Goal: Task Accomplishment & Management: Manage account settings

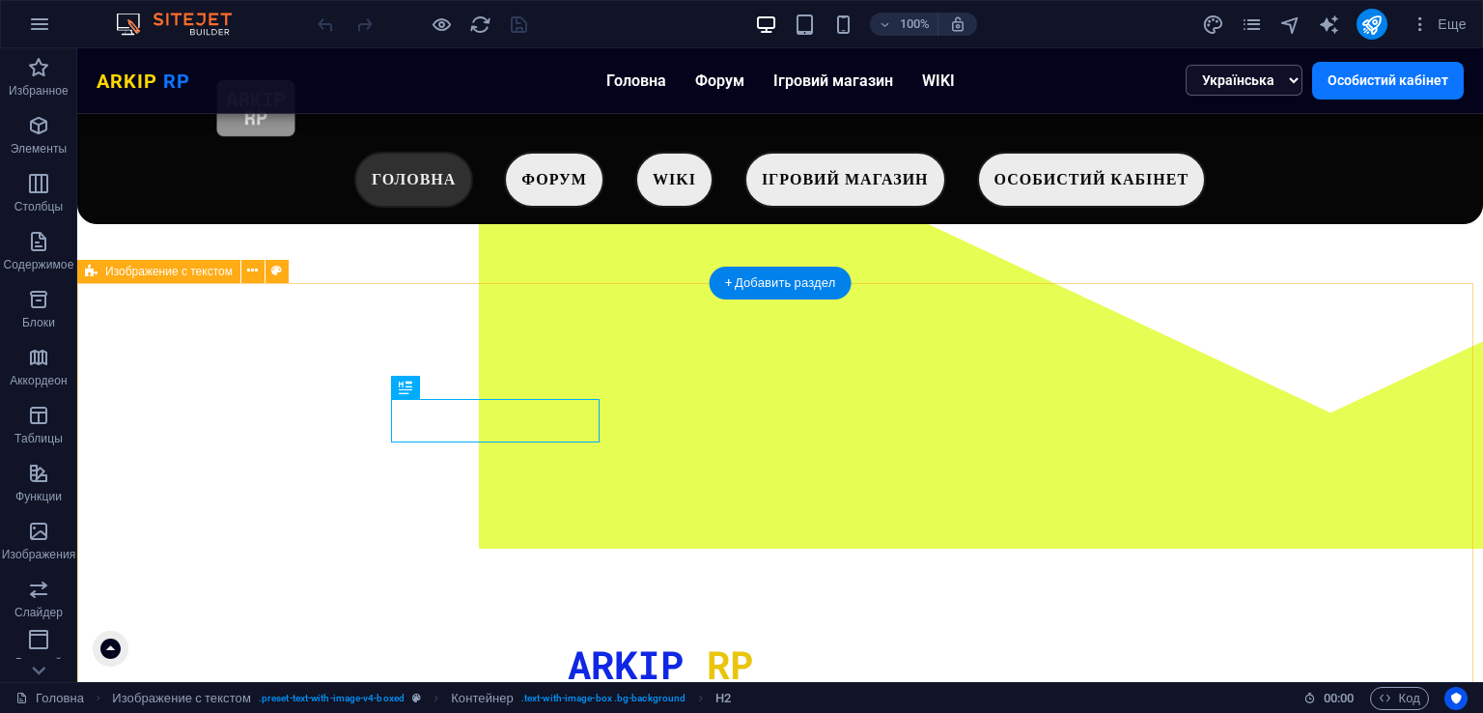
scroll to position [301, 0]
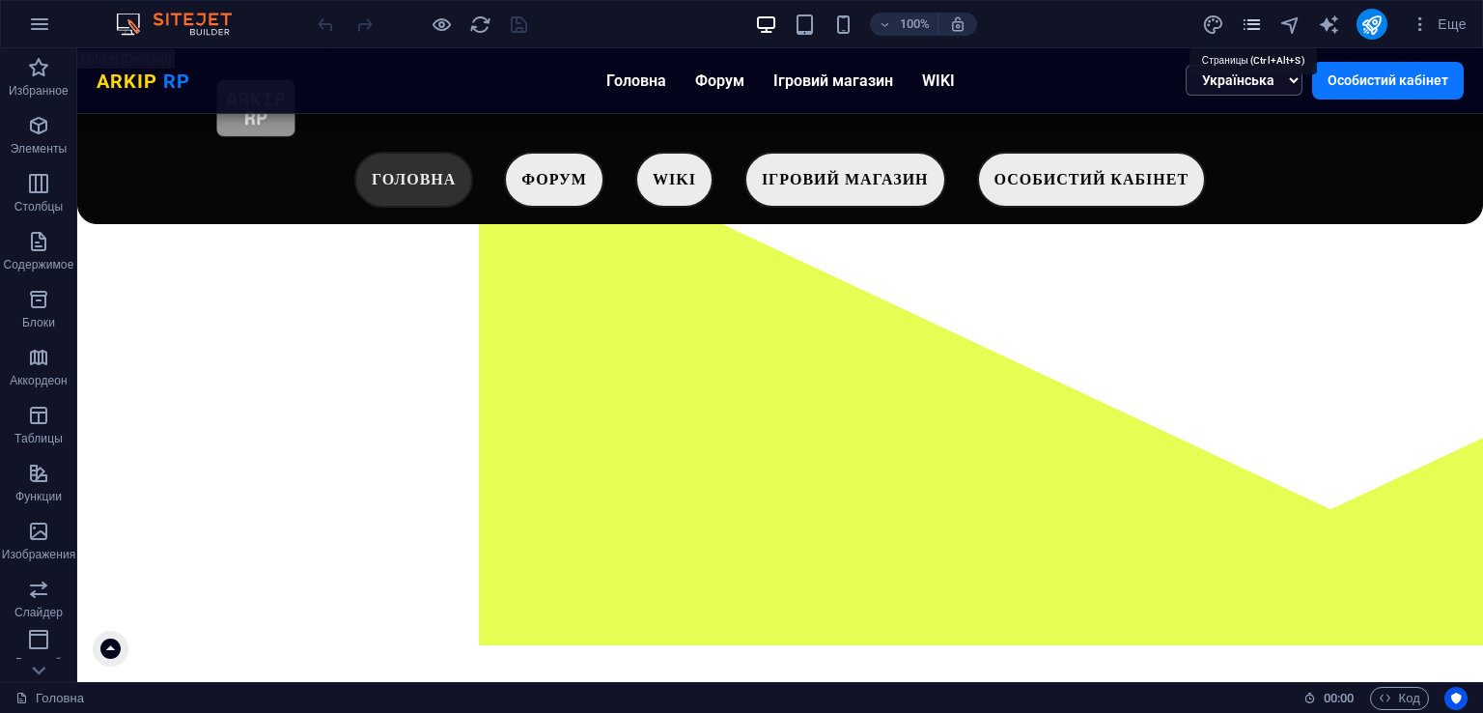
click at [1247, 24] on icon "pages" at bounding box center [1252, 25] width 22 height 22
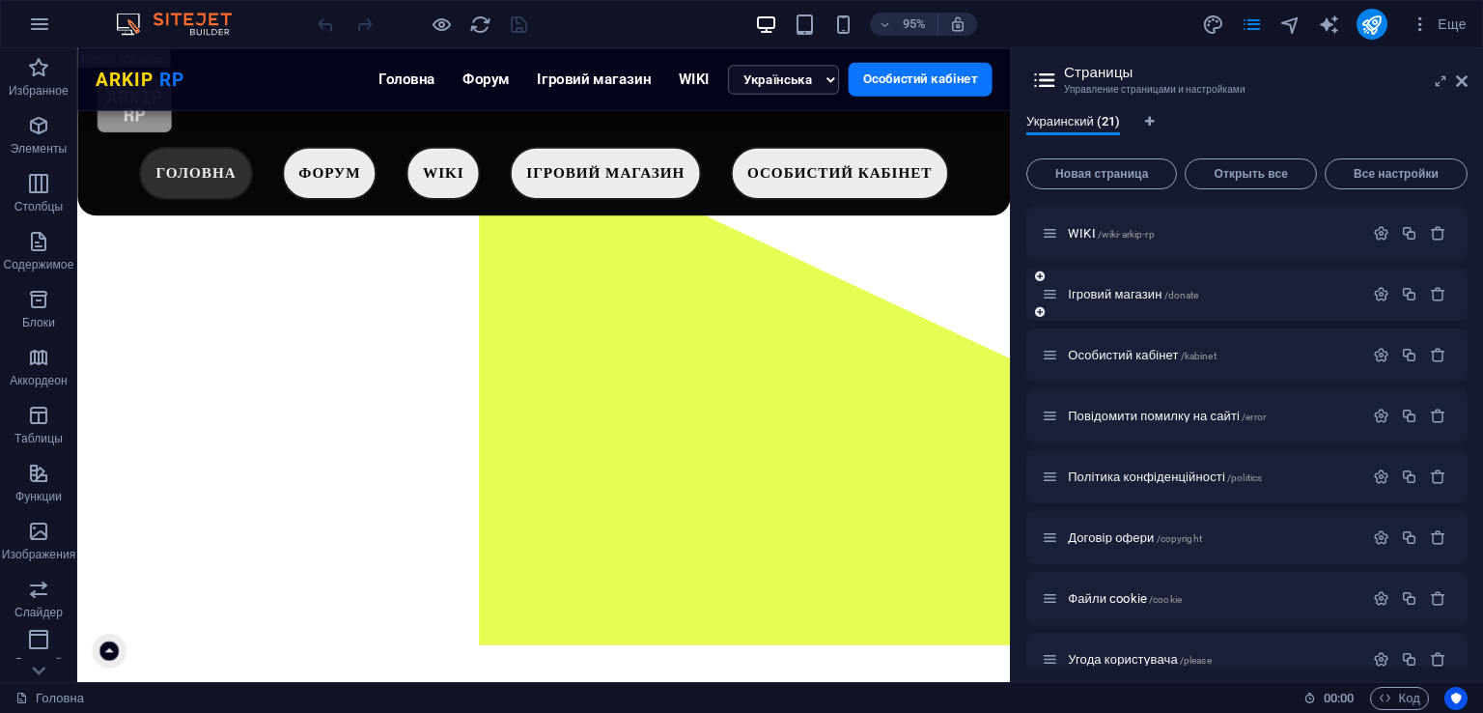
scroll to position [0, 0]
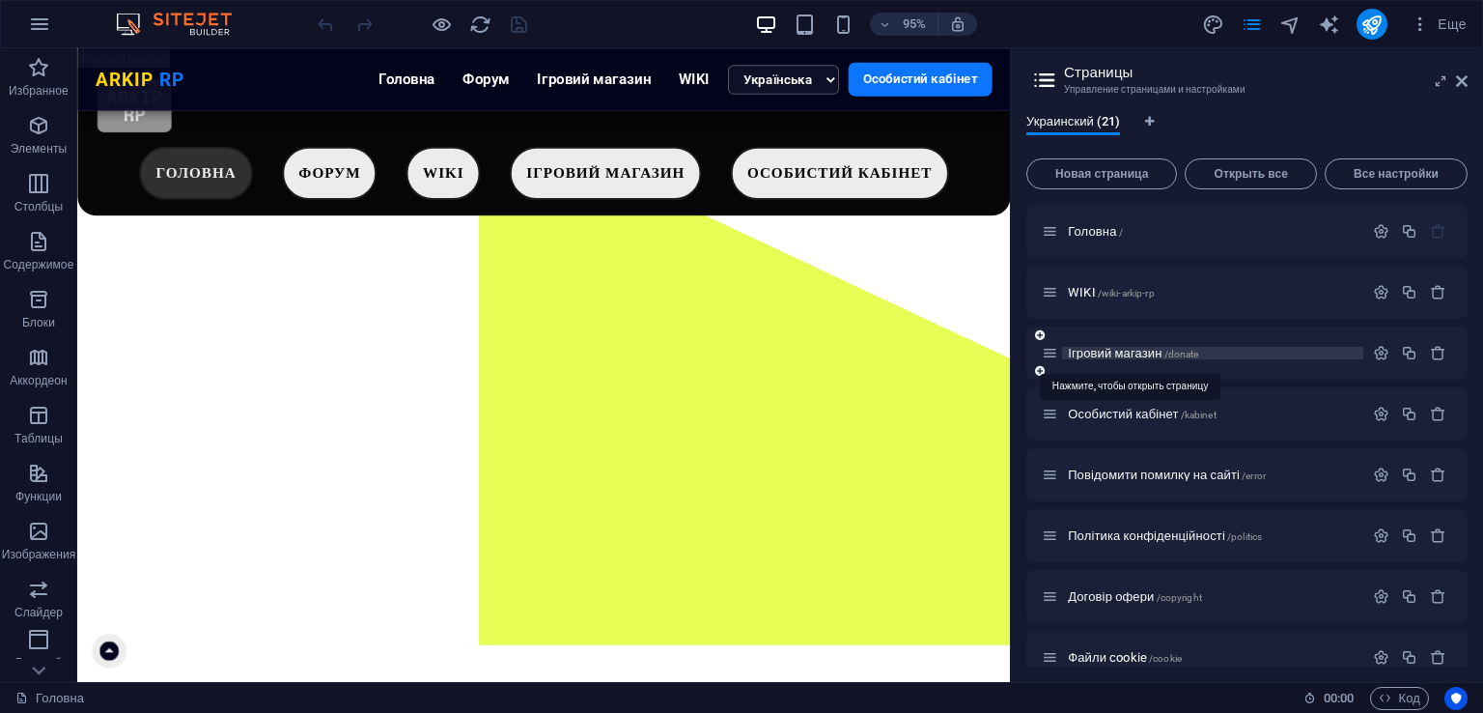
click at [1166, 349] on span "Ігровий магазин /donate" at bounding box center [1133, 353] width 130 height 14
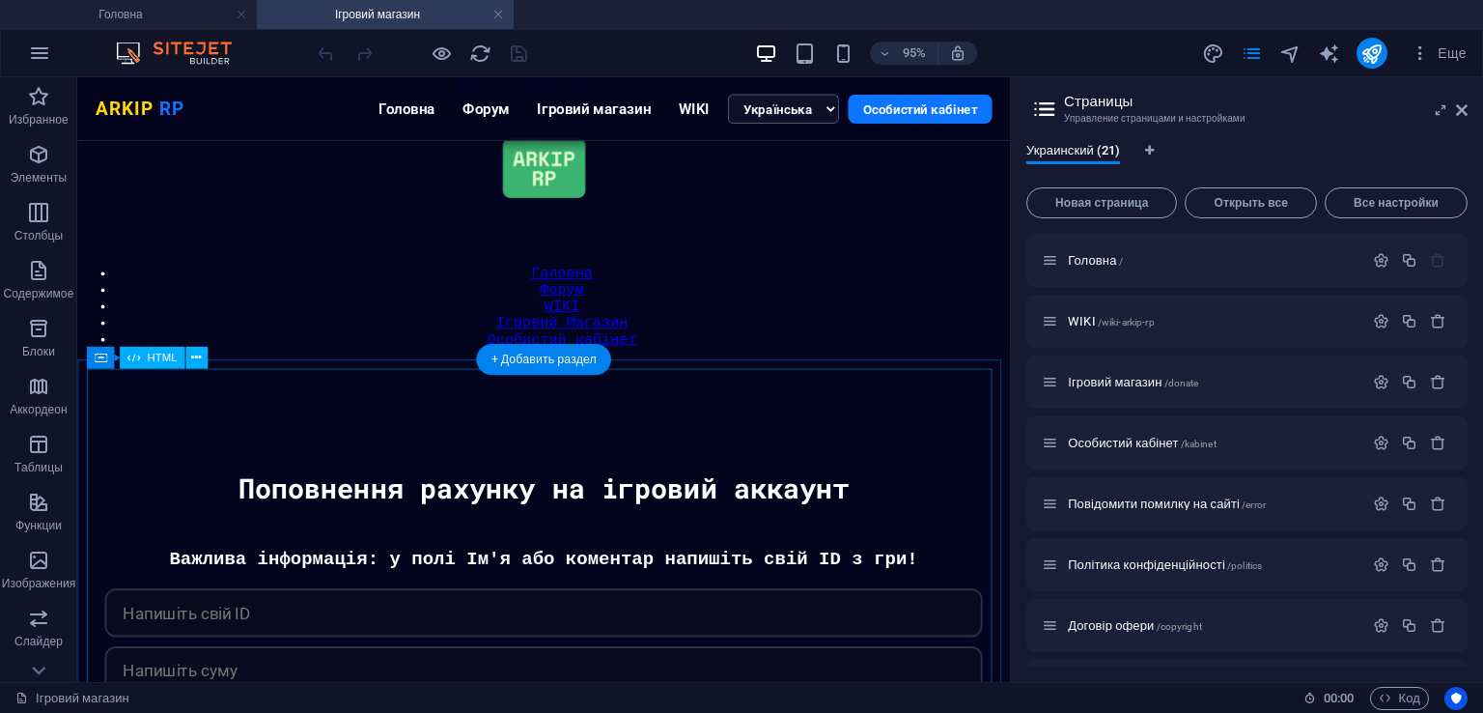
click at [618, 574] on div "[PERSON_NAME] Важлива інформація: у полі Ім'я або коментар напишіть свій ID з г…" at bounding box center [568, 699] width 963 height 250
click at [726, 507] on div "Перетащите сюда, чтобы заменить текущее содержимое. Нажмите Ctrl, если хотите с…" at bounding box center [543, 379] width 933 height 604
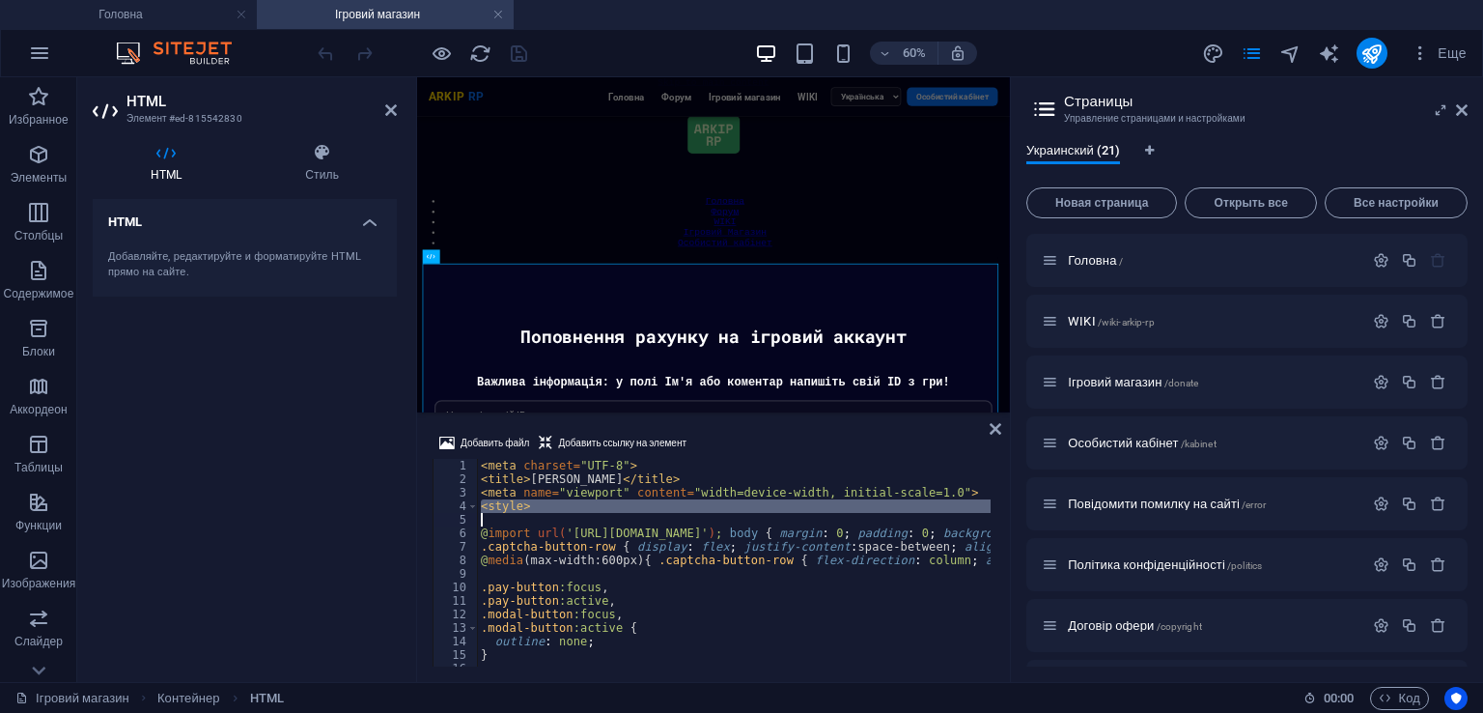
type textarea "</script>"
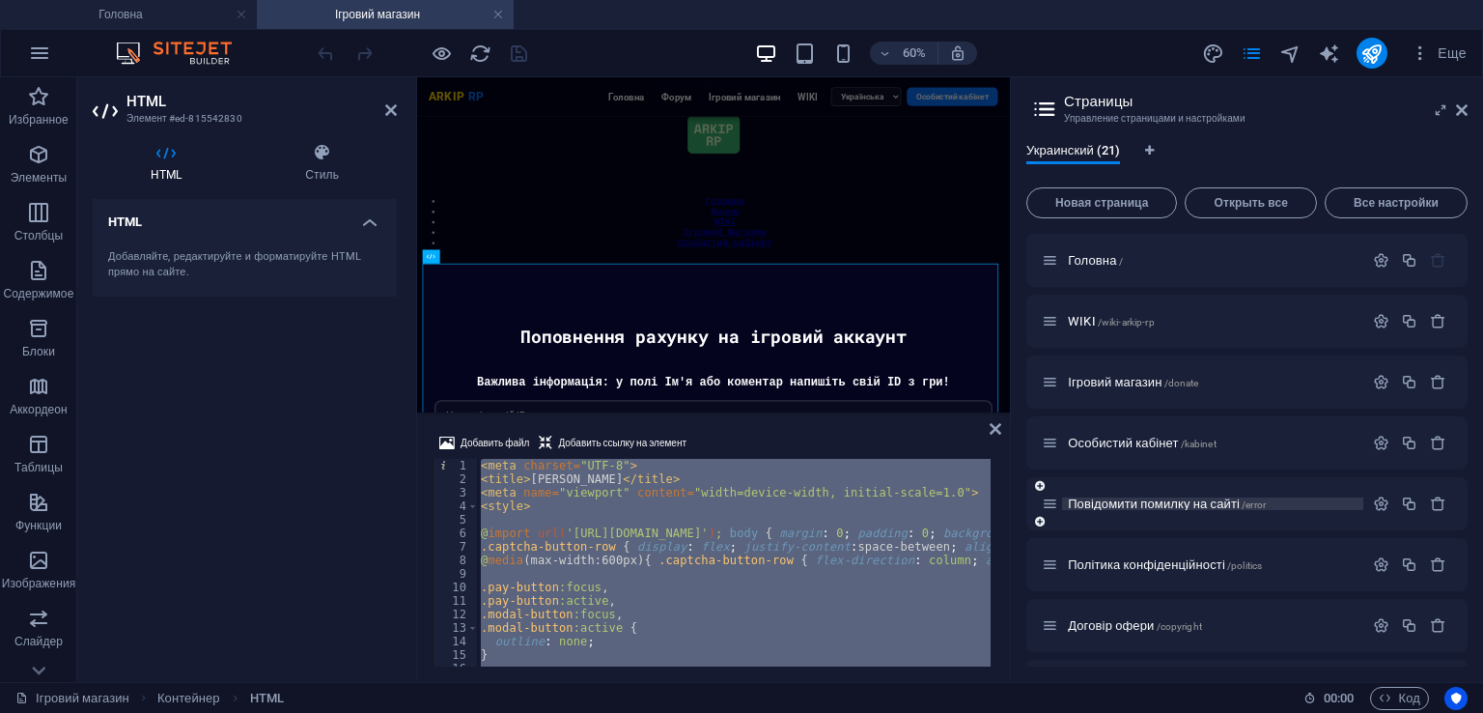
click at [1175, 506] on span "Повідомити помилку на сайті /error" at bounding box center [1167, 503] width 198 height 14
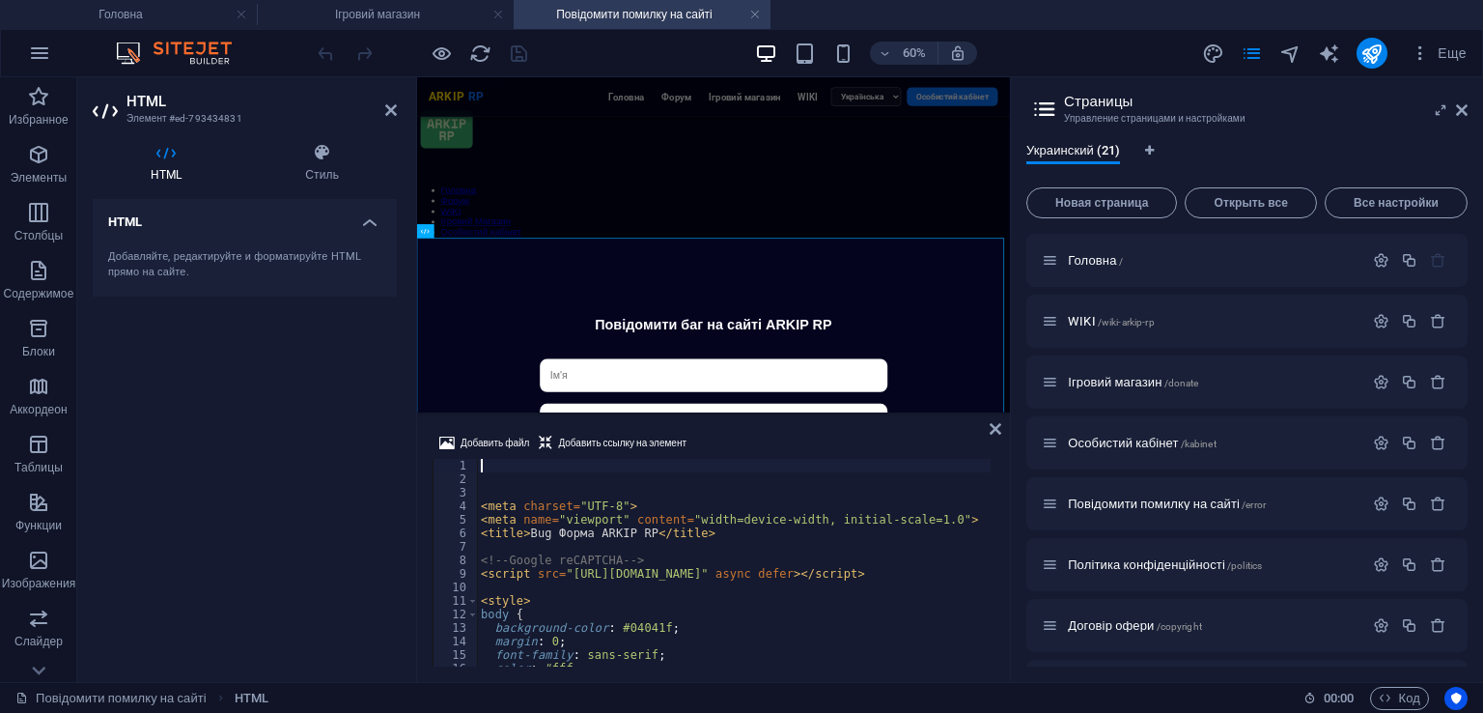
click at [722, 533] on div "< meta charset = "UTF-8" > < meta name = "viewport" content = "width=device-wid…" at bounding box center [946, 574] width 938 height 231
type textarea "<title>Bug Форма ARKIP RP</title>"
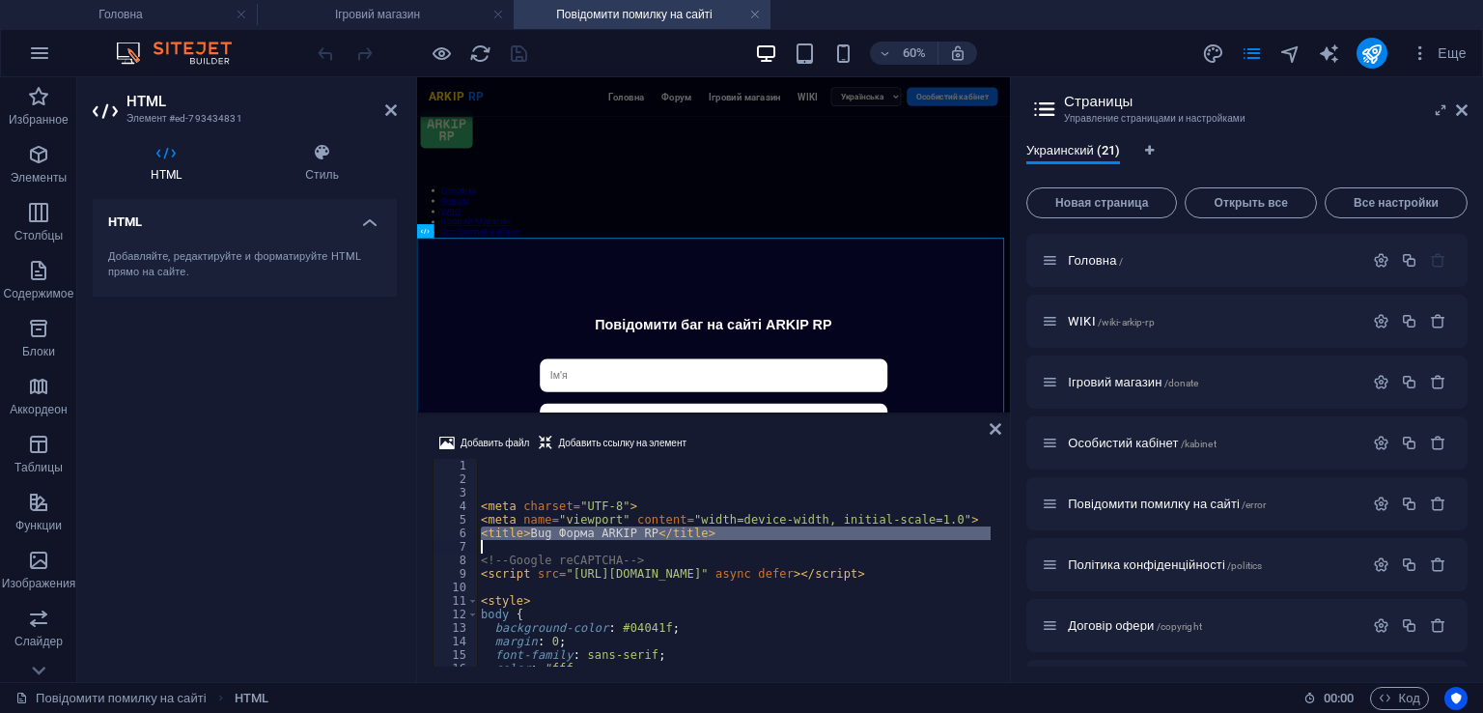
click at [722, 533] on div "< meta charset = "UTF-8" > < meta name = "viewport" content = "width=device-wid…" at bounding box center [946, 574] width 938 height 231
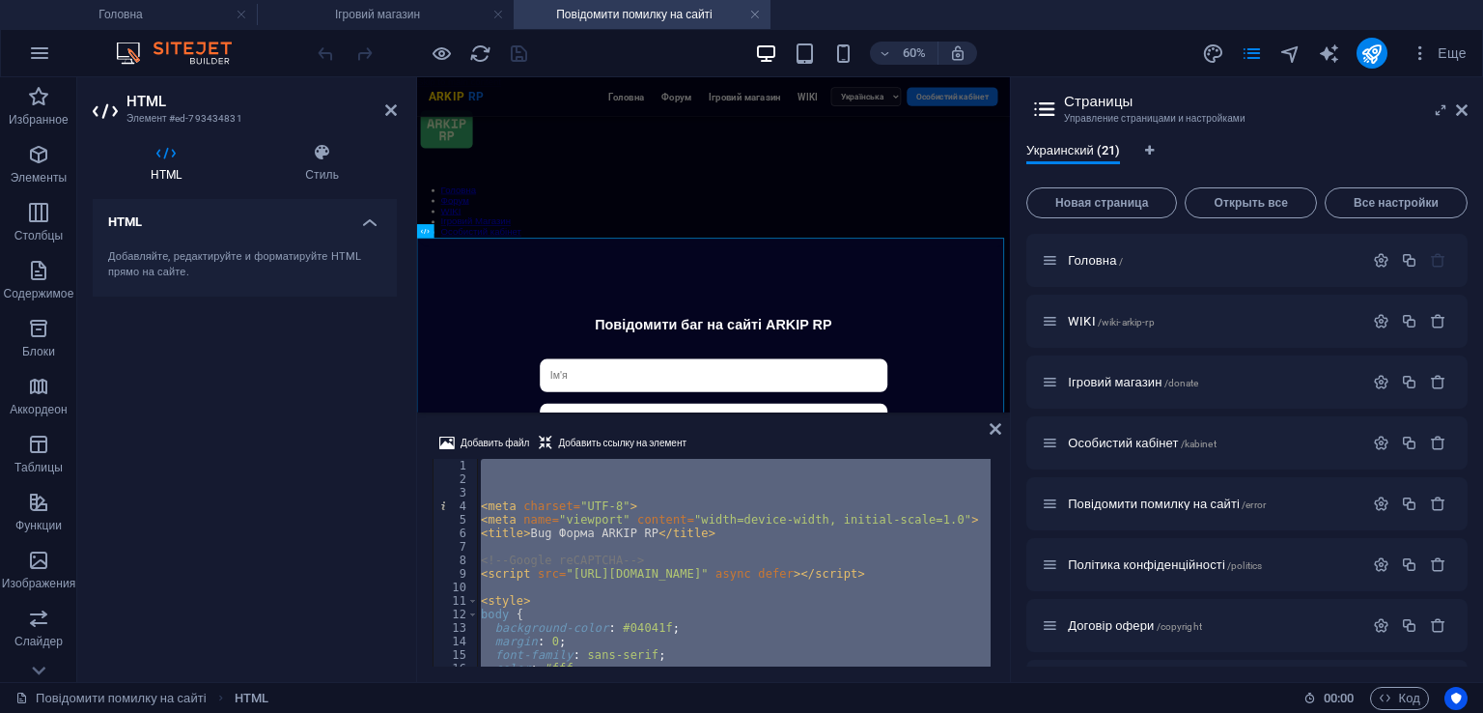
click at [770, 563] on div "< meta charset = "UTF-8" > < meta name = "viewport" content = "width=device-wid…" at bounding box center [734, 563] width 514 height 208
type textarea "<!-- Google reCAPTCHA -->"
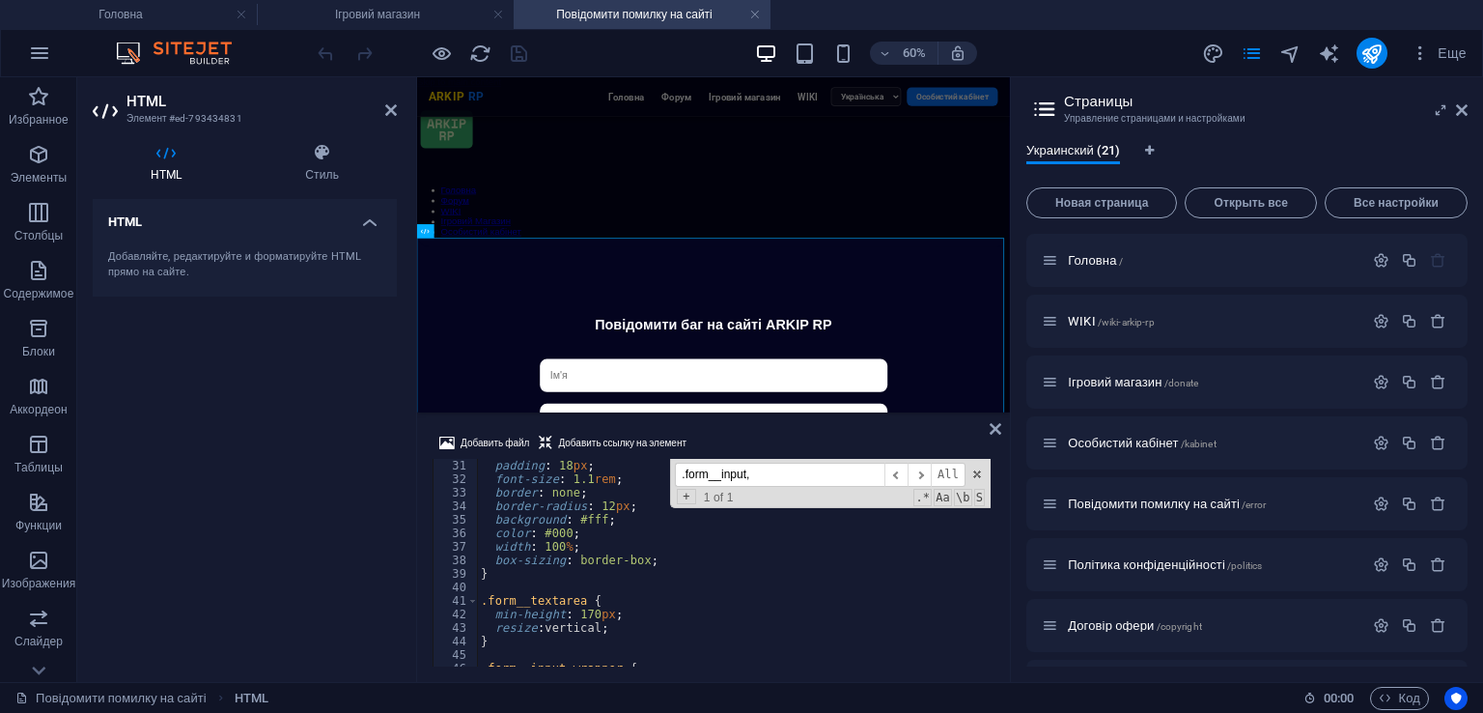
scroll to position [406, 0]
type input ".form__input,"
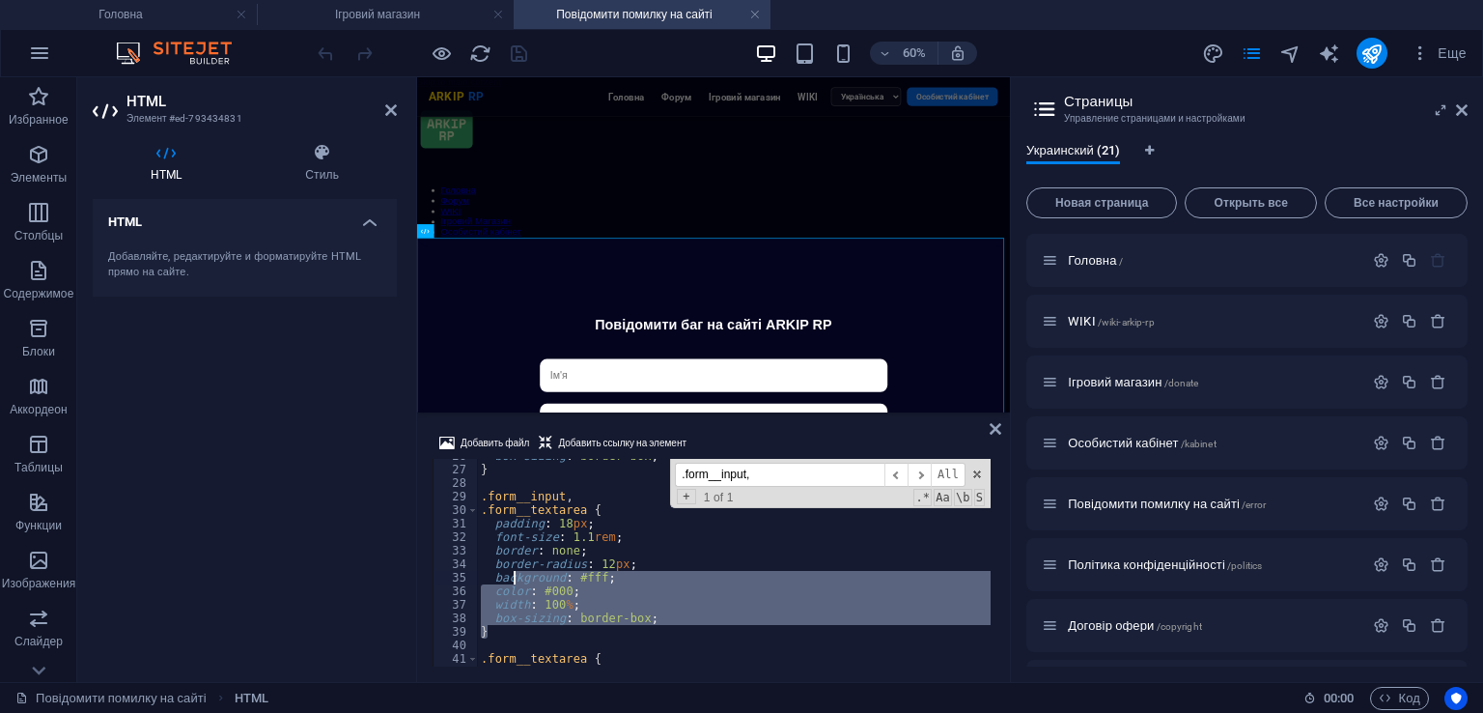
scroll to position [348, 0]
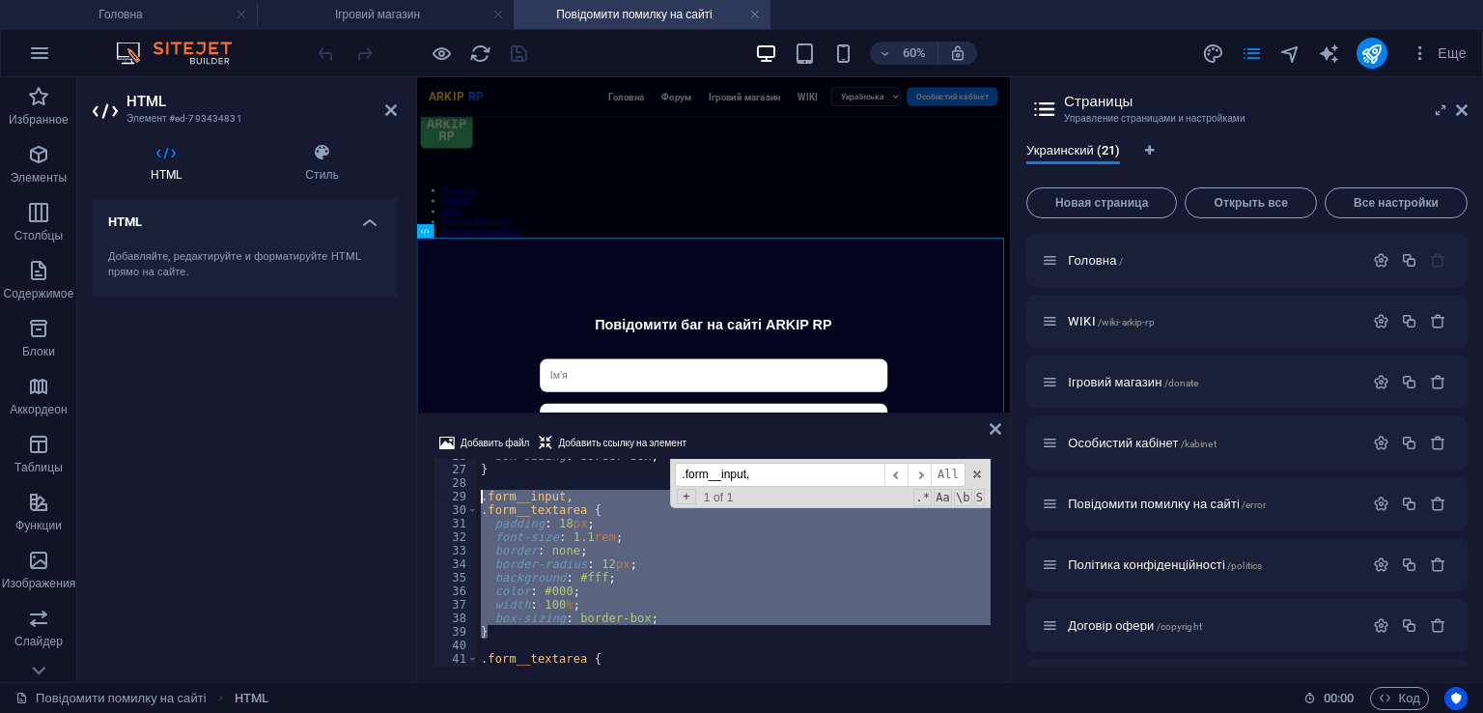
drag, startPoint x: 511, startPoint y: 573, endPoint x: 469, endPoint y: 497, distance: 86.0
click at [469, 497] on div "} 26 27 28 29 30 31 32 33 34 35 36 37 38 39 40 41 42 43 44 box-sizing : border-…" at bounding box center [714, 563] width 562 height 208
type textarea ".form__input, .form__textarea {"
paste textarea
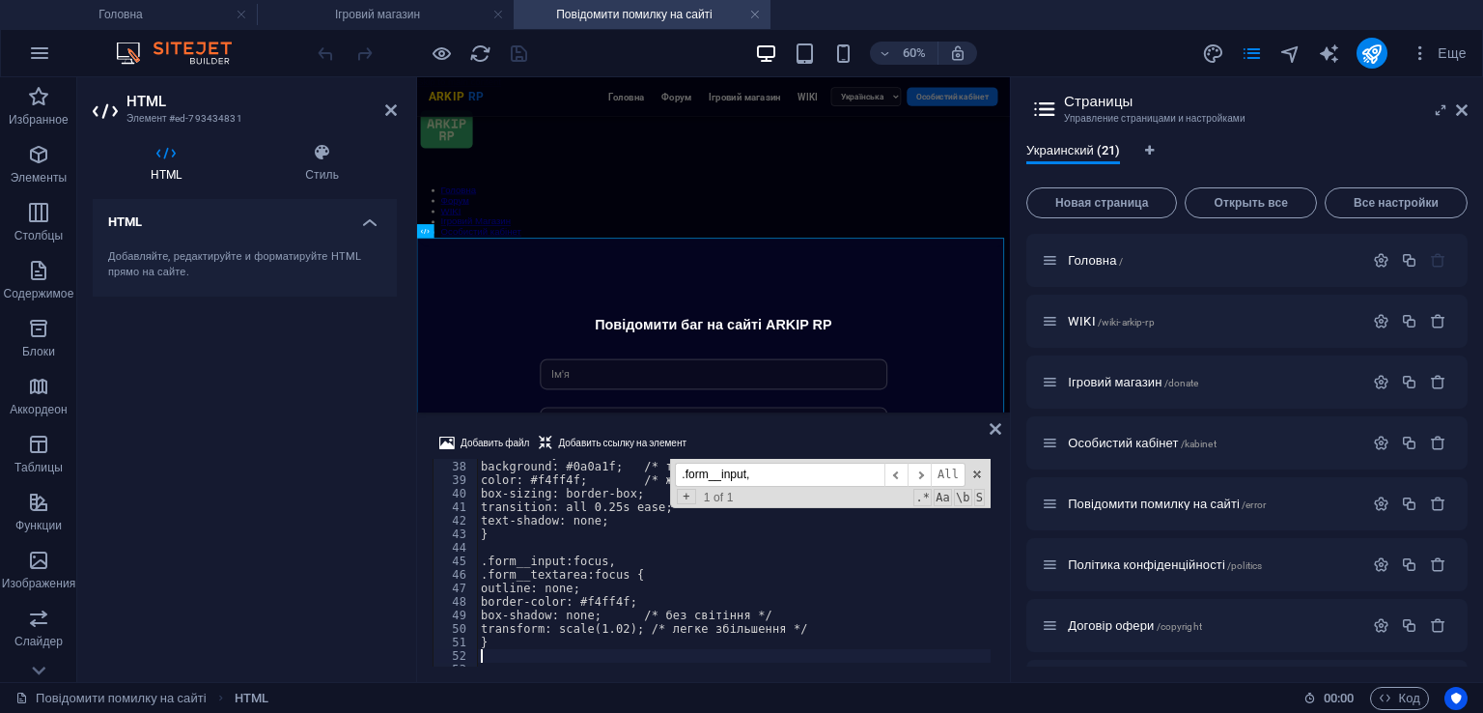
click at [749, 432] on div "Добавить файл Добавить ссылку на элемент" at bounding box center [714, 446] width 562 height 28
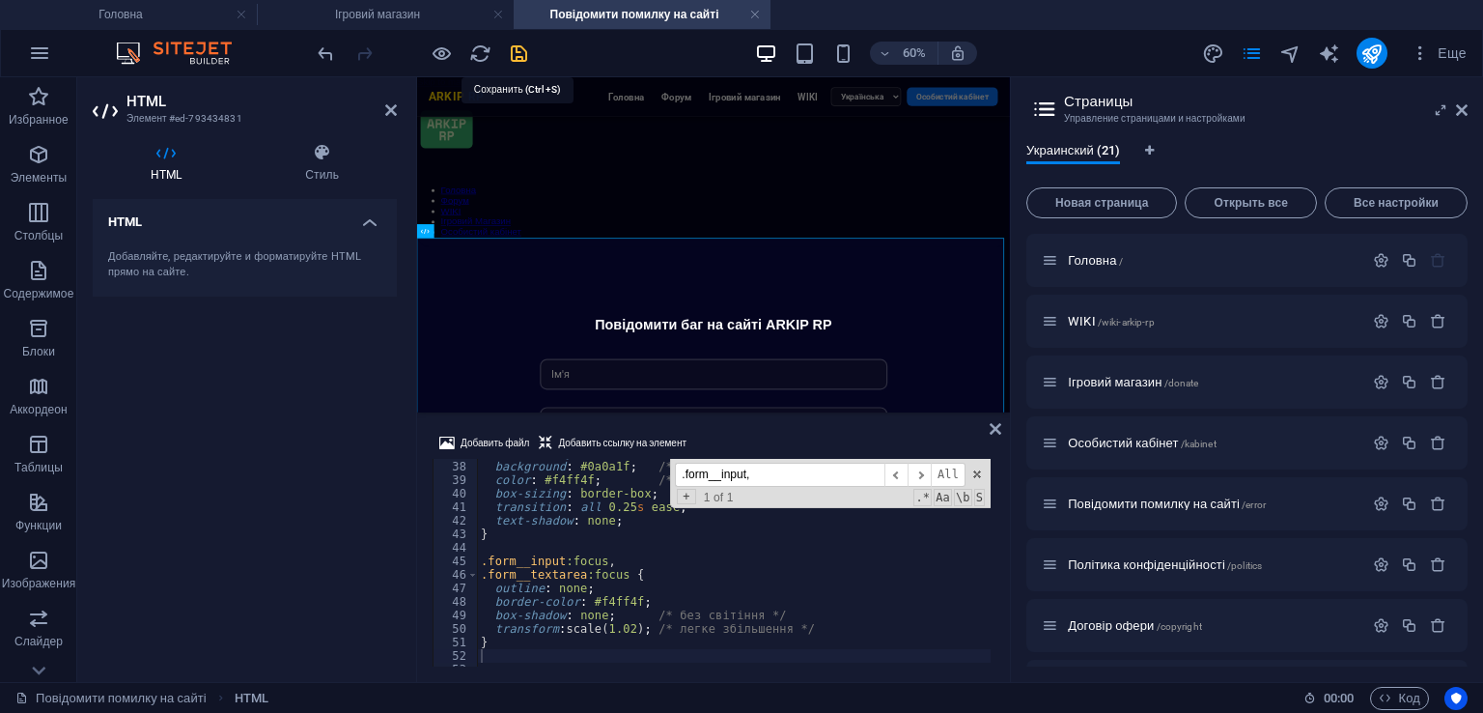
click at [517, 46] on icon "save" at bounding box center [519, 53] width 22 height 22
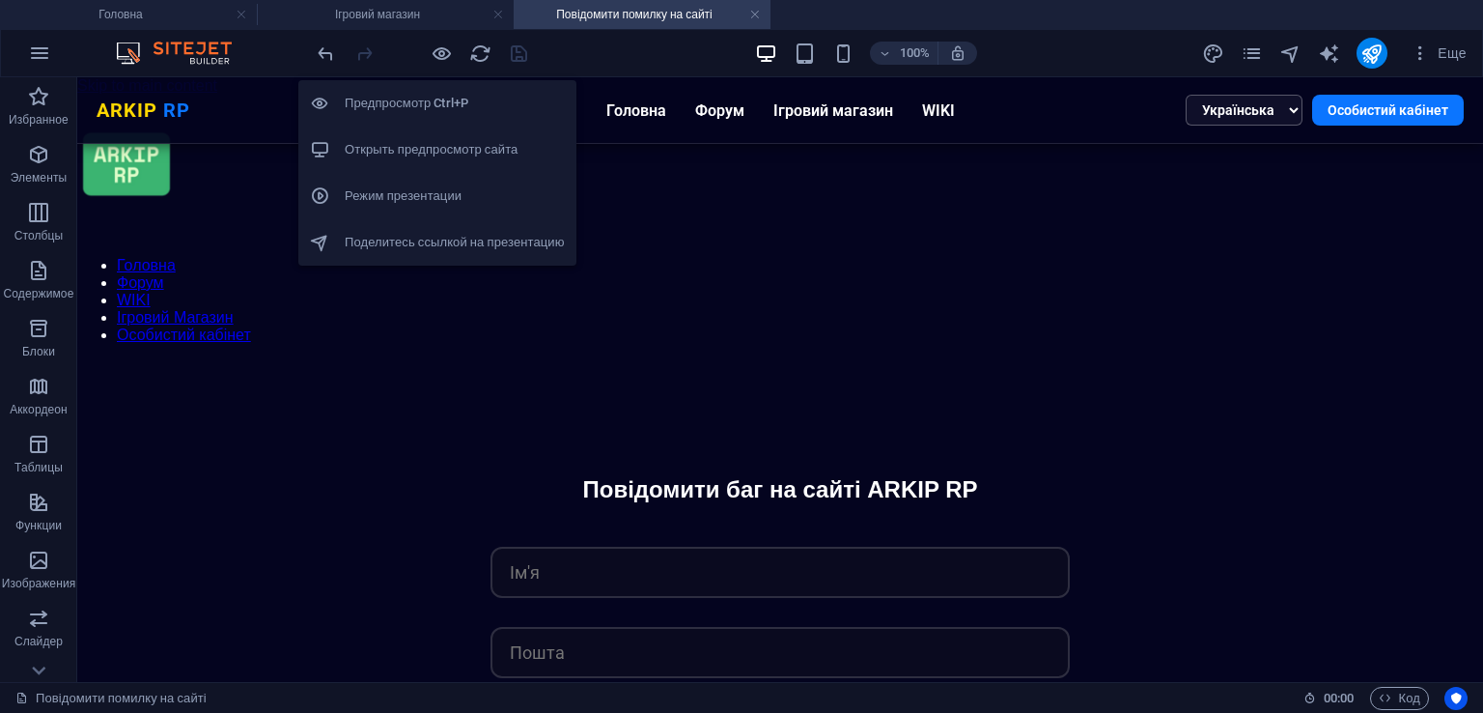
click at [457, 147] on h6 "Открыть предпросмотр сайта" at bounding box center [455, 149] width 220 height 23
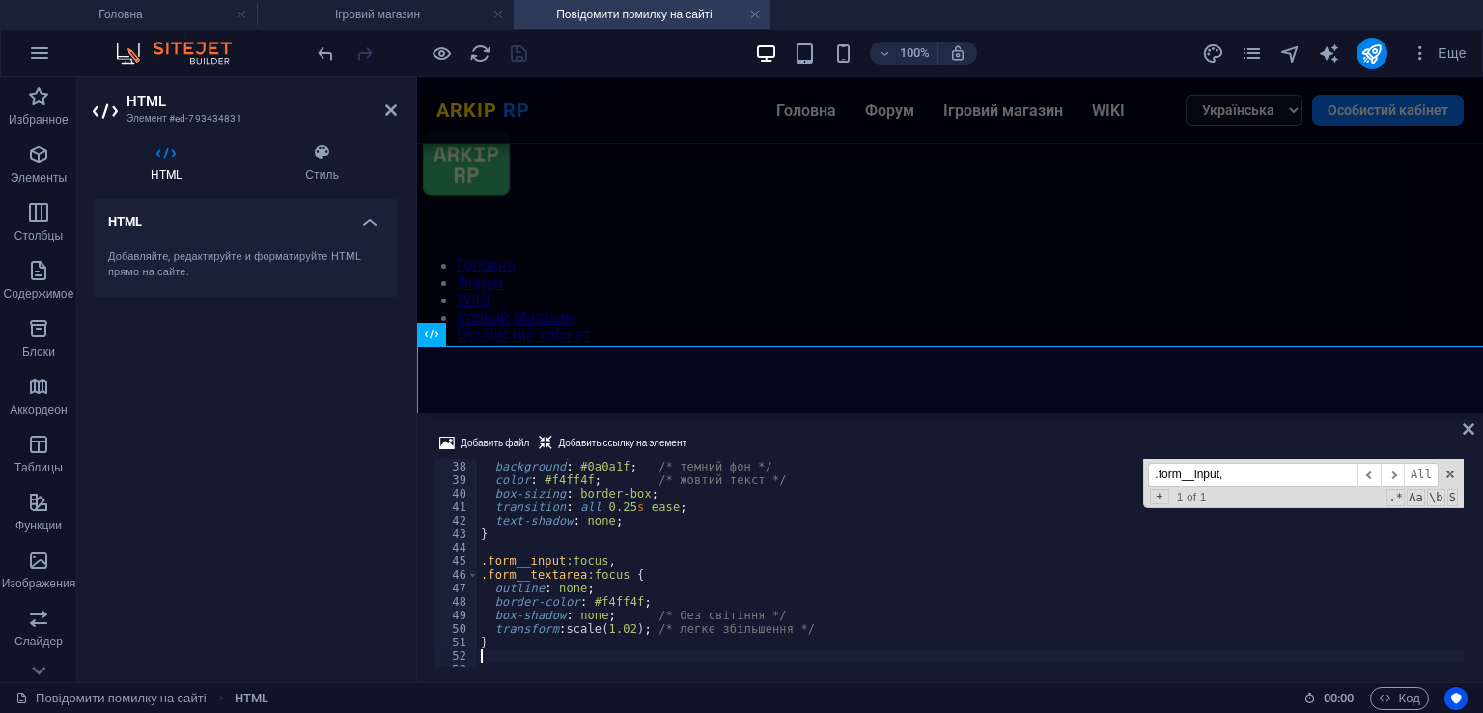
click at [733, 547] on div "font-family : ' Roboto ' , sans-serif ; background : #0a0a1f ; /* темний фон */…" at bounding box center [970, 561] width 987 height 231
paste input "input-button {"
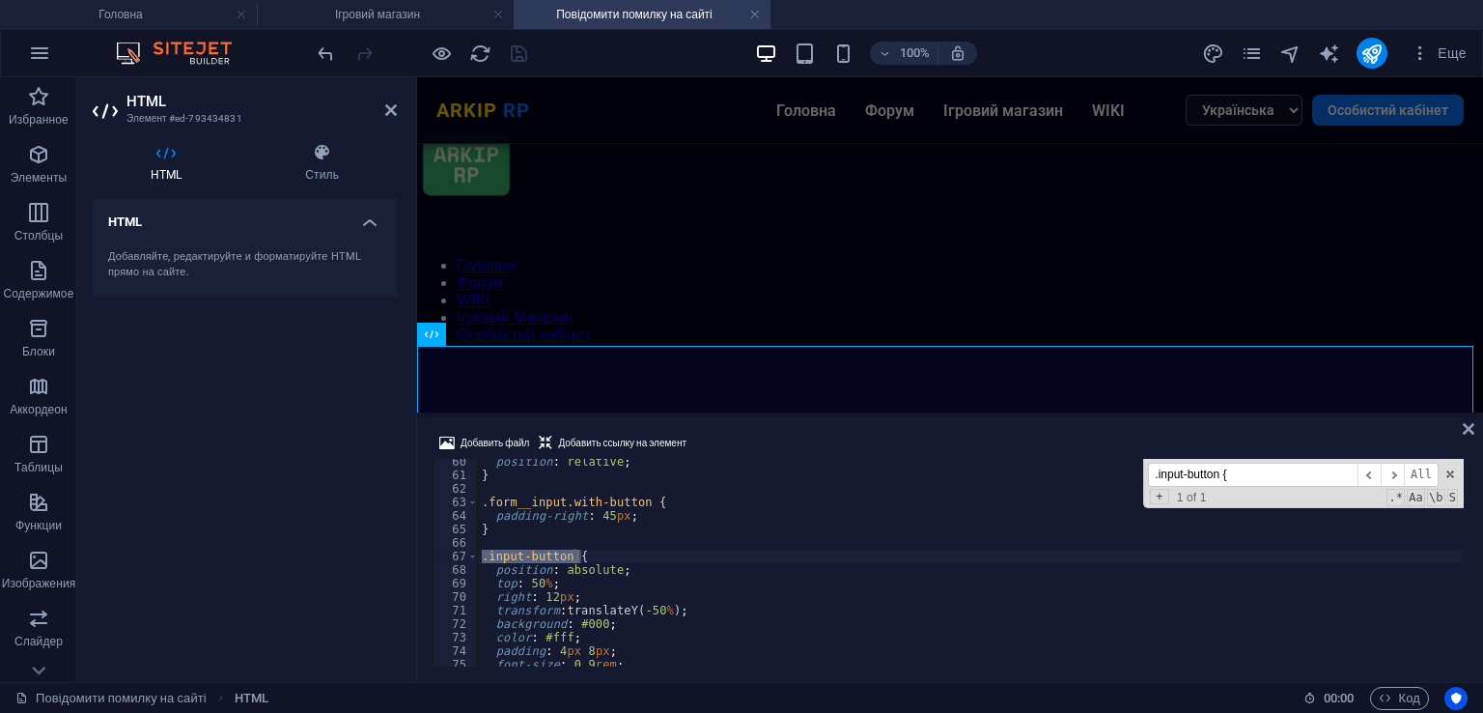
scroll to position [917, 0]
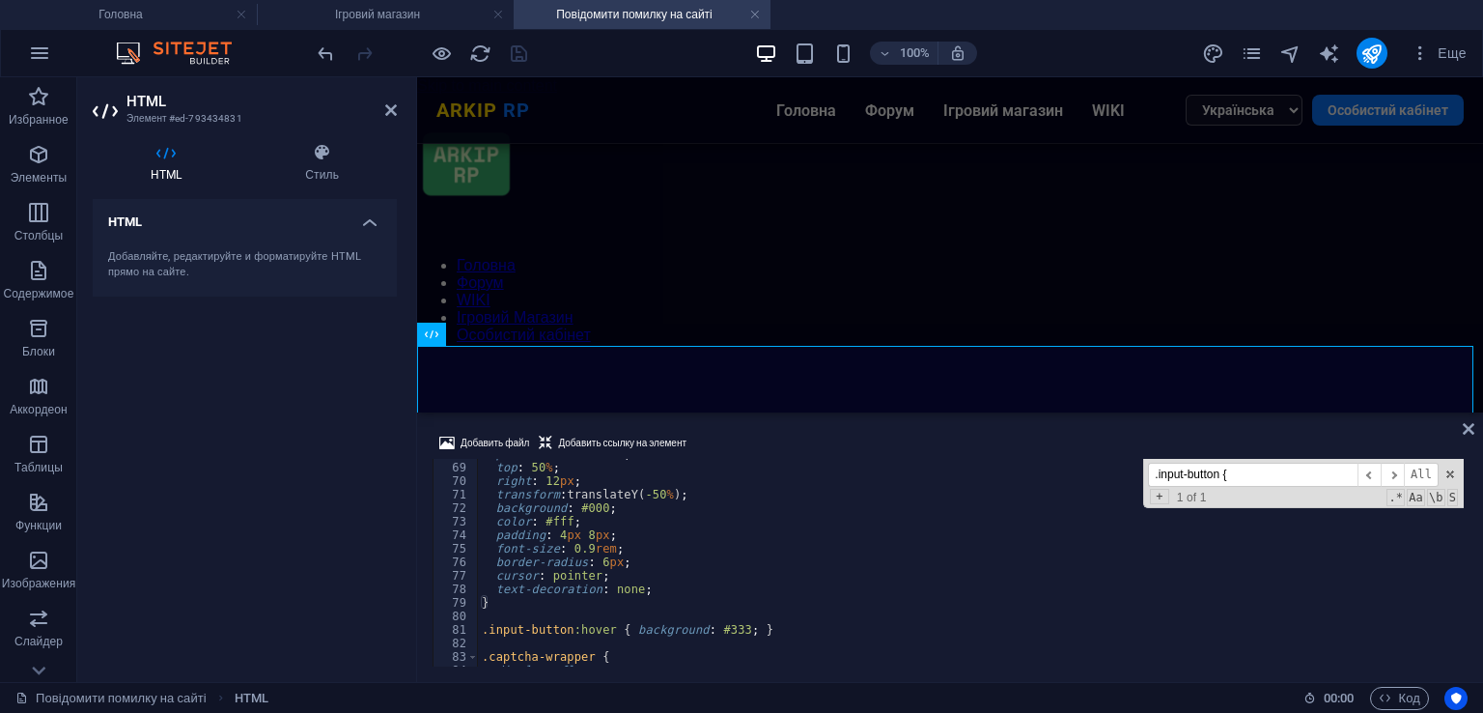
type input ".input-button {"
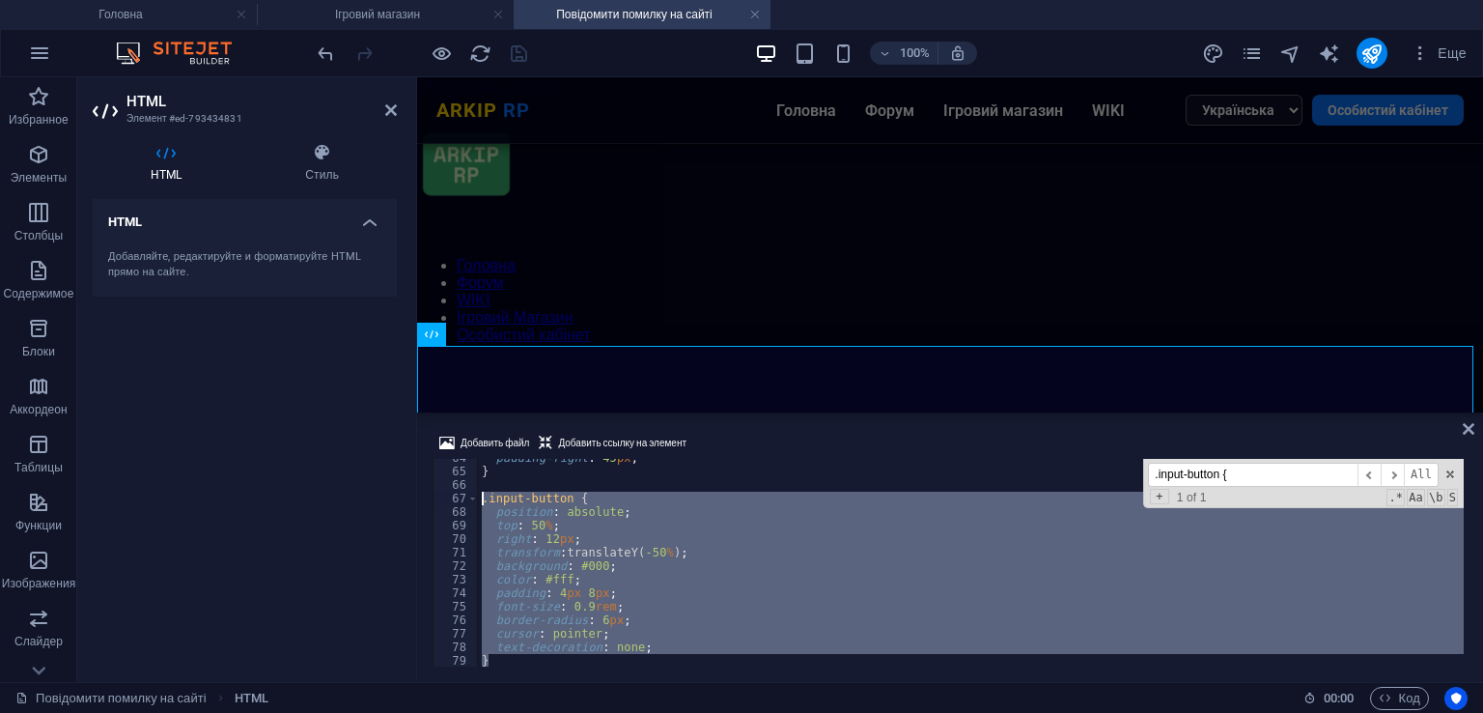
drag, startPoint x: 536, startPoint y: 601, endPoint x: 444, endPoint y: 492, distance: 141.8
click at [444, 492] on div "} 64 65 66 67 68 69 70 71 72 73 74 75 76 77 78 79 80 81 padding-right : 45 px ;…" at bounding box center [950, 563] width 1035 height 208
type textarea ".input-button { position: absolute;"
paste textarea
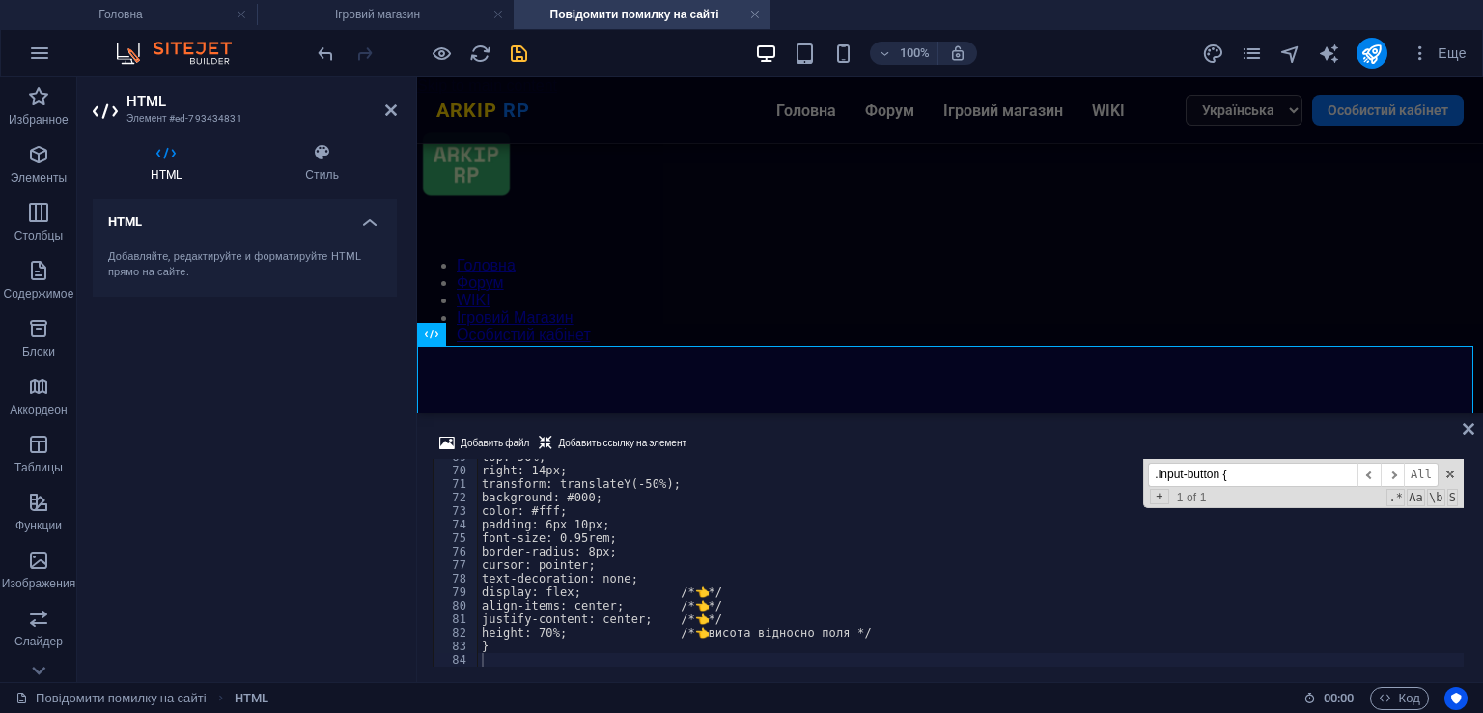
click at [849, 427] on div "Добавить файл Добавить ссылку на элемент 69 70 71 72 73 74 75 76 77 78 79 80 81…" at bounding box center [950, 549] width 1066 height 266
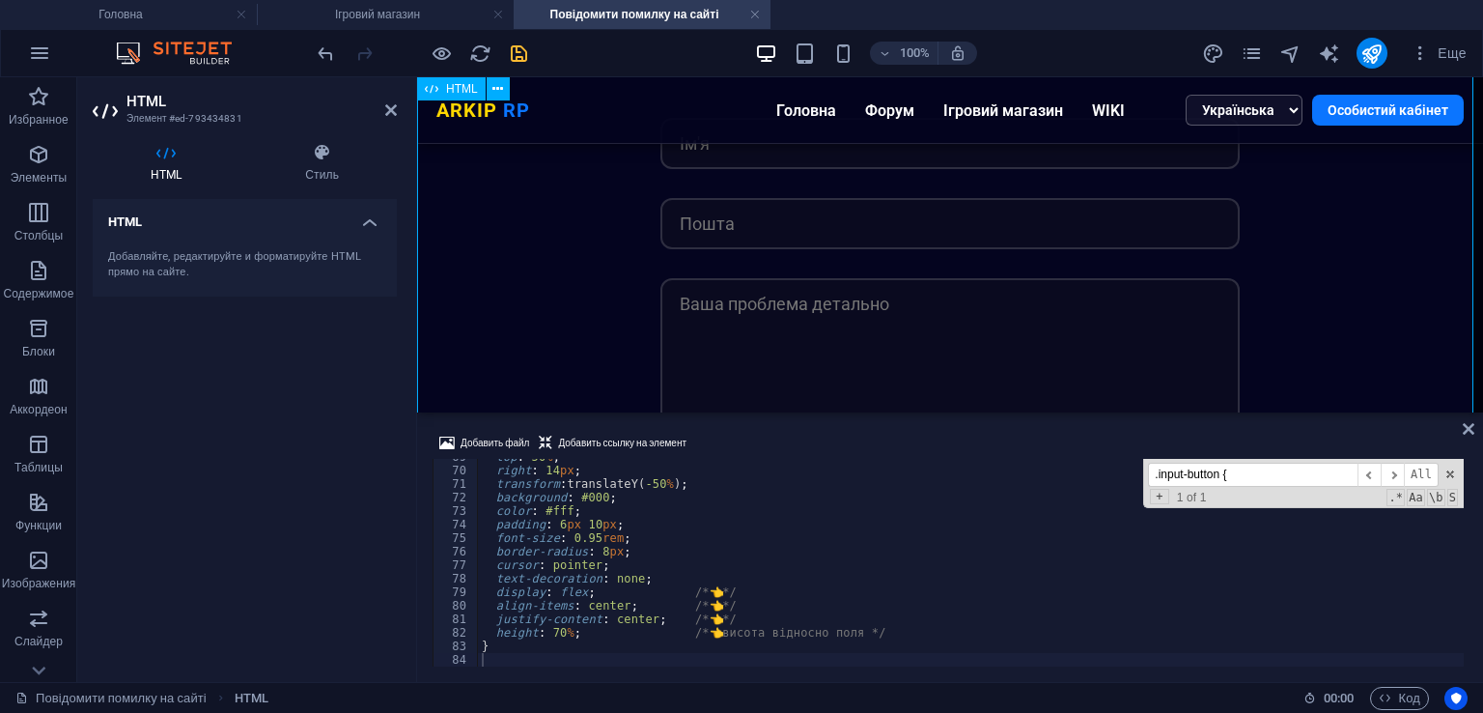
scroll to position [473, 0]
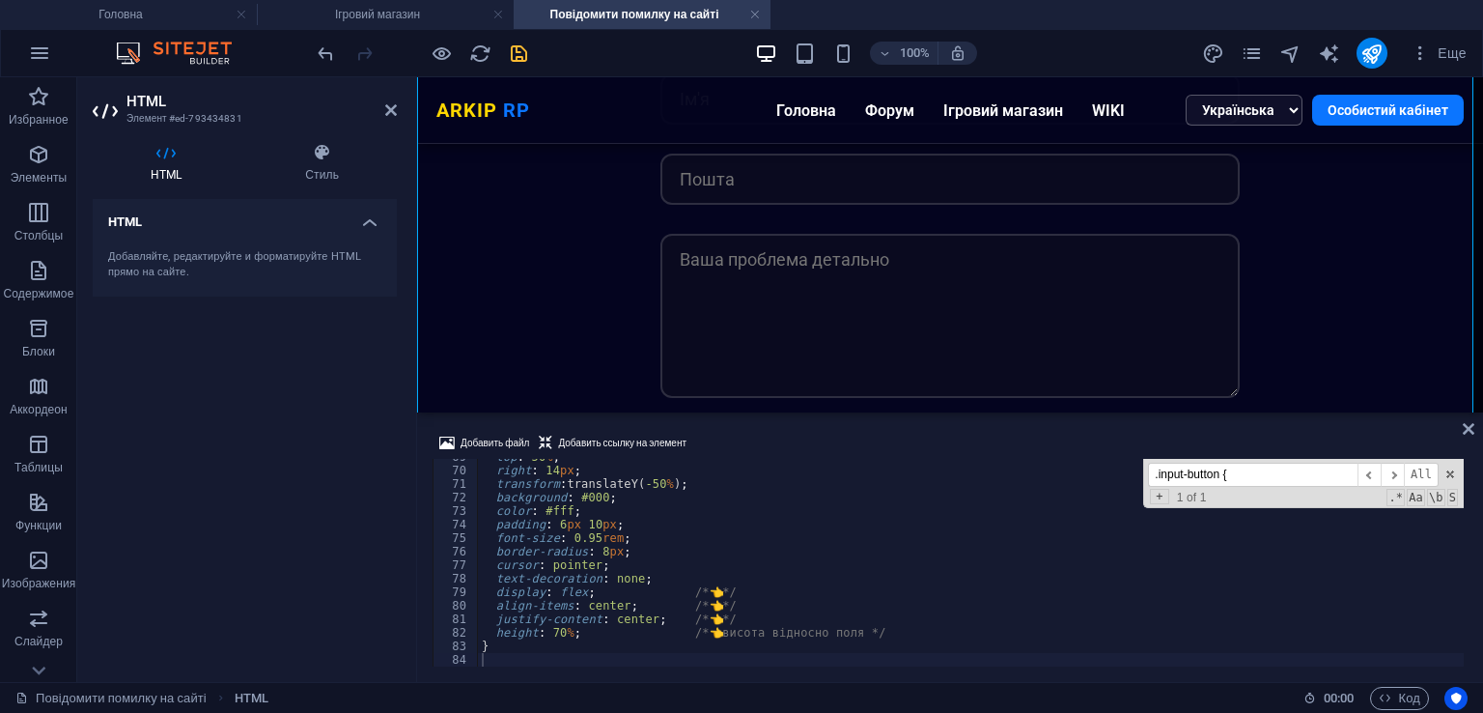
click at [561, 631] on div "top : 50 % ; right : 14 px ; transform : translateY( -50 % ) ; background : #00…" at bounding box center [971, 567] width 986 height 235
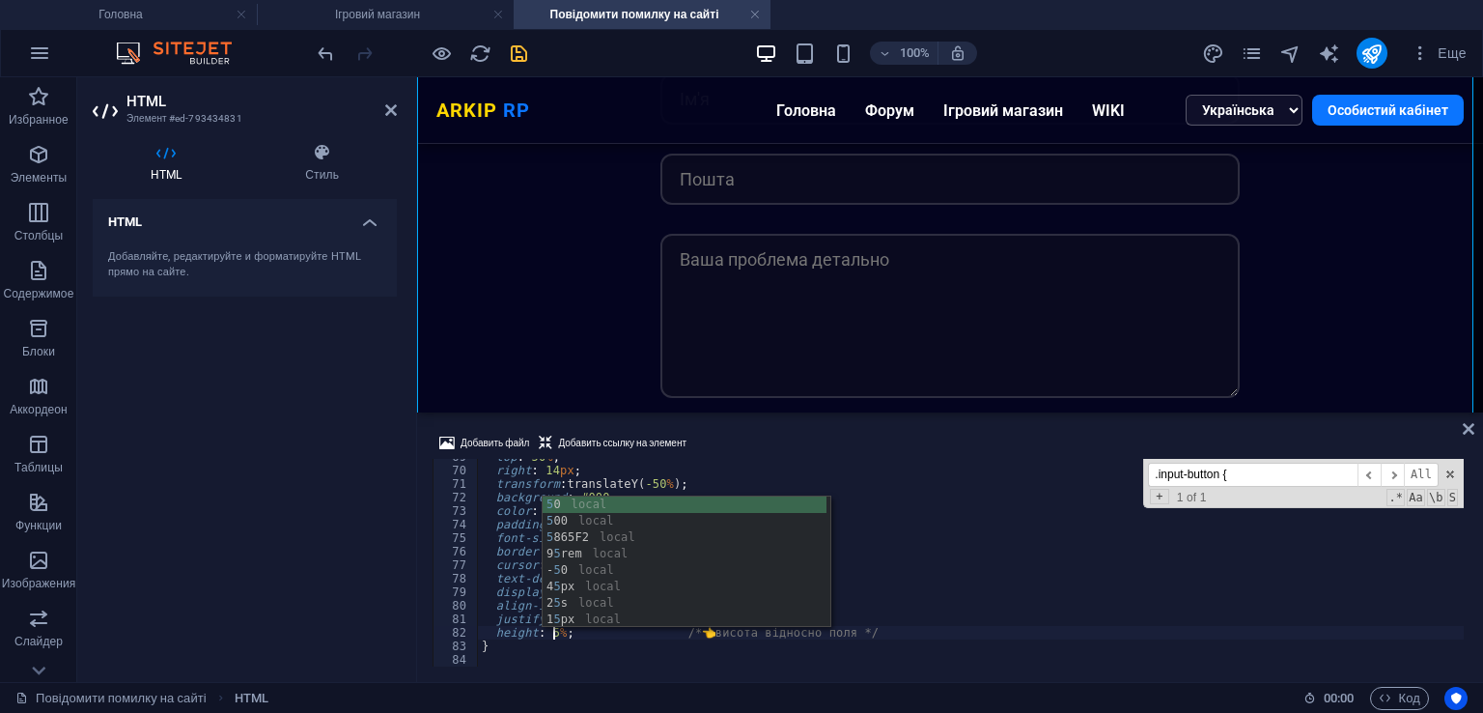
scroll to position [0, 7]
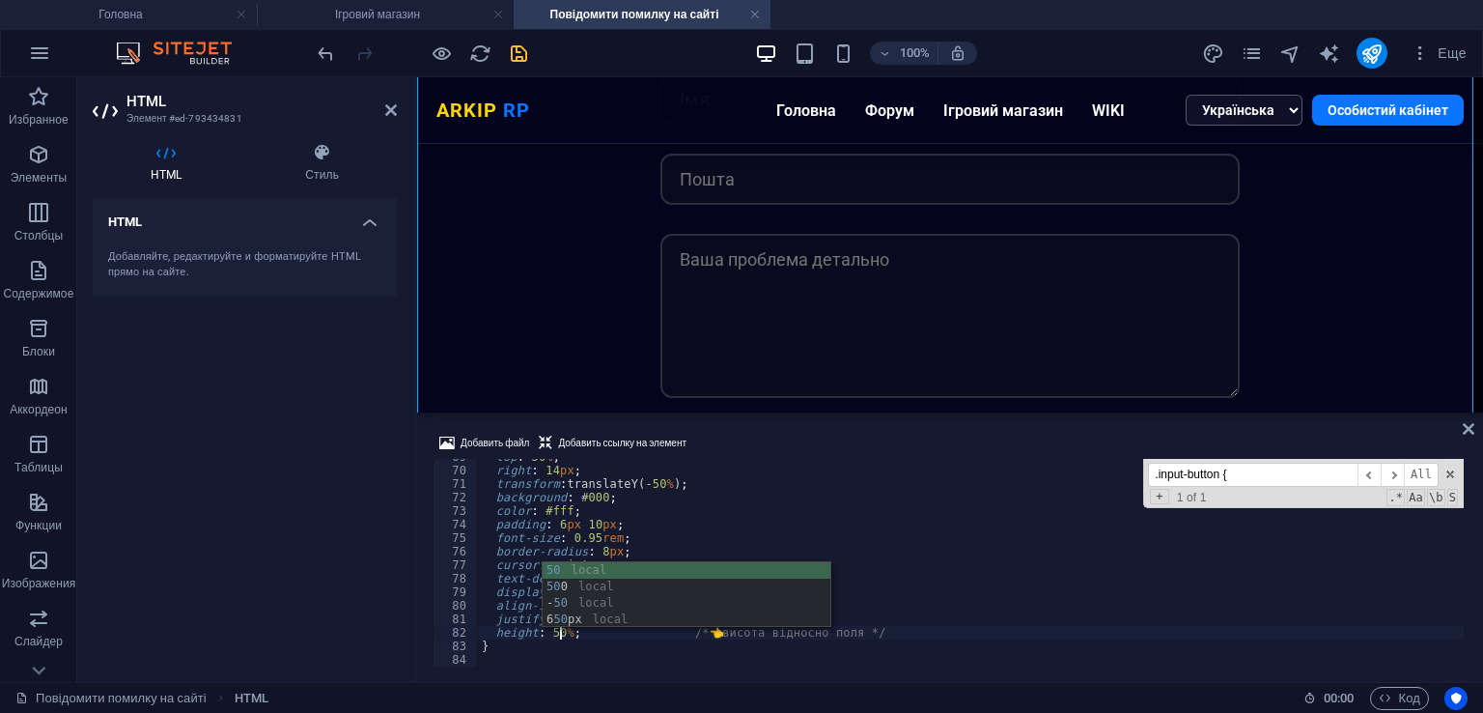
click at [883, 441] on div "Добавить файл Добавить ссылку на элемент" at bounding box center [950, 446] width 1035 height 28
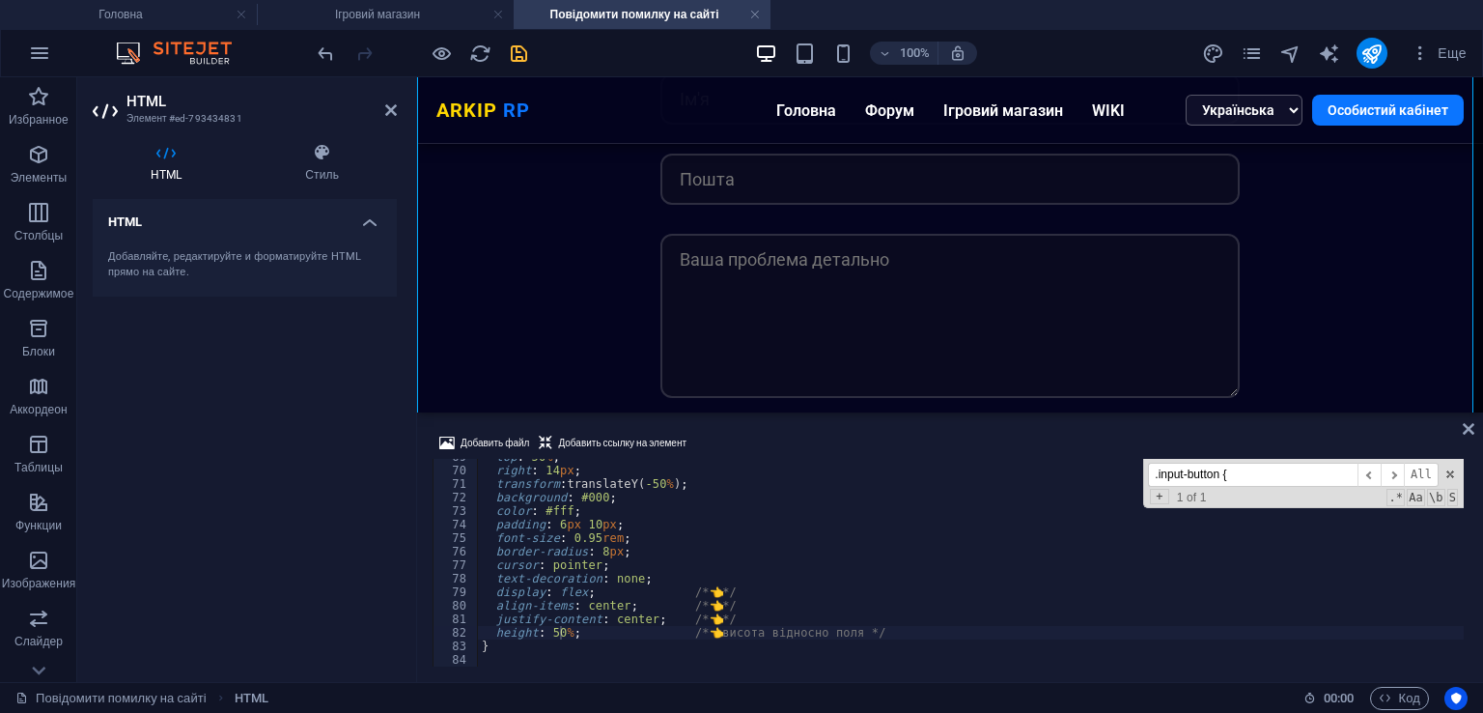
click at [599, 552] on div "top : 50 % ; right : 14 px ; transform : translateY( -50 % ) ; background : #00…" at bounding box center [971, 567] width 986 height 235
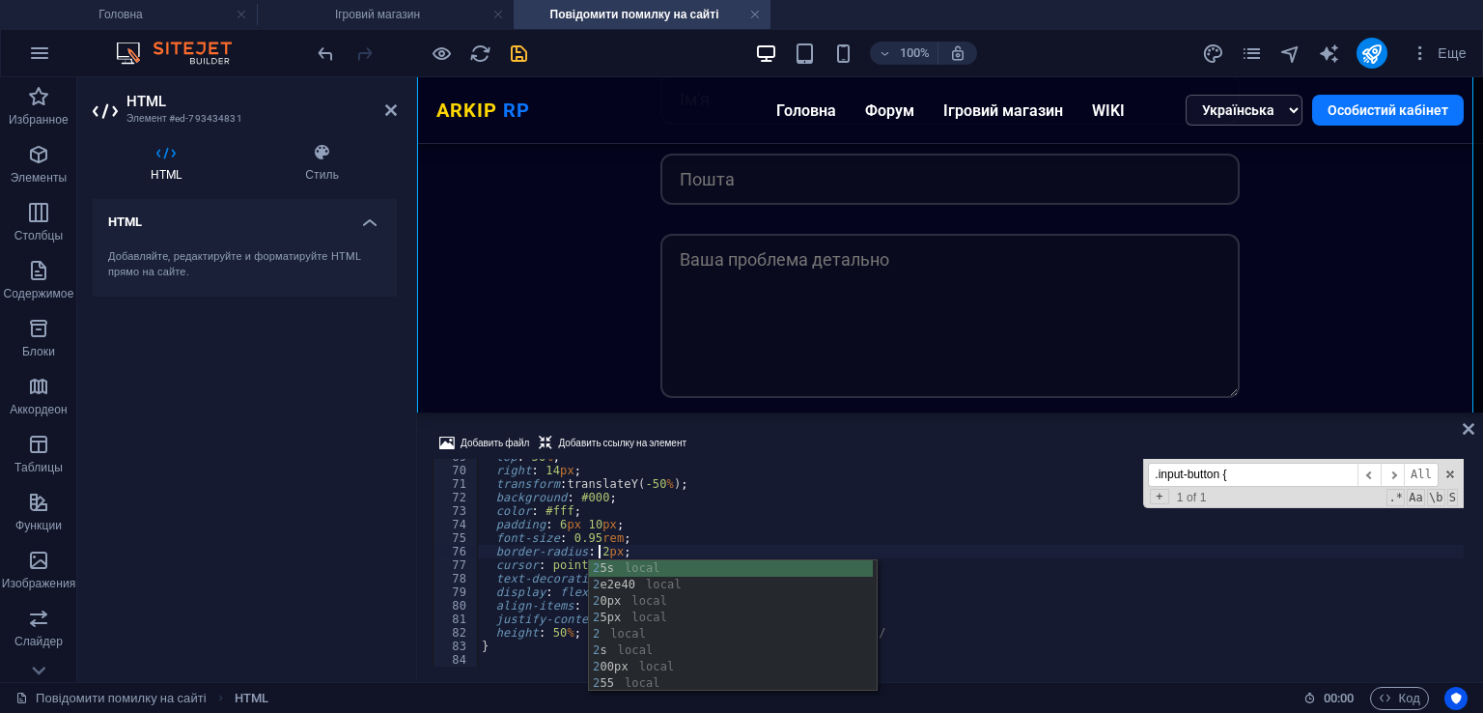
scroll to position [0, 10]
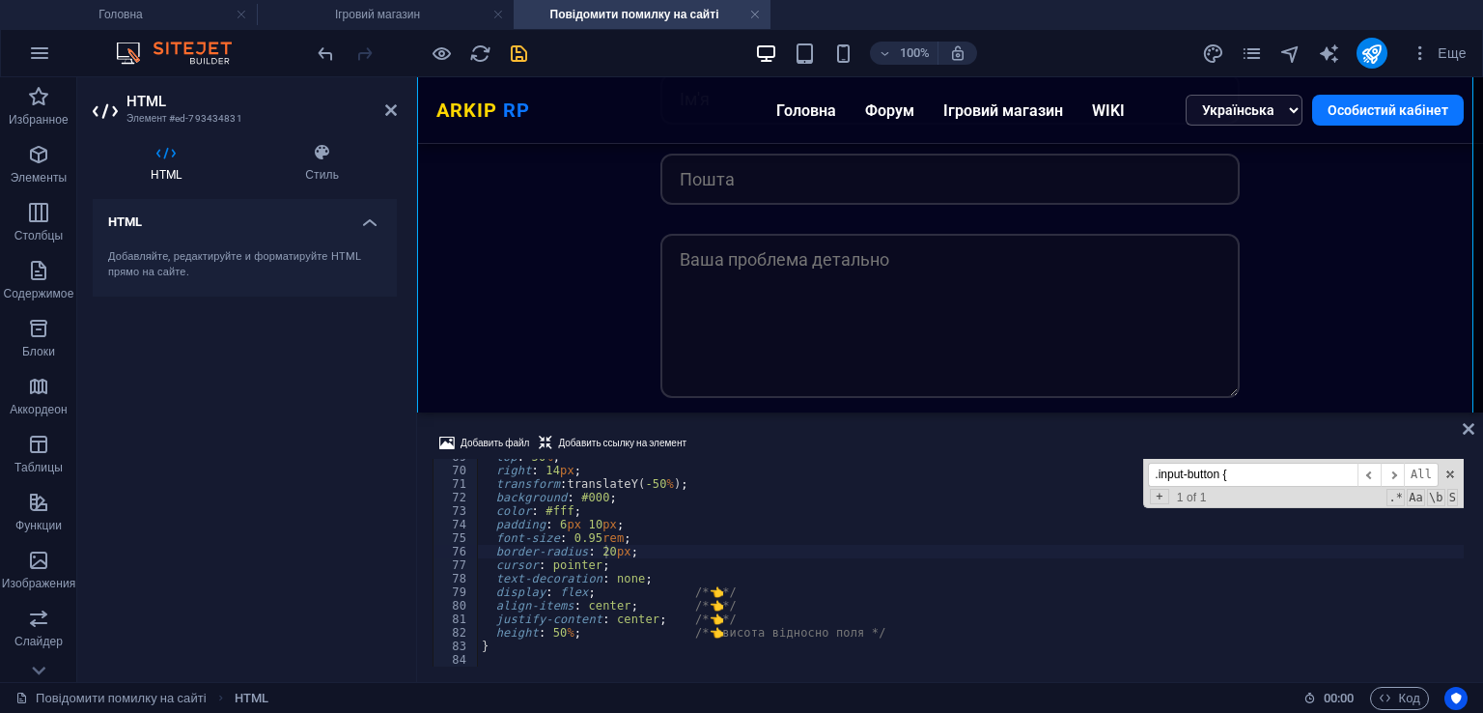
click at [769, 434] on div "Добавить файл Добавить ссылку на элемент" at bounding box center [950, 446] width 1035 height 28
click at [604, 553] on div "top : 50 % ; right : 14 px ; transform : translateY( -50 % ) ; background : #00…" at bounding box center [971, 567] width 986 height 235
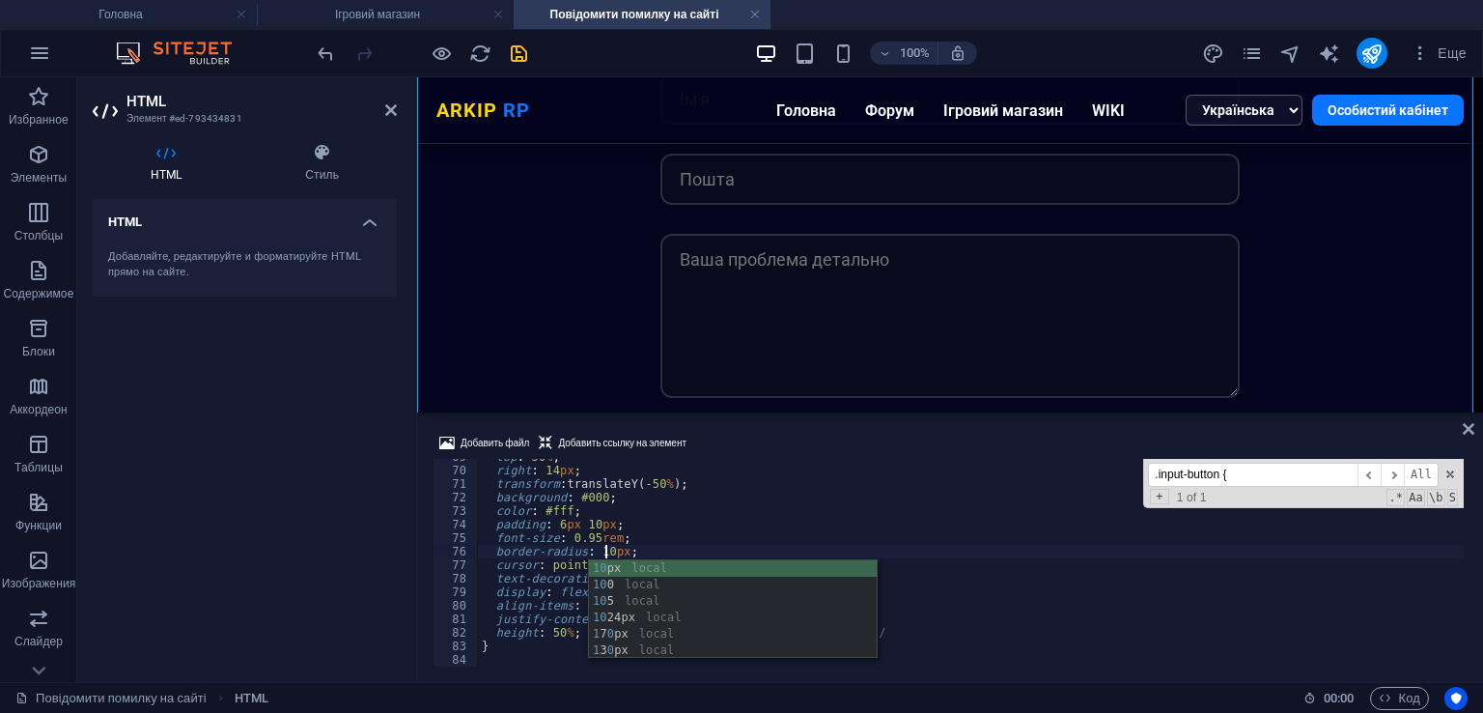
click at [547, 528] on div "top : 50 % ; right : 14 px ; transform : translateY( -50 % ) ; background : #00…" at bounding box center [971, 567] width 986 height 235
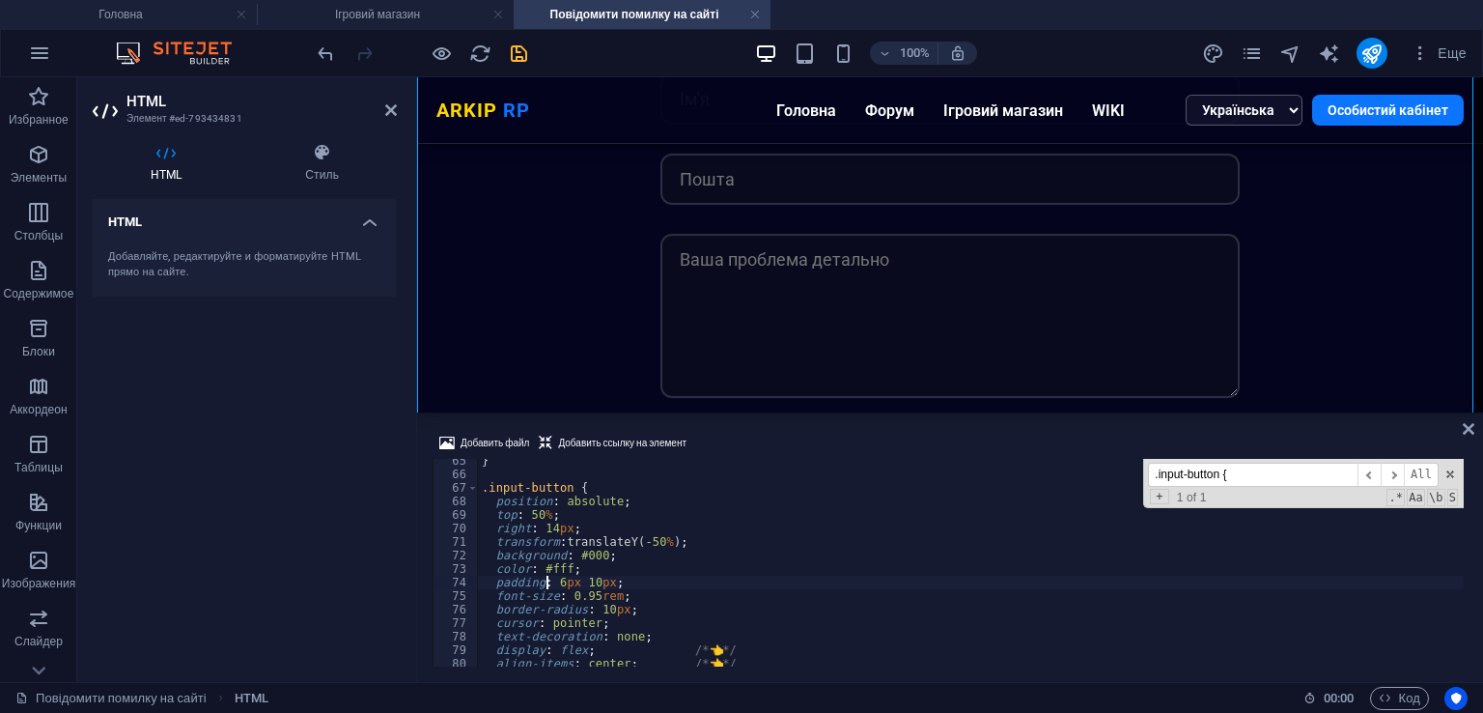
scroll to position [869, 0]
click at [552, 530] on div "} .input-button { position : absolute ; top : 50 % ; right : 14 px ; transform …" at bounding box center [971, 571] width 986 height 235
click at [537, 513] on div "} .input-button { position : absolute ; top : 50 % ; right : 13 px ; transform …" at bounding box center [971, 571] width 986 height 235
click at [541, 513] on div "} .input-button { position : absolute ; top : 50 % ; right : 13 px ; transform …" at bounding box center [971, 571] width 986 height 235
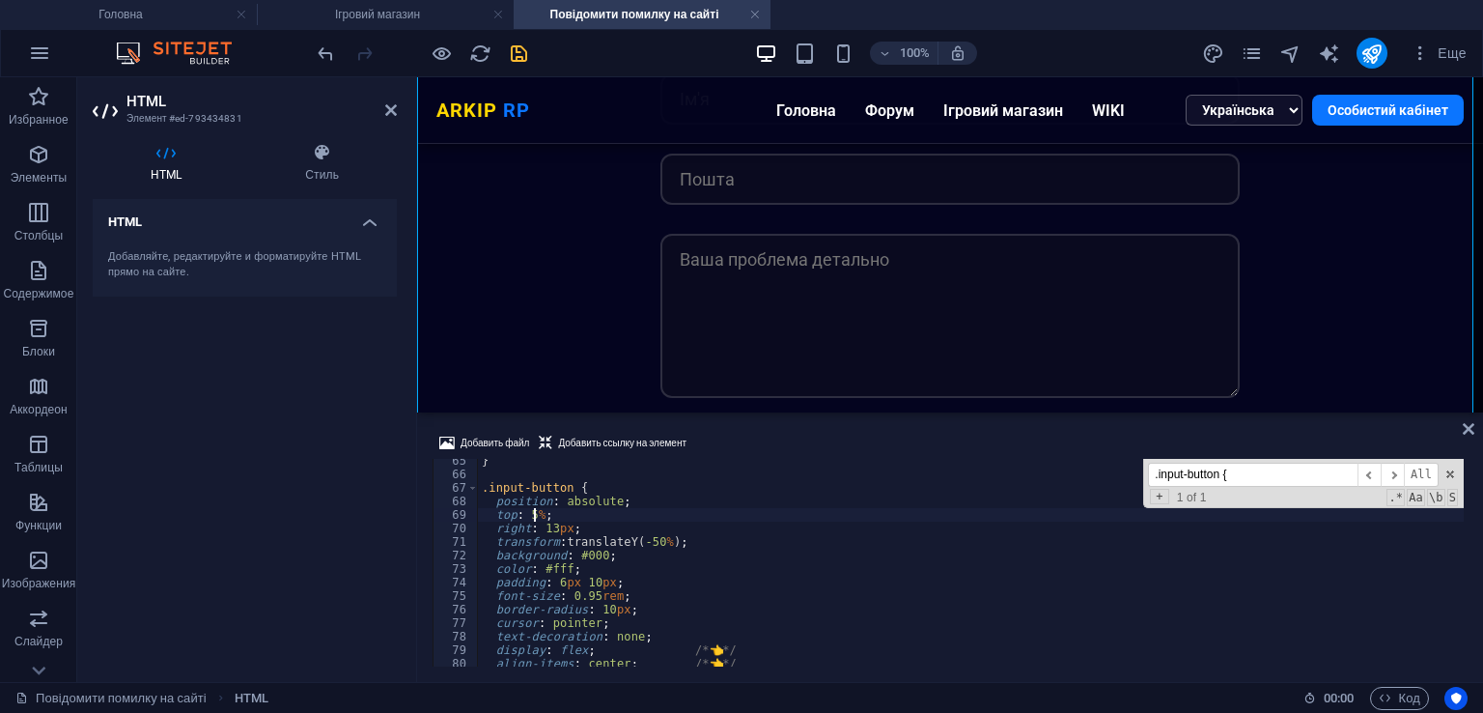
scroll to position [0, 4]
click at [581, 499] on div "} .input-button { position : absolute ; top : 55 % ; right : 13 px ; transform …" at bounding box center [971, 571] width 986 height 235
click at [541, 515] on div "} .input-button { position : absolute ; top : 55 % ; right : 13 px ; transform …" at bounding box center [971, 571] width 986 height 235
click at [538, 514] on div "} .input-button { position : absolute ; top : 55 % ; right : 13 px ; transform …" at bounding box center [971, 571] width 986 height 235
click at [536, 515] on div "} .input-button { position : absolute ; top : 90 % ; right : 13 px ; transform …" at bounding box center [971, 571] width 986 height 235
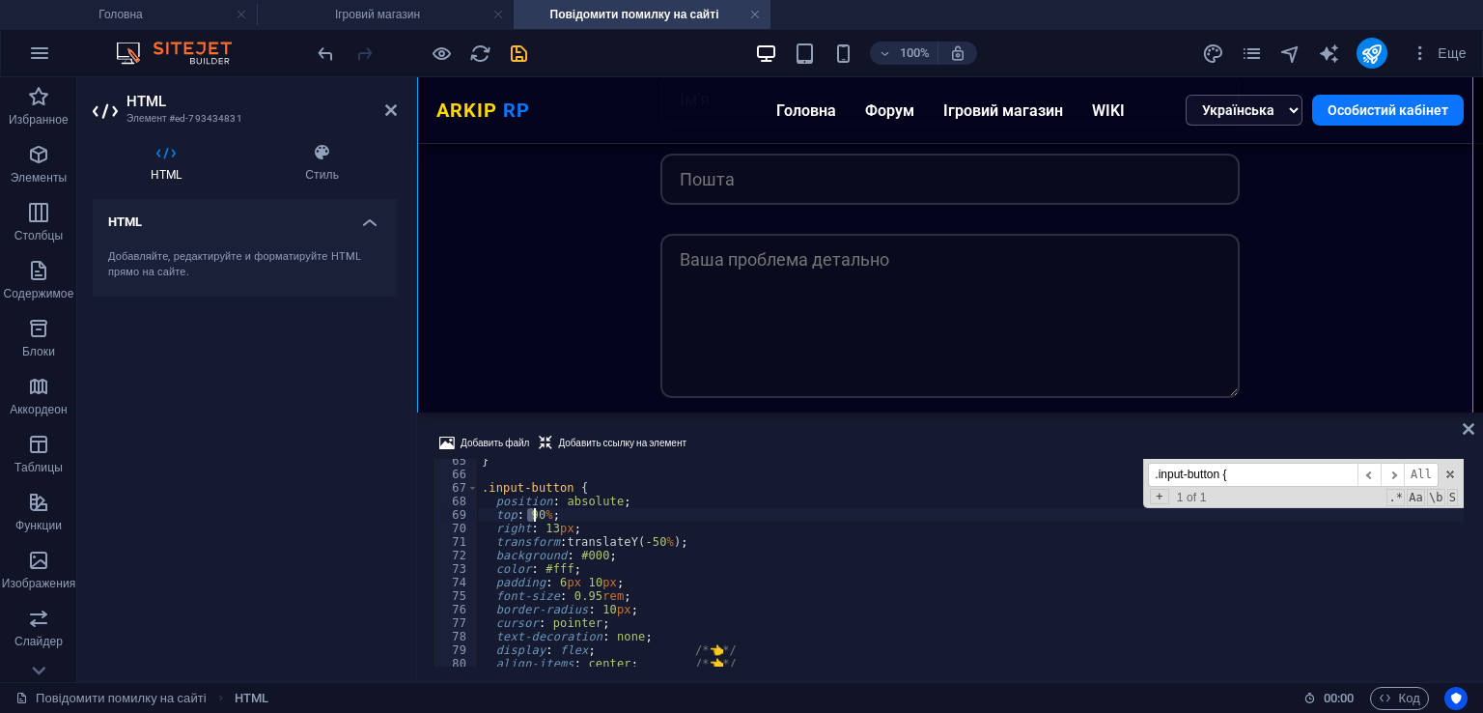
click at [538, 515] on div "} .input-button { position : absolute ; top : 90 % ; right : 13 px ; transform …" at bounding box center [971, 563] width 986 height 208
click at [541, 514] on div "} .input-button { position : absolute ; top : 90 % ; right : 13 px ; transform …" at bounding box center [971, 563] width 986 height 208
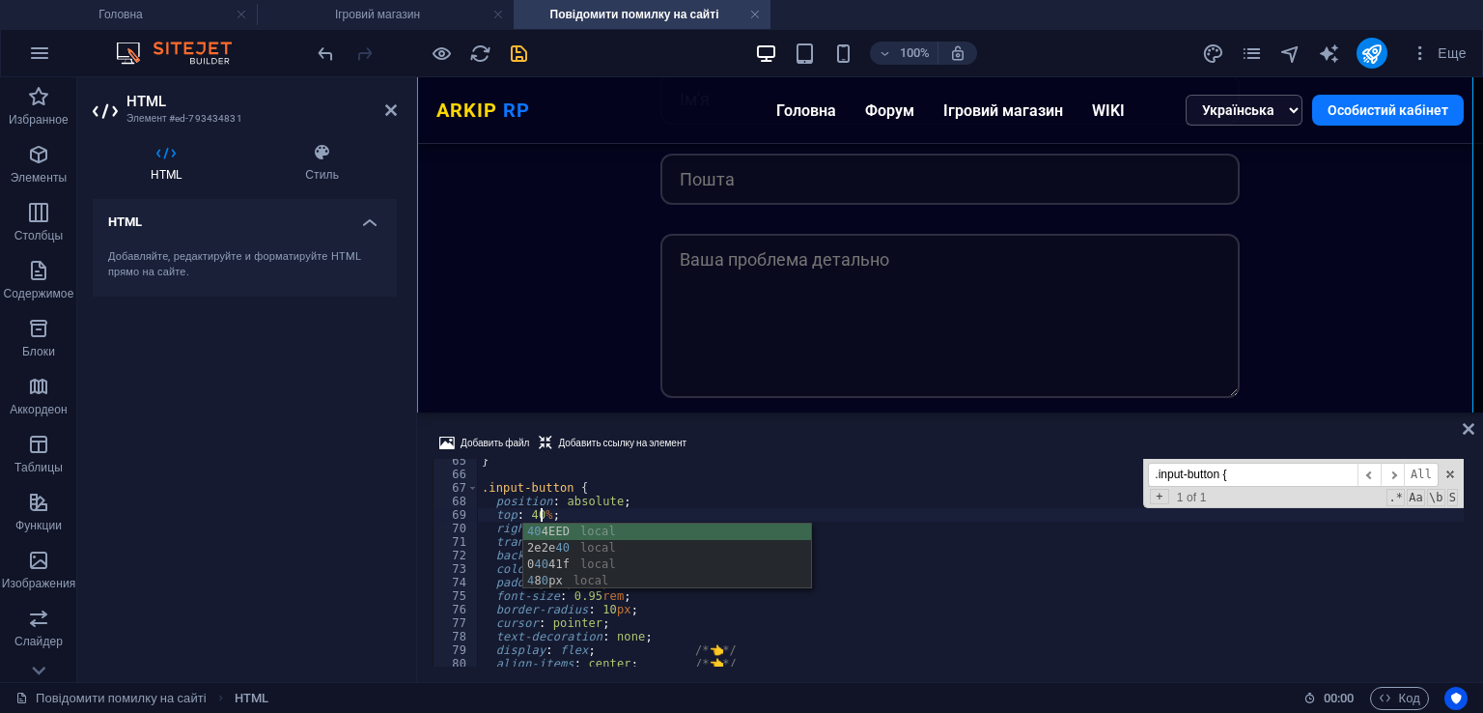
type textarea "top: 40%;"
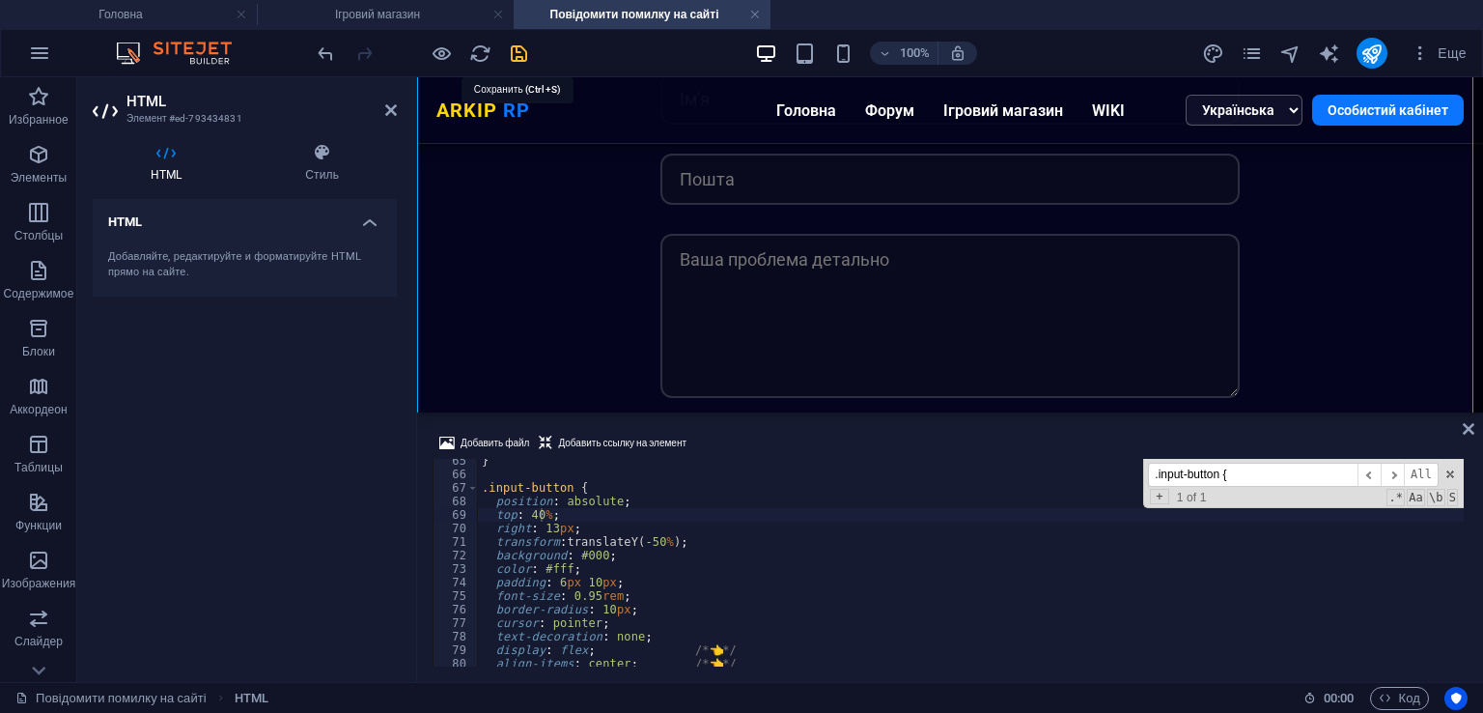
click at [518, 57] on icon "save" at bounding box center [519, 53] width 22 height 22
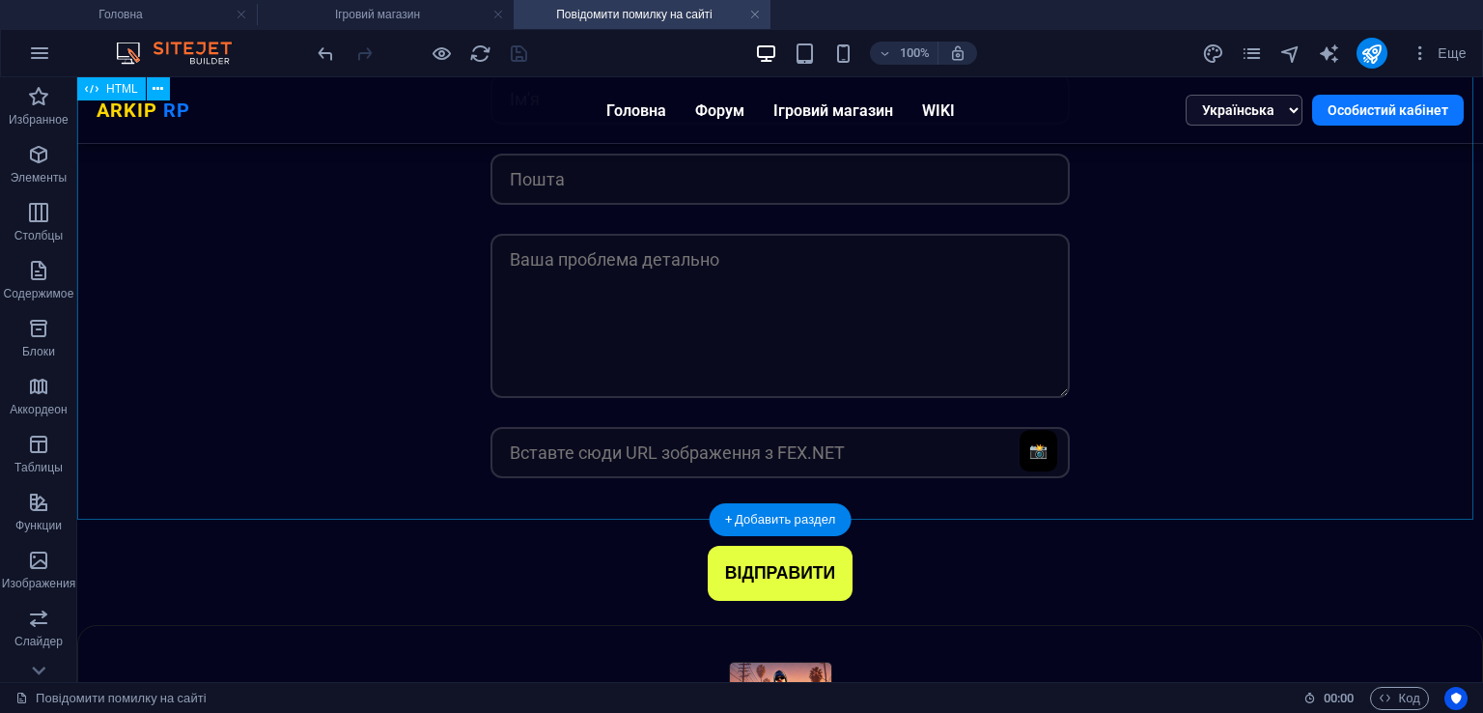
click at [686, 341] on div "Bug Форма ARKIP RP 📸 ВІДПРАВИТИ" at bounding box center [780, 336] width 1406 height 575
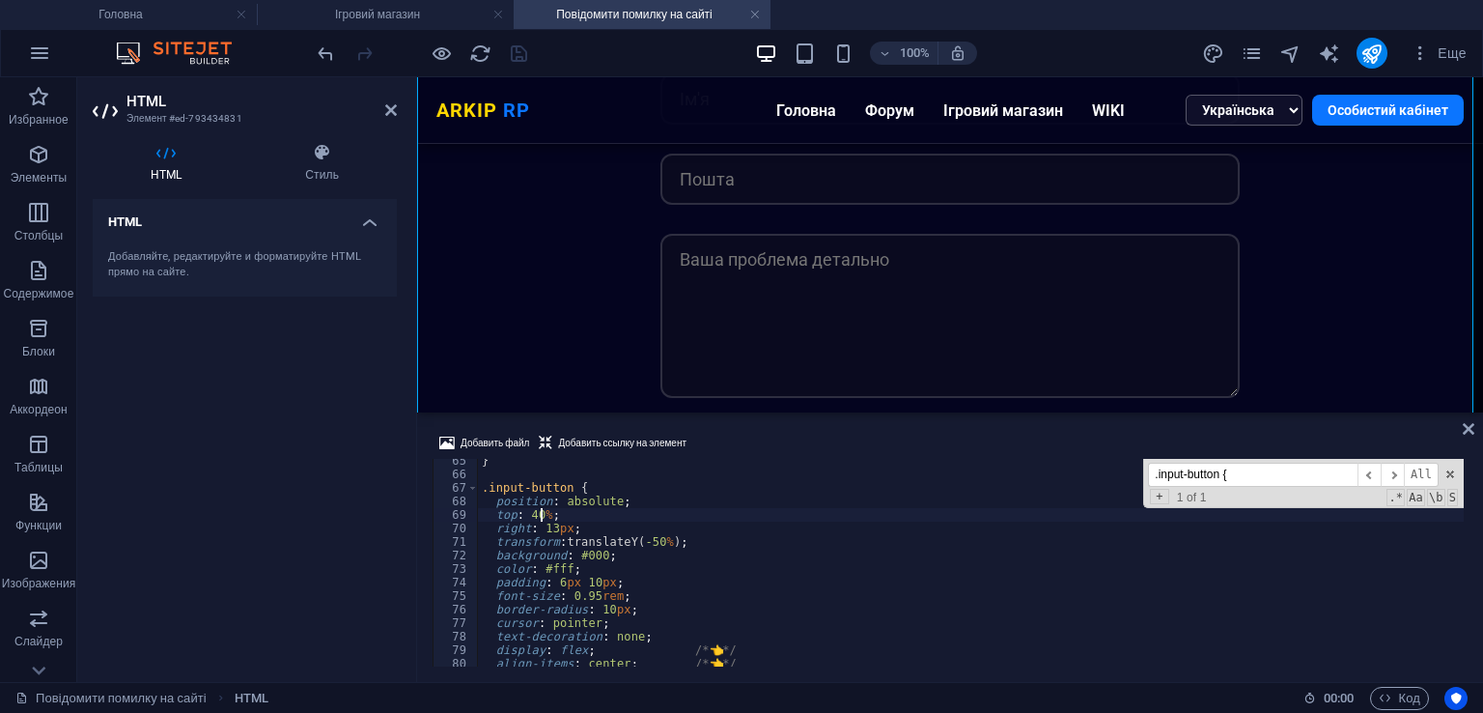
click at [792, 543] on div "} .input-button { position : absolute ; top : 40 % ; right : 13 px ; transform …" at bounding box center [971, 571] width 986 height 235
type textarea "transform: translateY(-50%);"
paste input "document.addEventListener('DOMContentLoaded', () =>"
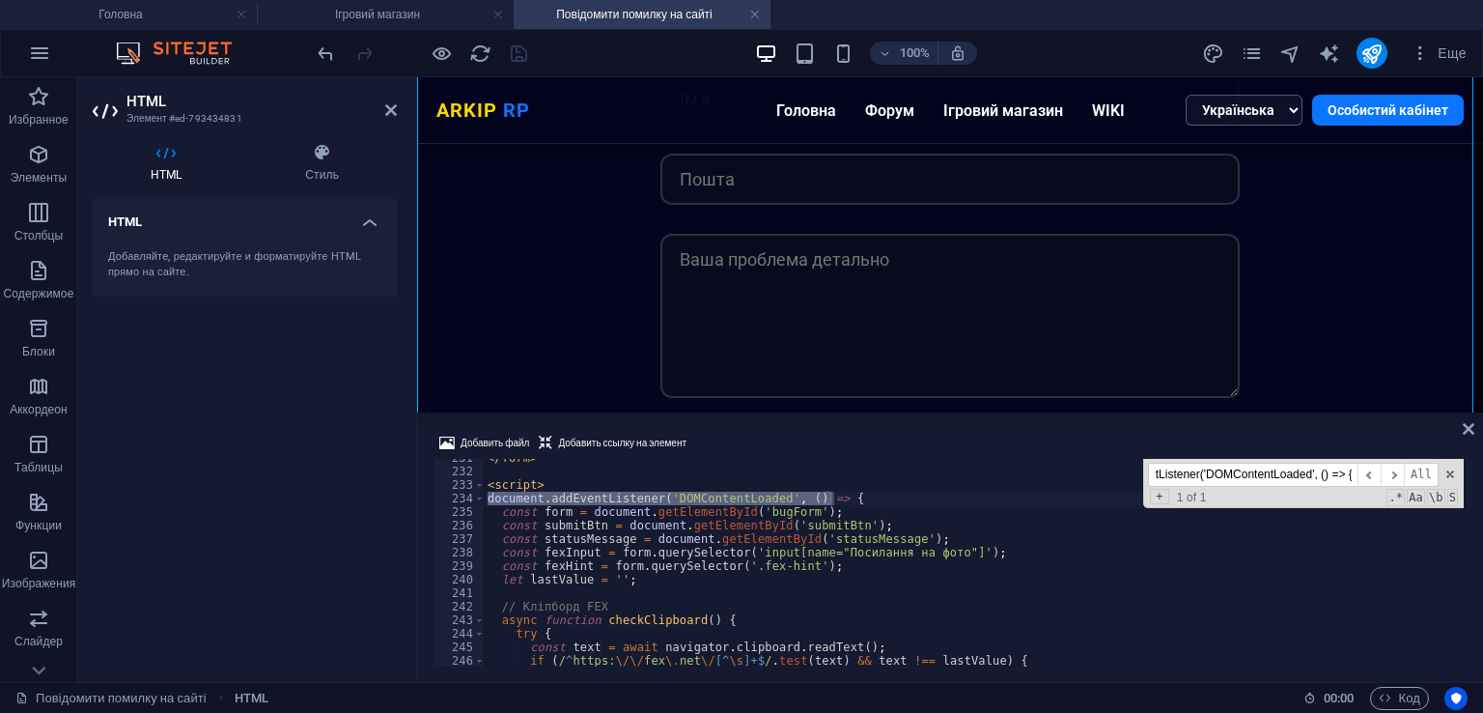
scroll to position [3117, 0]
type input "document.addEventListener('DOMContentLoaded', () => {"
click at [531, 509] on div "</ form > < script > document . addEventListener ( 'DOMContentLoaded' , ( ) => …" at bounding box center [974, 568] width 980 height 235
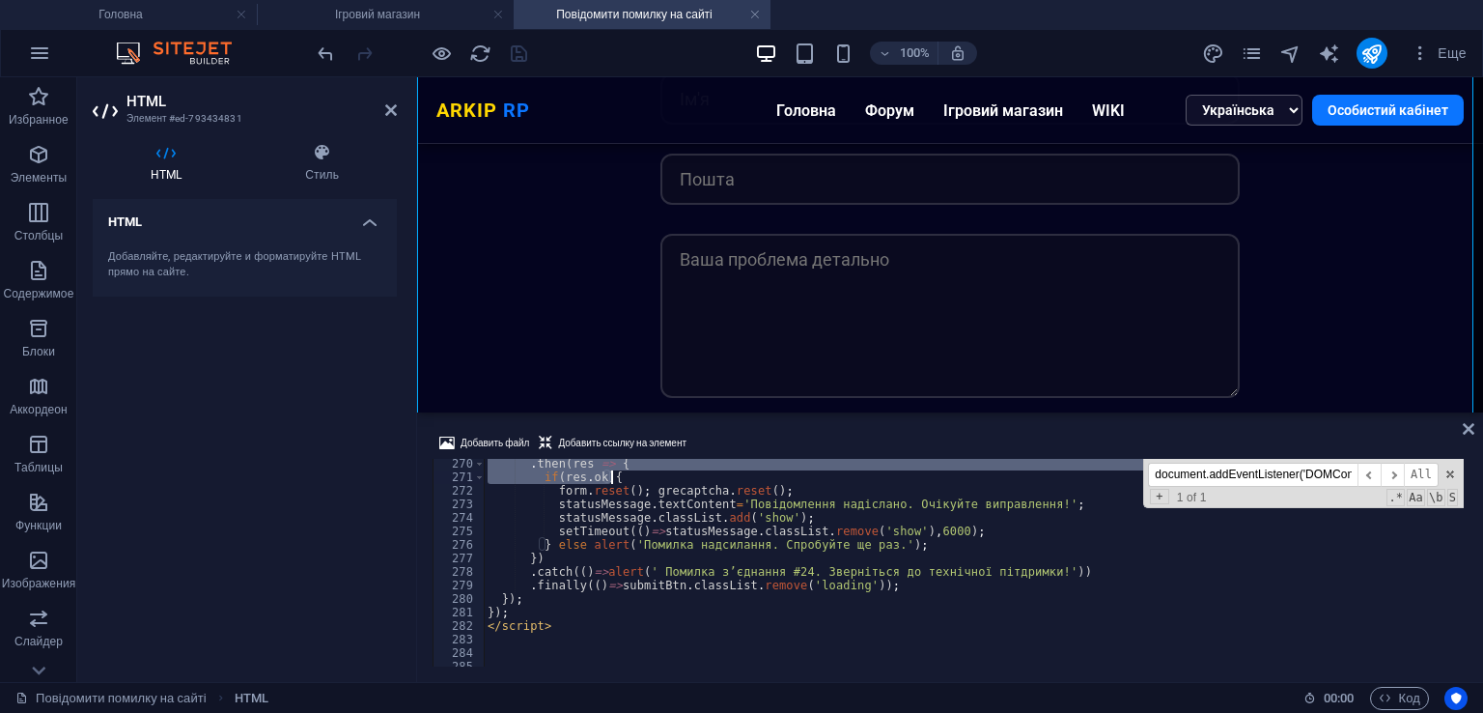
scroll to position [3638, 0]
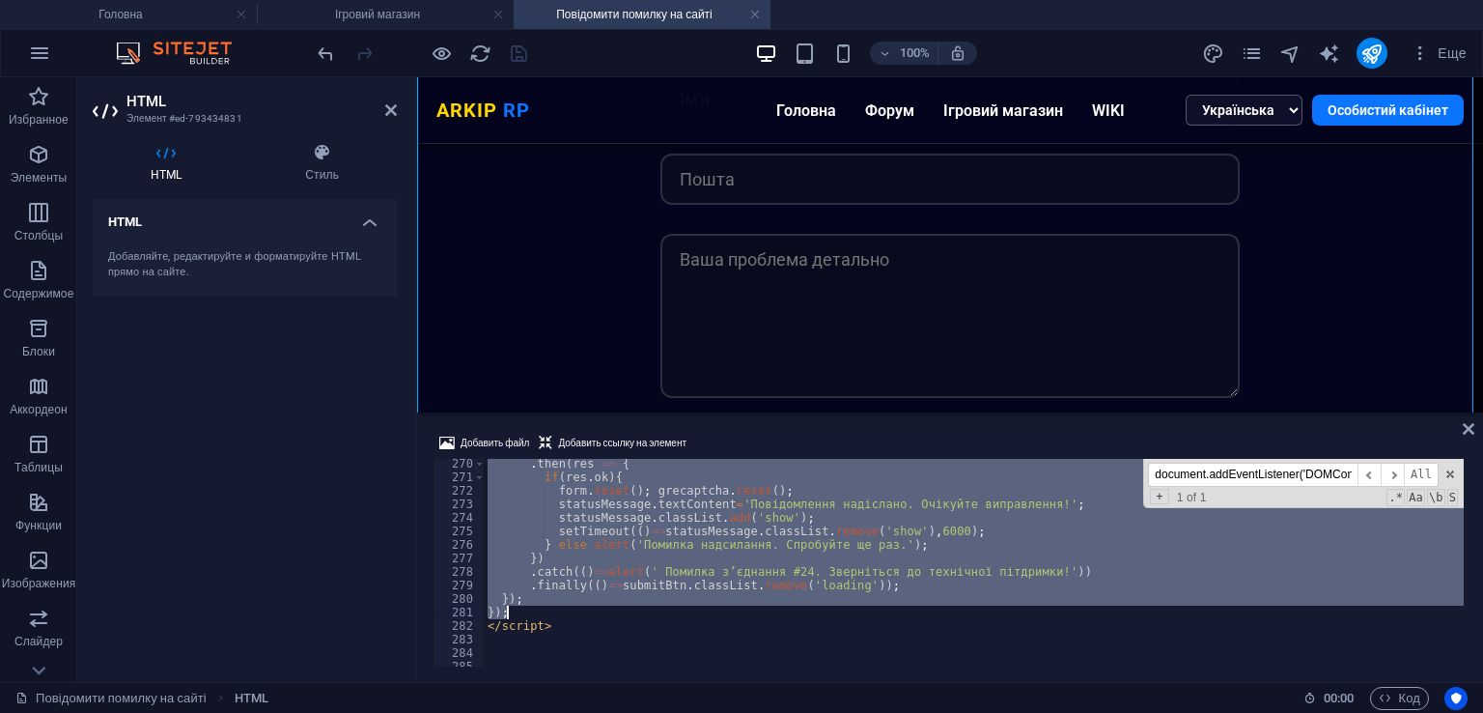
drag, startPoint x: 489, startPoint y: 495, endPoint x: 733, endPoint y: 603, distance: 267.1
click at [734, 614] on div ". then ( res => { if ( res . ok ) { form . reset ( ) ; grecaptcha . reset ( ) ;…" at bounding box center [974, 574] width 980 height 235
type textarea "}); });"
paste textarea
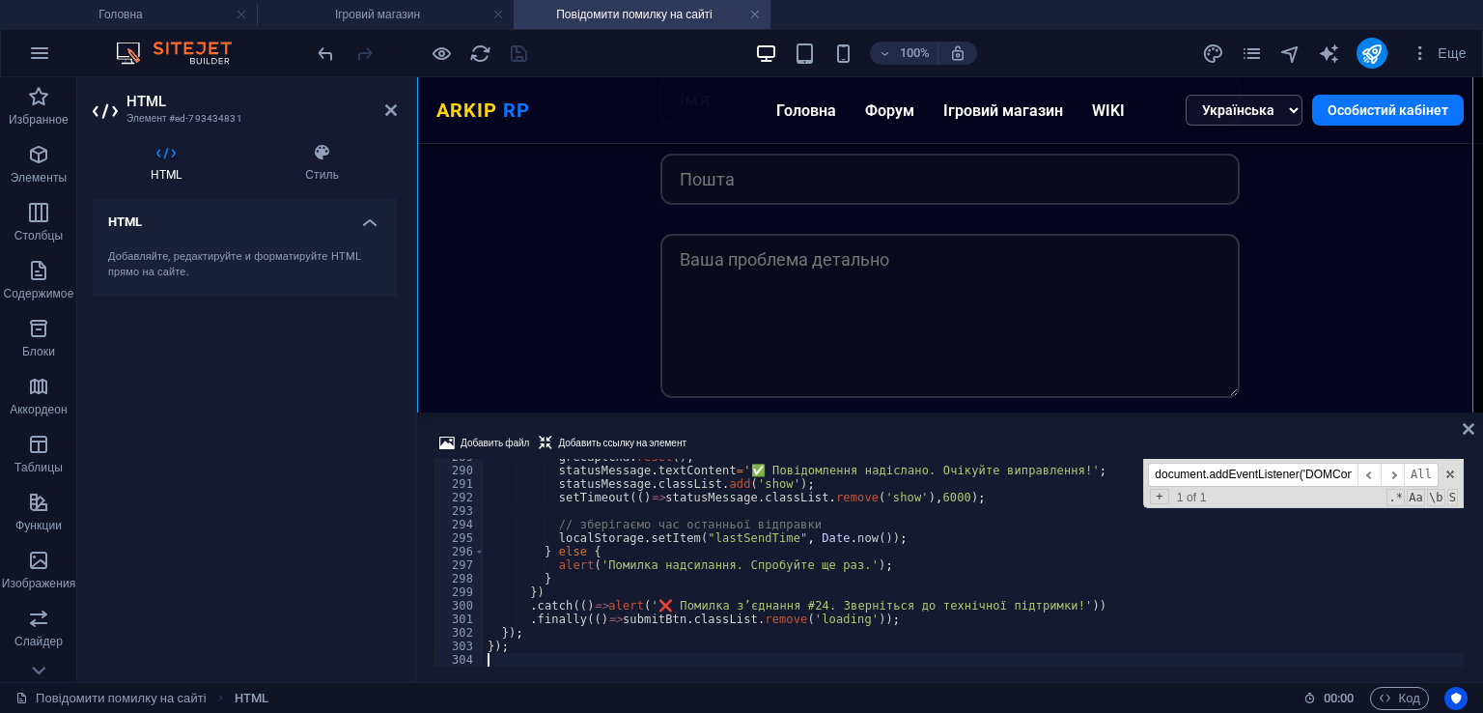
scroll to position [3959, 0]
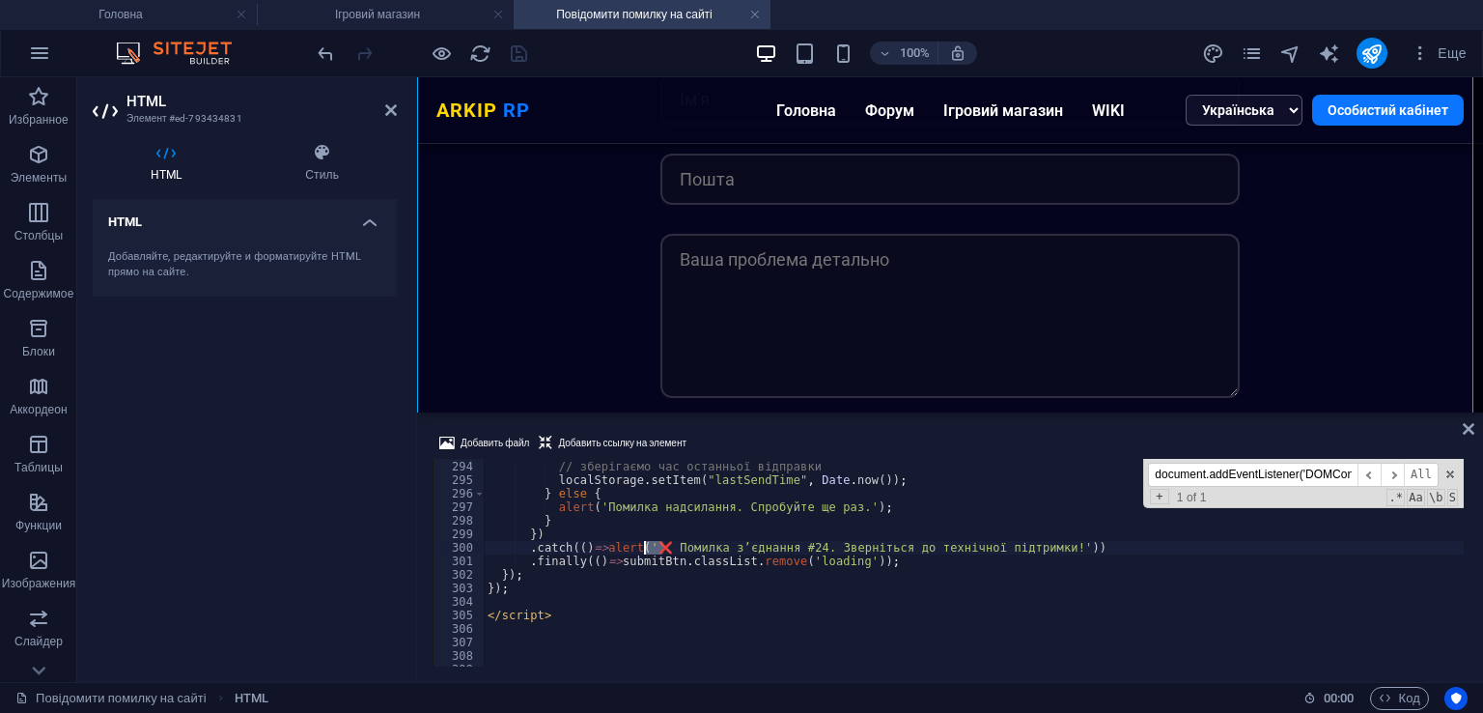
drag, startPoint x: 664, startPoint y: 546, endPoint x: 645, endPoint y: 544, distance: 19.5
click at [645, 544] on div "// зберігаємо час останньої відправки localStorage . setItem ( "lastSendTime" ,…" at bounding box center [974, 563] width 980 height 235
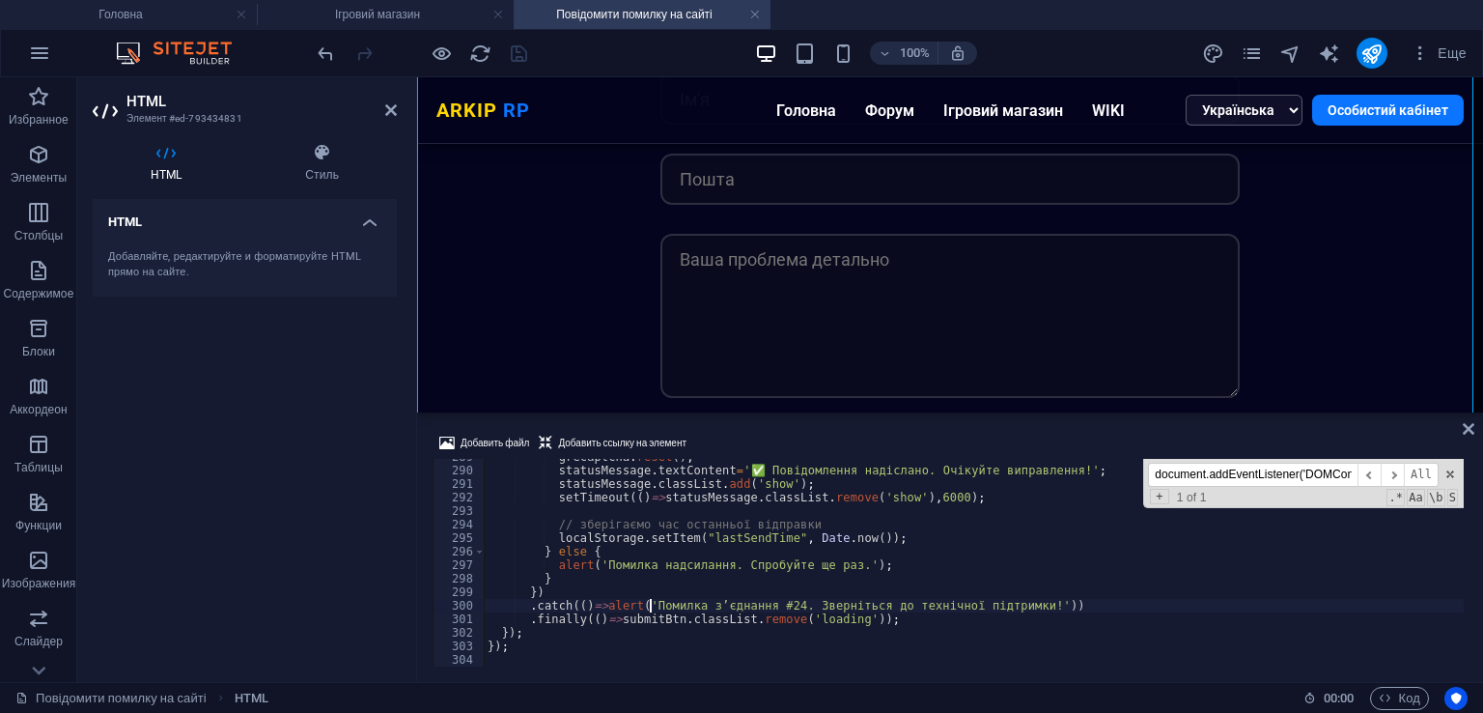
scroll to position [3901, 0]
click at [822, 560] on div "grecaptcha . reset ( ) ; statusMessage . textContent = '✅ Повідомлення надіслан…" at bounding box center [974, 567] width 980 height 235
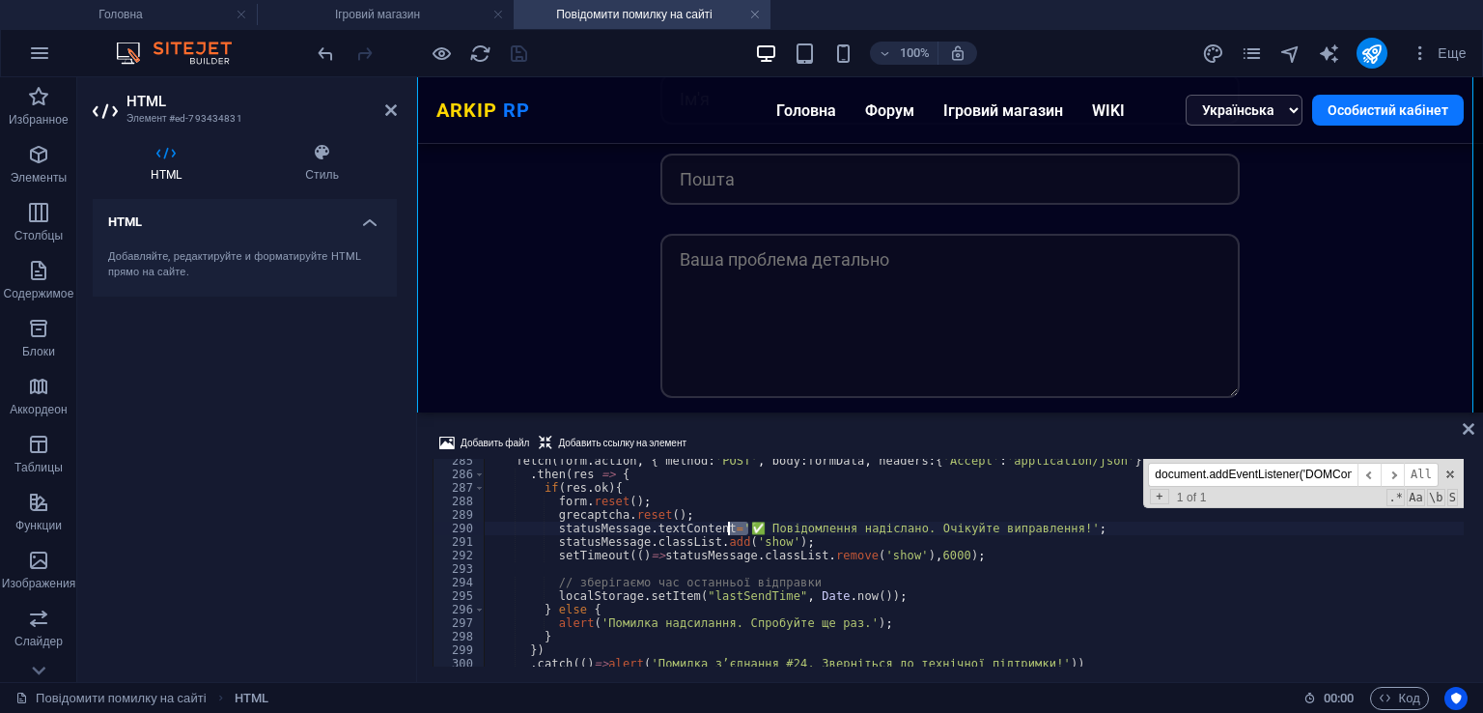
drag, startPoint x: 748, startPoint y: 526, endPoint x: 730, endPoint y: 525, distance: 18.4
click at [730, 525] on div "fetch ( form . action , { method : 'POST' , body : formData , headers : { 'Acce…" at bounding box center [974, 571] width 980 height 235
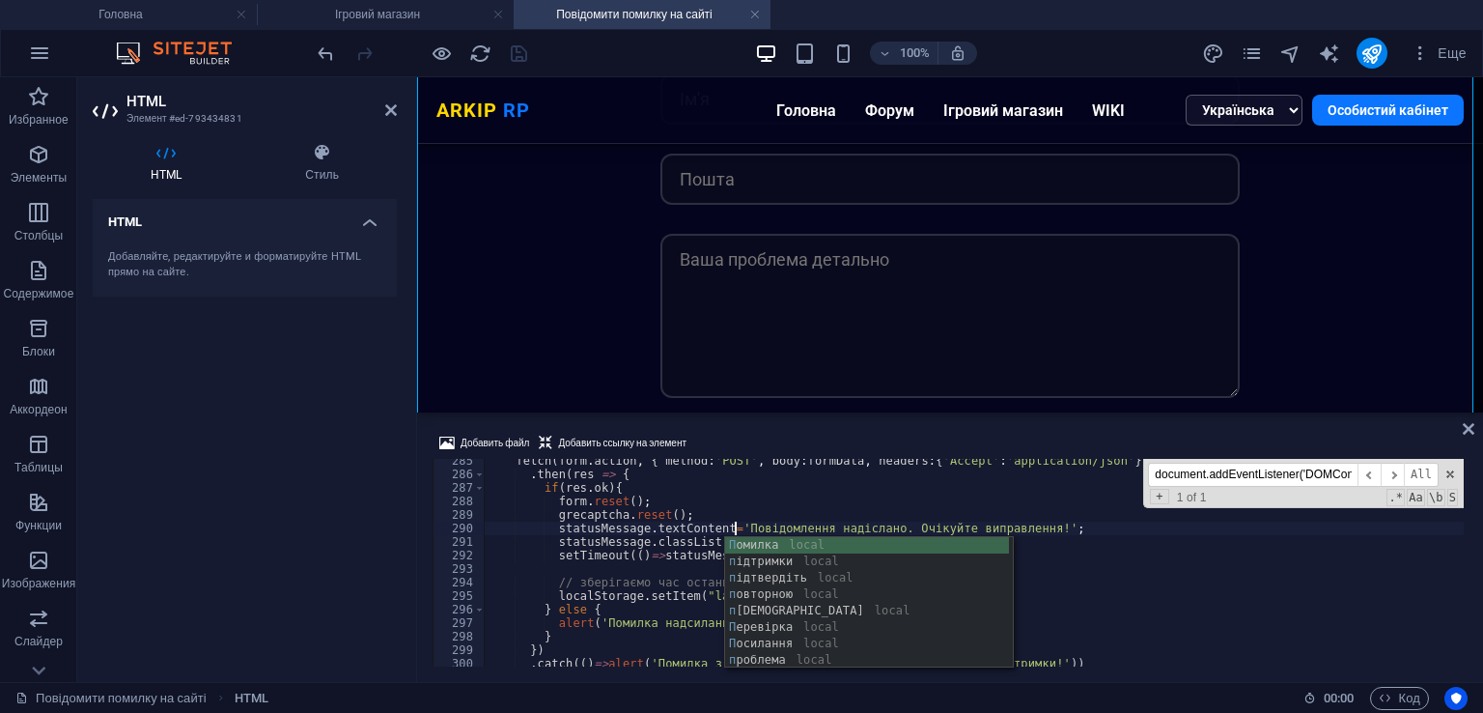
scroll to position [3727, 0]
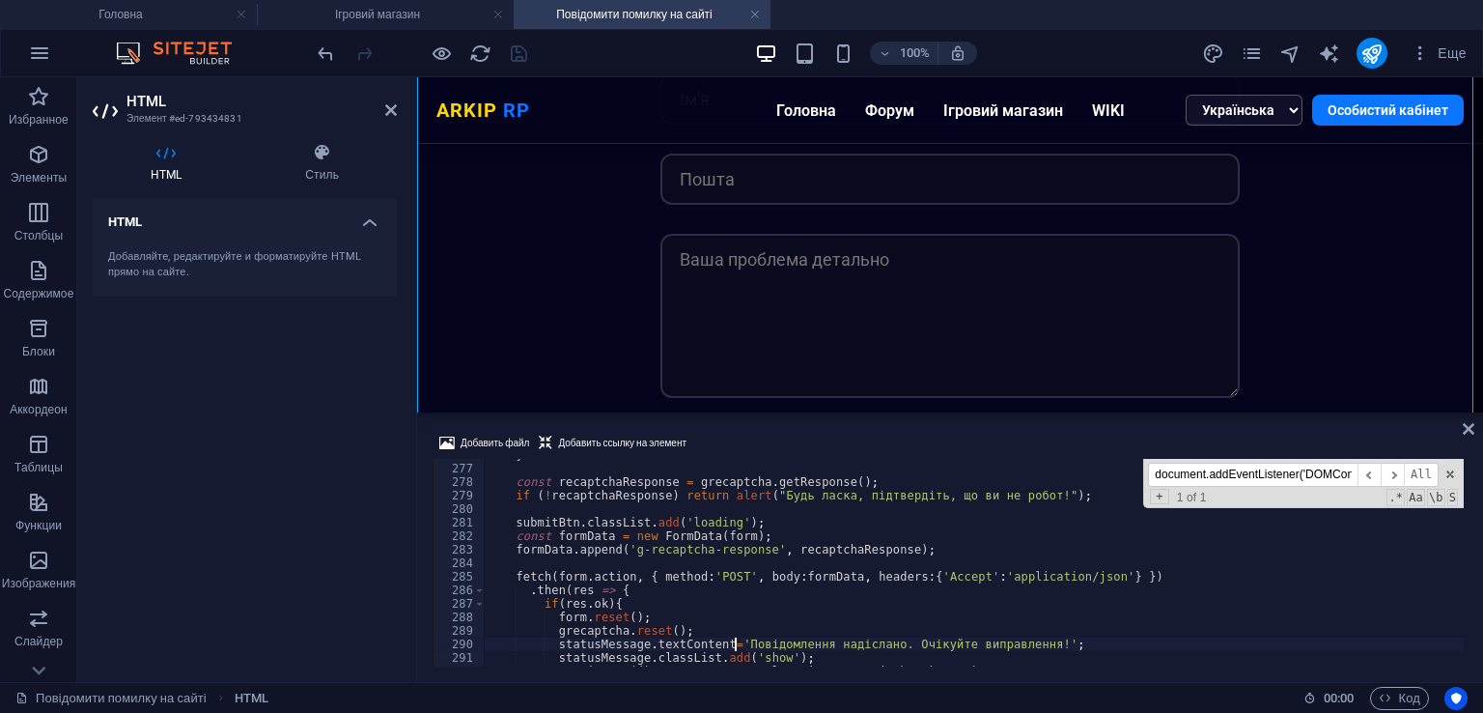
type textarea "statusMessage.textContent='Повідомлення надіслано. Очікуйте виправлення!';"
click at [517, 67] on div at bounding box center [422, 53] width 216 height 31
click at [510, 44] on icon "save" at bounding box center [519, 53] width 22 height 22
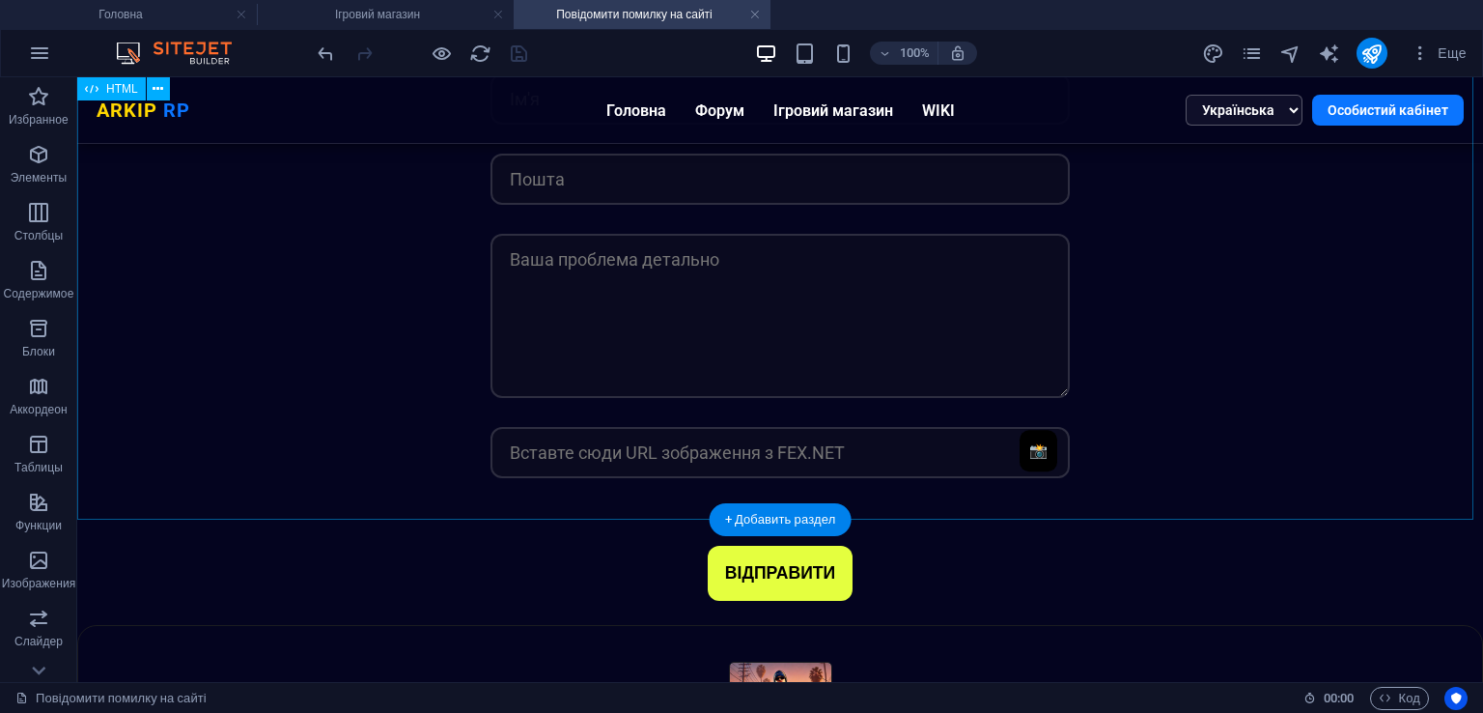
click at [732, 408] on div "Bug Форма ARKIP RP 📸 ВІДПРАВИТИ" at bounding box center [780, 336] width 1406 height 575
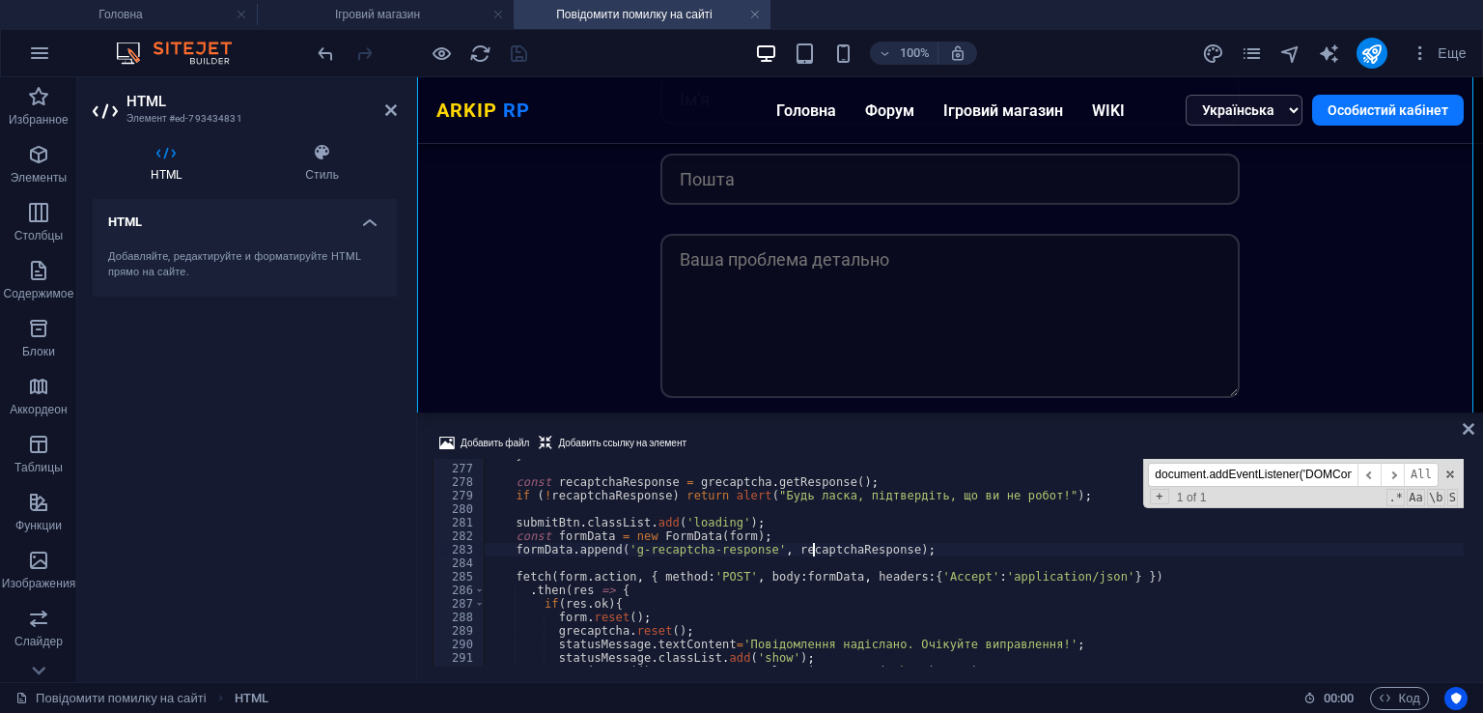
click at [815, 552] on div "} const recaptchaResponse = grecaptcha . getResponse ( ) ; if ( ! recaptchaResp…" at bounding box center [974, 565] width 980 height 235
type textarea "formData.append('g-recaptcha-response', recaptchaResponse);"
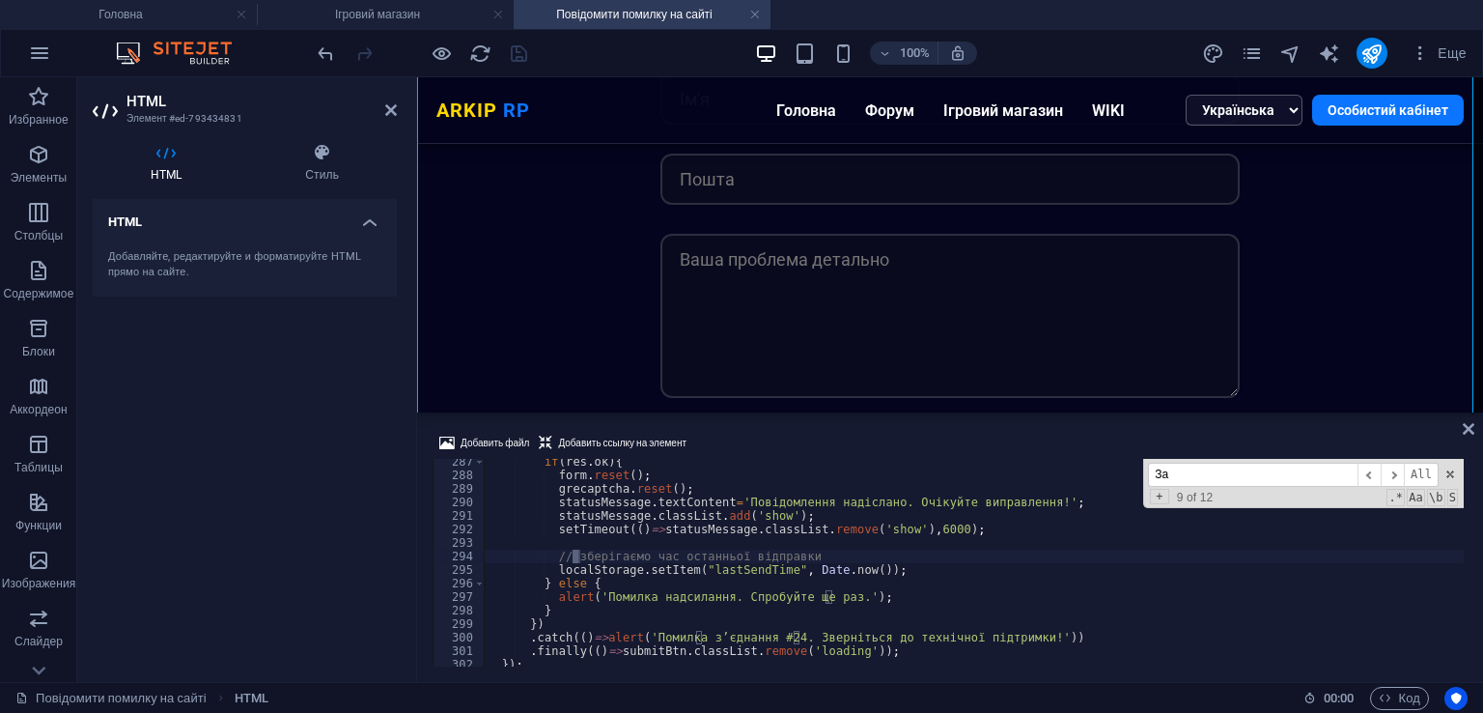
scroll to position [3586, 0]
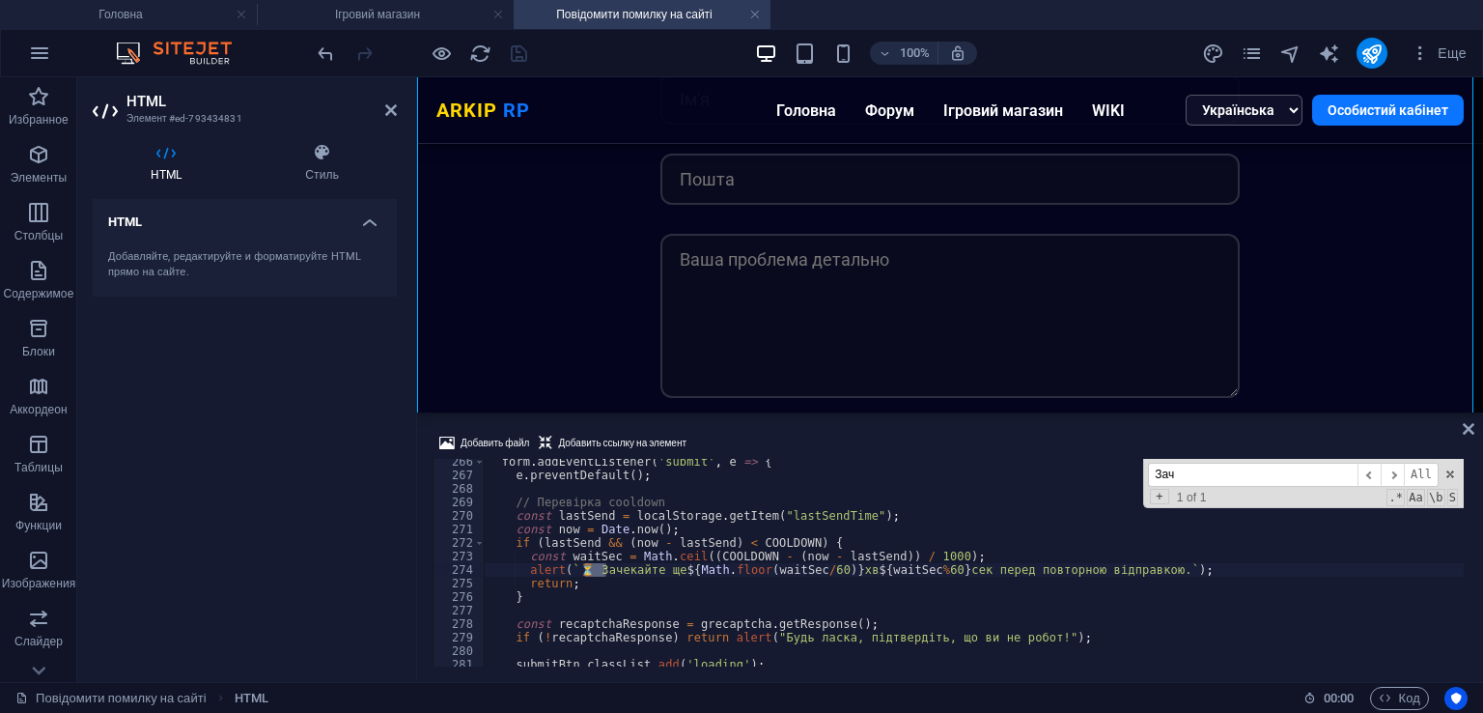
type input "Зач"
click at [587, 576] on div "form . addEventListener ( 'submit' , e => { e . preventDefault ( ) ; // Перевір…" at bounding box center [974, 572] width 980 height 235
drag, startPoint x: 588, startPoint y: 569, endPoint x: 571, endPoint y: 569, distance: 17.4
click at [571, 569] on div "form . addEventListener ( 'submit' , e => { e . preventDefault ( ) ; // Перевір…" at bounding box center [974, 572] width 980 height 235
type textarea "alert(`Зачекайте ще ${Math.floor(waitSec/60)} хв ${waitSec%60} сек перед повтор…"
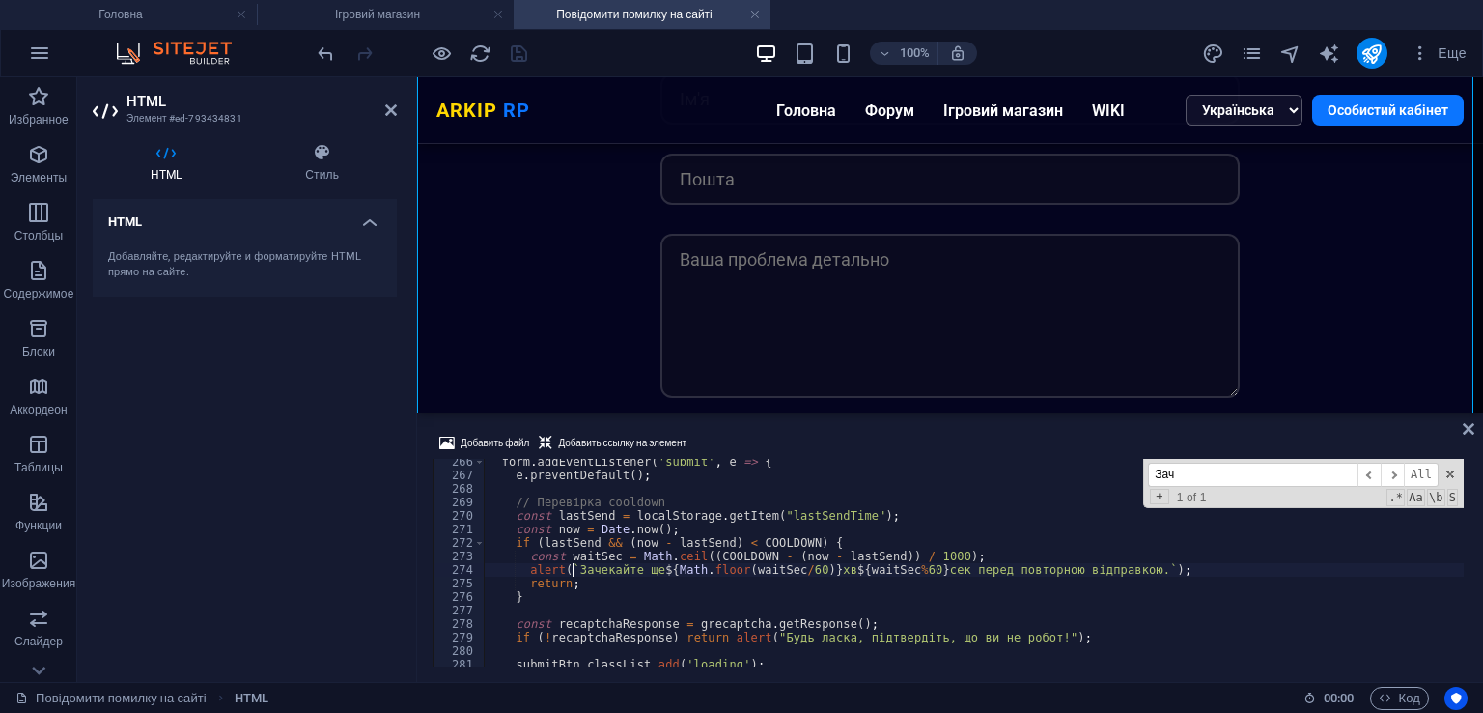
click at [605, 569] on div "form . addEventListener ( 'submit' , e => { e . preventDefault ( ) ; // Перевір…" at bounding box center [974, 572] width 980 height 235
click at [533, 57] on div "100% Еще" at bounding box center [894, 53] width 1161 height 31
click at [518, 51] on icon "save" at bounding box center [519, 53] width 22 height 22
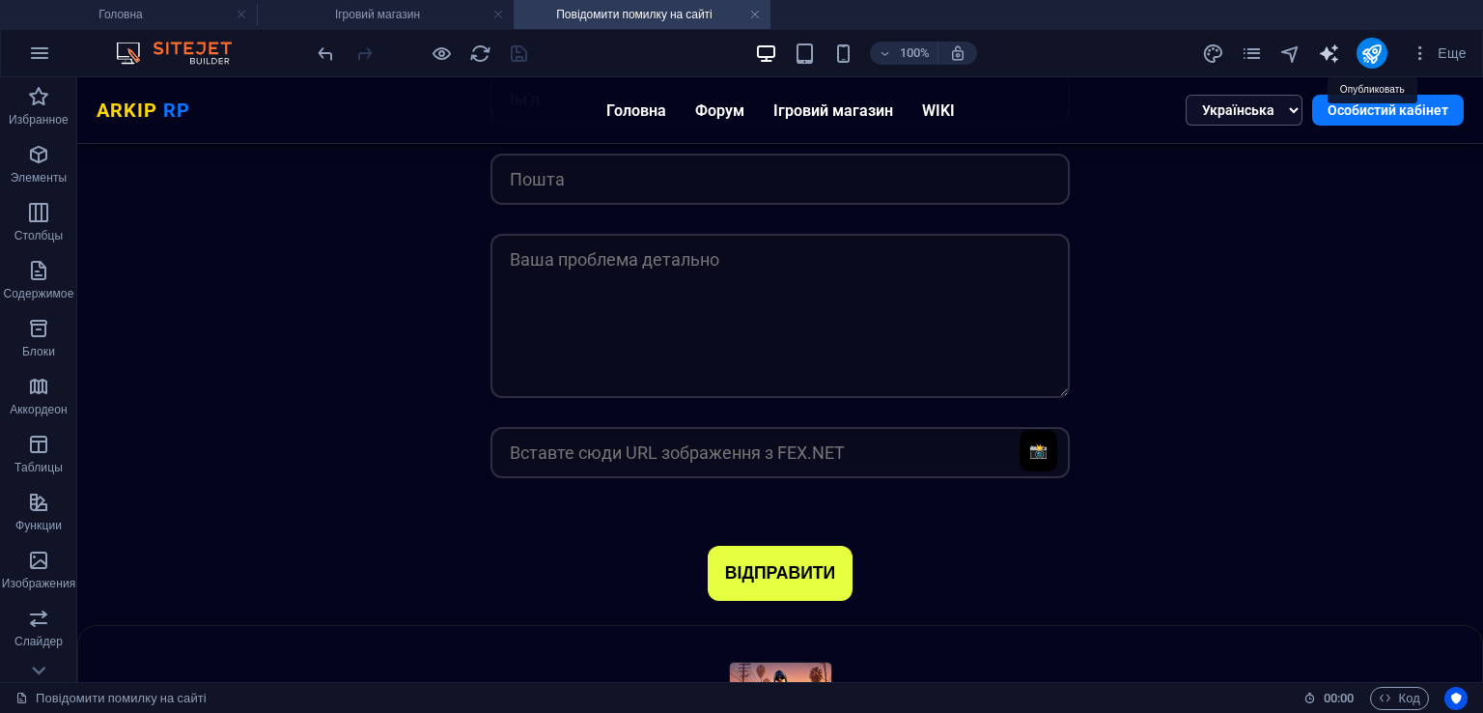
click at [1366, 56] on icon "publish" at bounding box center [1371, 53] width 22 height 22
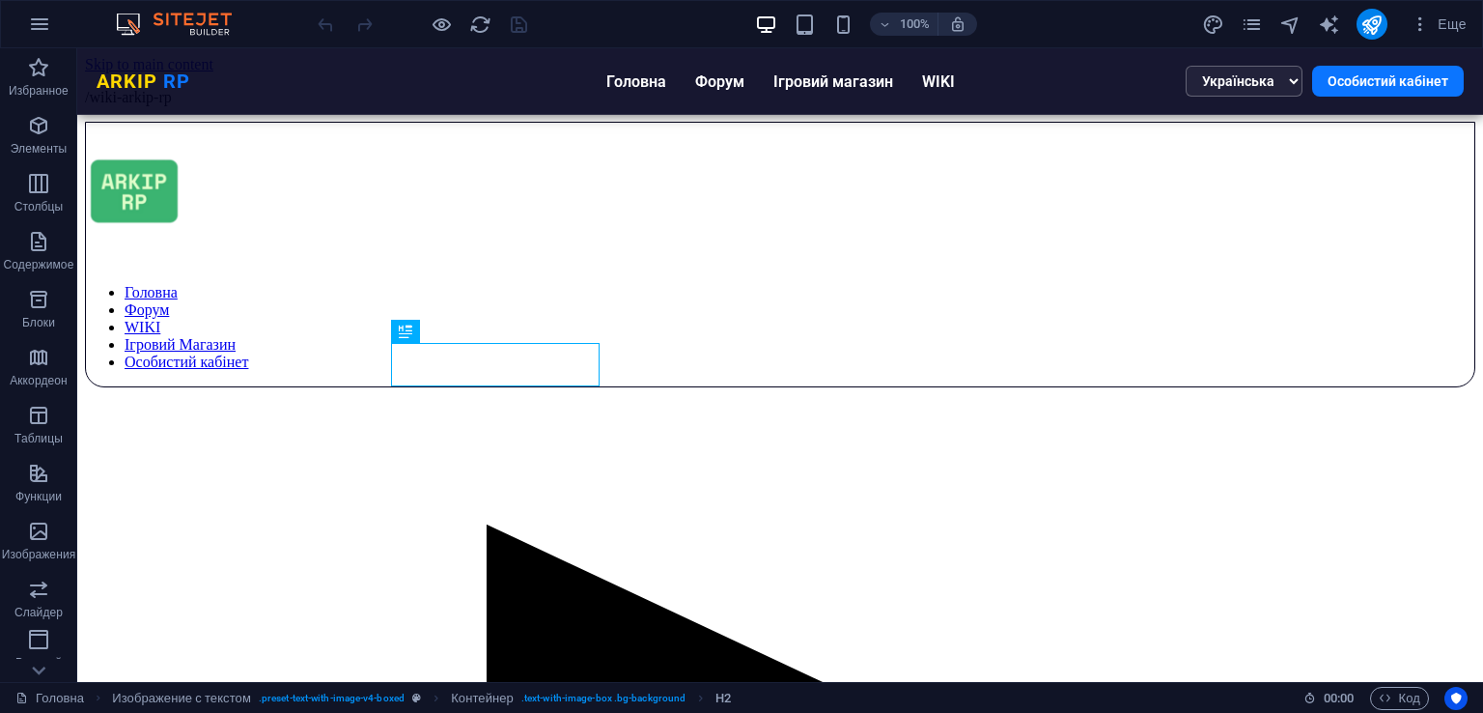
scroll to position [784, 0]
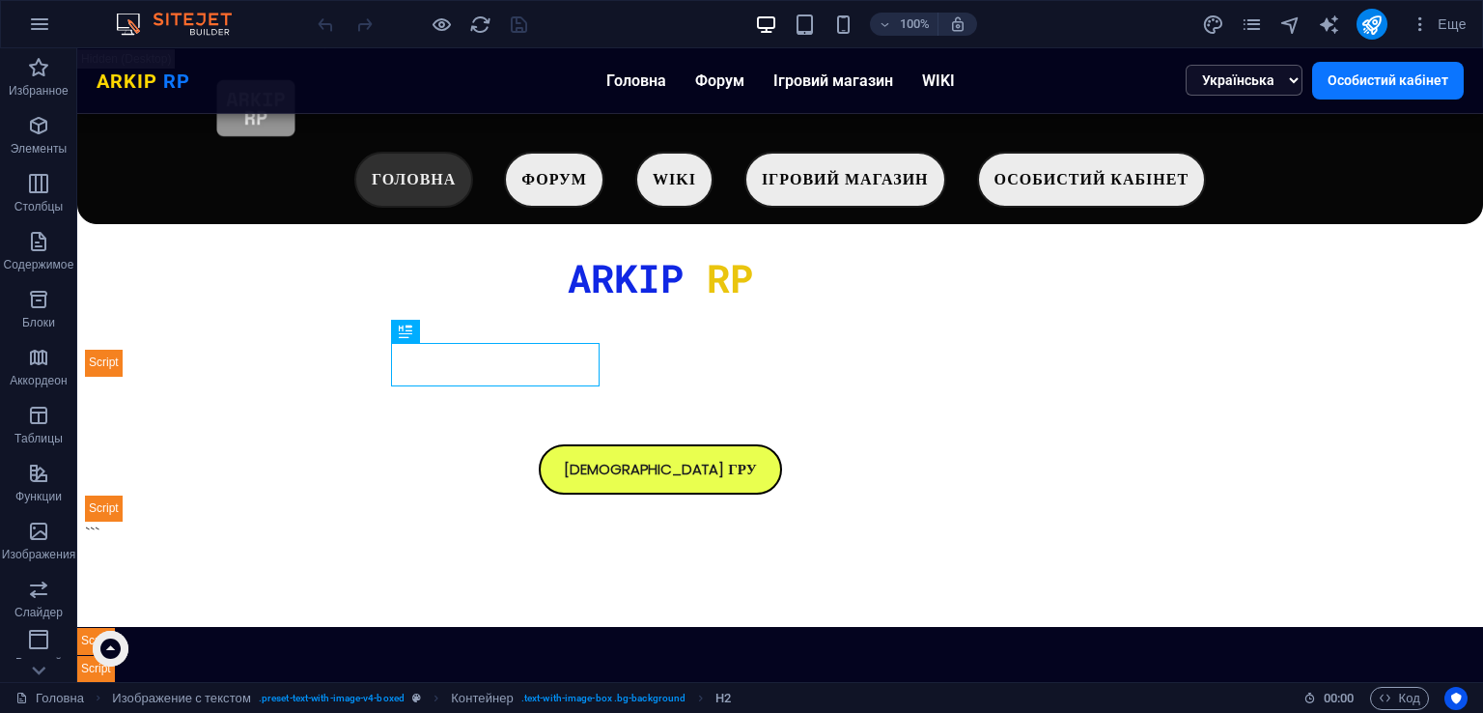
click at [1267, 23] on div "Еще" at bounding box center [1338, 24] width 272 height 31
click at [1252, 20] on icon "pages" at bounding box center [1252, 25] width 22 height 22
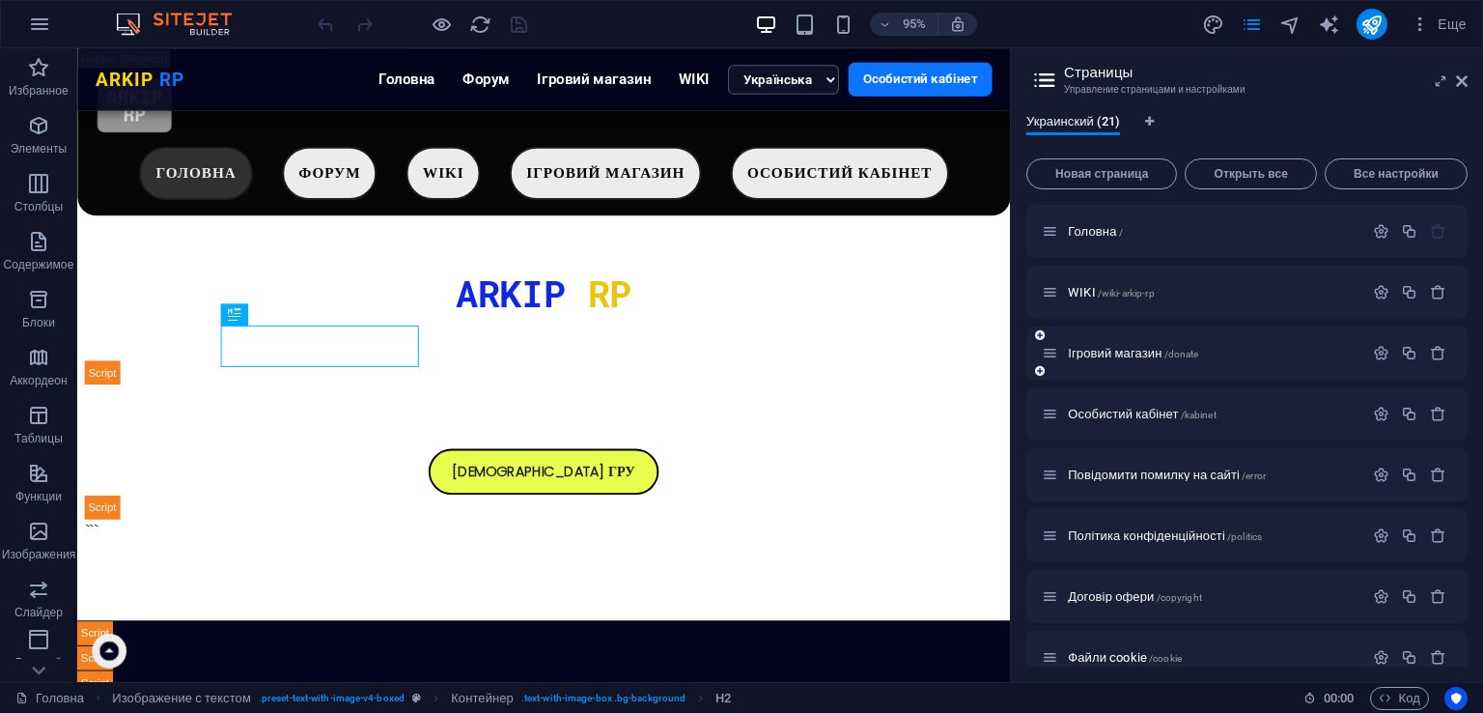
scroll to position [776, 0]
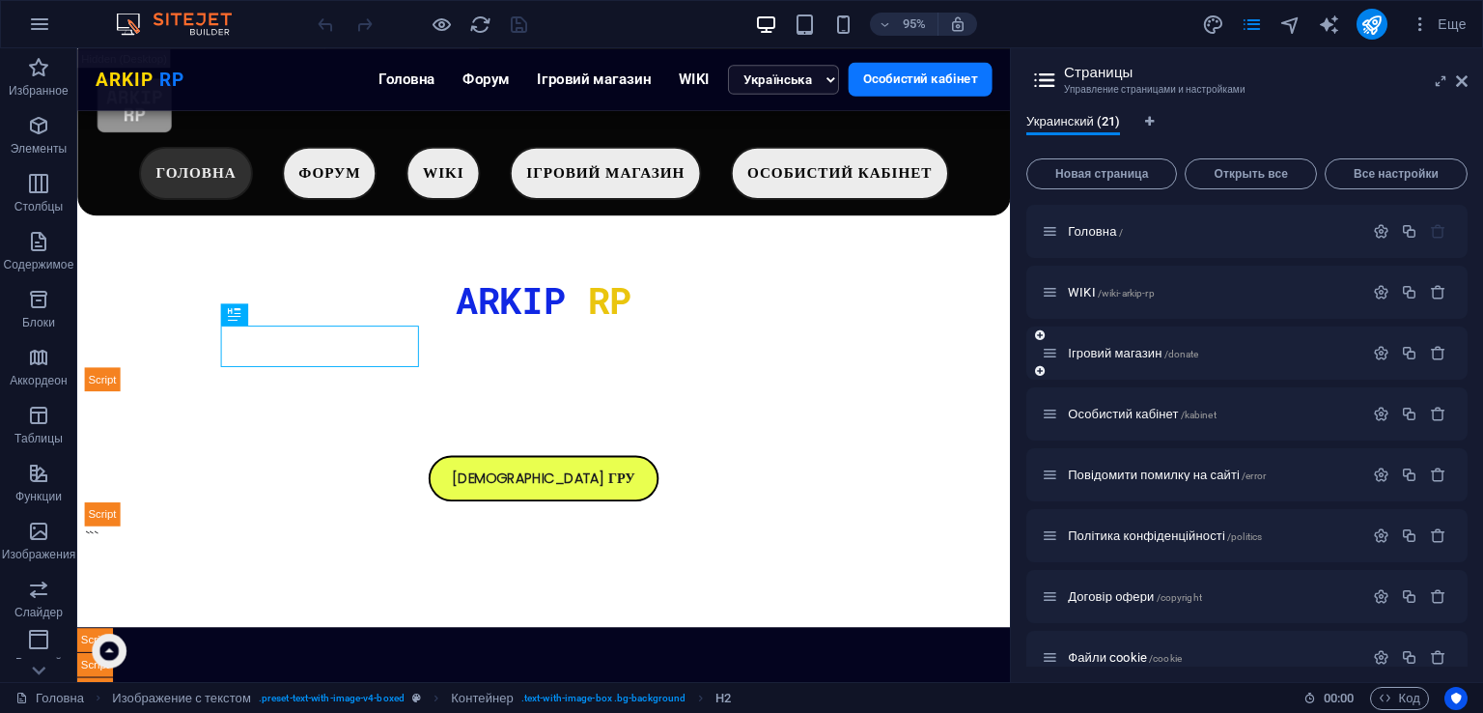
click at [1152, 359] on div "Ігровий магазин /donate" at bounding box center [1203, 353] width 322 height 22
click at [1208, 352] on p "Ігровий магазин /donate" at bounding box center [1213, 353] width 290 height 13
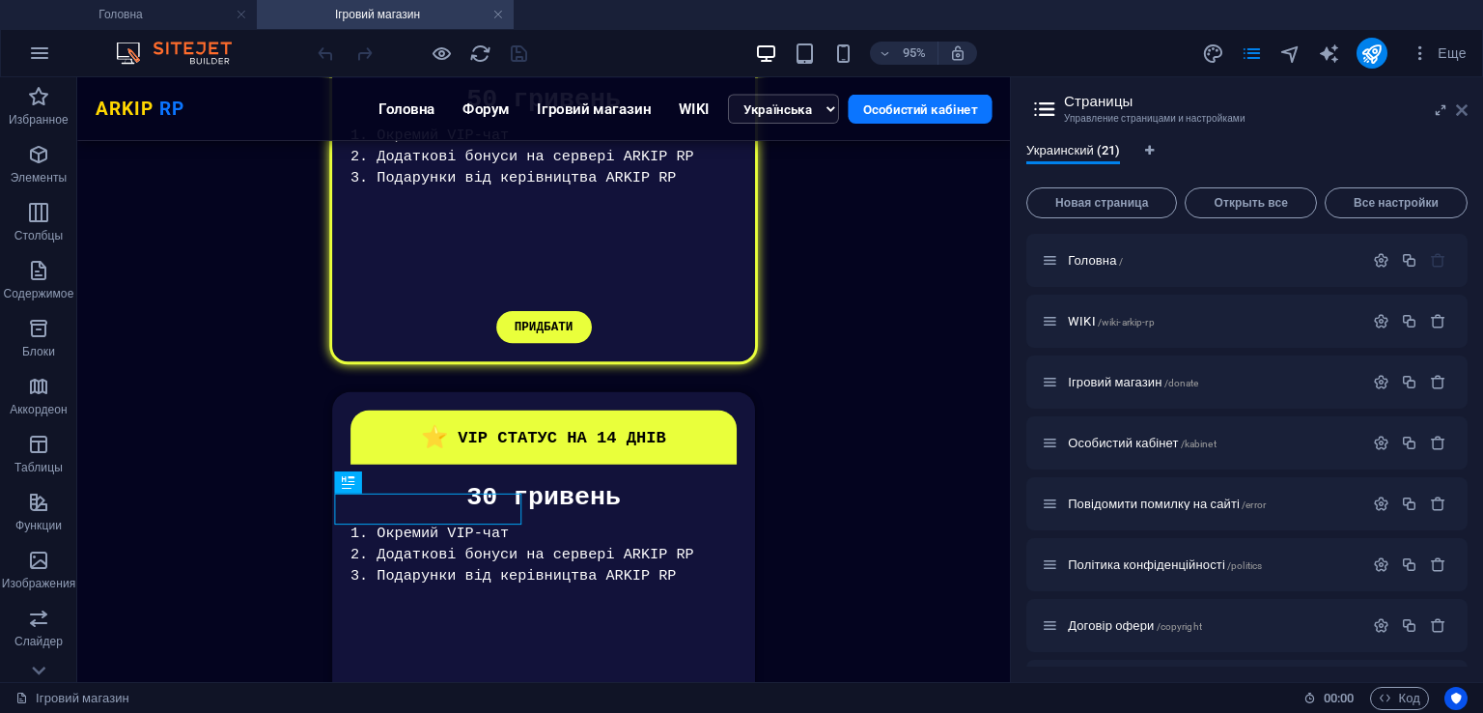
click at [1464, 113] on icon at bounding box center [1462, 109] width 12 height 15
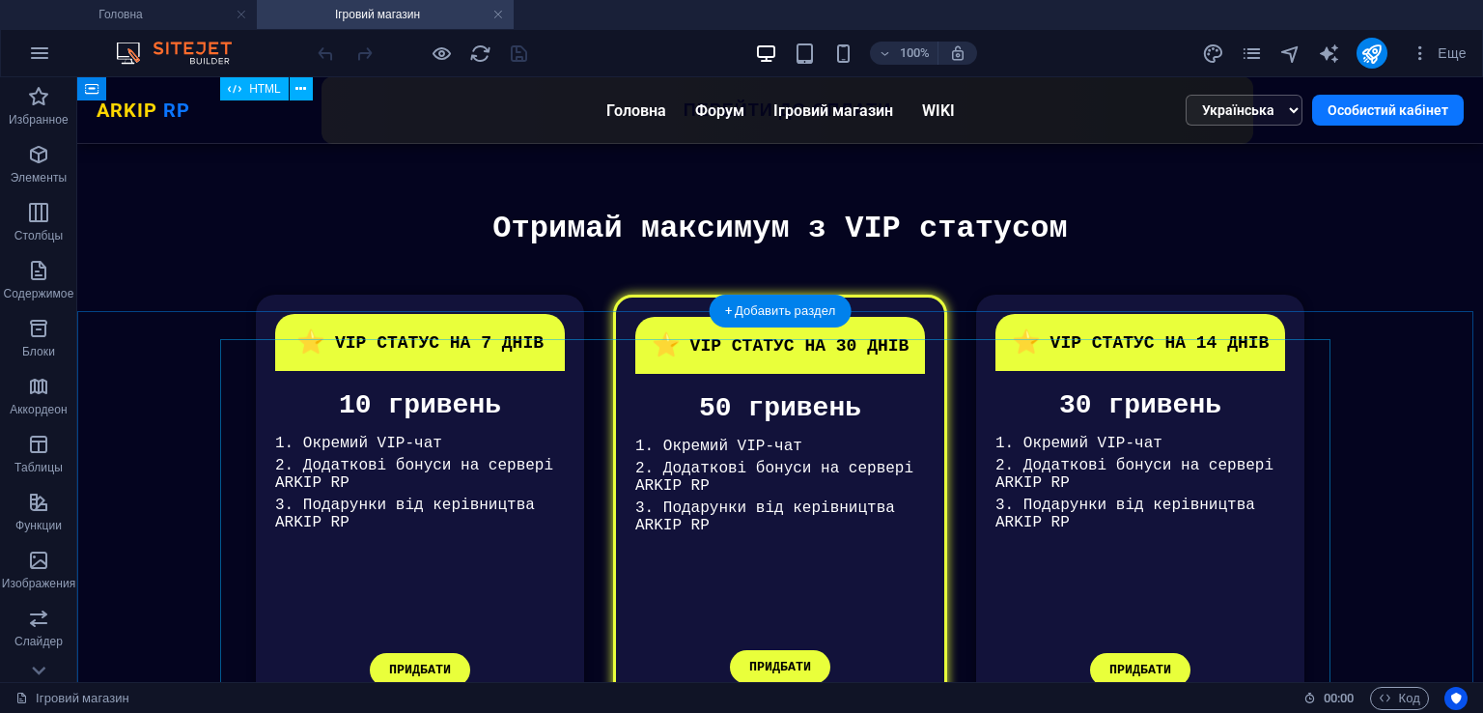
scroll to position [421, 0]
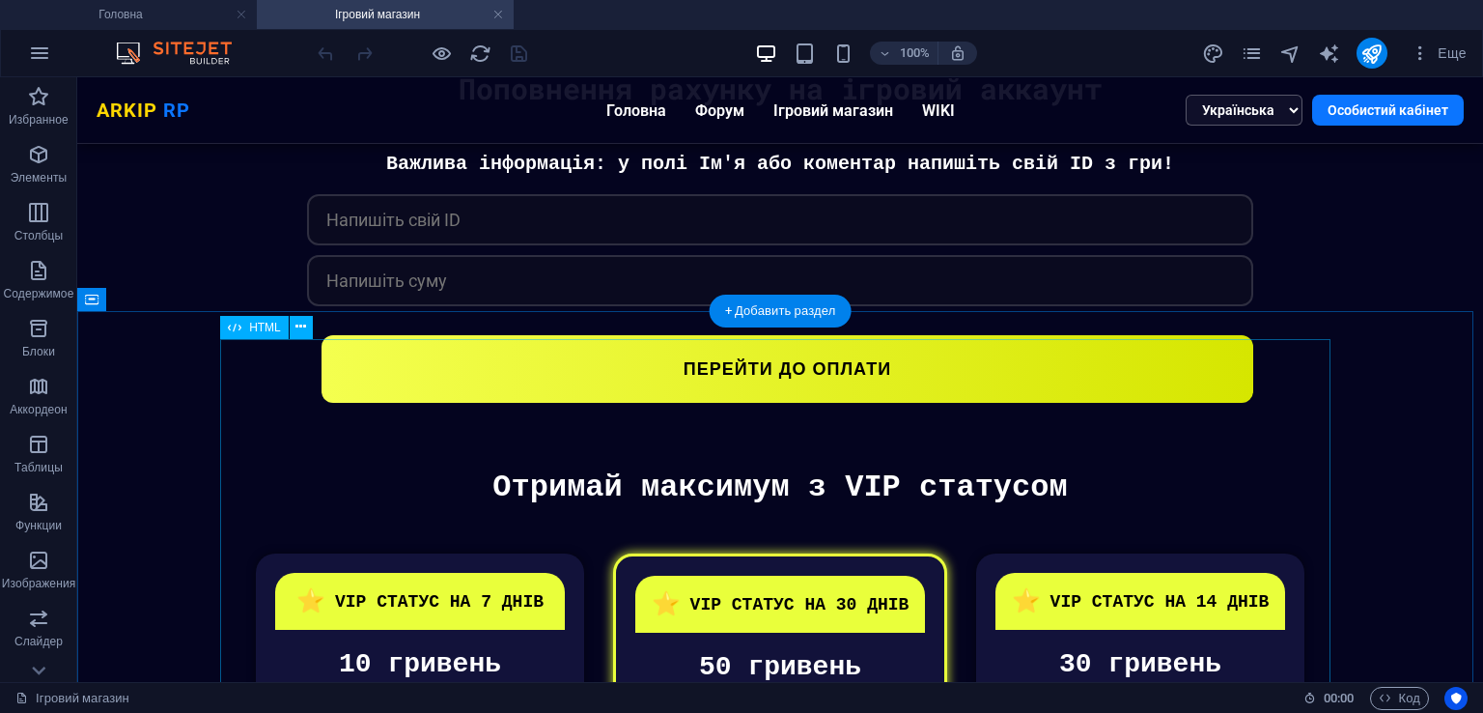
click at [773, 469] on div "VIP Статуси Отримай максимум з VIP статусом ⭐ VIP СТАТУС НА 7 ДНІВ 10 гривень 1…" at bounding box center [780, 726] width 1350 height 515
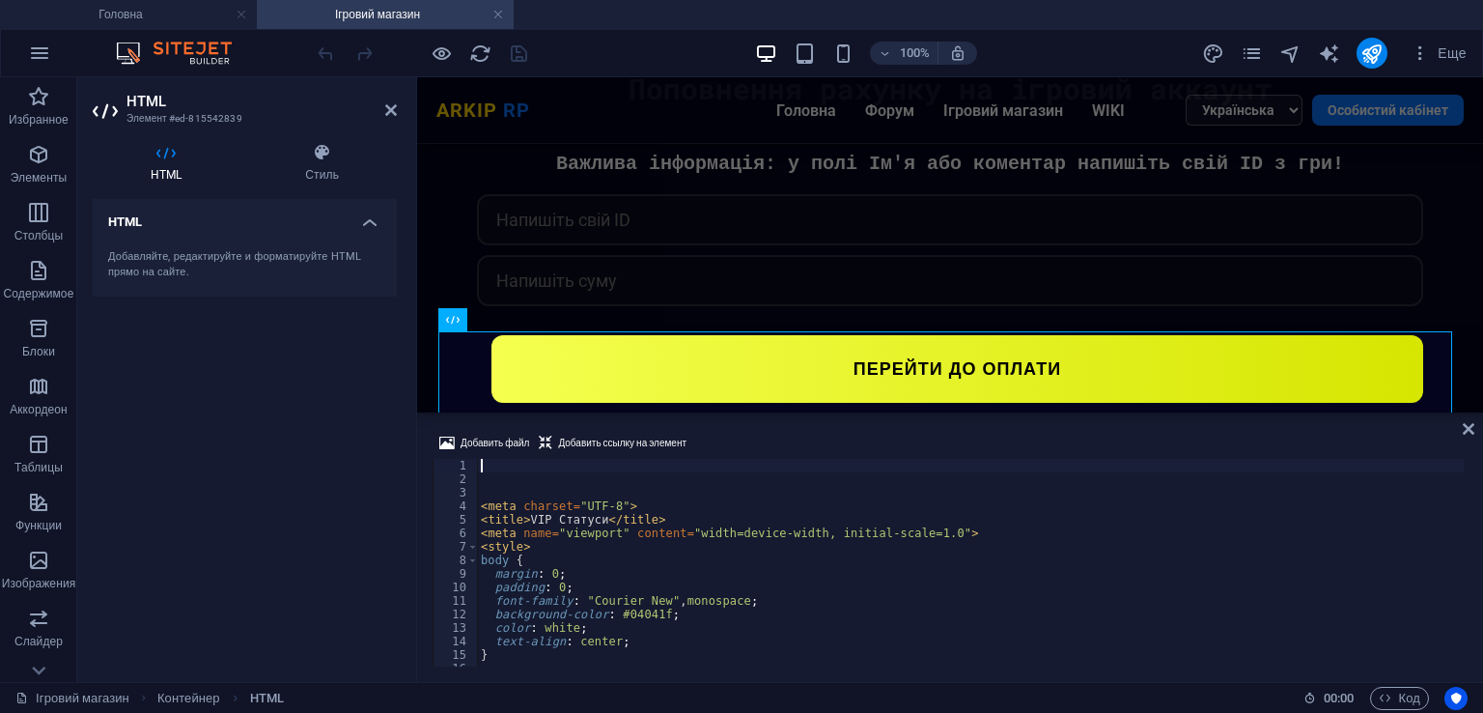
drag, startPoint x: 775, startPoint y: 480, endPoint x: 771, endPoint y: 519, distance: 39.8
click at [771, 519] on div "< meta charset = "UTF-8" > < title > VIP Статуси </ title > < meta name = "view…" at bounding box center [970, 576] width 987 height 235
type textarea "<title>VIP Статуси</title> <meta name="viewport" content="width=device-width, i…"
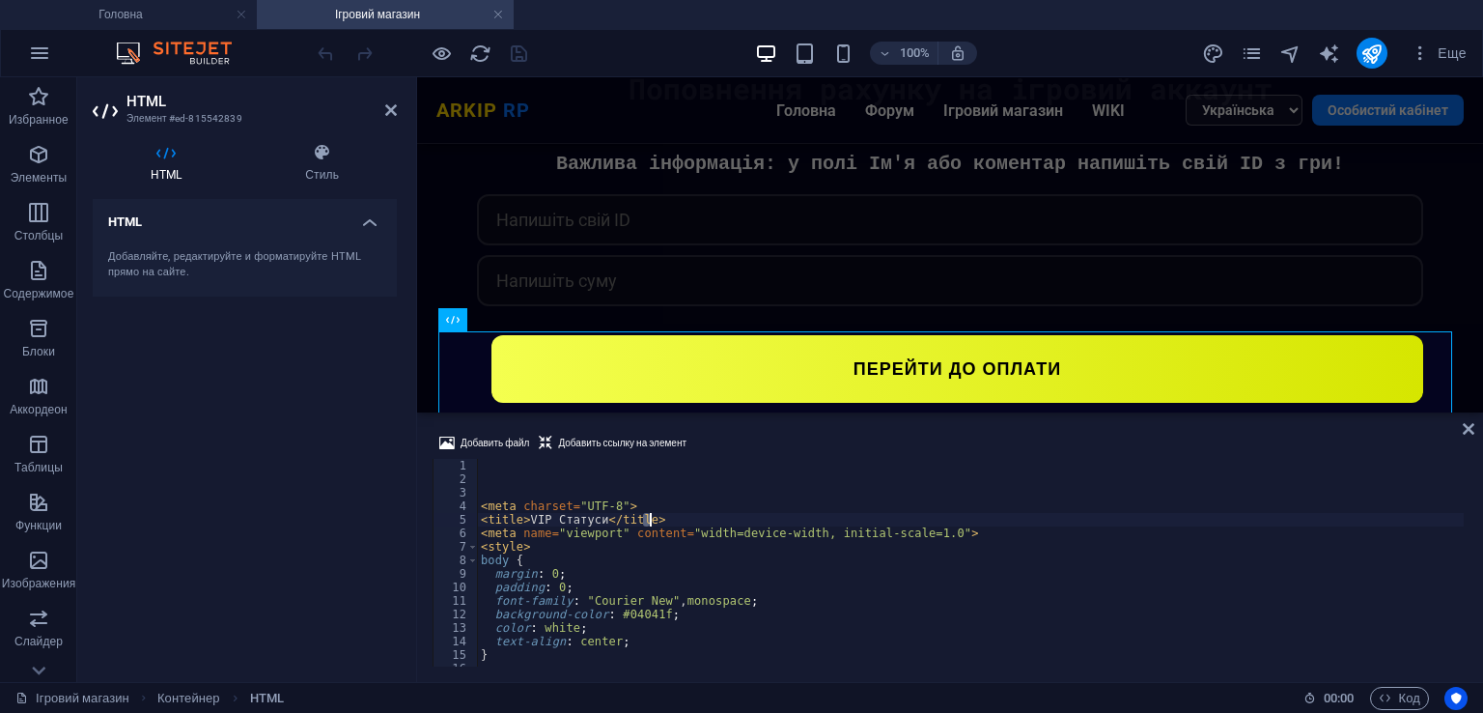
click at [771, 519] on div "< meta charset = "UTF-8" > < title > VIP Статуси </ title > < meta name = "view…" at bounding box center [970, 576] width 987 height 235
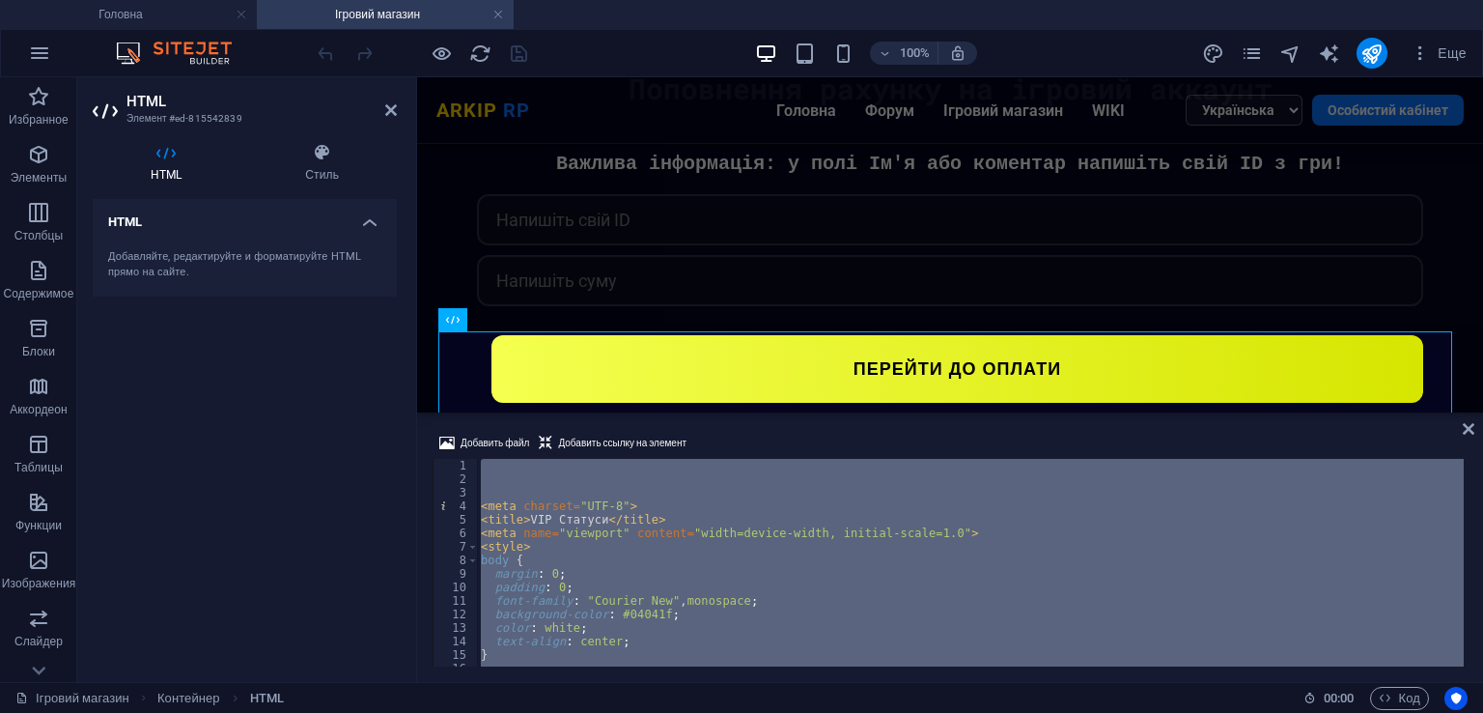
scroll to position [0, 0]
click at [572, 576] on div "< meta charset = "UTF-8" > < title > VIP Статуси </ title > < meta name = "view…" at bounding box center [970, 563] width 987 height 208
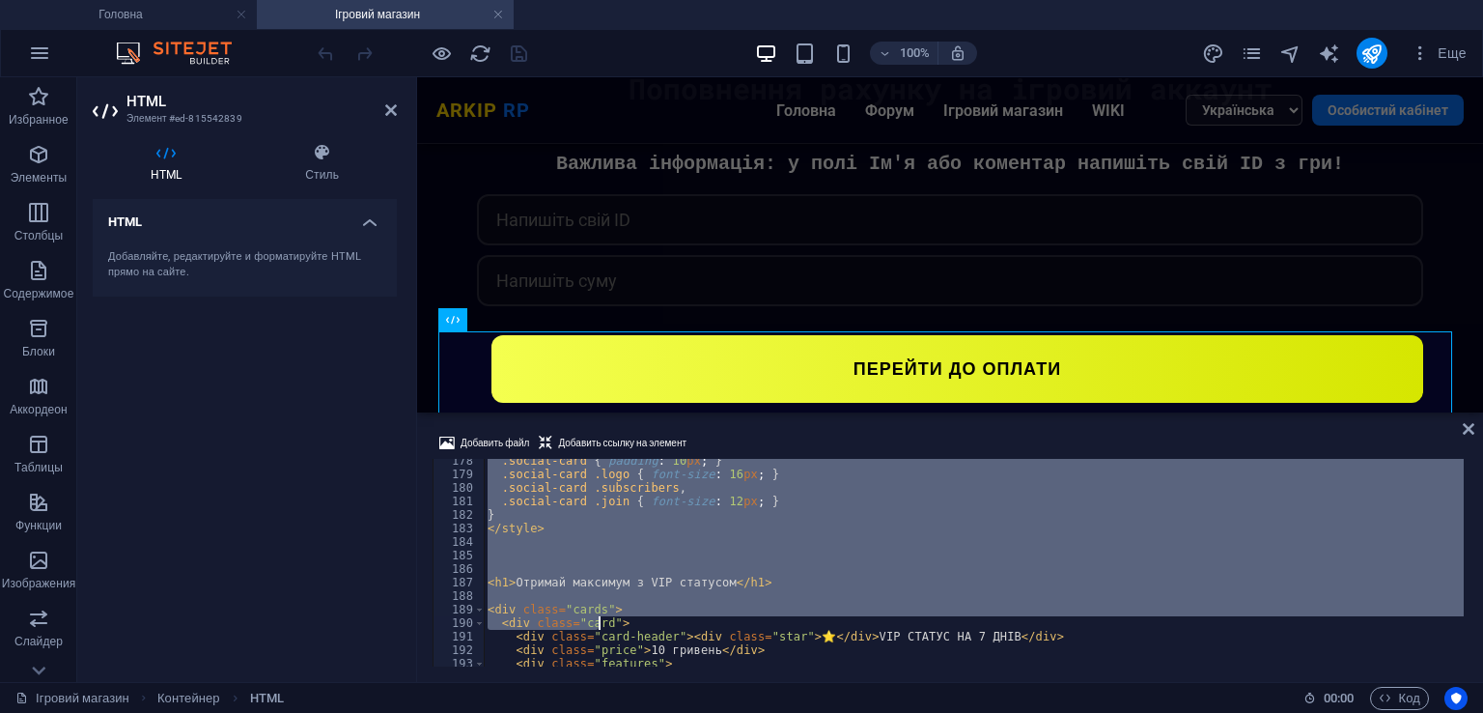
scroll to position [2397, 0]
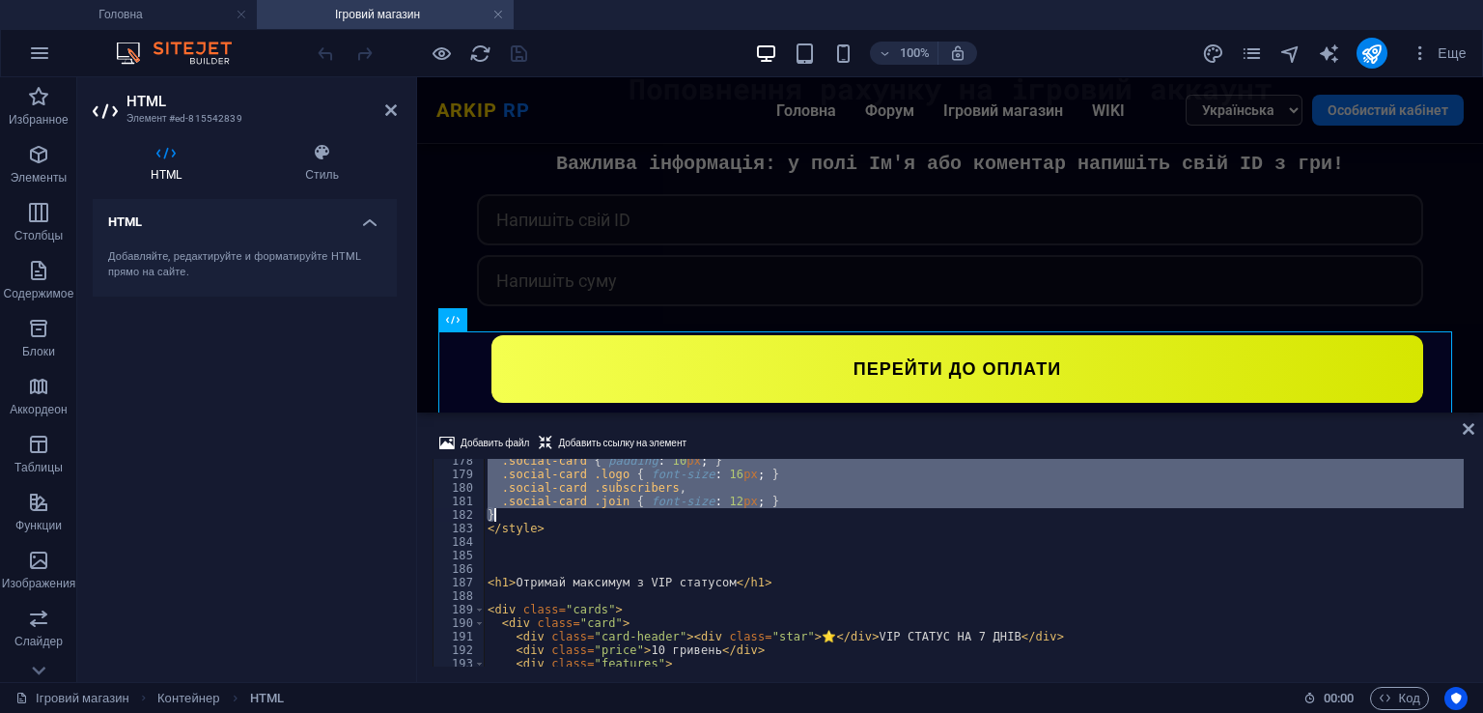
drag, startPoint x: 479, startPoint y: 561, endPoint x: 529, endPoint y: 512, distance: 70.3
click at [529, 512] on div ".social-card { padding : 10 px ; } .social-card .logo { font-size : 16 px ; } .…" at bounding box center [974, 571] width 980 height 235
type textarea ".social-card .join { font-size: 12px; } }"
paste textarea
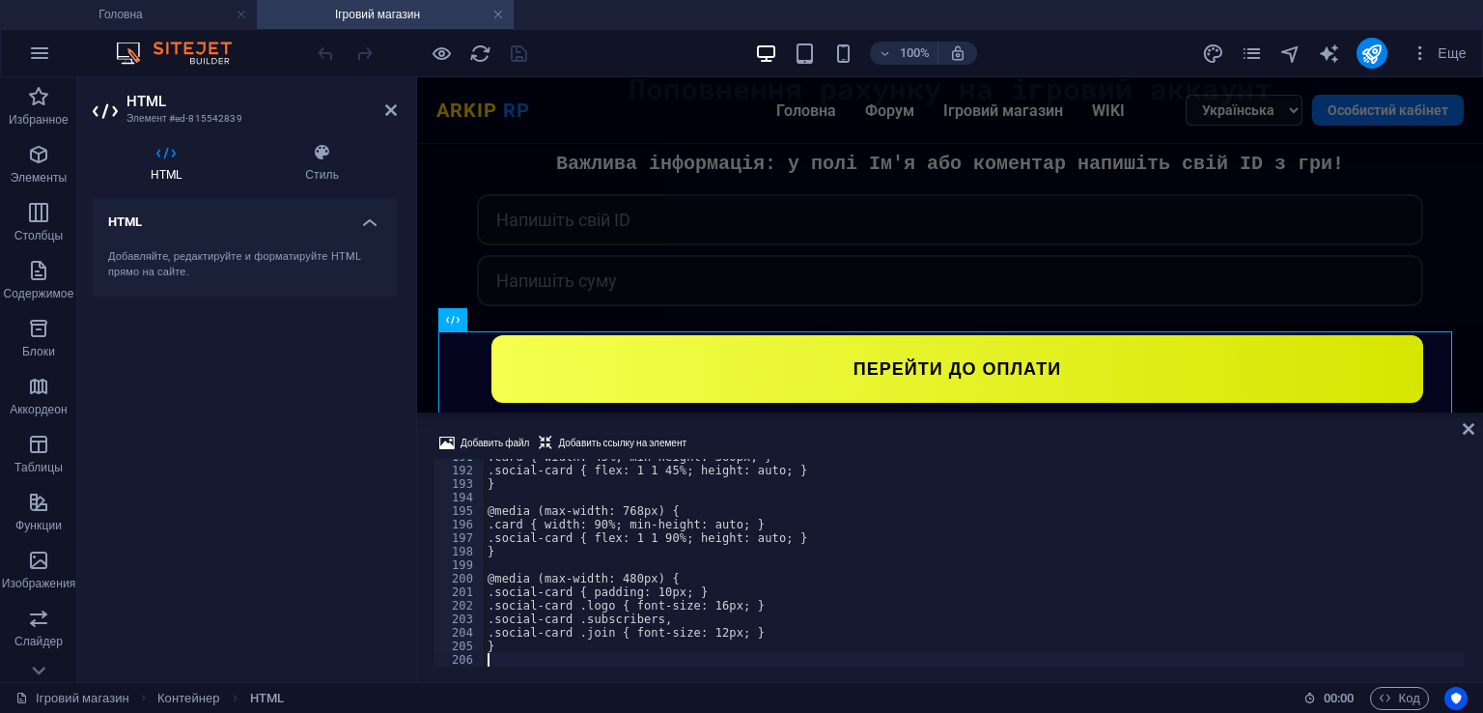
click at [769, 438] on div "Добавить файл Добавить ссылку на элемент" at bounding box center [950, 446] width 1035 height 28
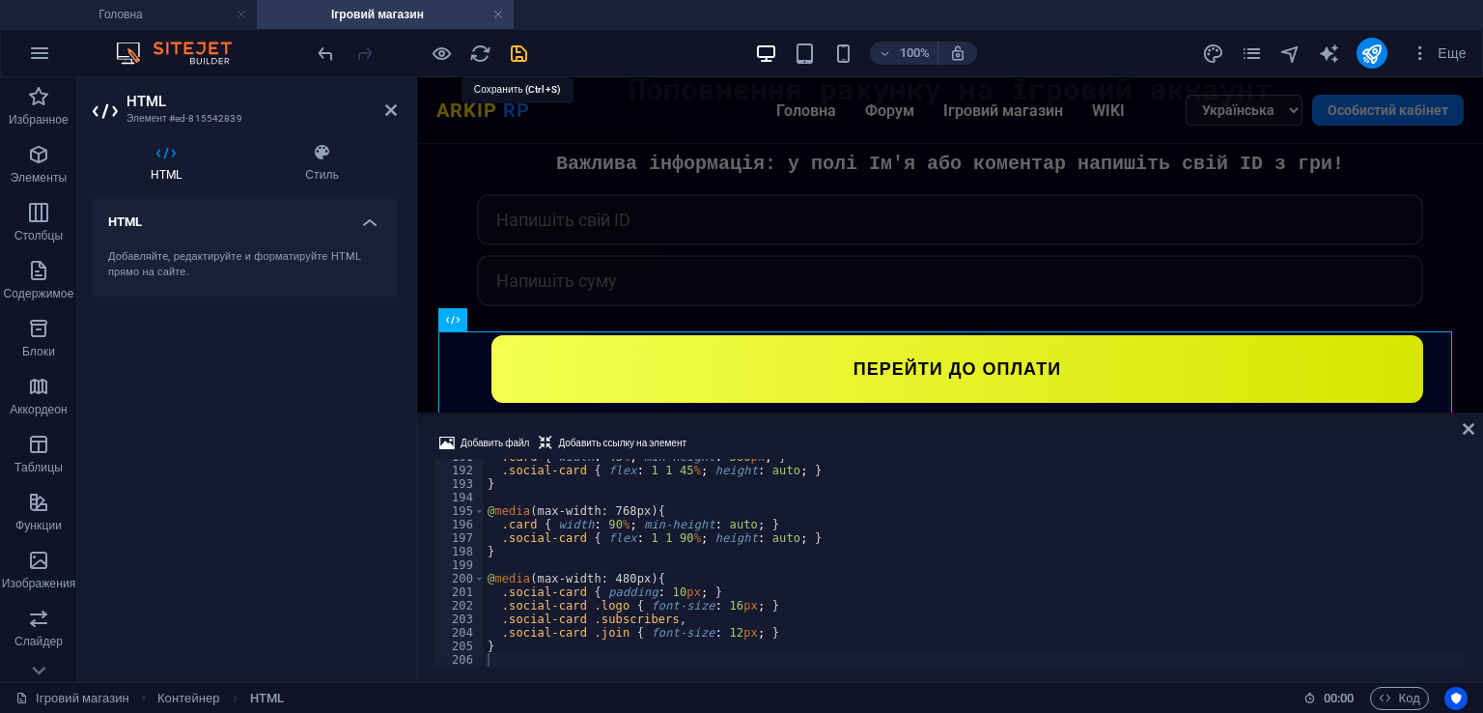
click at [517, 55] on icon "save" at bounding box center [519, 53] width 22 height 22
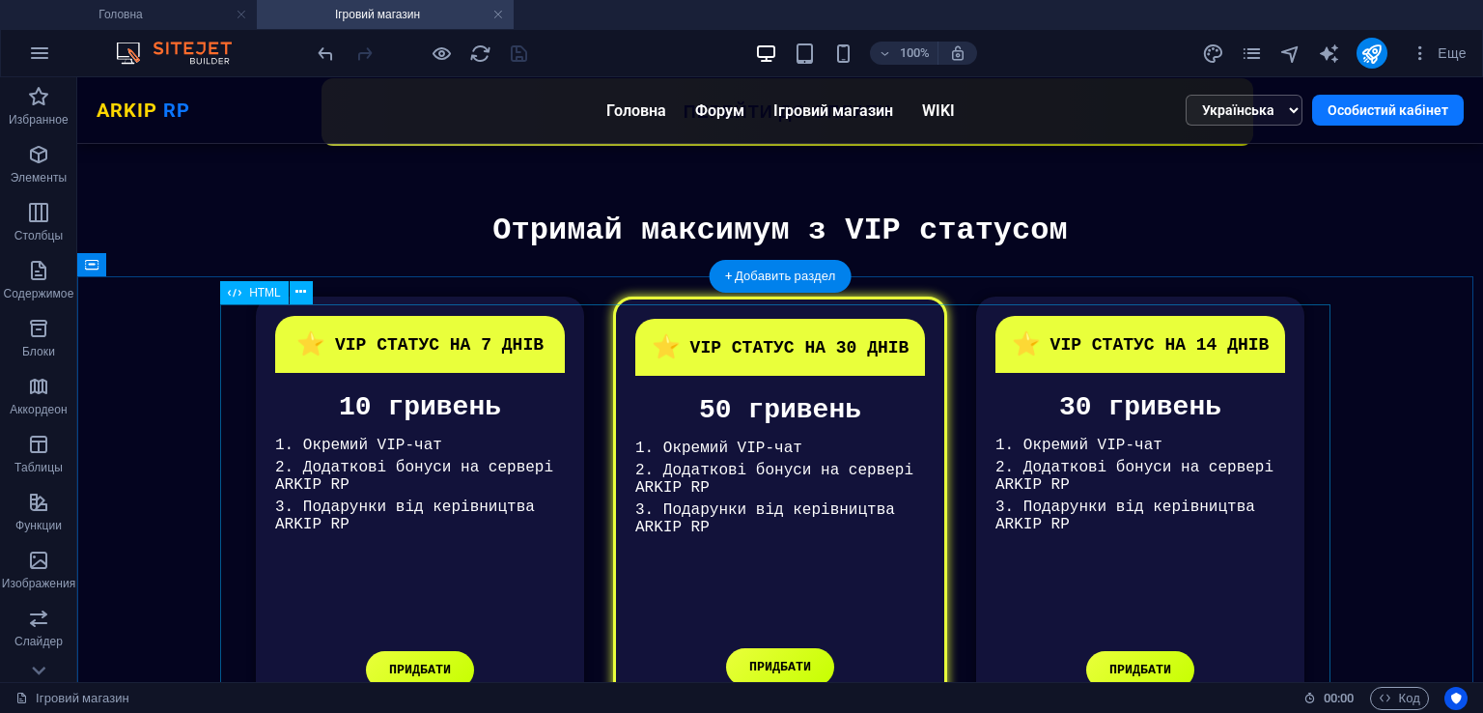
scroll to position [711, 0]
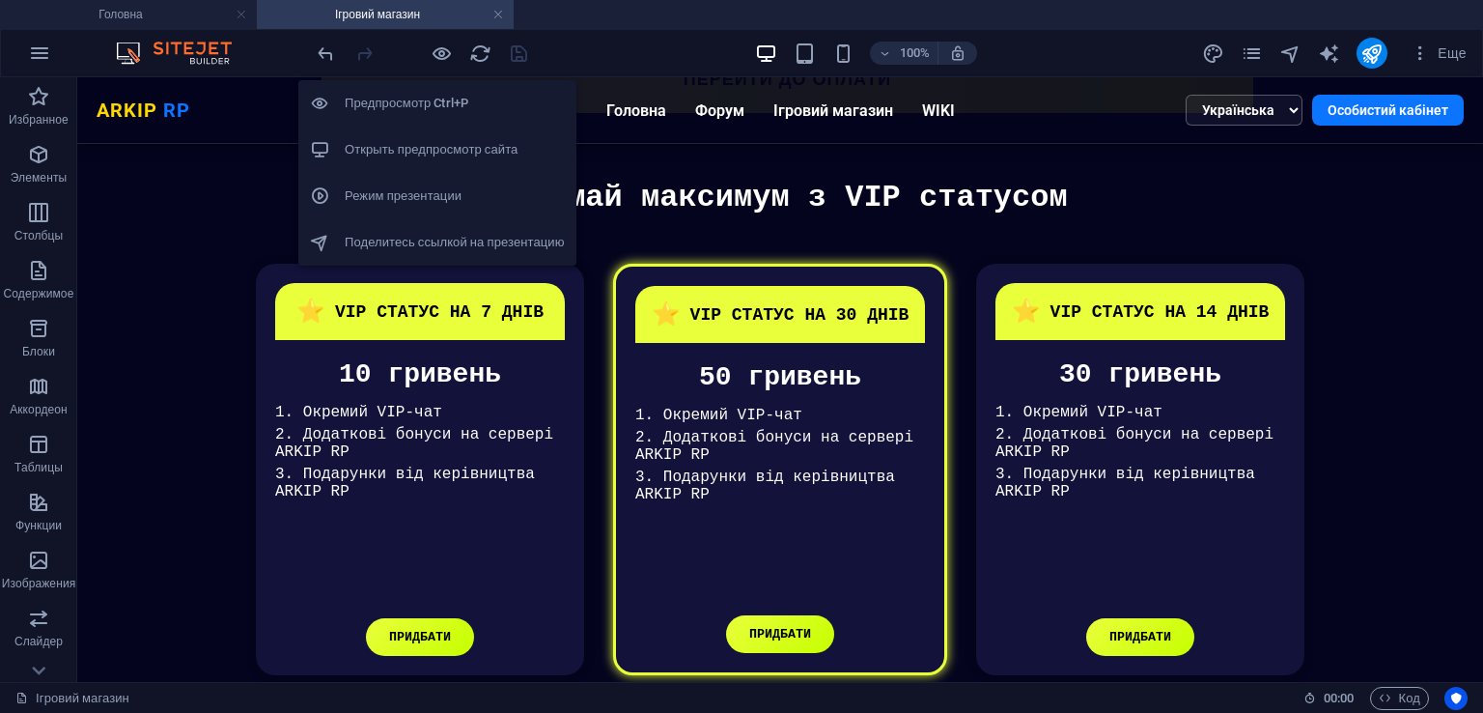
click at [451, 138] on h6 "Открыть предпросмотр сайта" at bounding box center [455, 149] width 220 height 23
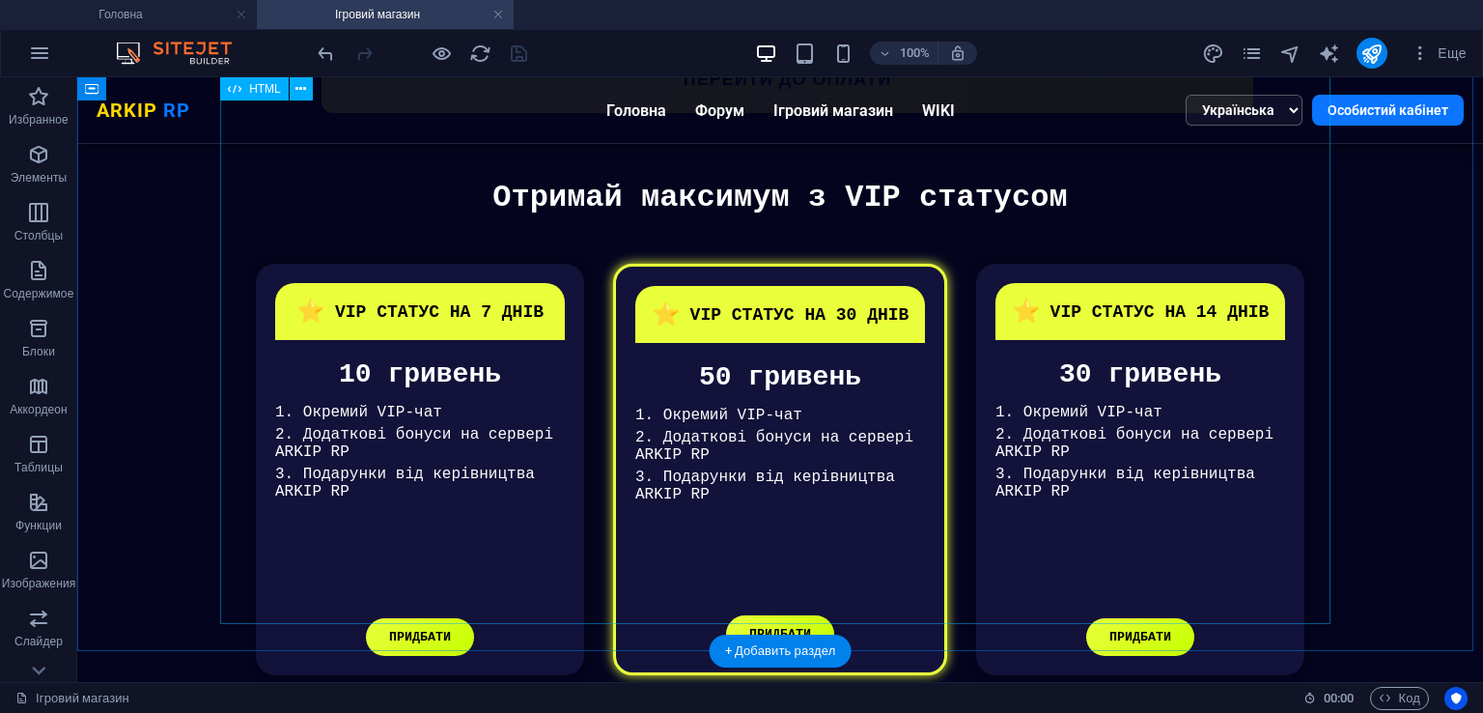
click at [698, 418] on div "VIP Статуси Отримай максимум з VIP статусом ⭐ VIP СТАТУС НА 7 ДНІВ 10 гривень 1…" at bounding box center [780, 437] width 1350 height 515
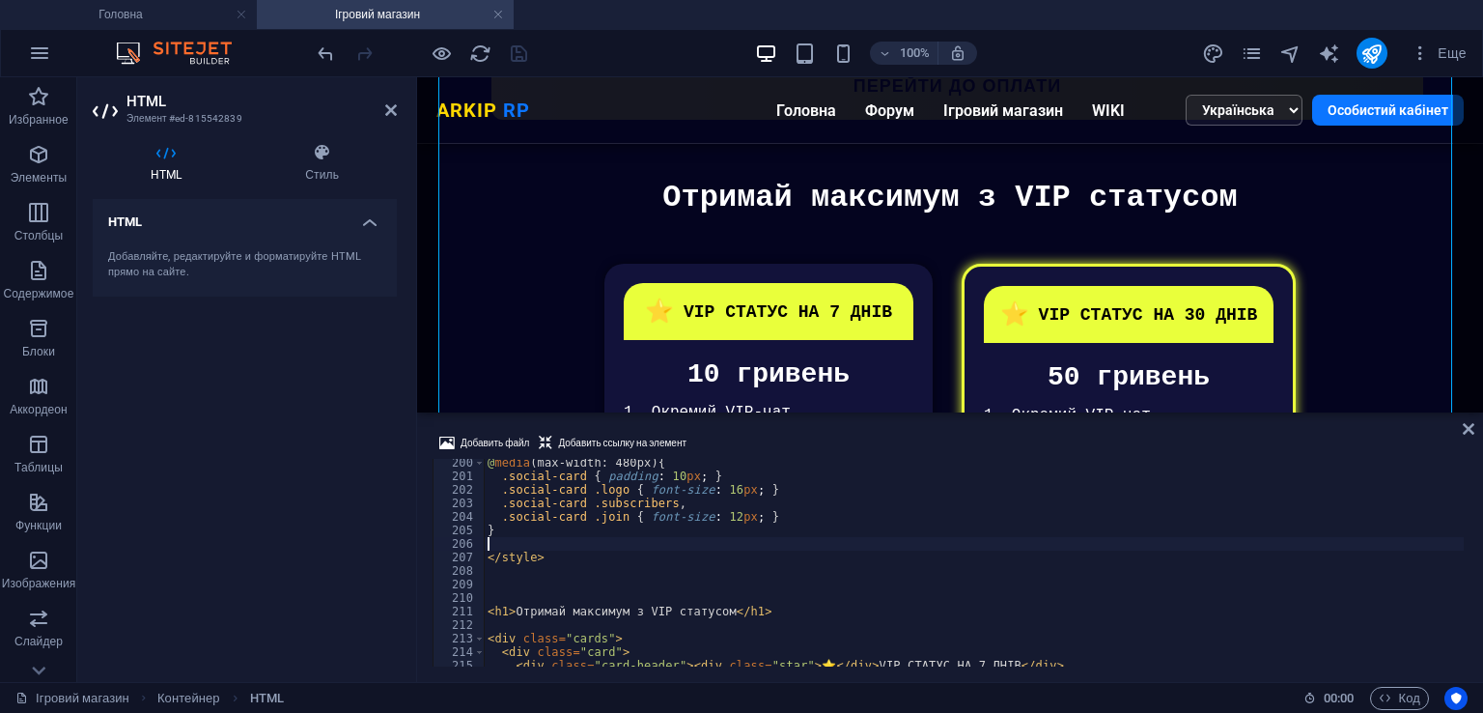
scroll to position [2692, 0]
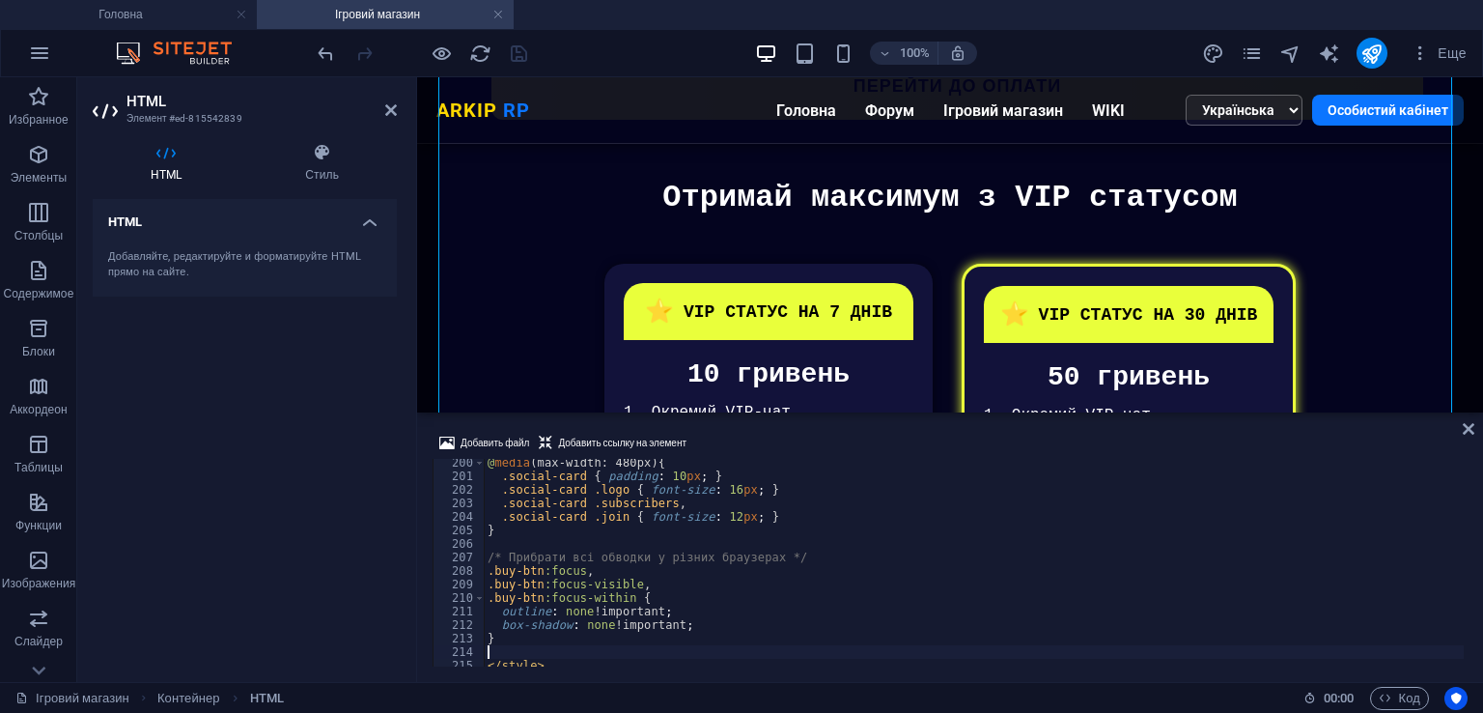
click at [780, 434] on div "Добавить файл Добавить ссылку на элемент" at bounding box center [950, 446] width 1035 height 28
click at [517, 49] on icon "save" at bounding box center [519, 53] width 22 height 22
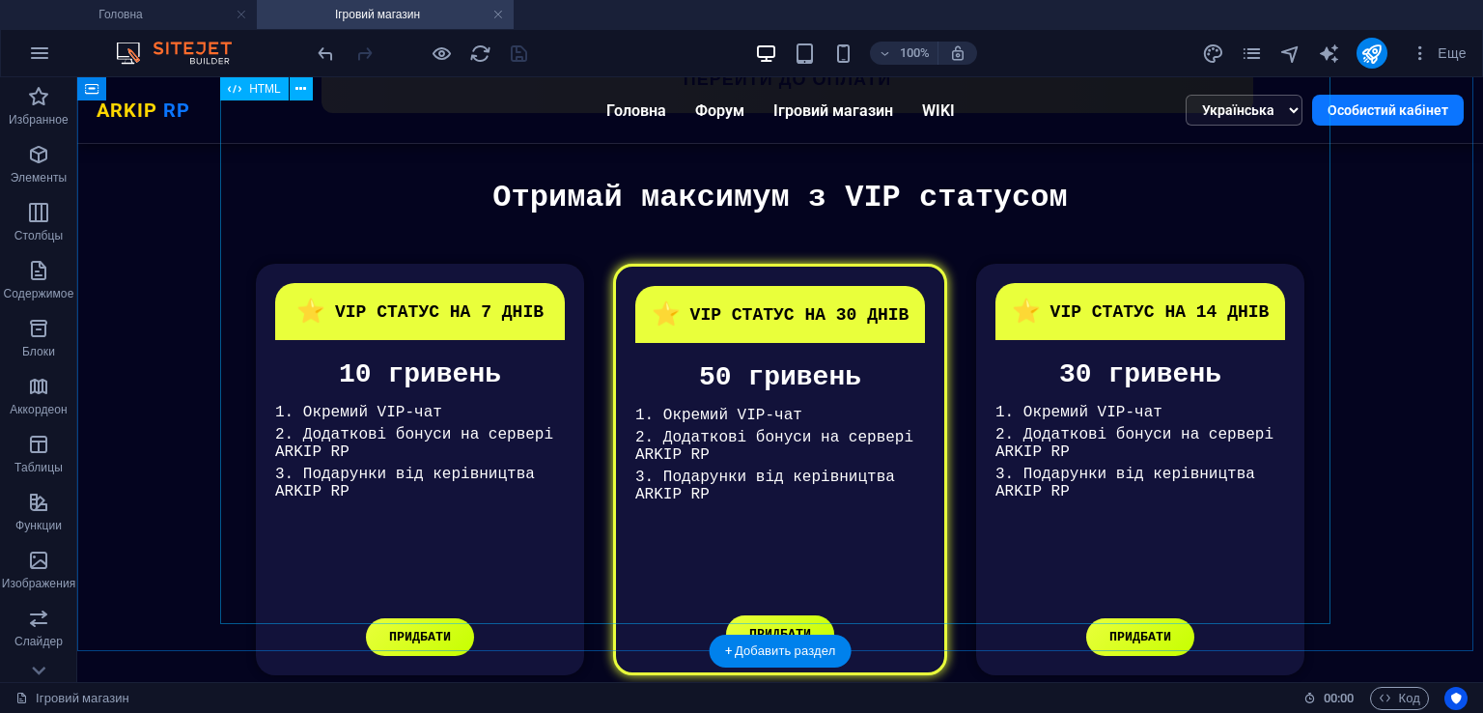
click at [818, 499] on div "VIP Статуси Отримай максимум з VIP статусом ⭐ VIP СТАТУС НА 7 ДНІВ 10 гривень 1…" at bounding box center [780, 437] width 1350 height 515
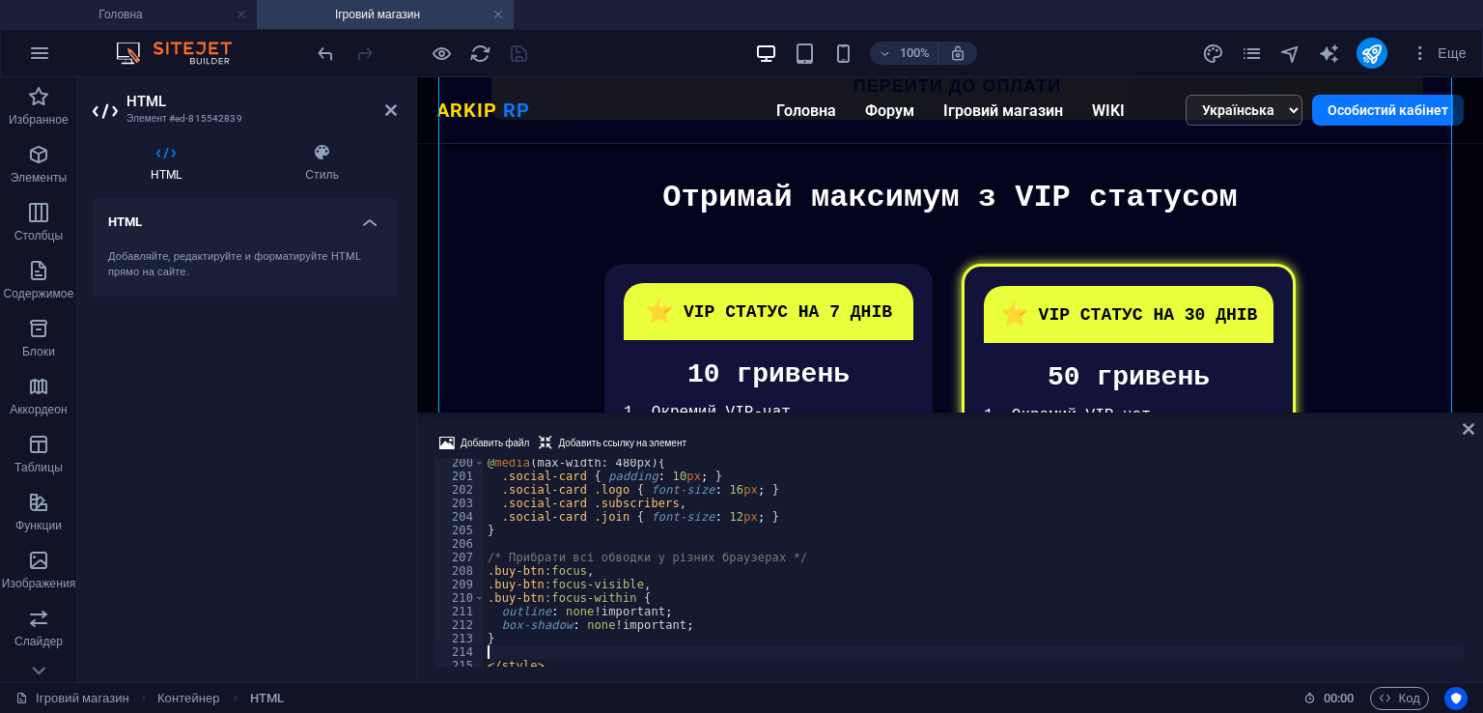
click at [784, 563] on div "@ media (max-width: 480px) { .social-card { padding : 10 px ; } .social-card .l…" at bounding box center [974, 573] width 980 height 235
type textarea "/* Прибрати всі обводки у різних браузерах */"
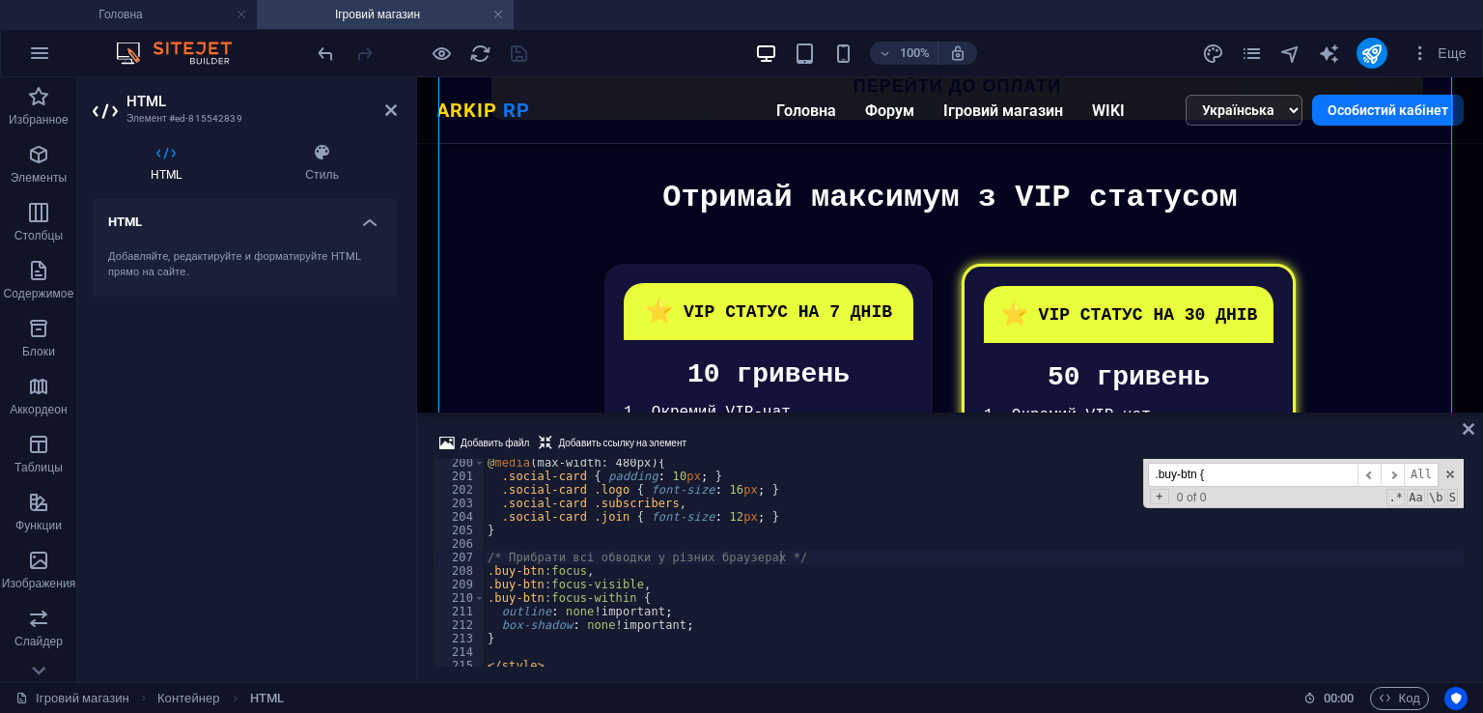
scroll to position [1085, 0]
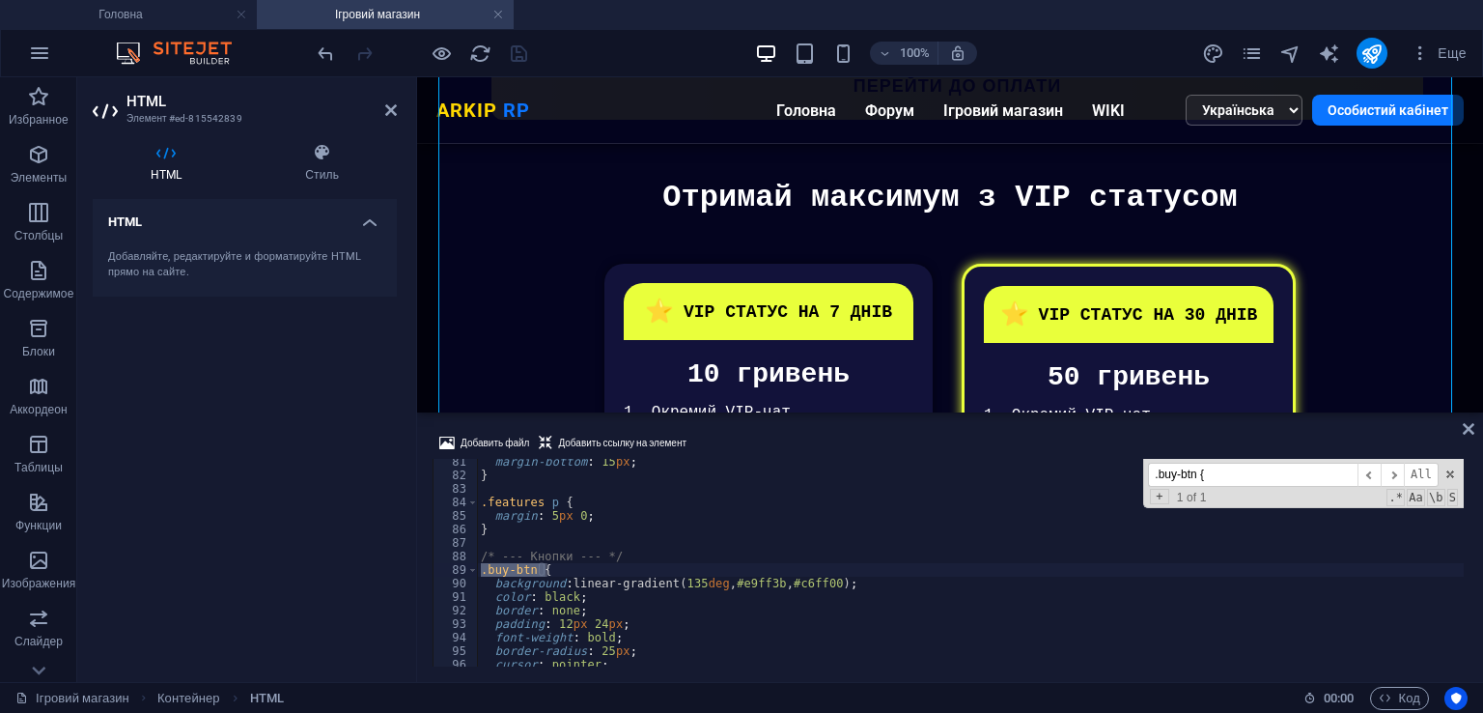
type input ".buy-btn {"
click at [519, 565] on div "margin-bottom : 15 px ; } .features p { margin : 5 px 0 ; } /* --- Кнопки --- *…" at bounding box center [970, 563] width 987 height 208
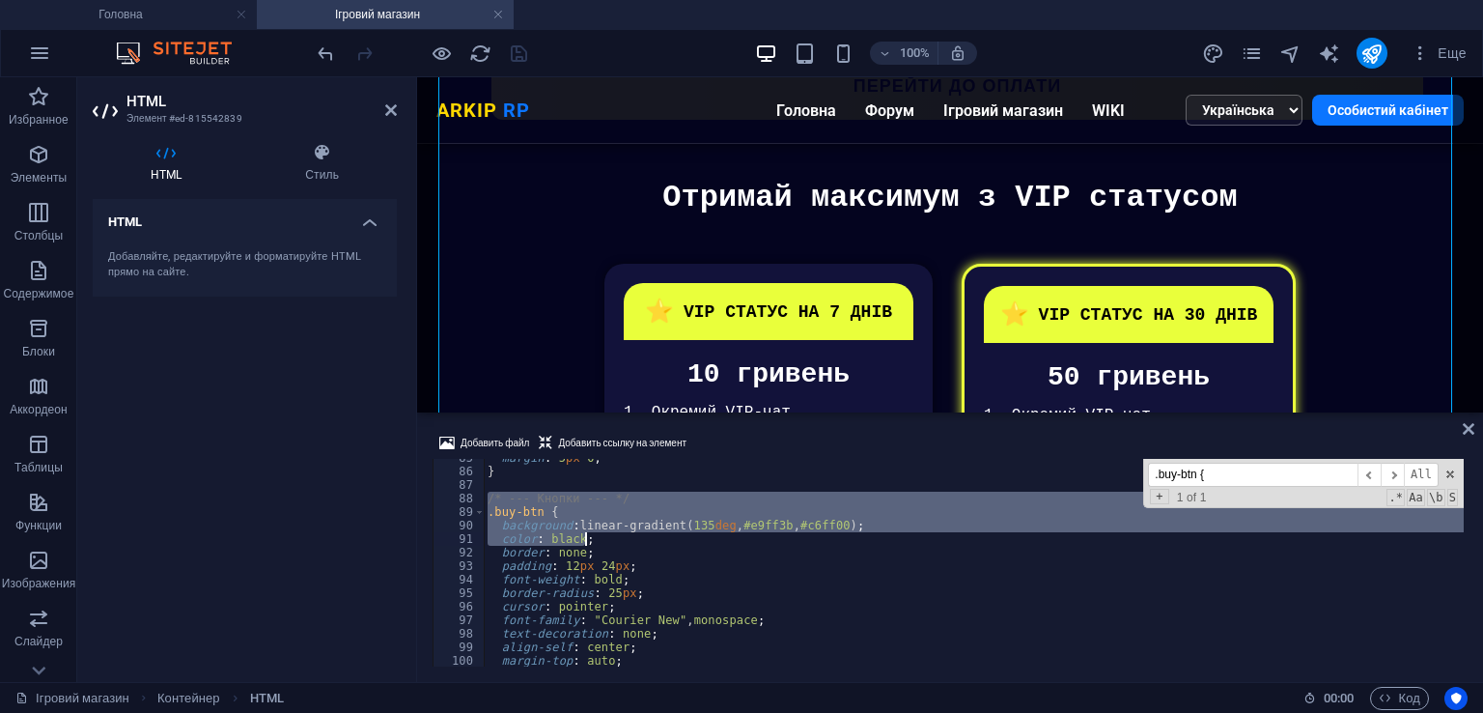
scroll to position [1259, 0]
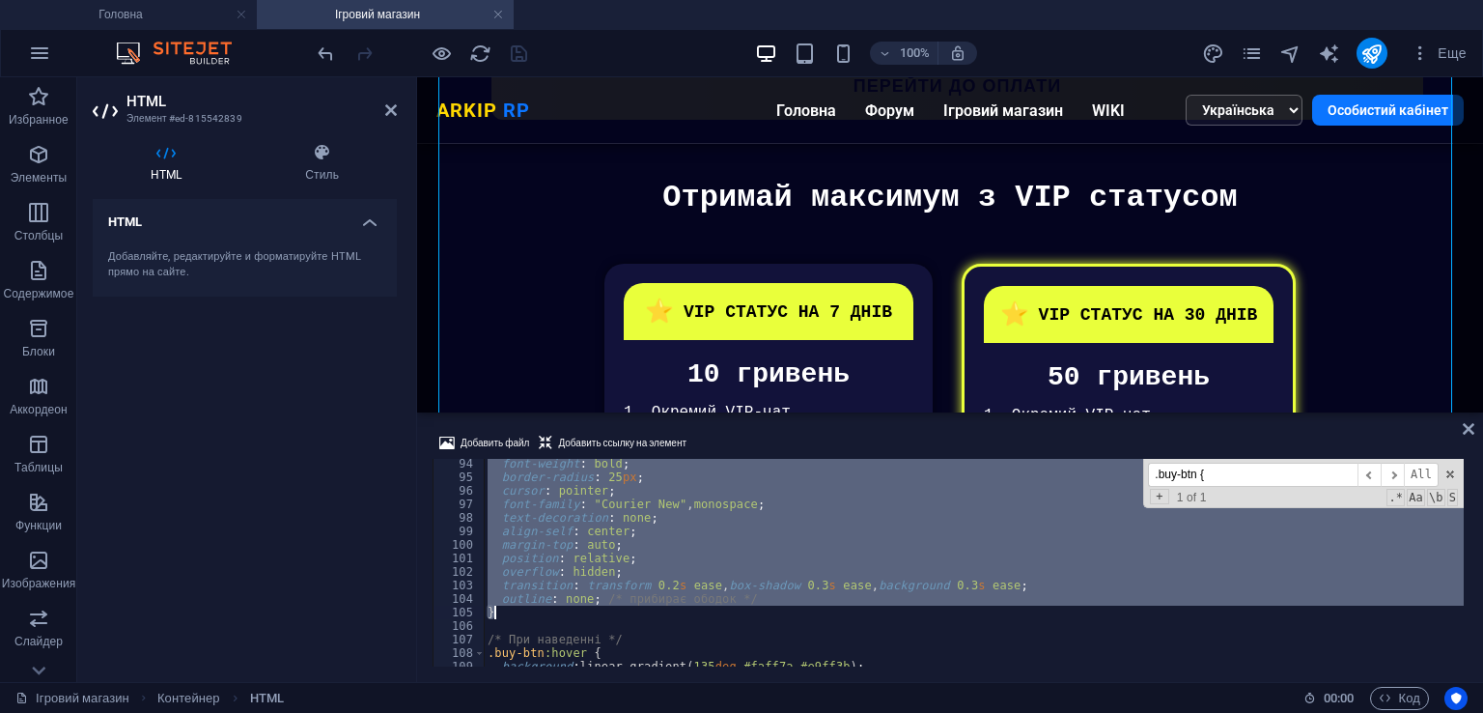
drag, startPoint x: 481, startPoint y: 554, endPoint x: 584, endPoint y: 613, distance: 118.9
click at [584, 613] on div "font-weight : bold ; border-radius : 25 px ; cursor : pointer ; font-family : "…" at bounding box center [974, 574] width 980 height 235
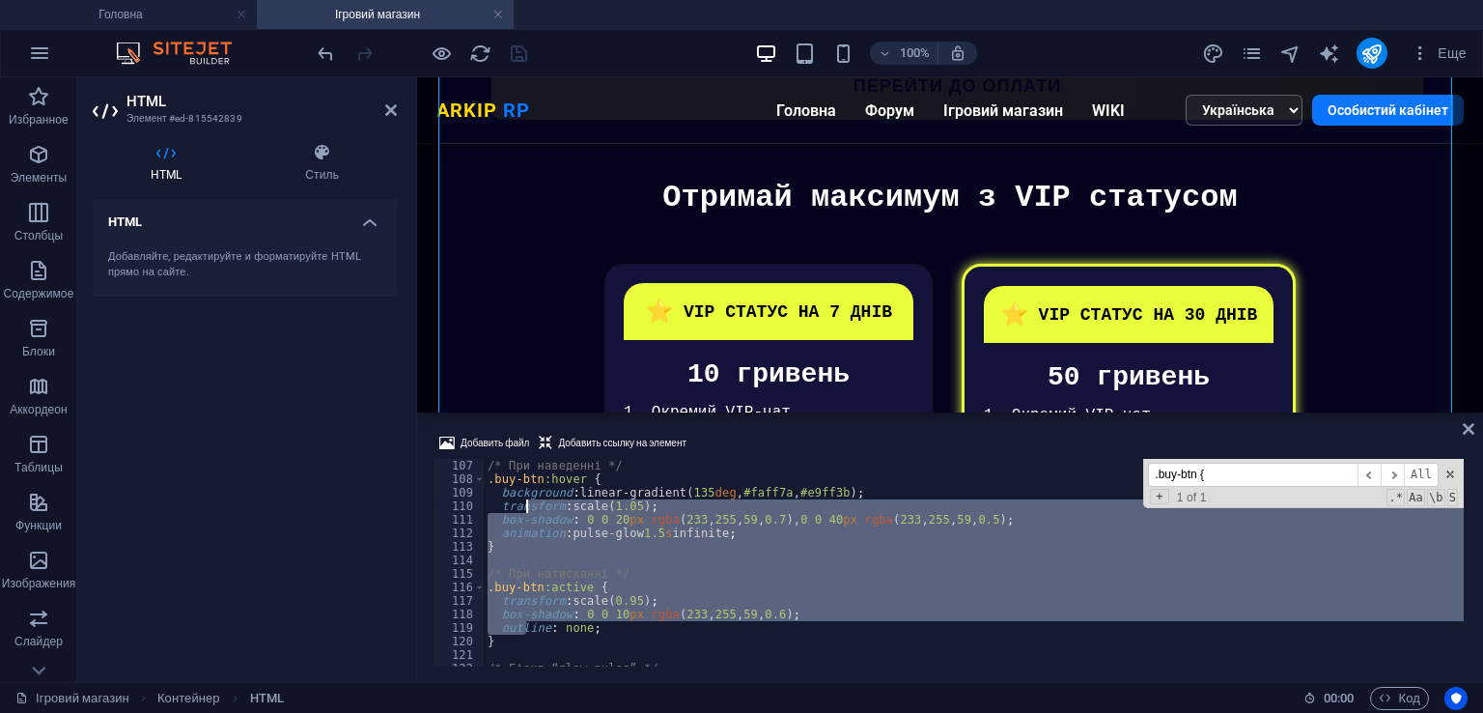
scroll to position [1433, 0]
click at [526, 510] on div "/* При наведенні */ .buy-btn :hover { background : linear-gradient( 135 deg , #…" at bounding box center [974, 576] width 980 height 235
click at [520, 633] on div "/* При наведенні */ .buy-btn :hover { background : linear-gradient( 135 deg , #…" at bounding box center [974, 563] width 980 height 208
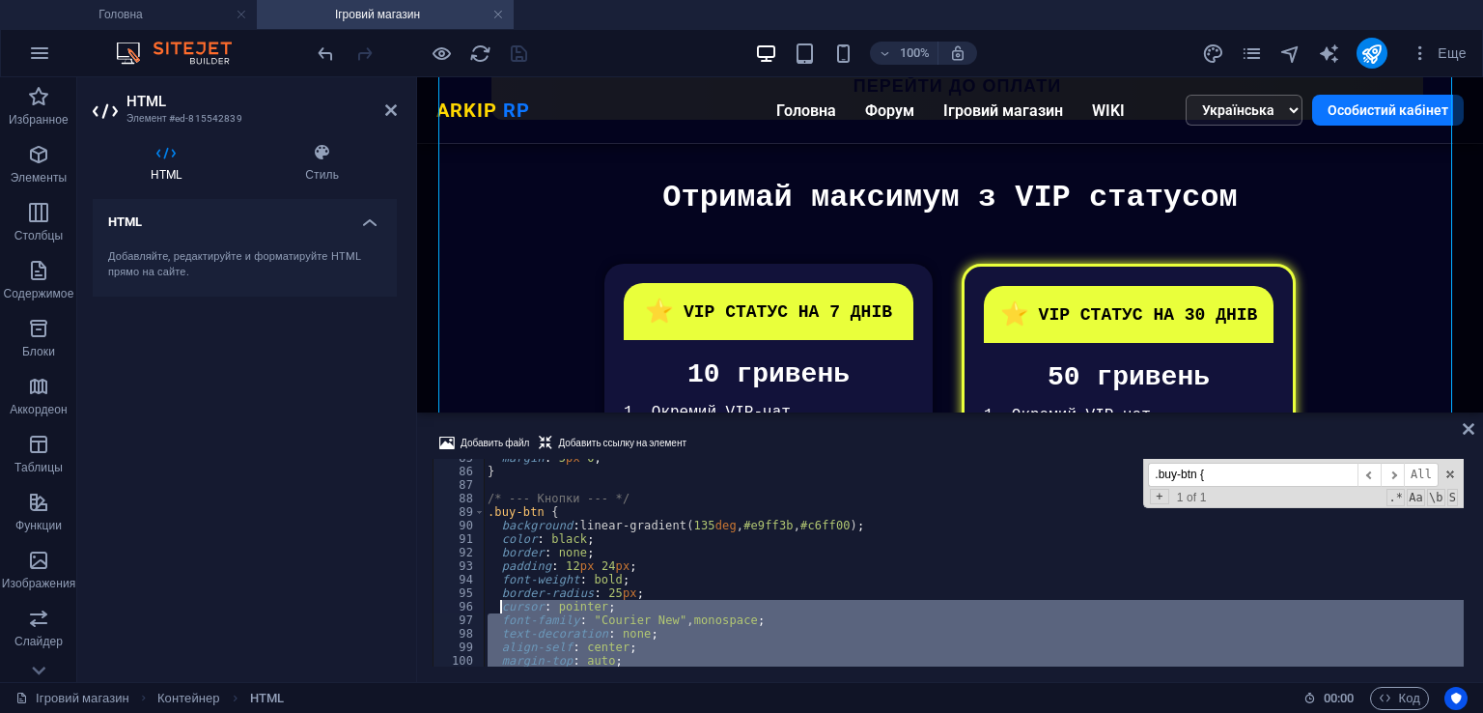
scroll to position [1085, 0]
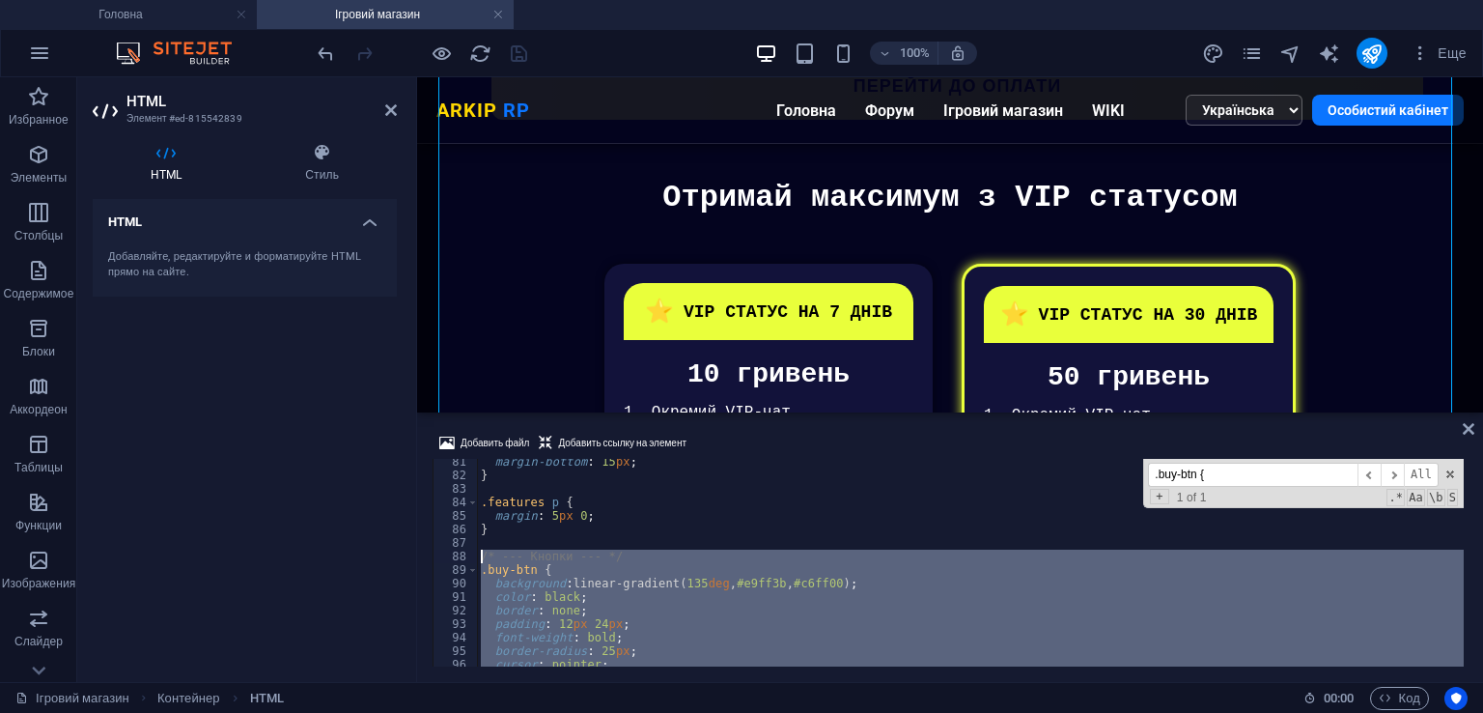
drag, startPoint x: 533, startPoint y: 642, endPoint x: 475, endPoint y: 555, distance: 104.4
click at [475, 555] on div "outline: none; 81 82 83 84 85 86 87 88 89 90 91 92 93 94 95 96 97 98 margin-bot…" at bounding box center [950, 563] width 1035 height 208
paste textarea "}"
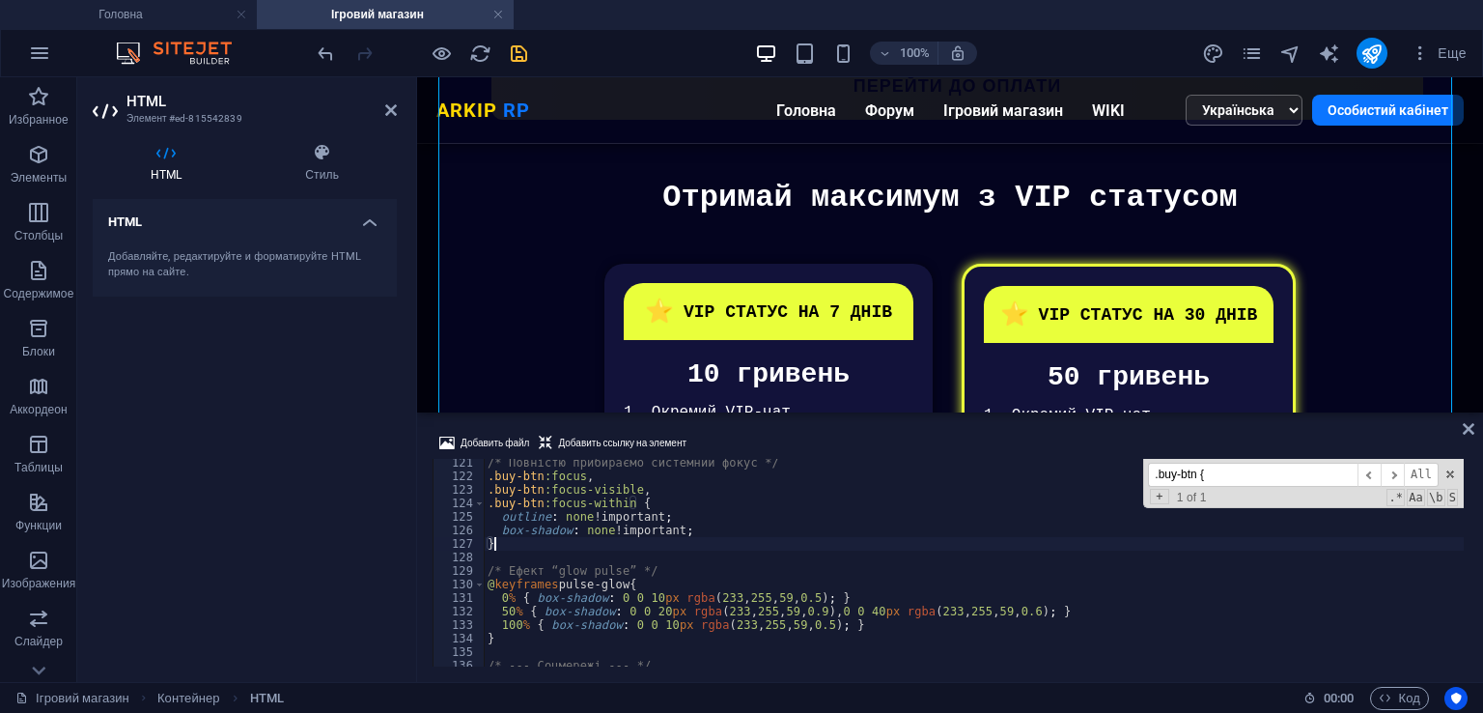
scroll to position [1625, 0]
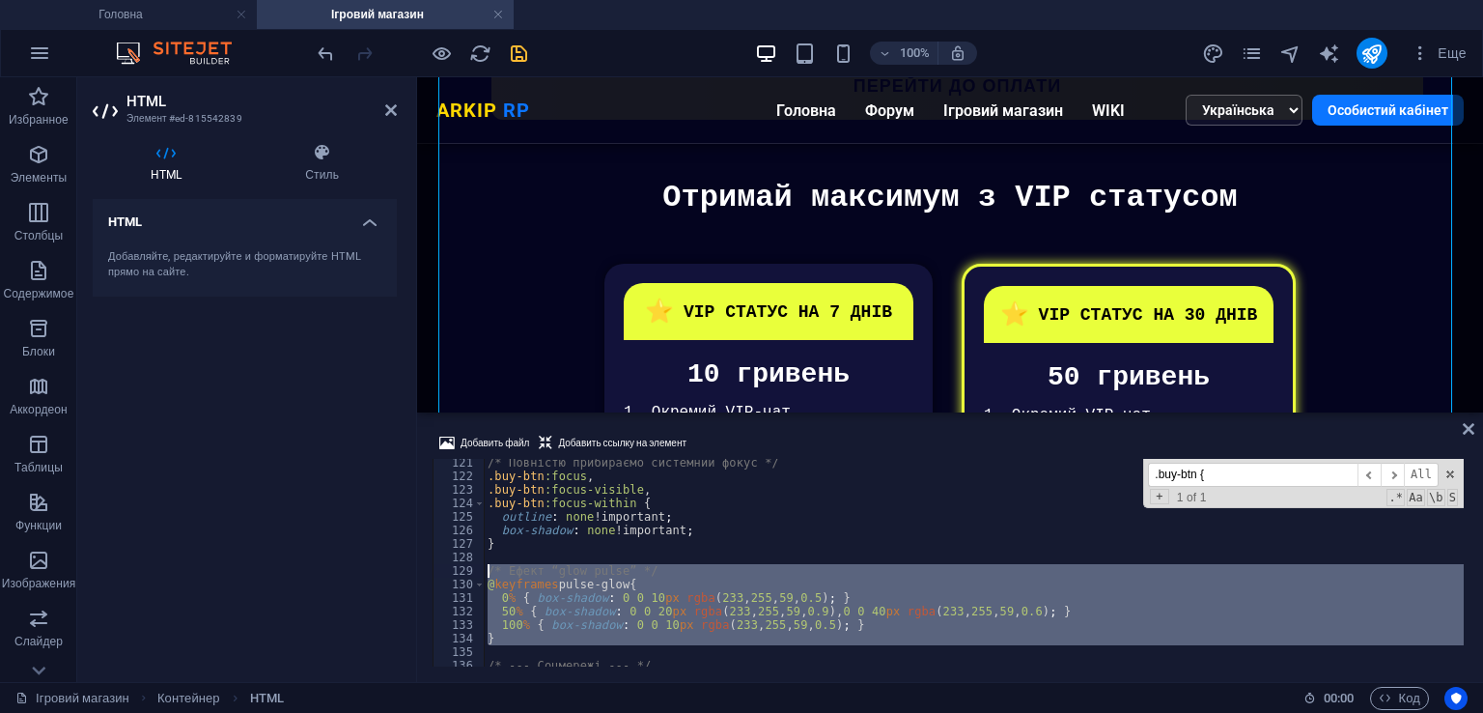
drag, startPoint x: 536, startPoint y: 646, endPoint x: 467, endPoint y: 569, distance: 103.3
click at [467, 569] on div "} 121 122 123 124 125 126 127 128 129 130 131 132 133 134 135 136 137 138 /* По…" at bounding box center [950, 563] width 1035 height 208
paste textarea "}"
type textarea "}"
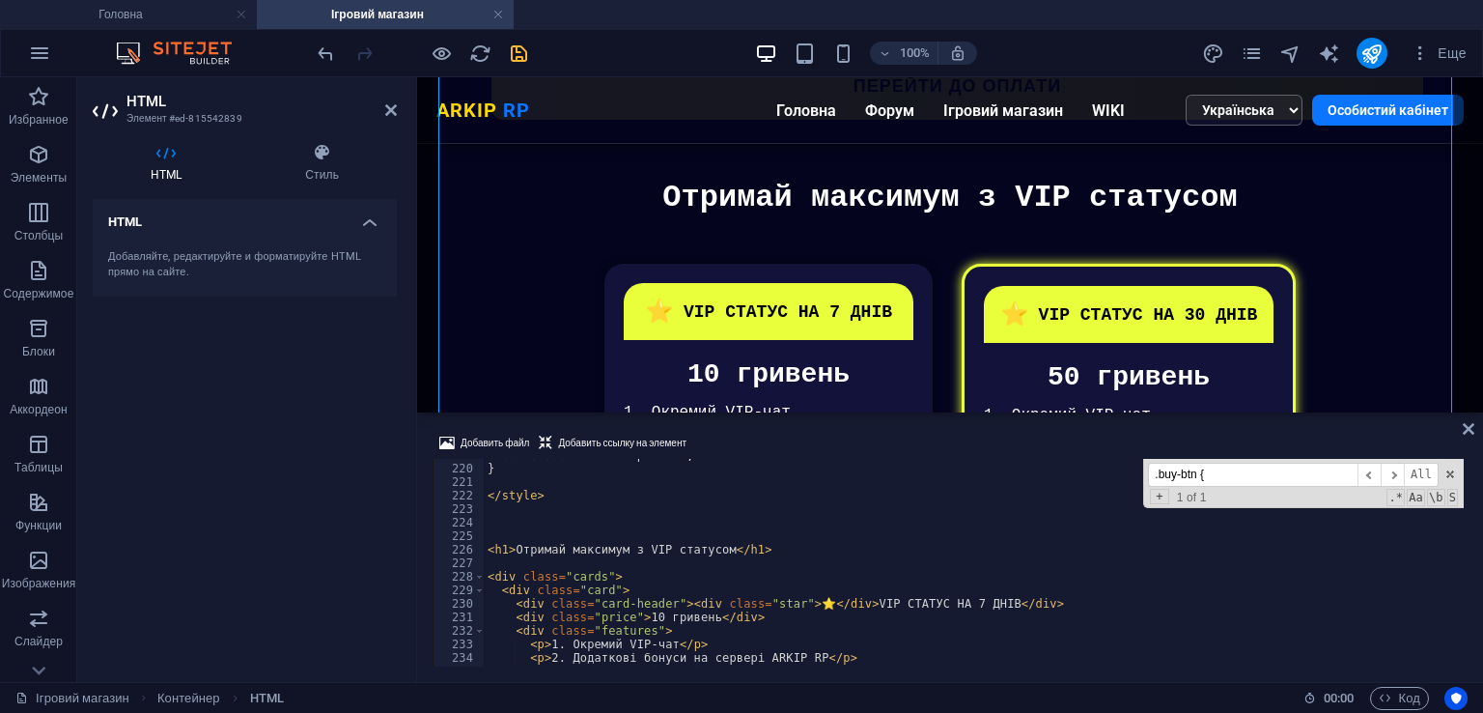
scroll to position [2784, 0]
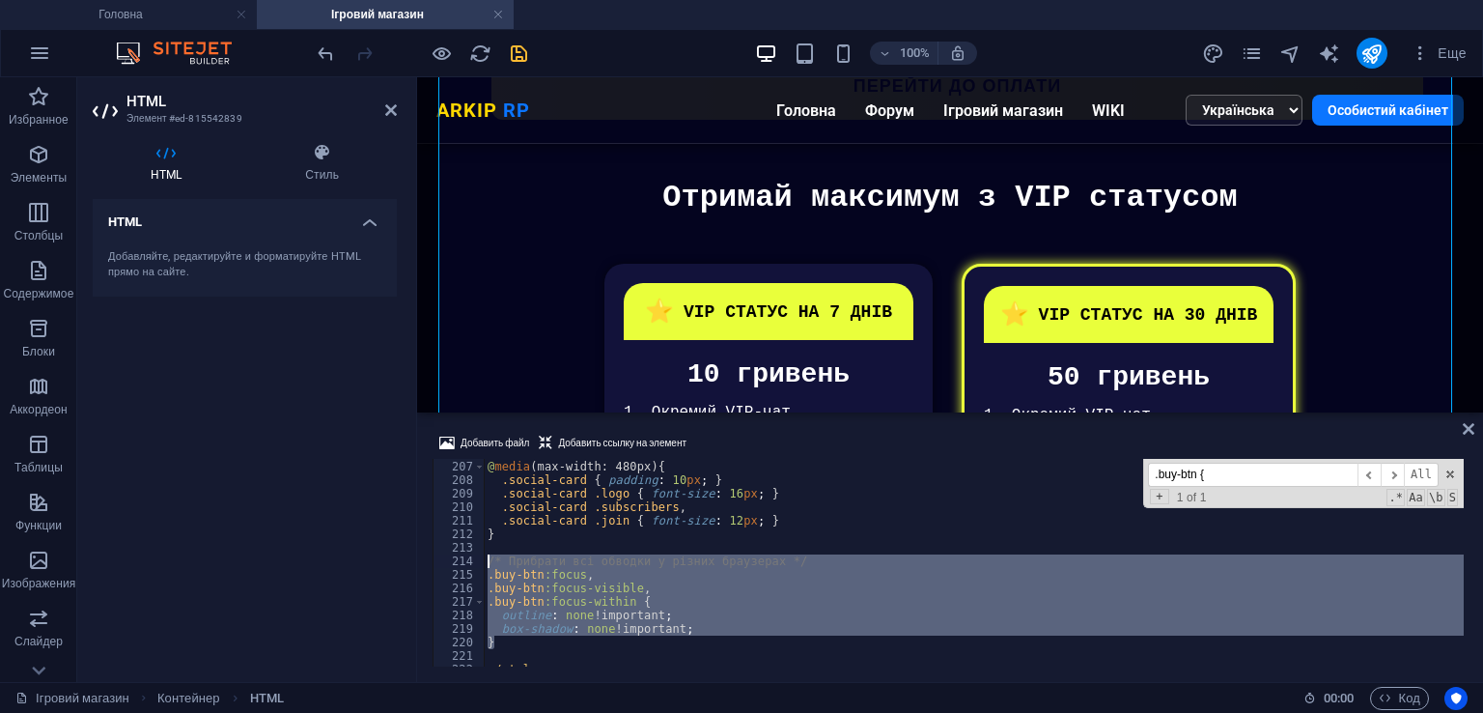
drag, startPoint x: 492, startPoint y: 627, endPoint x: 416, endPoint y: 557, distance: 103.2
click at [416, 557] on div "HTML Элемент #ed-815542839 HTML Стиль HTML Добавляйте, редактируйте и форматиру…" at bounding box center [780, 379] width 1406 height 604
type textarea "/* Прибрати всі обводки у різних браузерах */ .buy-btn:focus,"
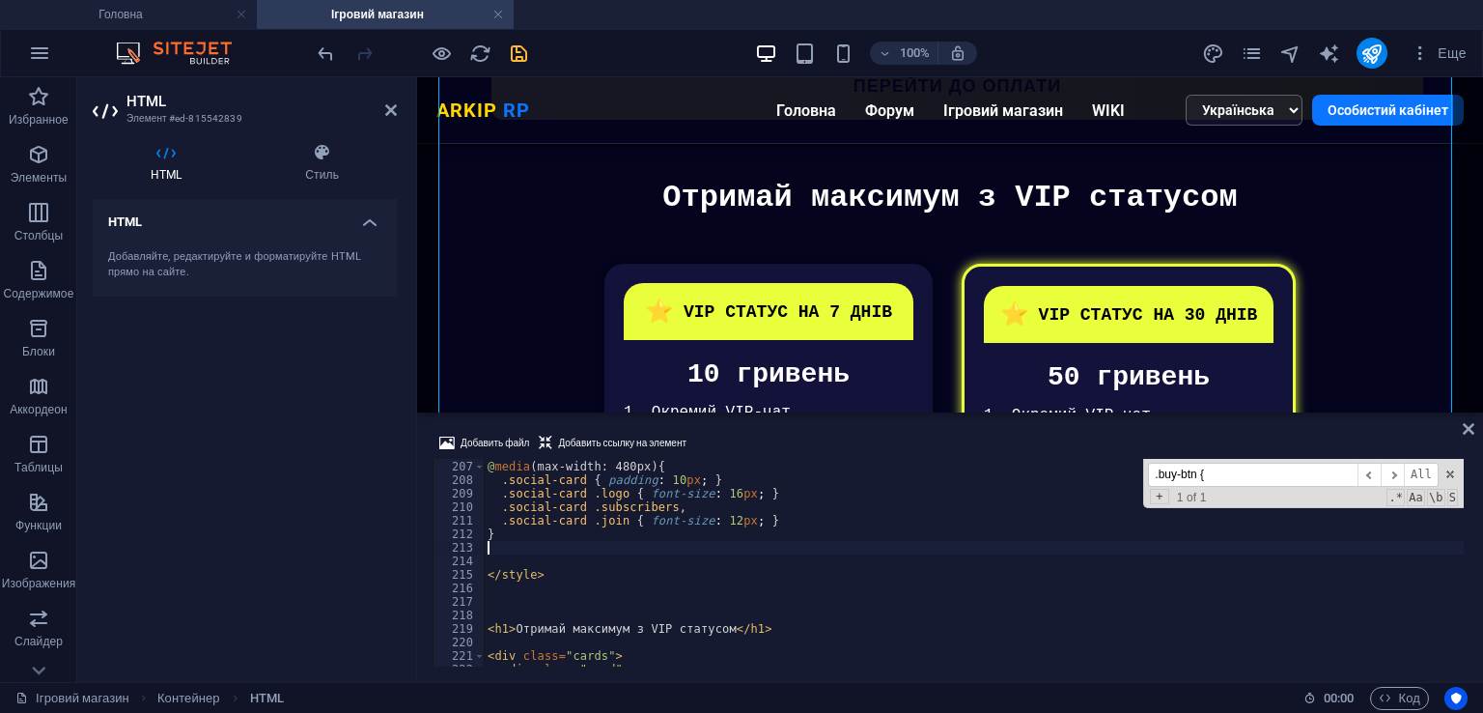
type textarea "}"
click at [508, 42] on icon "save" at bounding box center [519, 53] width 22 height 22
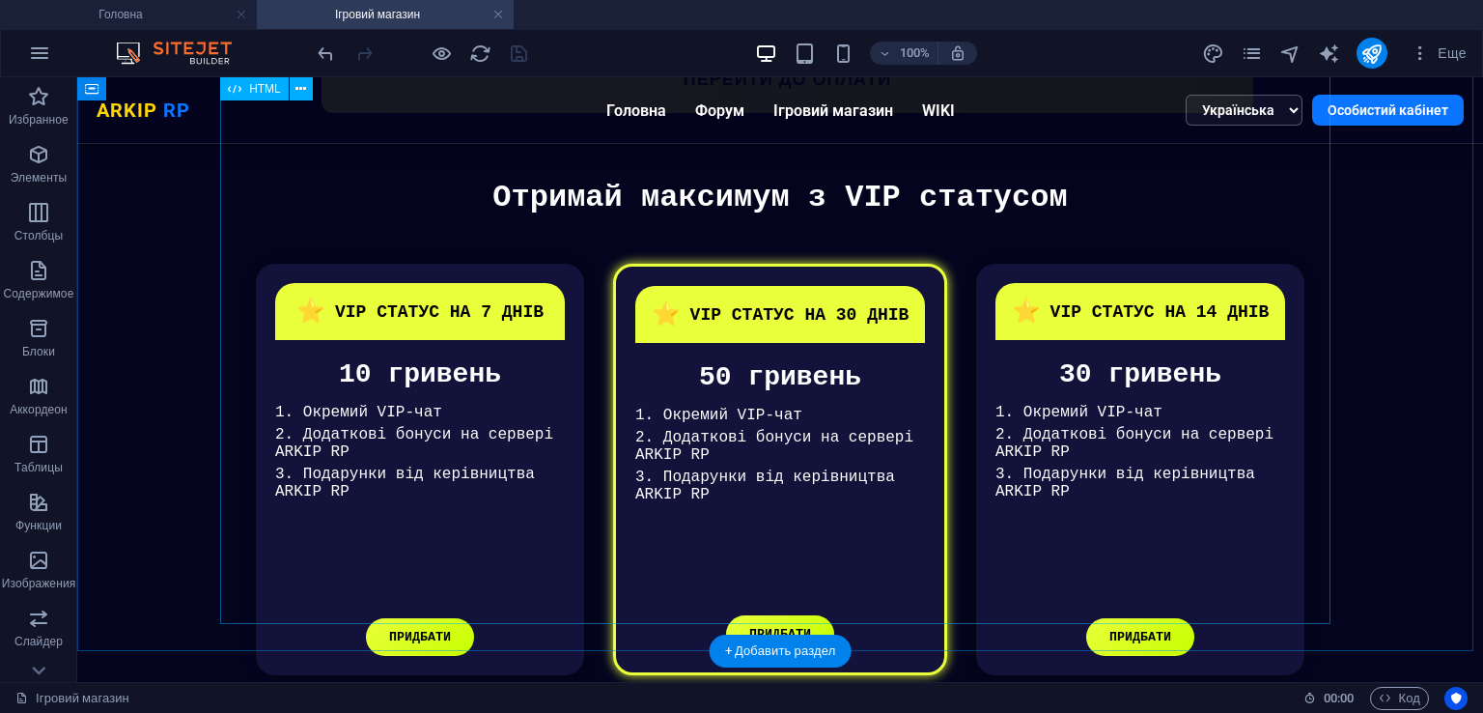
click at [733, 396] on div "VIP Статуси Отримай максимум з VIP статусом ⭐ VIP СТАТУС НА 7 ДНІВ 10 гривень 1…" at bounding box center [780, 437] width 1350 height 515
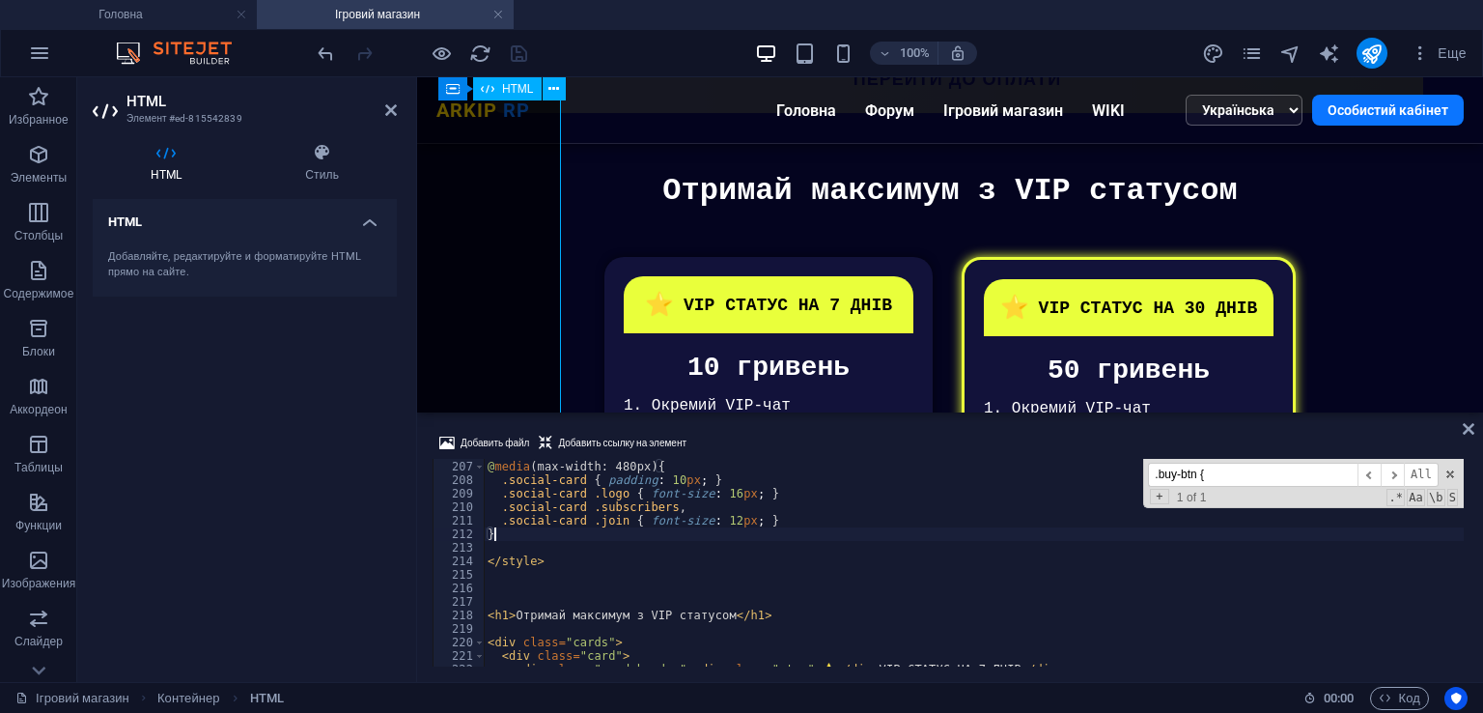
scroll to position [704, 0]
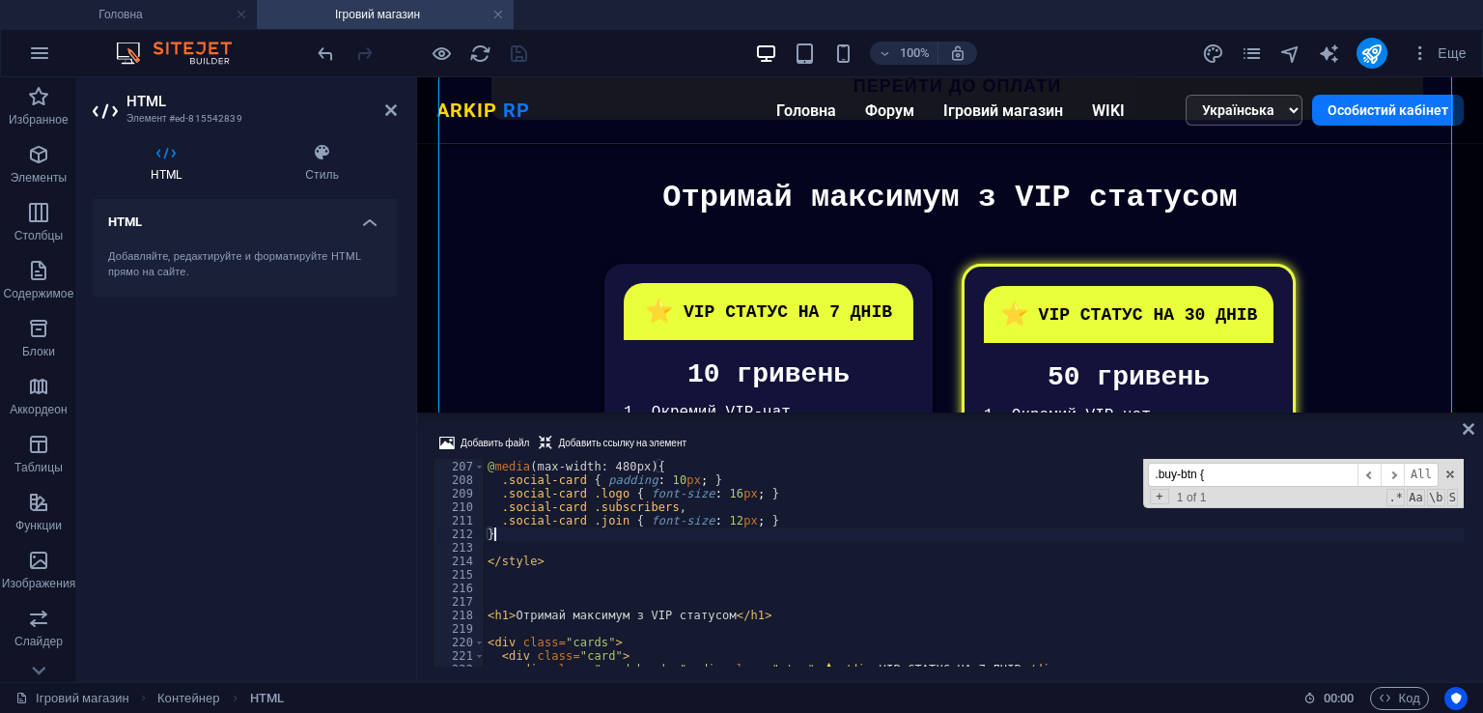
click at [803, 537] on div "@ media (max-width: 480px) { .social-card { padding : 10 px ; } .social-card .l…" at bounding box center [974, 563] width 980 height 235
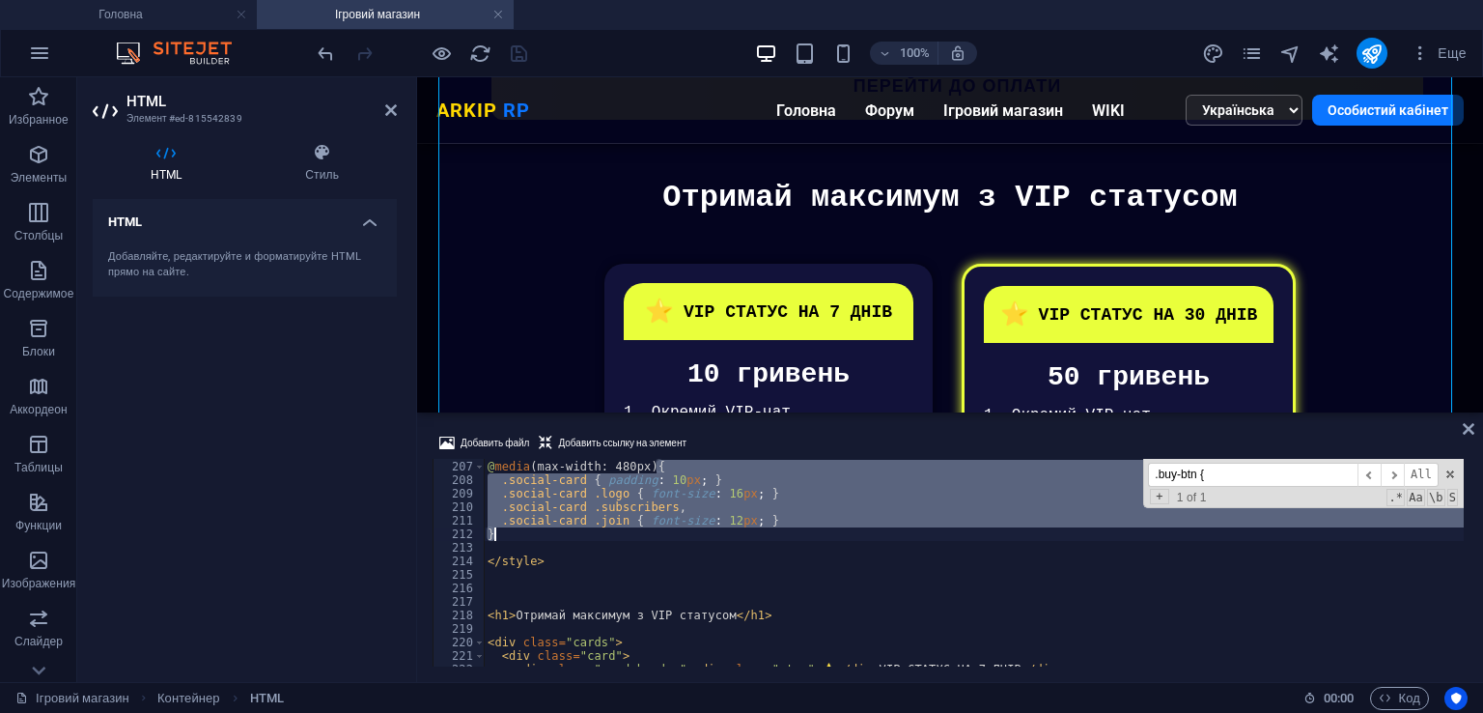
click at [803, 537] on div "@ media (max-width: 480px) { .social-card { padding : 10 px ; } .social-card .l…" at bounding box center [974, 563] width 980 height 235
type textarea "}"
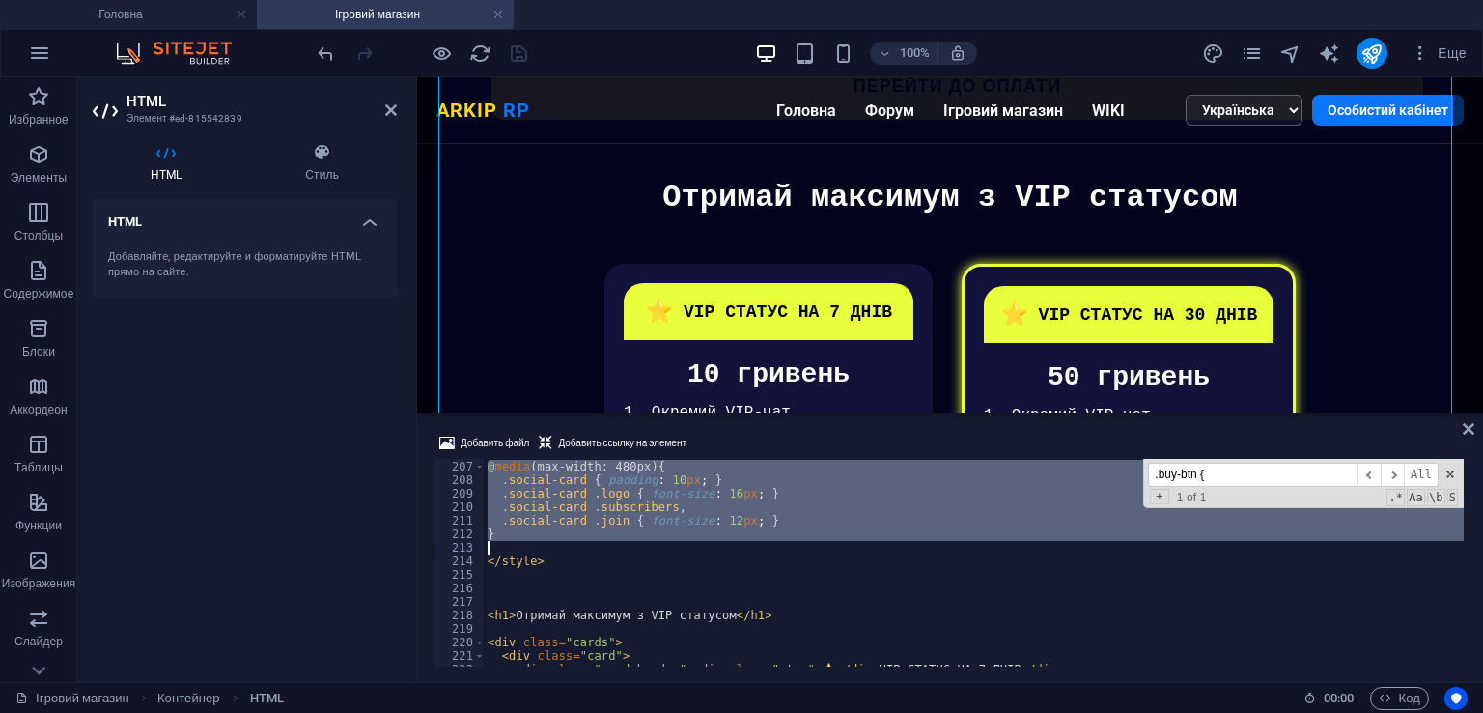
click at [803, 537] on div "@ media (max-width: 480px) { .social-card { padding : 10 px ; } .social-card .l…" at bounding box center [974, 563] width 980 height 235
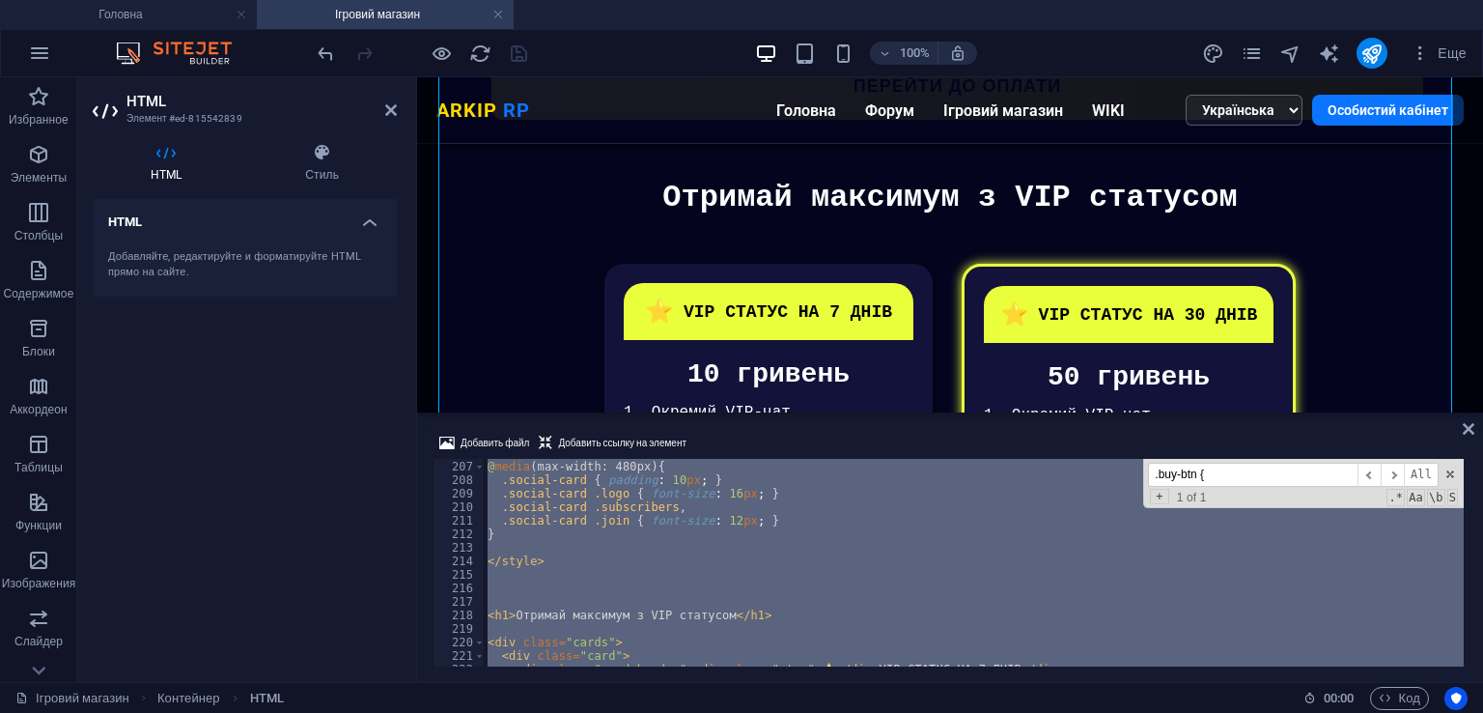
click at [699, 526] on div "@ media (max-width: 480px) { .social-card { padding : 10 px ; } .social-card .l…" at bounding box center [974, 563] width 980 height 208
type textarea ".social-card .join { font-size: 12px; }"
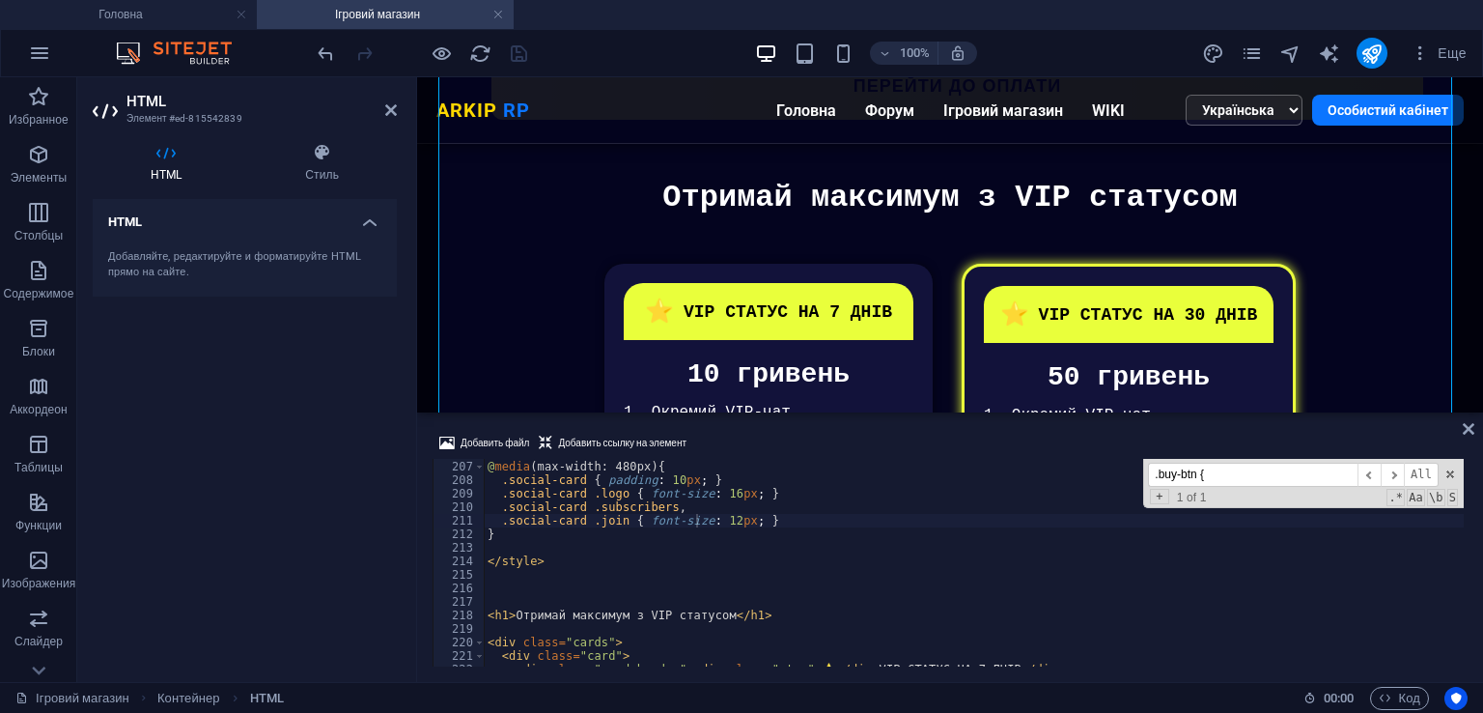
paste input "cards"
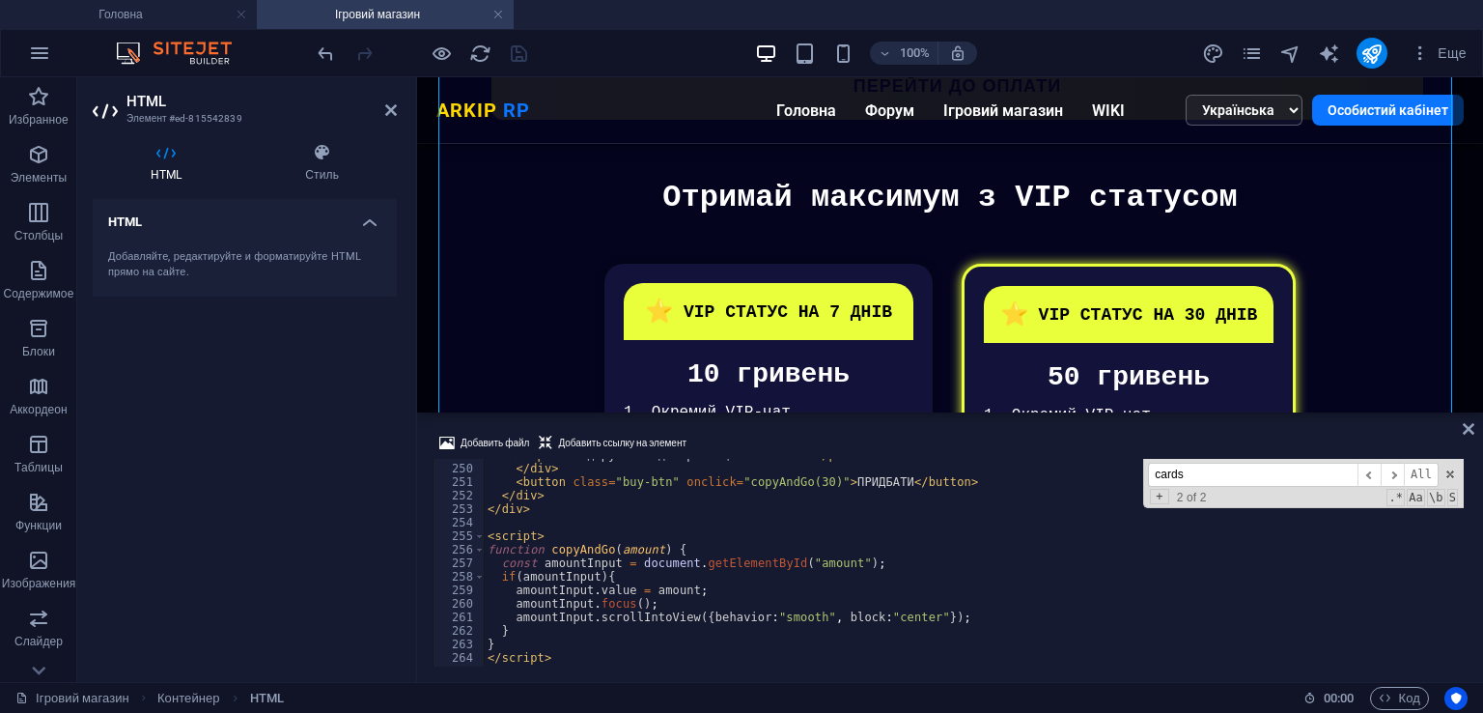
scroll to position [3363, 0]
type input "cards"
click at [541, 531] on div "< p > 3. Подарунки від керівництва ARKIP RP </ p > </ div > < button class = "b…" at bounding box center [974, 565] width 980 height 235
click at [541, 510] on div "< p > 3. Подарунки від керівництва ARKIP RP </ p > </ div > < button class = "b…" at bounding box center [974, 565] width 980 height 235
type textarea "</div>"
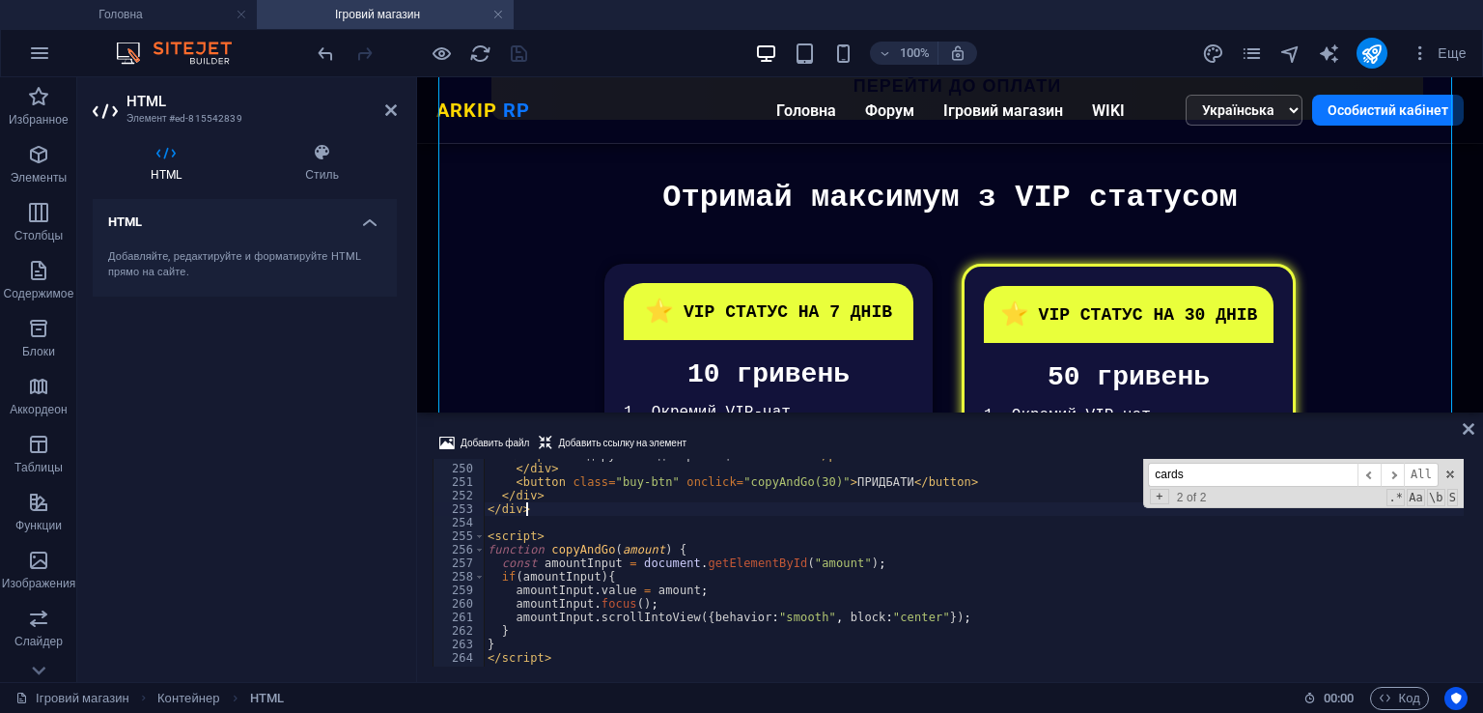
click at [529, 518] on div "< p > 3. Подарунки від керівництва ARKIP RP </ p > </ div > < button class = "b…" at bounding box center [974, 565] width 980 height 235
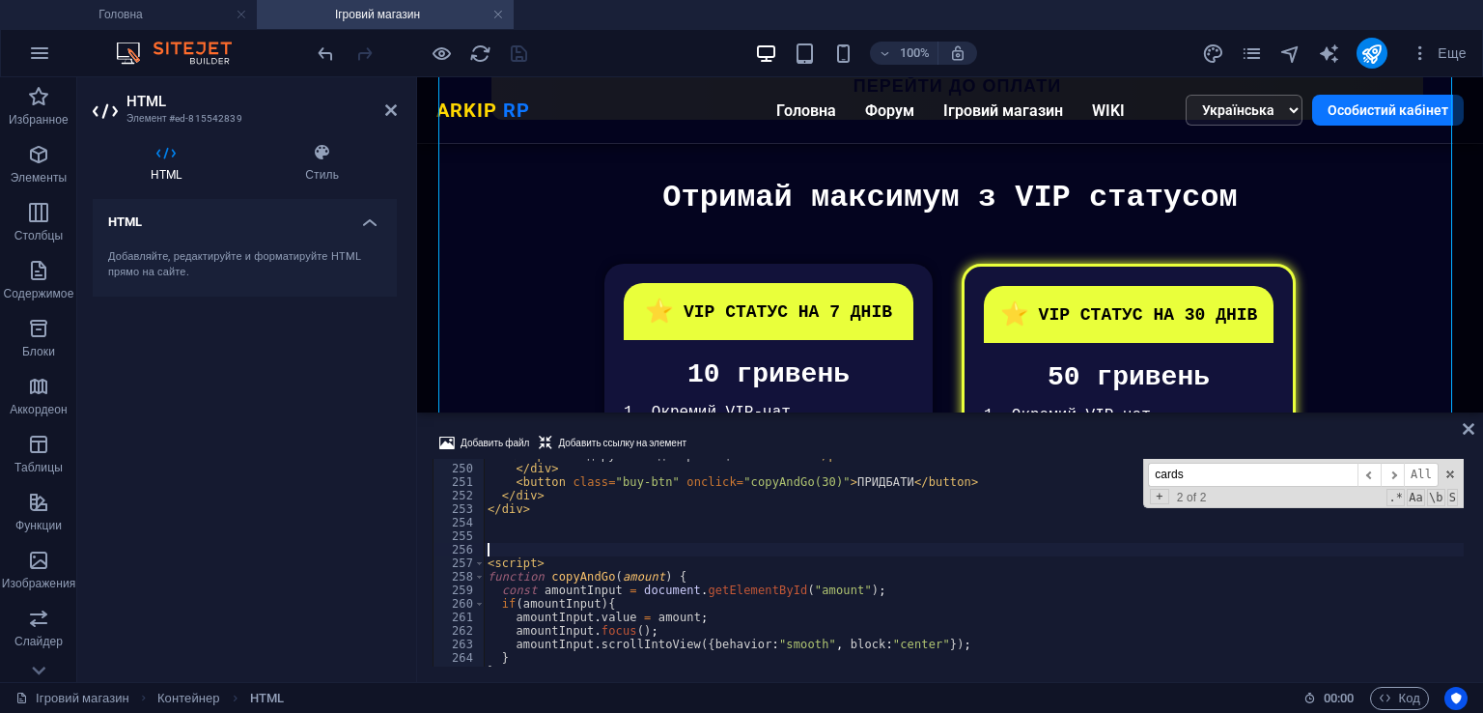
click at [519, 527] on div "< p > 3. Подарунки від керівництва ARKIP RP </ p > </ div > < button class = "b…" at bounding box center [974, 565] width 980 height 235
click at [506, 533] on div "< p > 3. Подарунки від керівництва ARKIP RP </ p > </ div > < button class = "b…" at bounding box center [974, 565] width 980 height 235
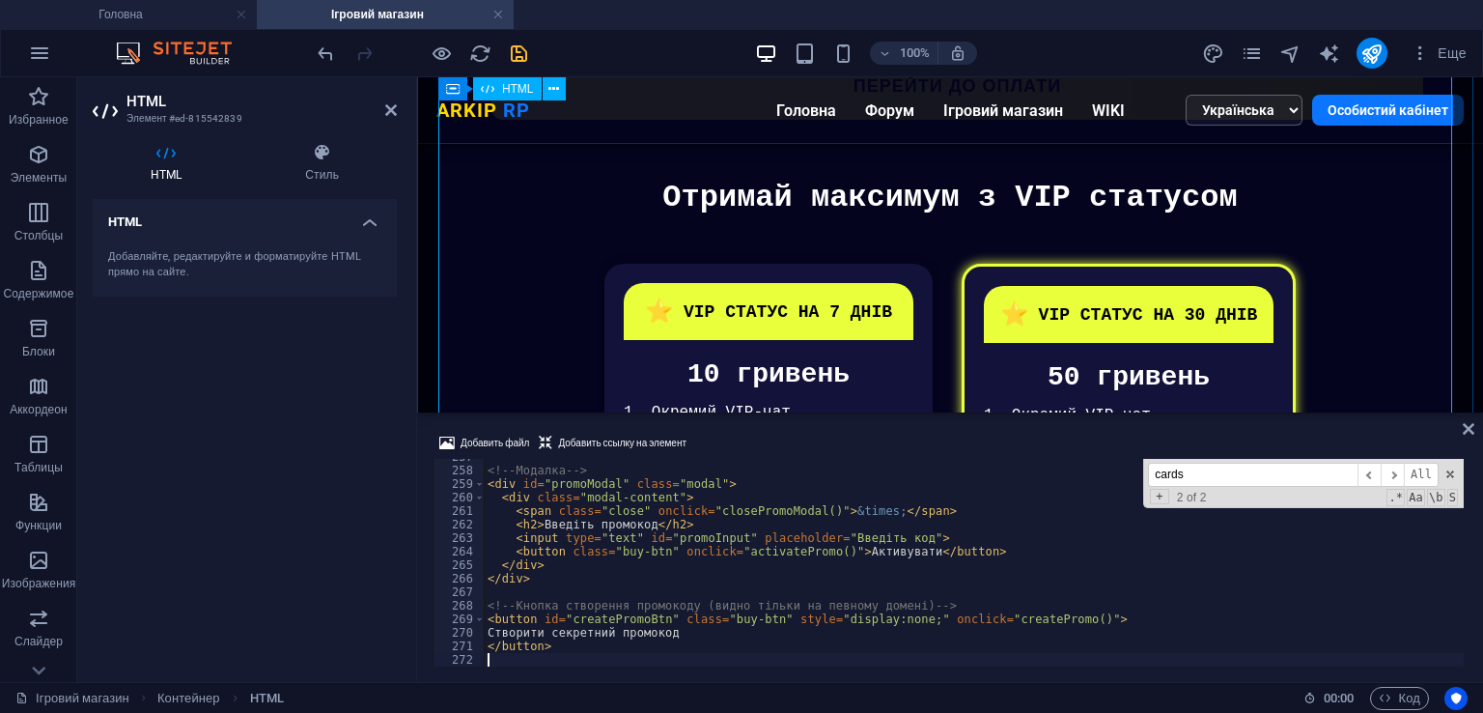
scroll to position [3468, 0]
click at [774, 433] on div "Добавить файл Добавить ссылку на элемент" at bounding box center [950, 446] width 1035 height 28
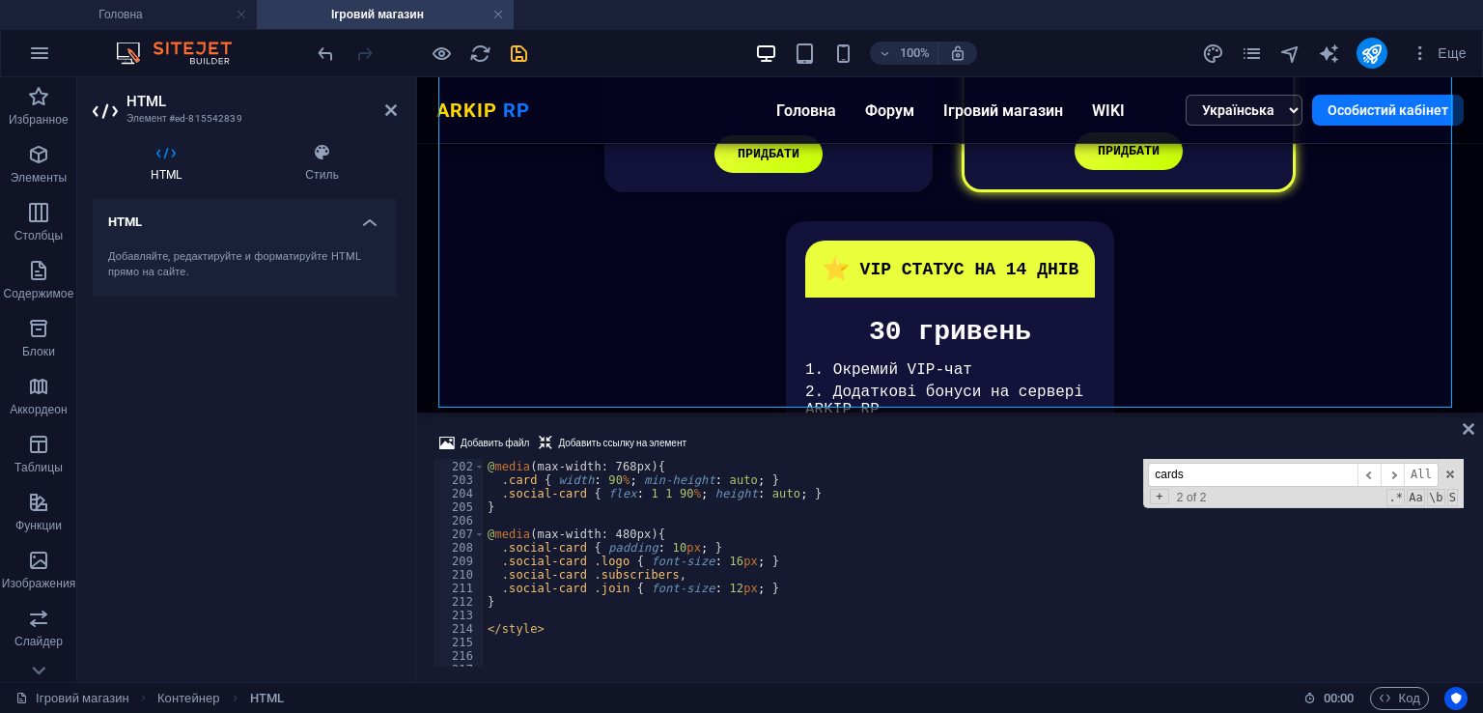
scroll to position [2831, 0]
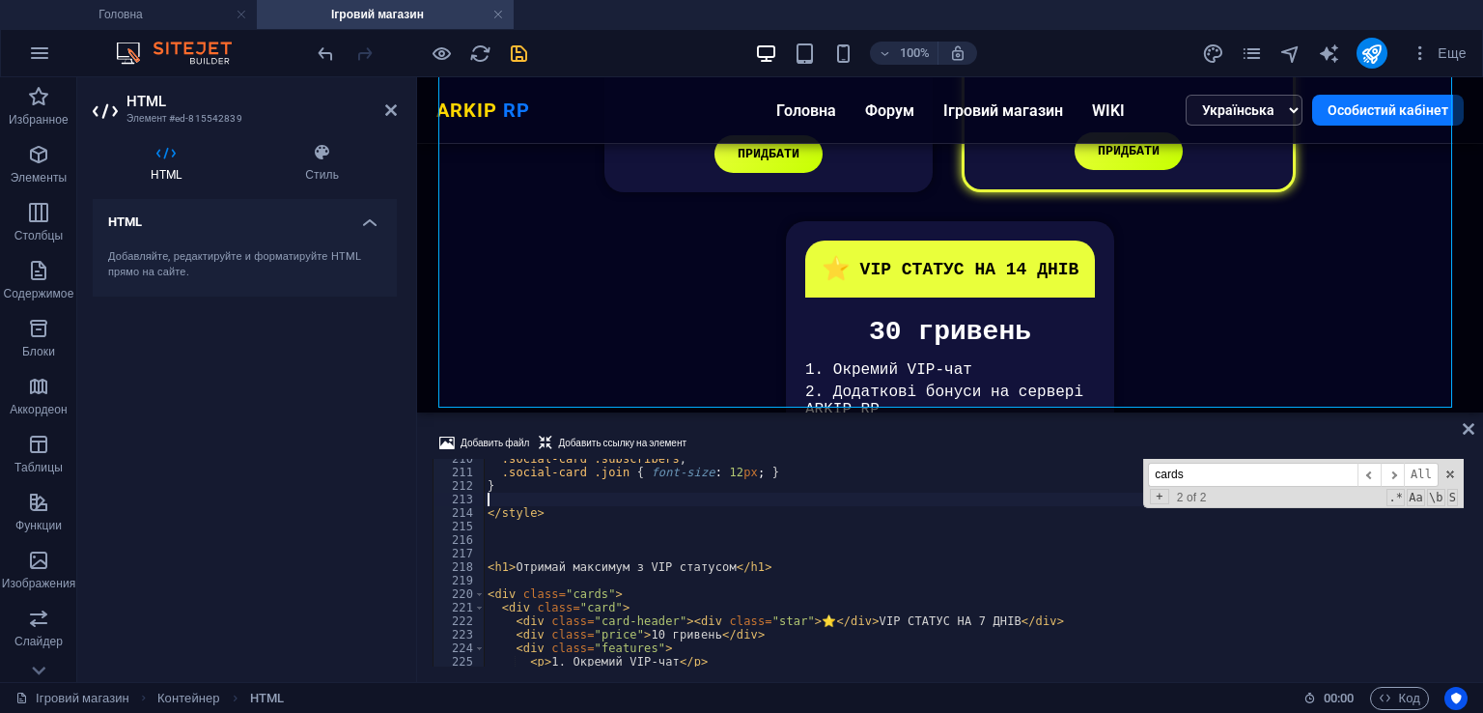
click at [528, 505] on div ".social-card .subscribers , .social-card .join { font-size : 12 px ; } } </ sty…" at bounding box center [974, 569] width 980 height 235
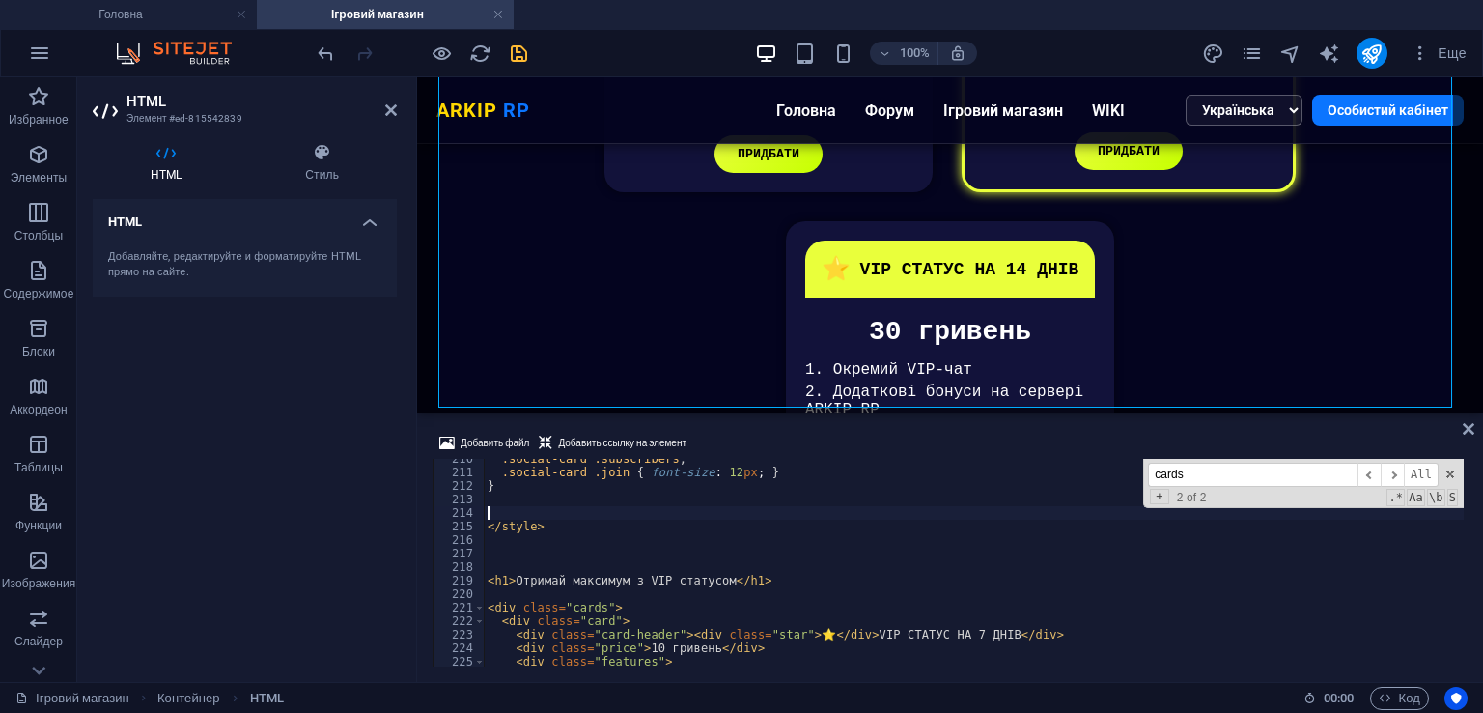
scroll to position [3401, 0]
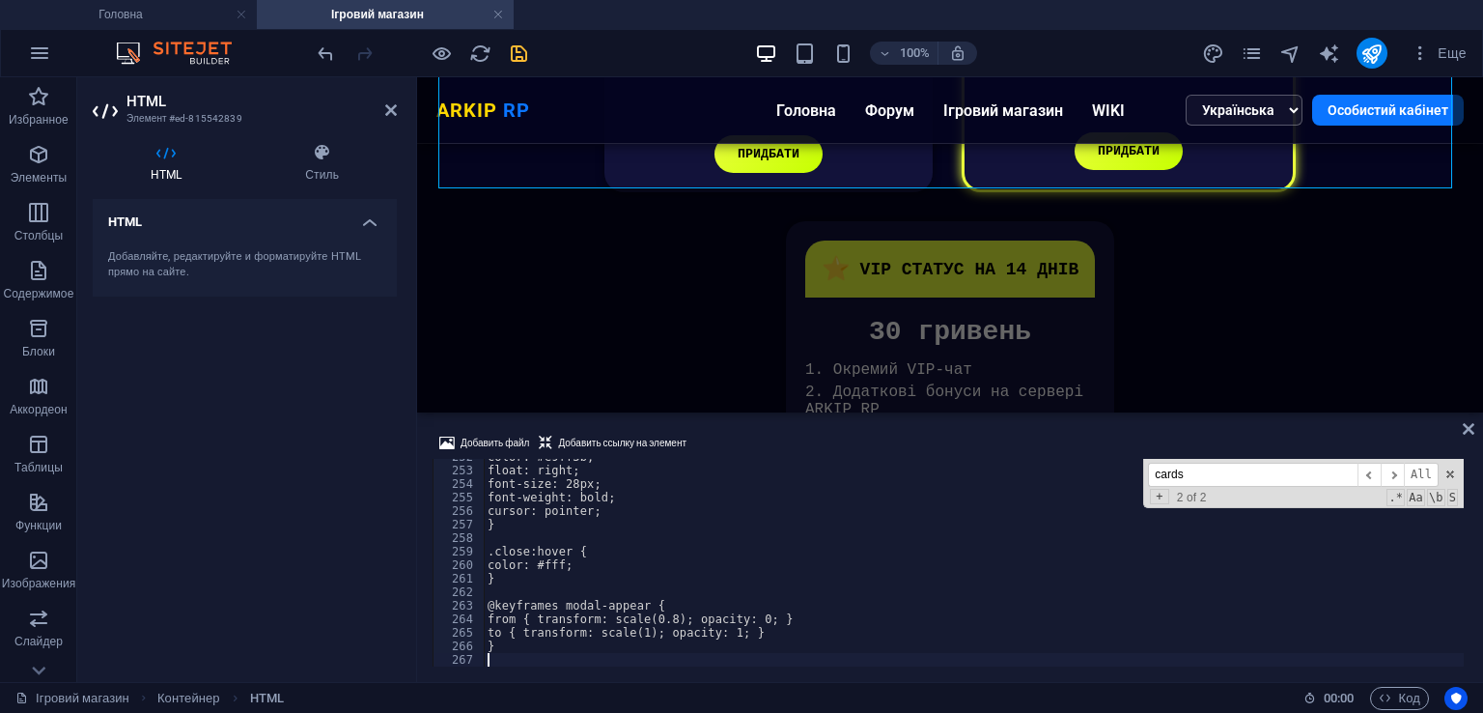
click at [751, 440] on div "Добавить файл Добавить ссылку на элемент" at bounding box center [950, 446] width 1035 height 28
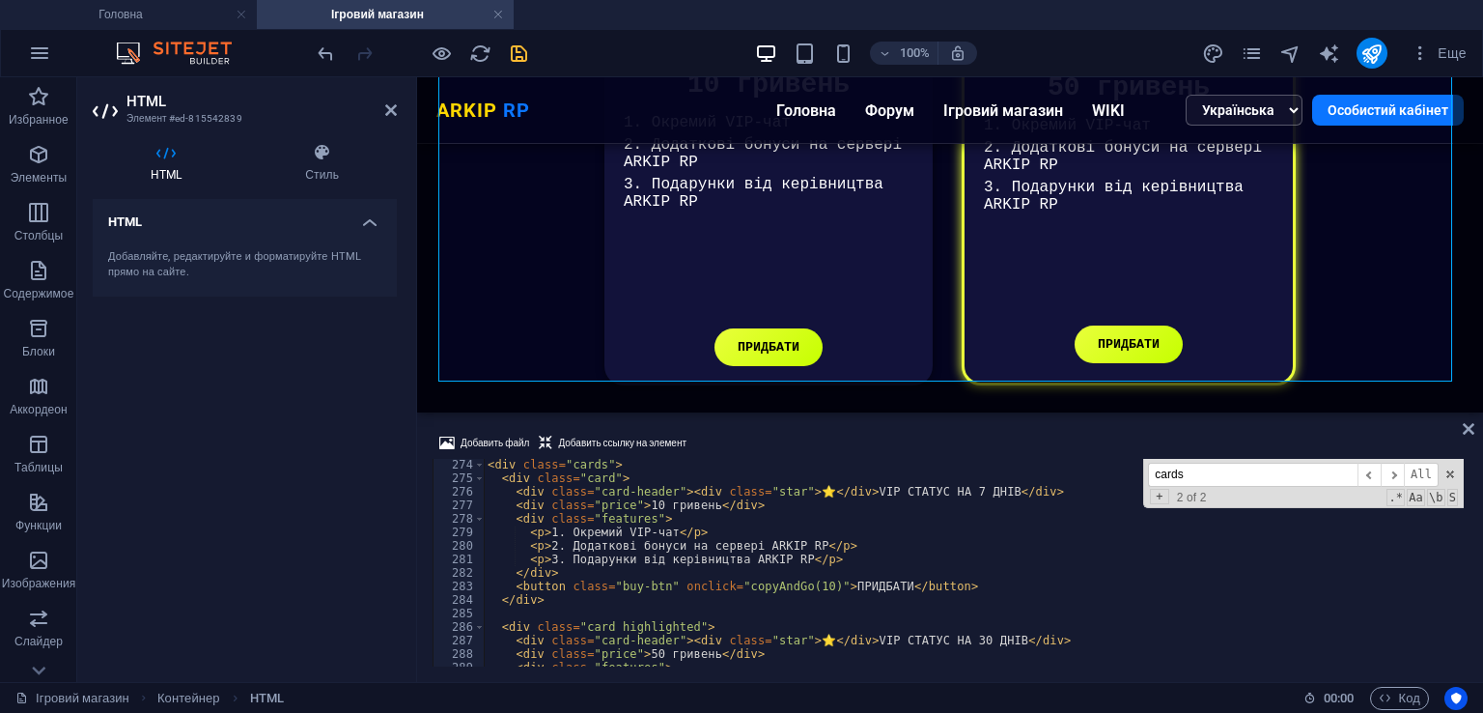
scroll to position [3749, 0]
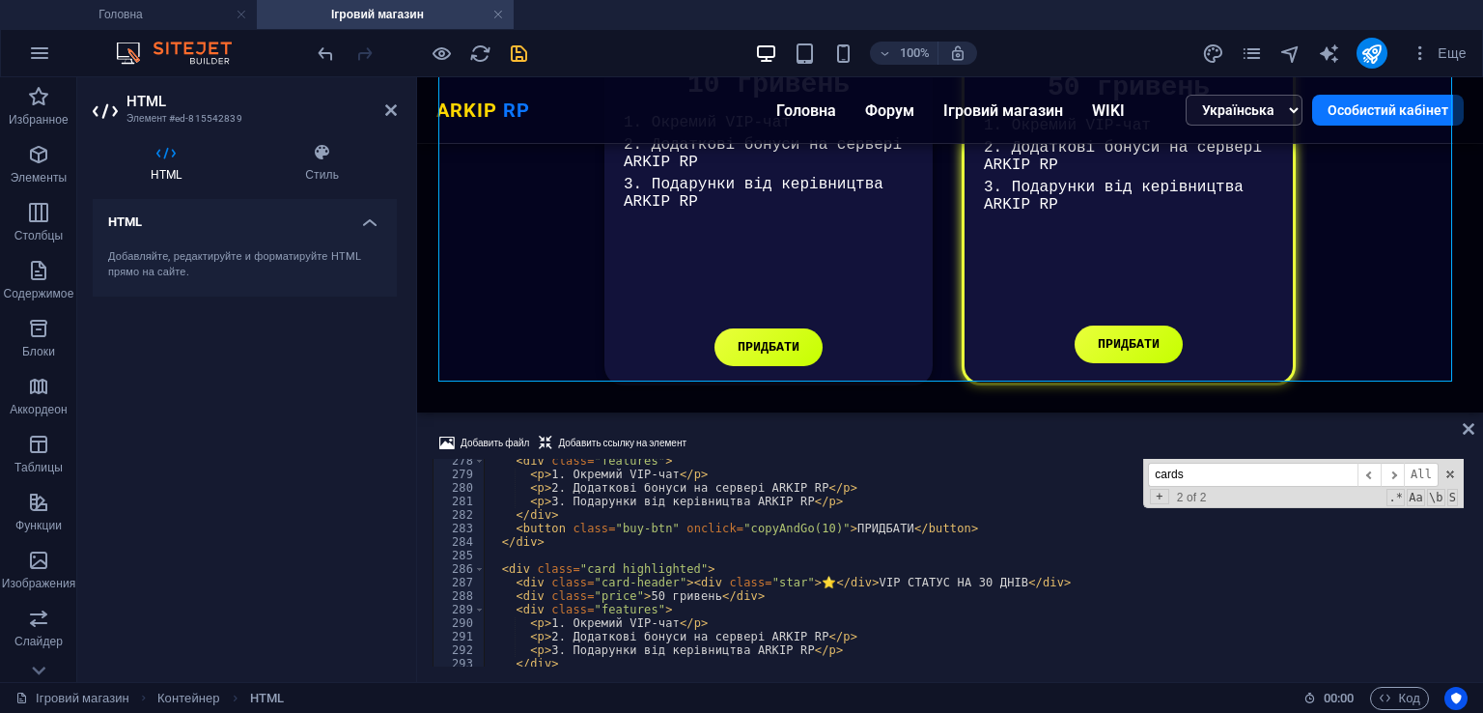
type textarea "<div class="card-header"><div class="star">⭐</div>VIP СТАТУС НА 30 ДНІВ</div>"
click at [954, 576] on div "< div class = "features" > < p > 1. Окремий VIP-чат </ p > < p > 2. Додаткові б…" at bounding box center [974, 571] width 980 height 235
paste input "opyAndGo"
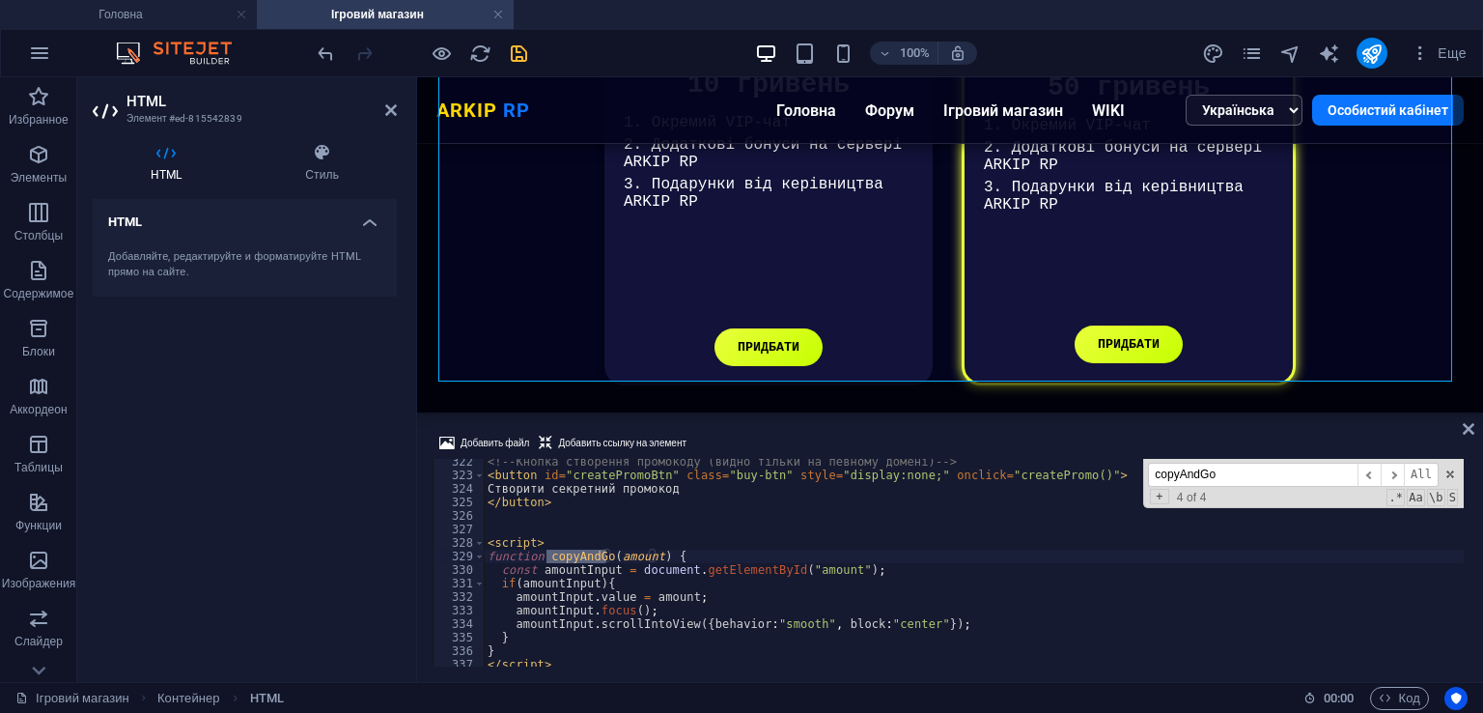
scroll to position [4401, 0]
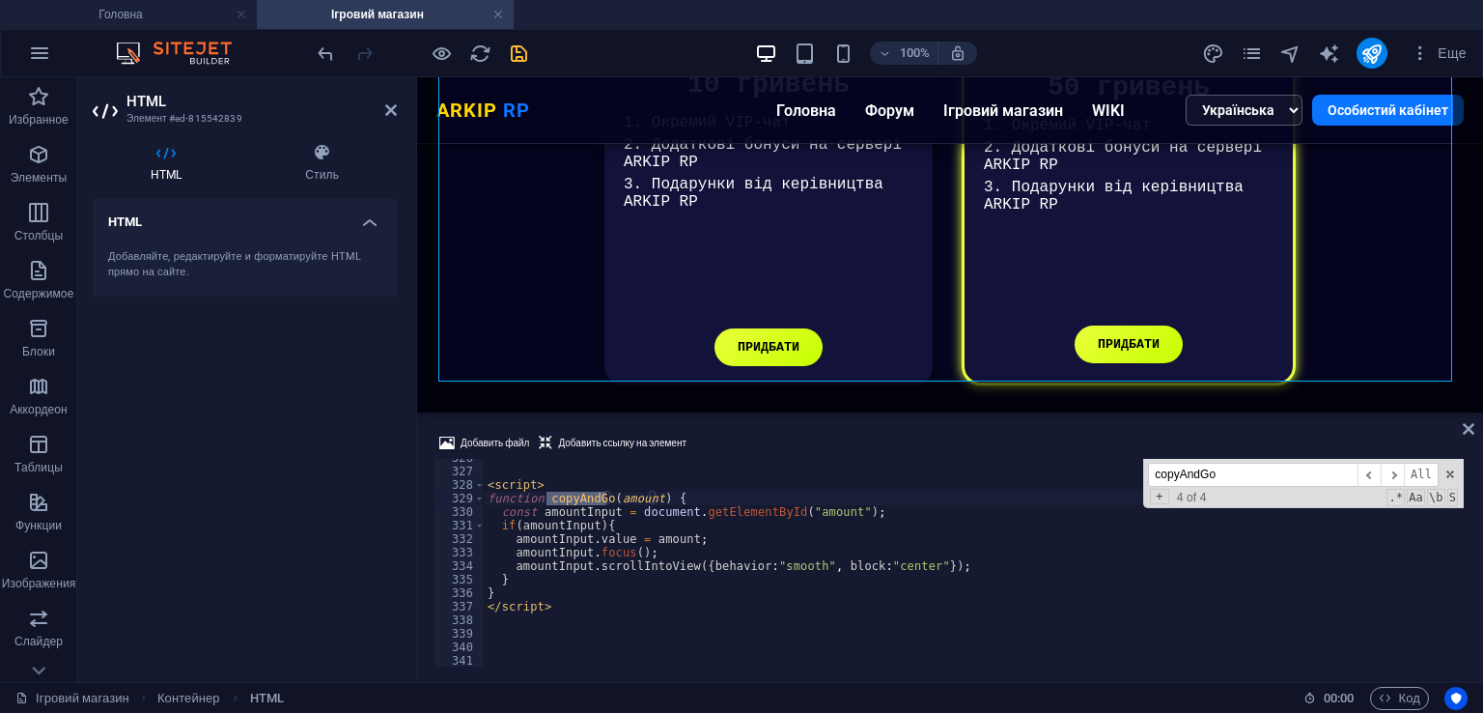
type input "copyAndGo"
click at [626, 572] on div "< script > function copyAndGo ( amount ) { const amountInput = document . getEl…" at bounding box center [974, 568] width 980 height 235
click at [608, 580] on div "< script > function copyAndGo ( amount ) { const amountInput = document . getEl…" at bounding box center [974, 568] width 980 height 235
click at [584, 589] on div "< script > function copyAndGo ( amount ) { const amountInput = document . getEl…" at bounding box center [974, 568] width 980 height 235
type textarea "}"
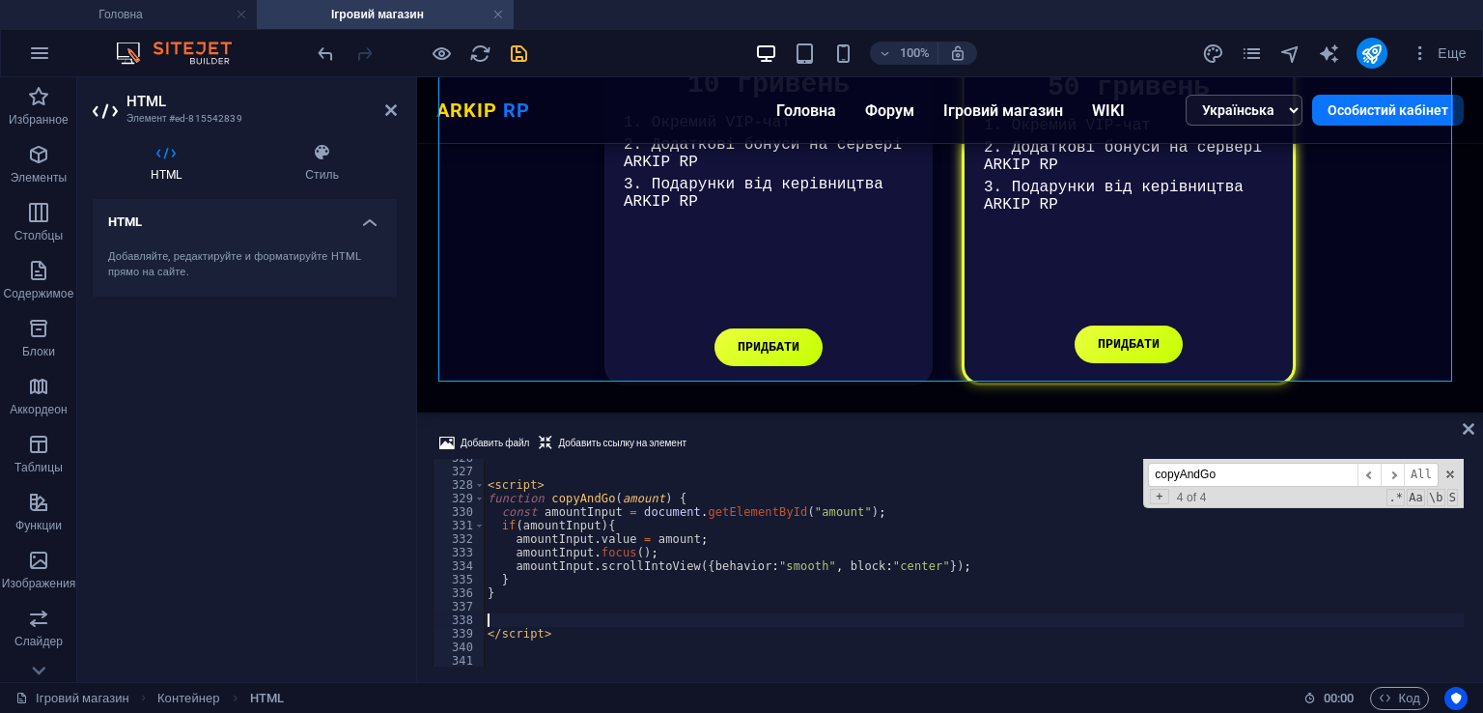
paste textarea "alert("🎉 Ваш секретний промокод: " + promo);"
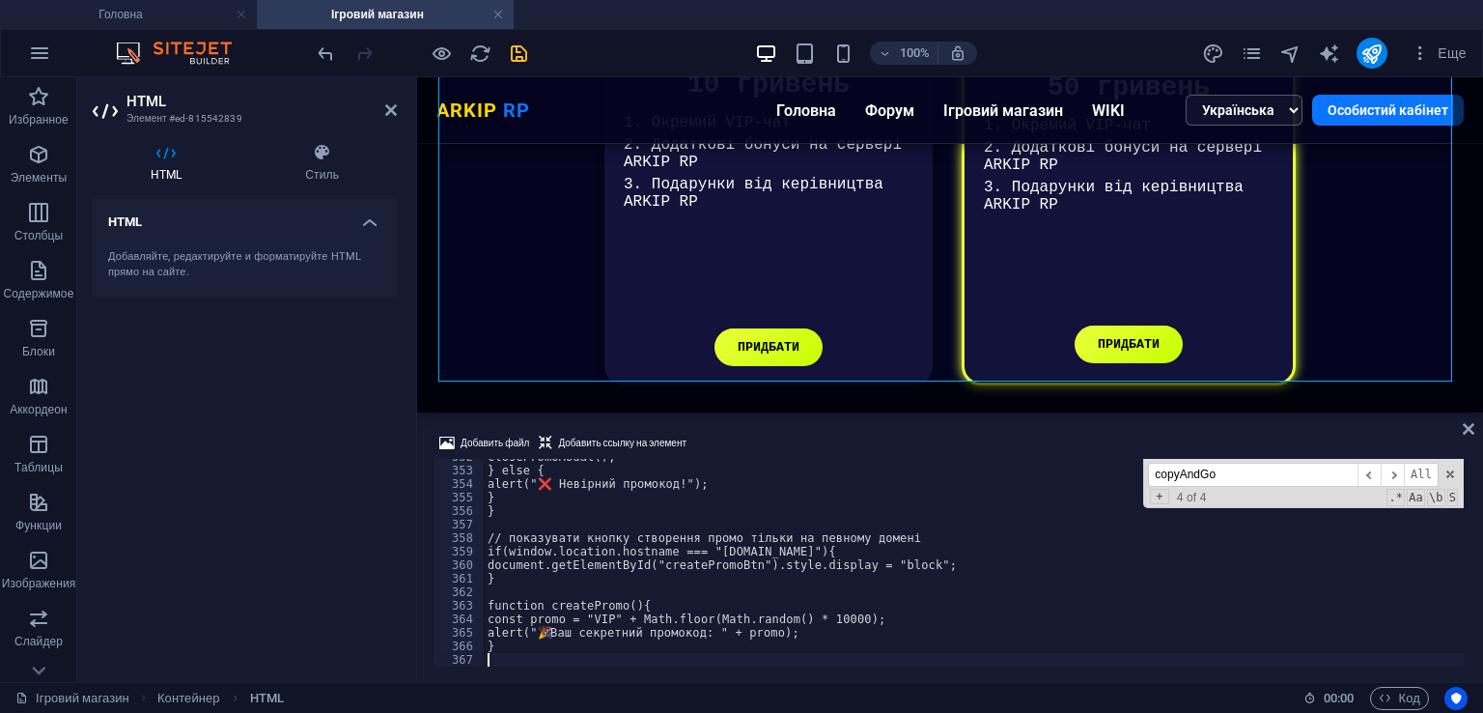
scroll to position [4753, 0]
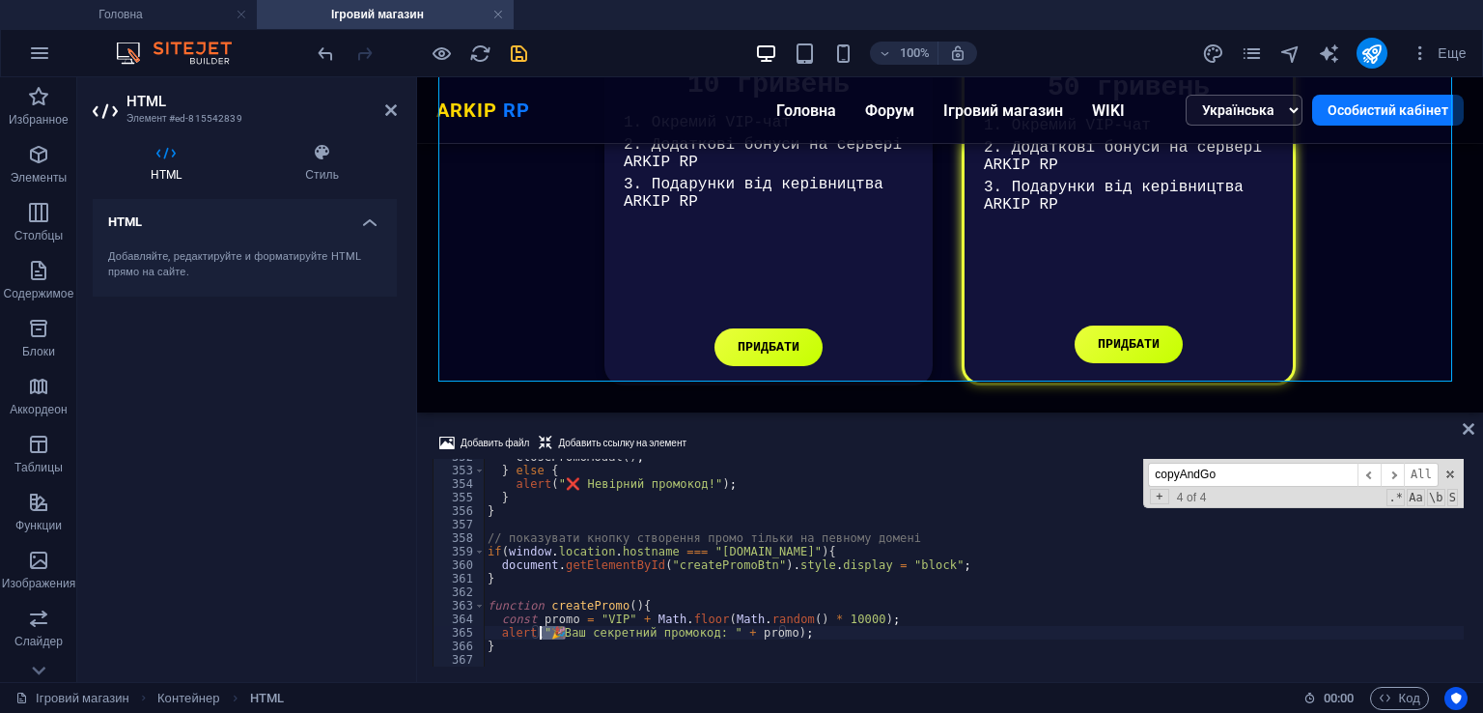
drag, startPoint x: 563, startPoint y: 630, endPoint x: 541, endPoint y: 630, distance: 22.2
click at [541, 630] on div "closePromoModal ( ) ; } else { alert ( "❌ Невірний промокод!" ) ; } } // показу…" at bounding box center [974, 567] width 980 height 235
click at [550, 628] on div "closePromoModal ( ) ; } else { alert ( "❌ Невірний промокод!" ) ; } } // показу…" at bounding box center [974, 563] width 980 height 208
click at [548, 629] on div "closePromoModal ( ) ; } else { alert ( "❌ Невірний промокод!" ) ; } } // показу…" at bounding box center [974, 563] width 980 height 208
click at [553, 629] on div "closePromoModal ( ) ; } else { alert ( "❌ Невірний промокод!" ) ; } } // показу…" at bounding box center [974, 567] width 980 height 235
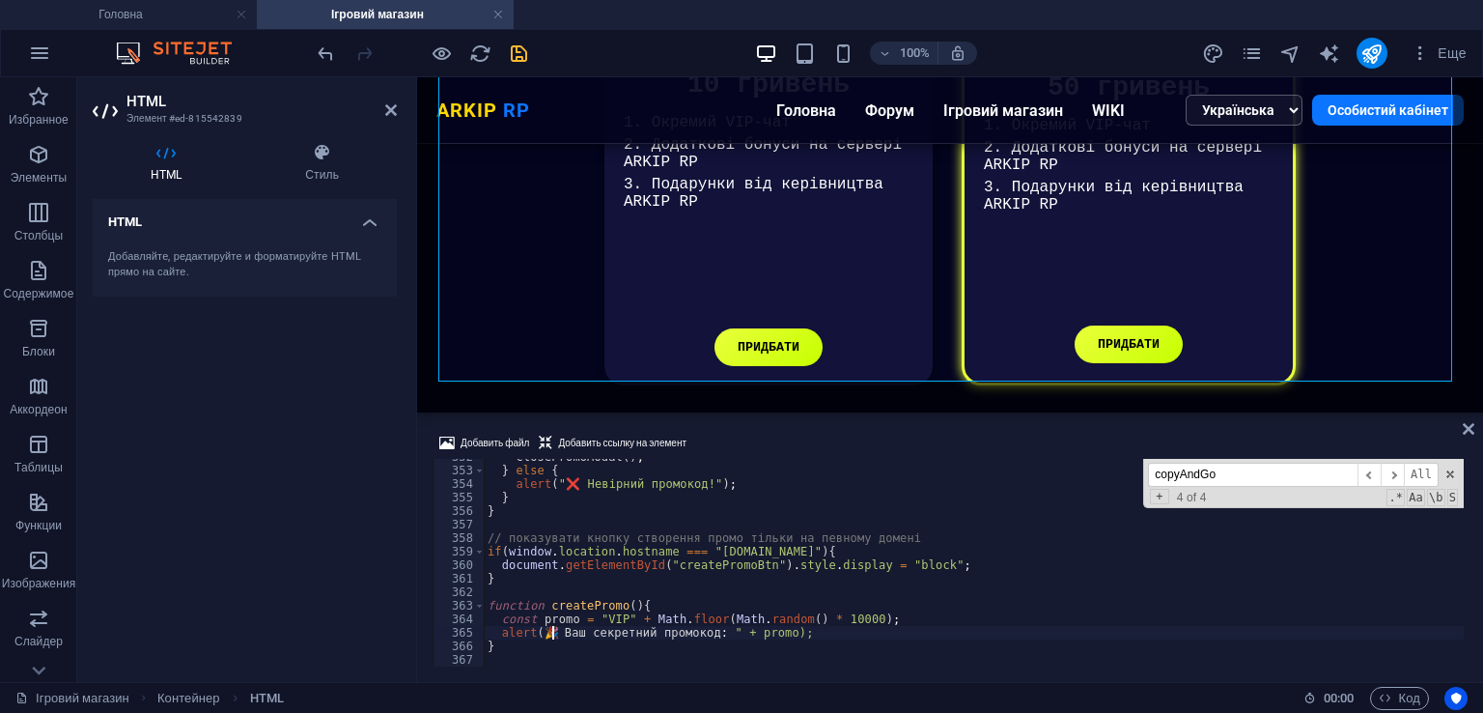
click at [546, 630] on div "closePromoModal ( ) ; } else { alert ( "❌ Невірний промокод!" ) ; } } // показу…" at bounding box center [974, 567] width 980 height 235
click at [702, 630] on div "closePromoModal ( ) ; } else { alert ( "❌ Невірний промокод!" ) ; } } // показу…" at bounding box center [974, 567] width 980 height 235
click at [549, 636] on div "closePromoModal ( ) ; } else { alert ( "❌ Невірний промокод!" ) ; } } // показу…" at bounding box center [974, 567] width 980 height 235
paste textarea """
drag, startPoint x: 582, startPoint y: 482, endPoint x: 562, endPoint y: 486, distance: 20.6
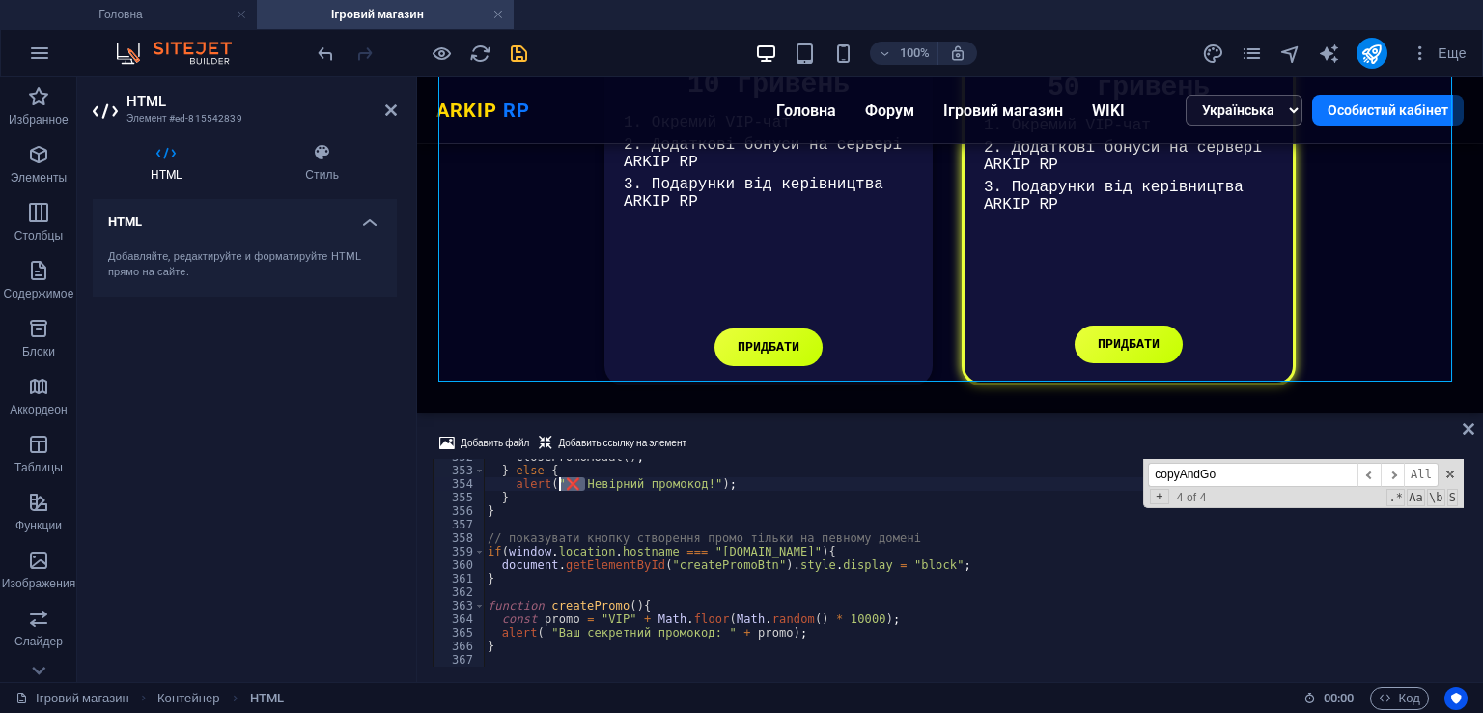
click at [562, 486] on div "closePromoModal ( ) ; } else { alert ( "❌ Невірний промокод!" ) ; } } // показу…" at bounding box center [974, 567] width 980 height 235
click at [572, 486] on div "closePromoModal ( ) ; } else { alert ( "❌ Невірний промокод!" ) ; } } // показу…" at bounding box center [974, 563] width 980 height 208
drag, startPoint x: 579, startPoint y: 485, endPoint x: 562, endPoint y: 487, distance: 17.5
click at [562, 487] on div "closePromoModal ( ) ; } else { alert ( "❌ Невірний промокод!" ) ; } } // показу…" at bounding box center [974, 567] width 980 height 235
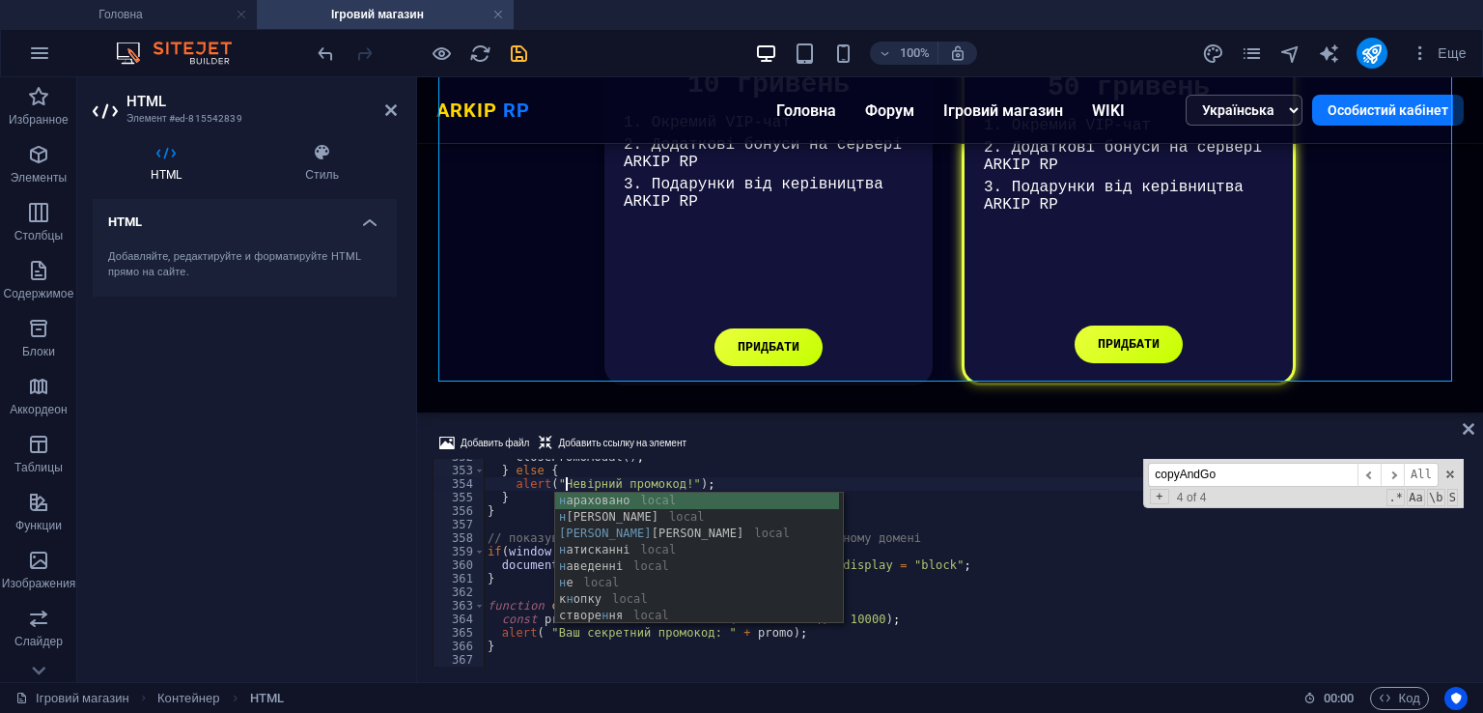
scroll to position [4695, 0]
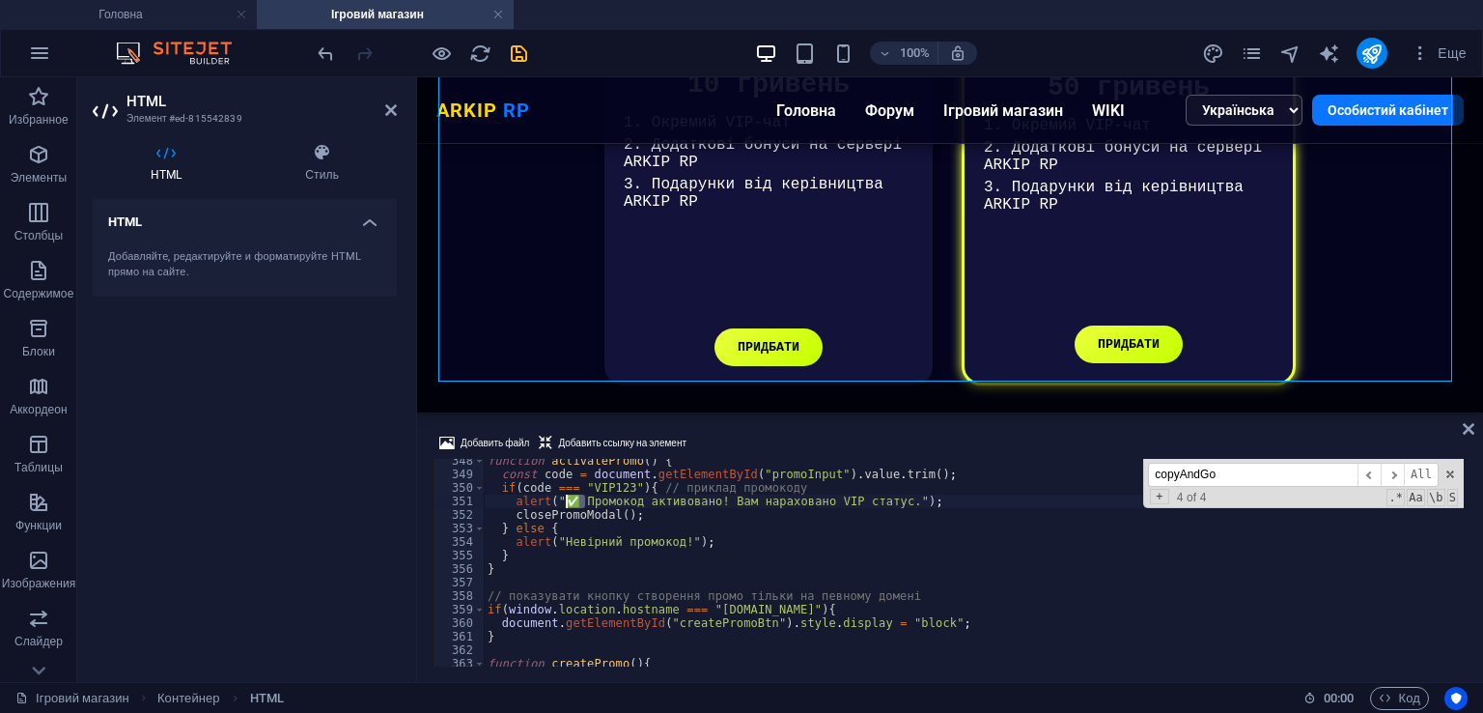
drag, startPoint x: 582, startPoint y: 496, endPoint x: 566, endPoint y: 498, distance: 16.5
click at [566, 498] on div "function activatePromo ( ) { const code = document . getElementById ( "promoInp…" at bounding box center [974, 571] width 980 height 235
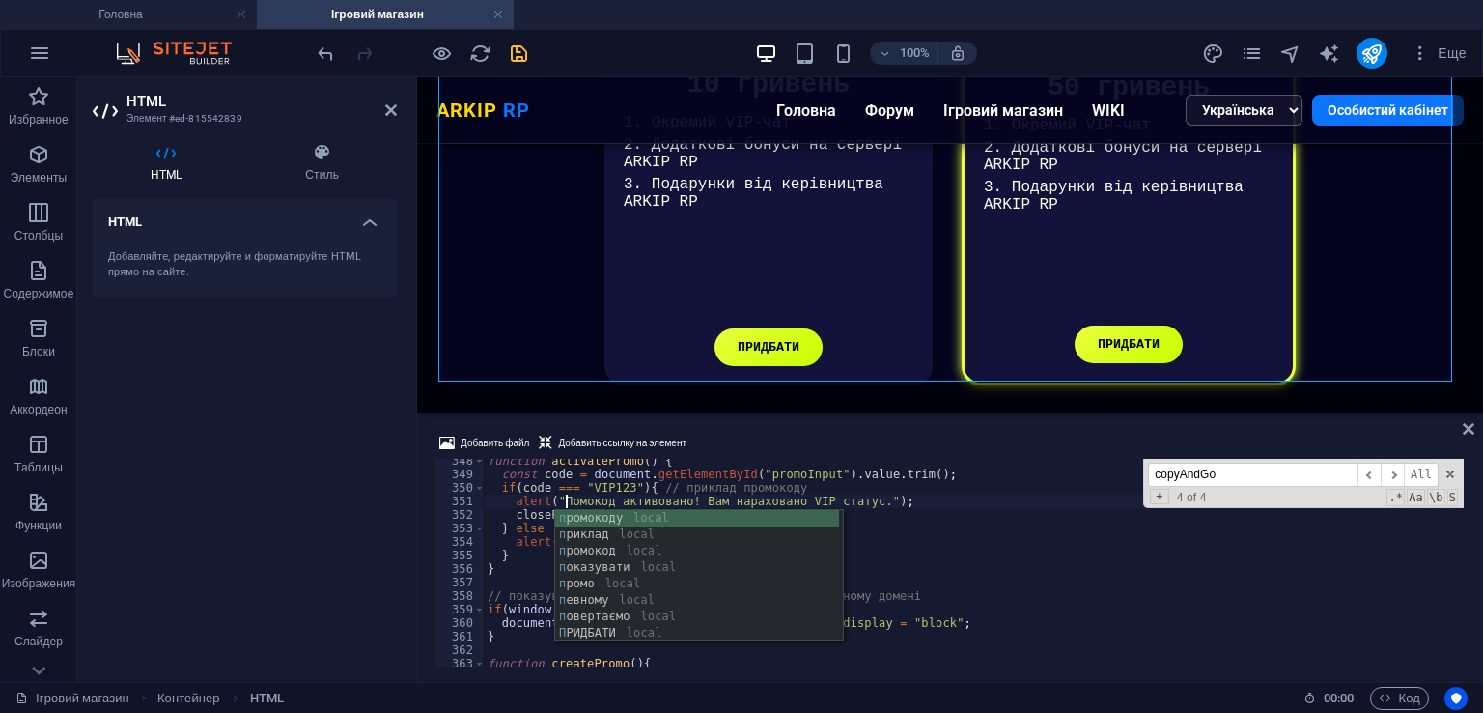
scroll to position [4637, 0]
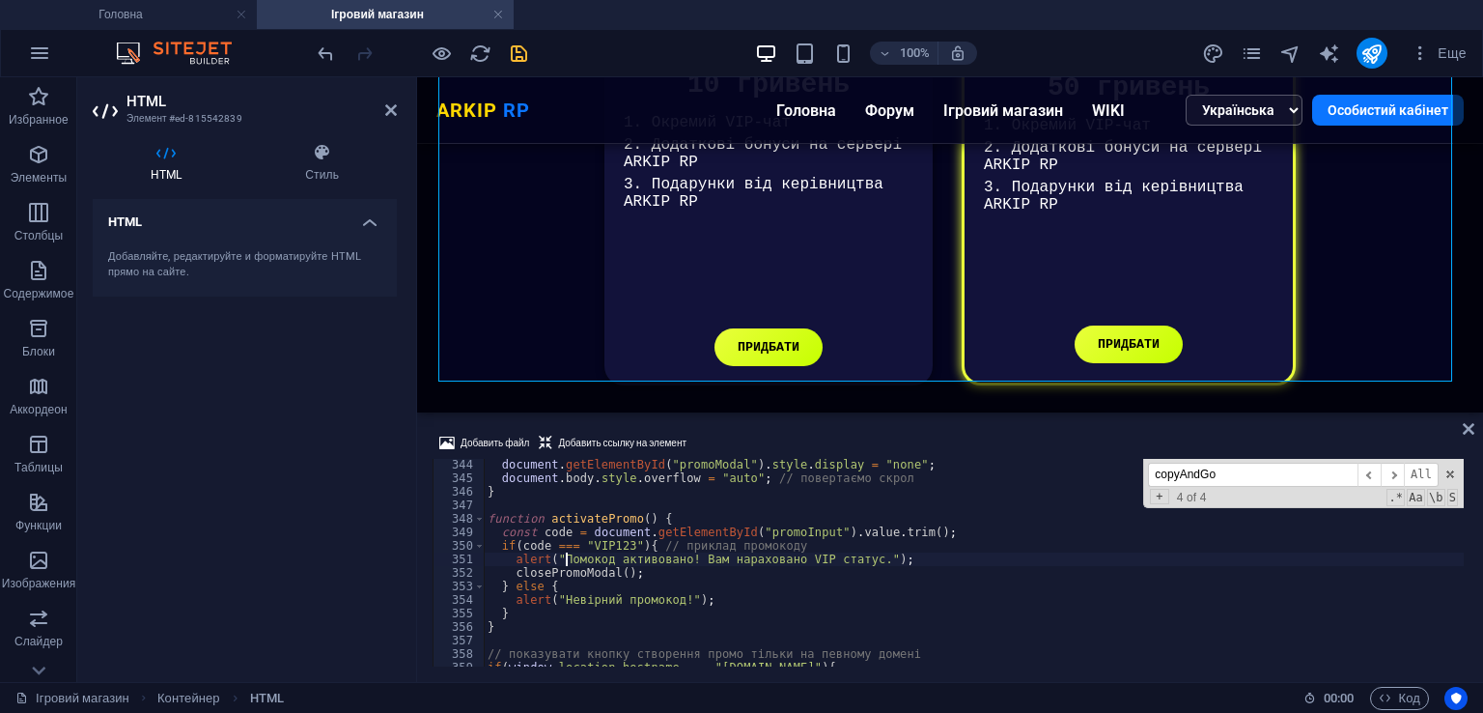
click at [826, 539] on div "document . getElementById ( "promoModal" ) . style . display = "none" ; documen…" at bounding box center [974, 575] width 980 height 235
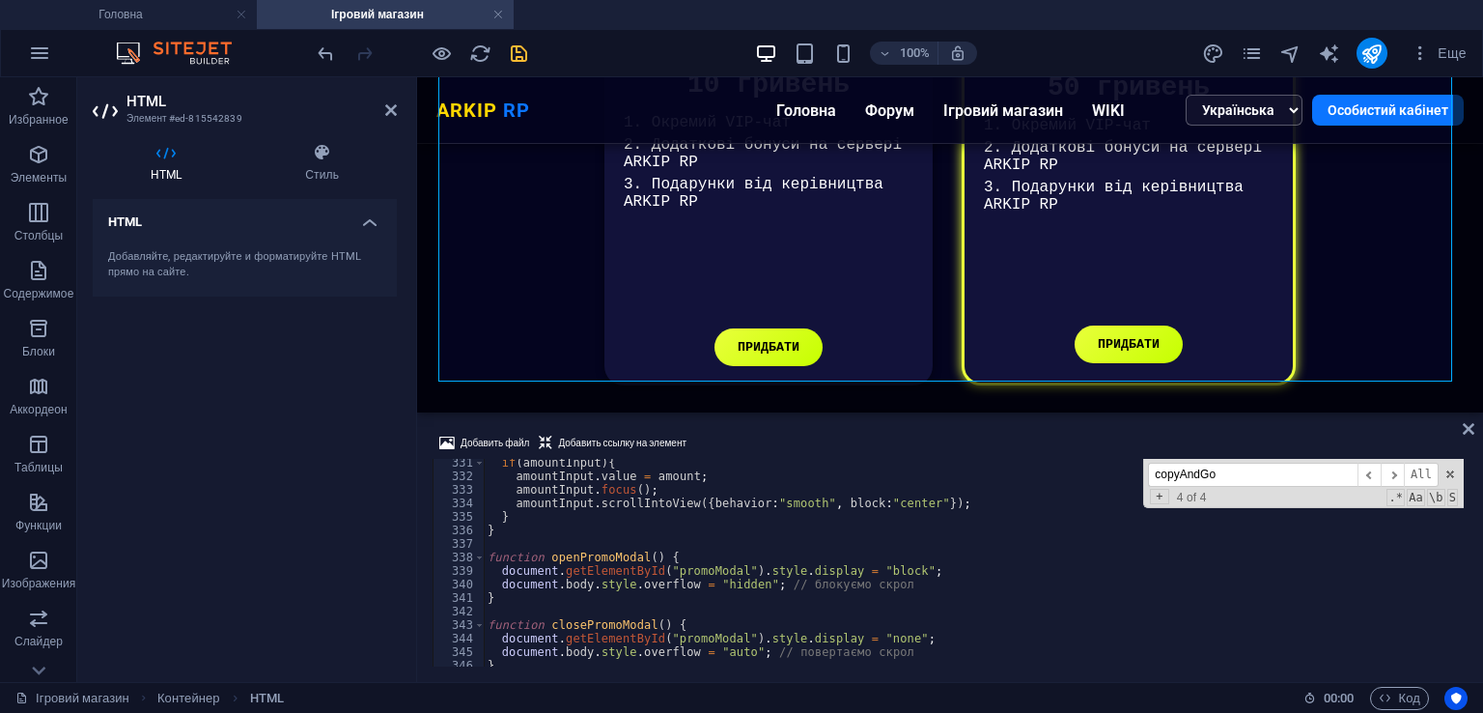
scroll to position [4406, 0]
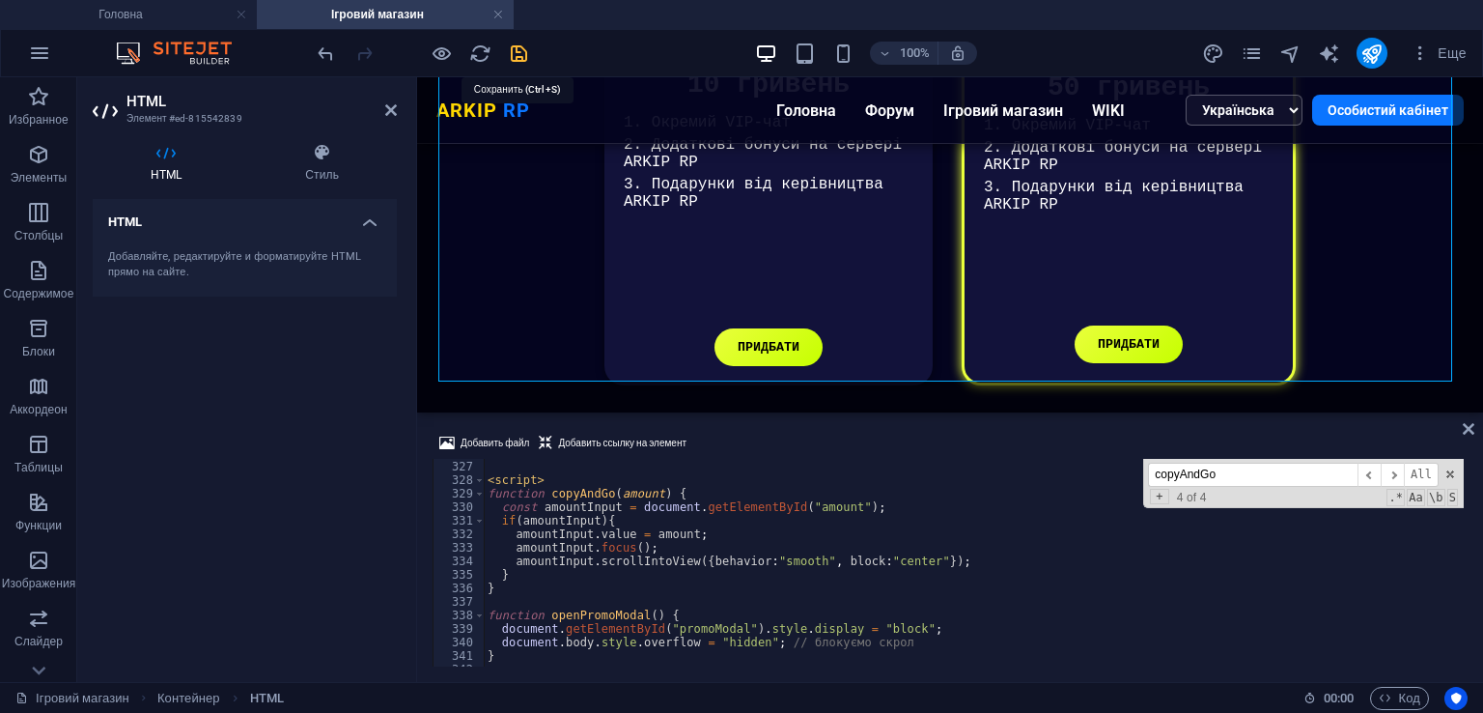
type textarea "if(code === "VIP123"){ // приклад промокоду"
click at [510, 55] on icon "save" at bounding box center [519, 53] width 22 height 22
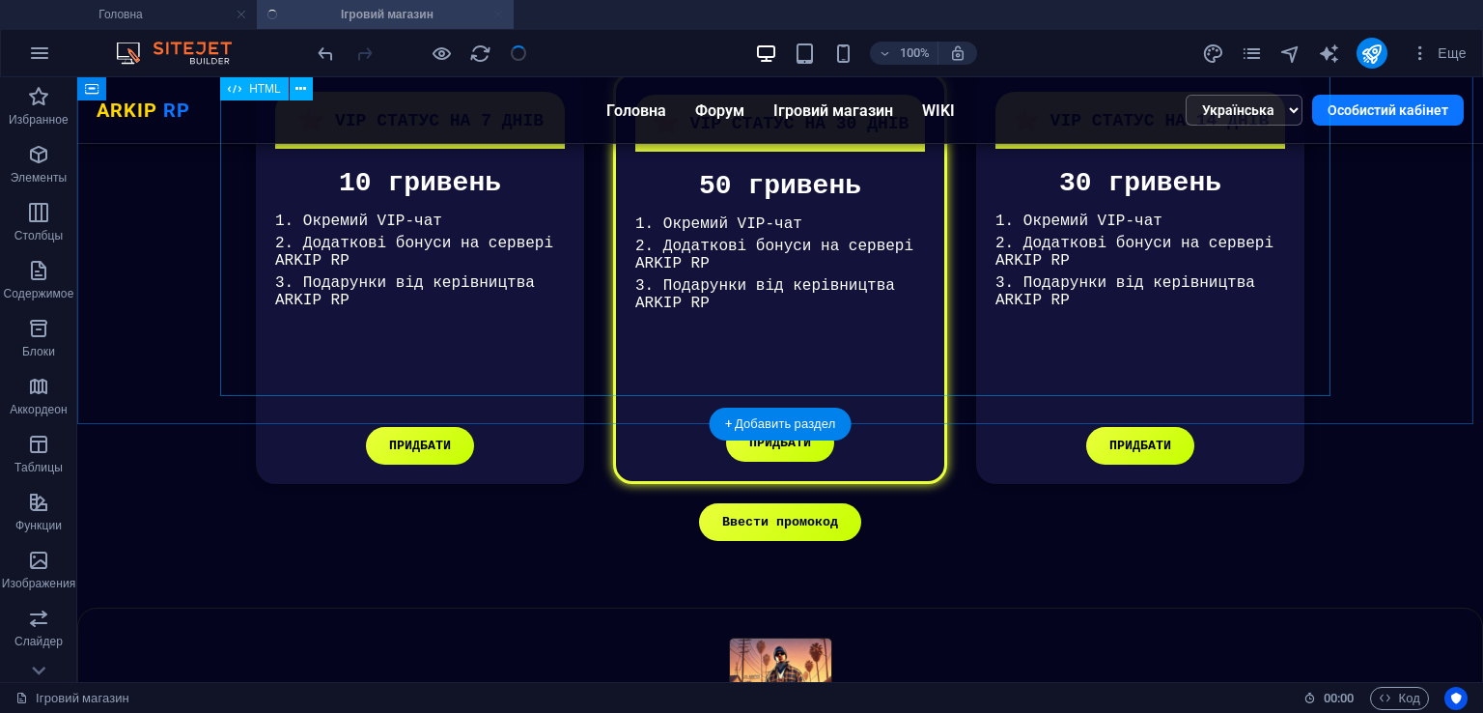
scroll to position [807, 0]
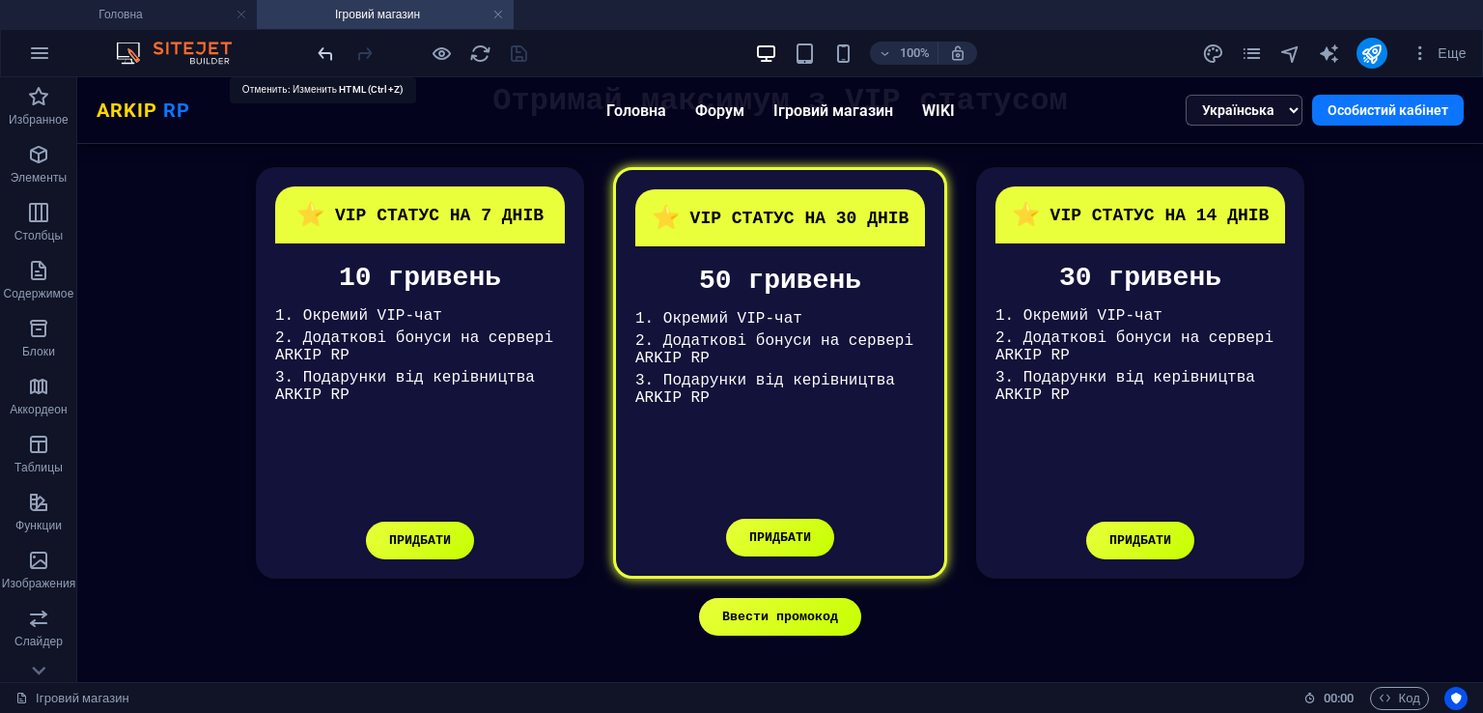
click at [322, 56] on icon "undo" at bounding box center [326, 53] width 22 height 22
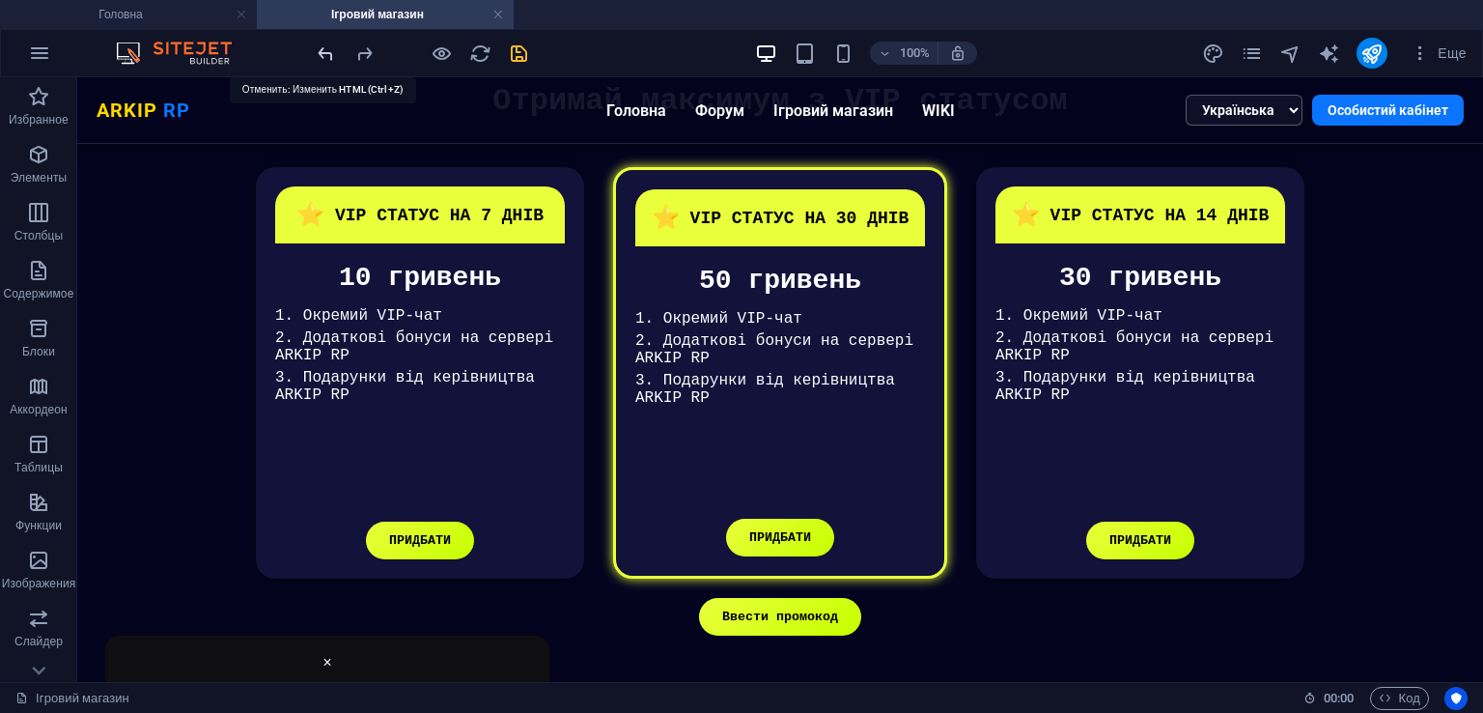
click at [321, 56] on icon "undo" at bounding box center [326, 53] width 22 height 22
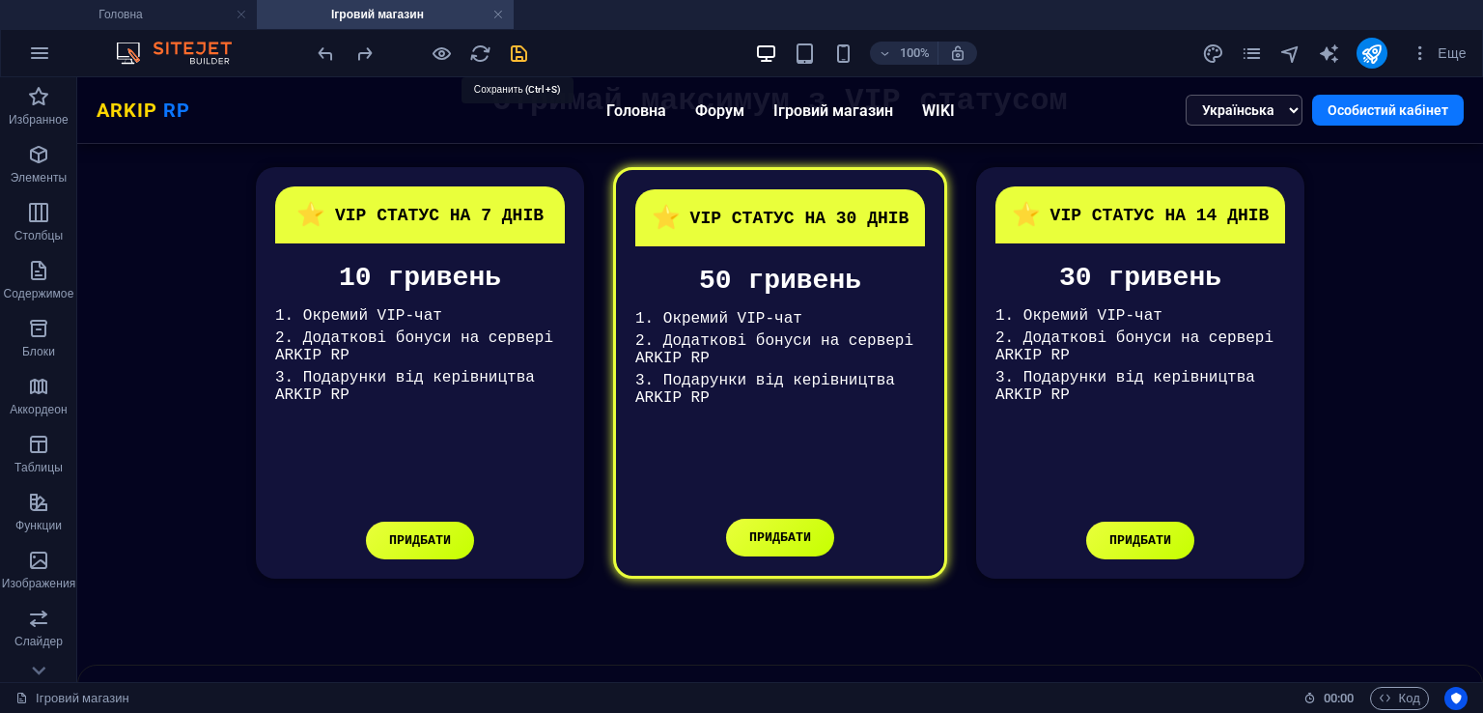
click at [521, 49] on icon "save" at bounding box center [519, 53] width 22 height 22
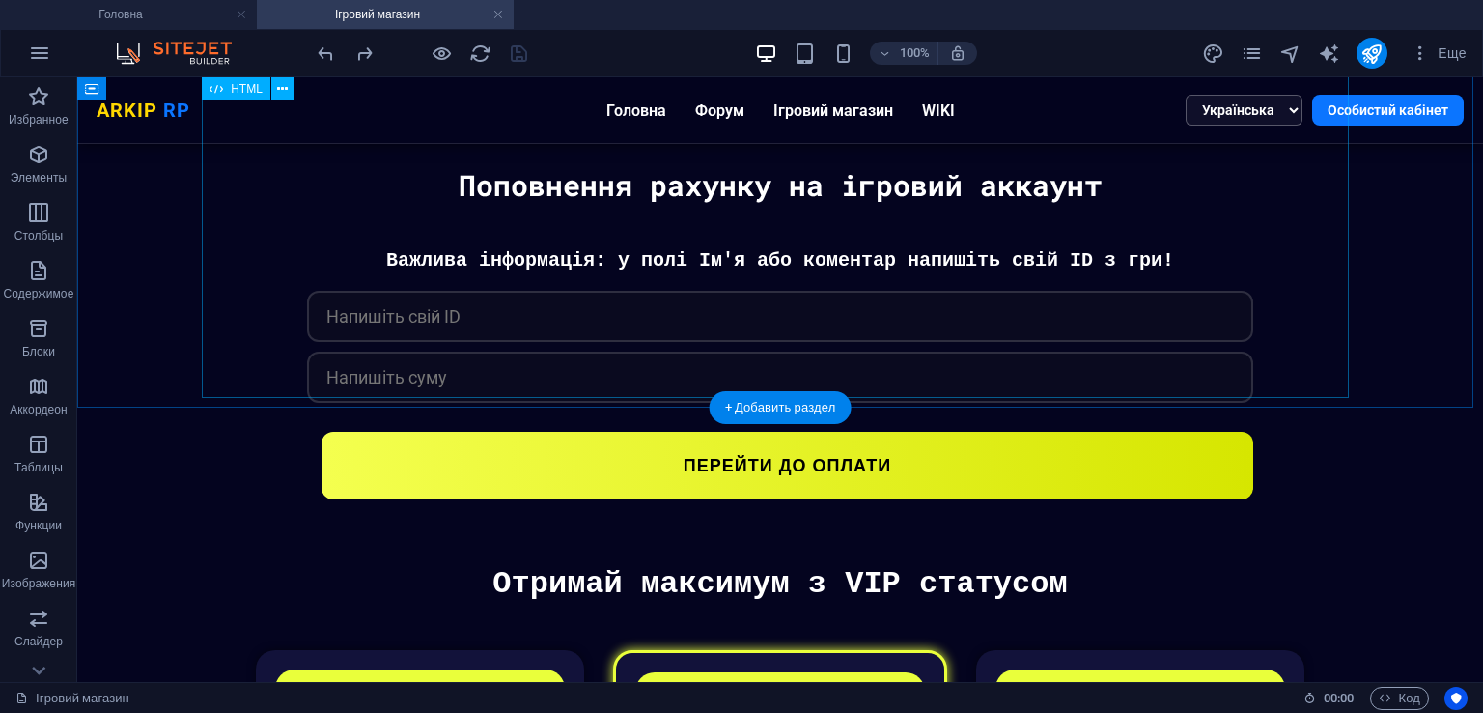
scroll to position [35, 0]
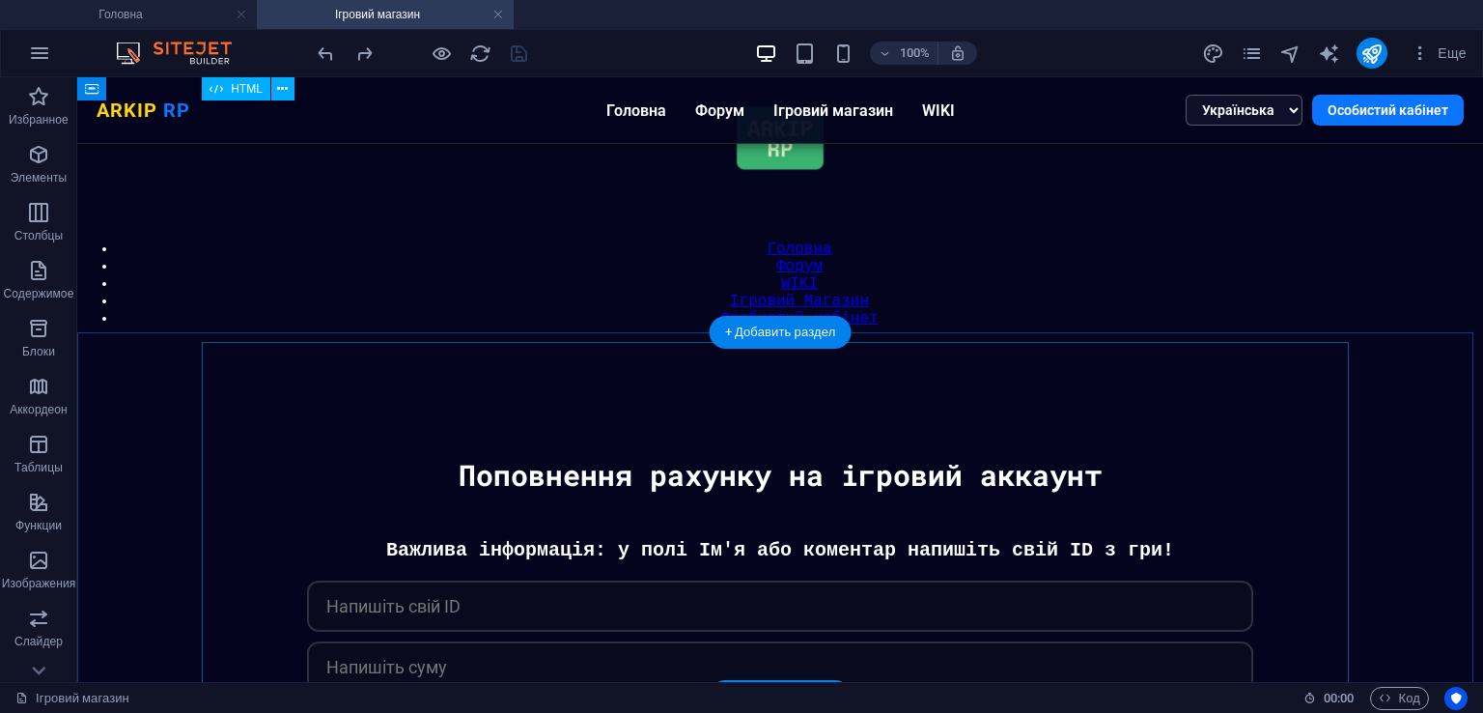
click at [540, 539] on div "[PERSON_NAME] Важлива інформація: у полі Ім'я або коментар напишіть свій ID з г…" at bounding box center [780, 664] width 1386 height 250
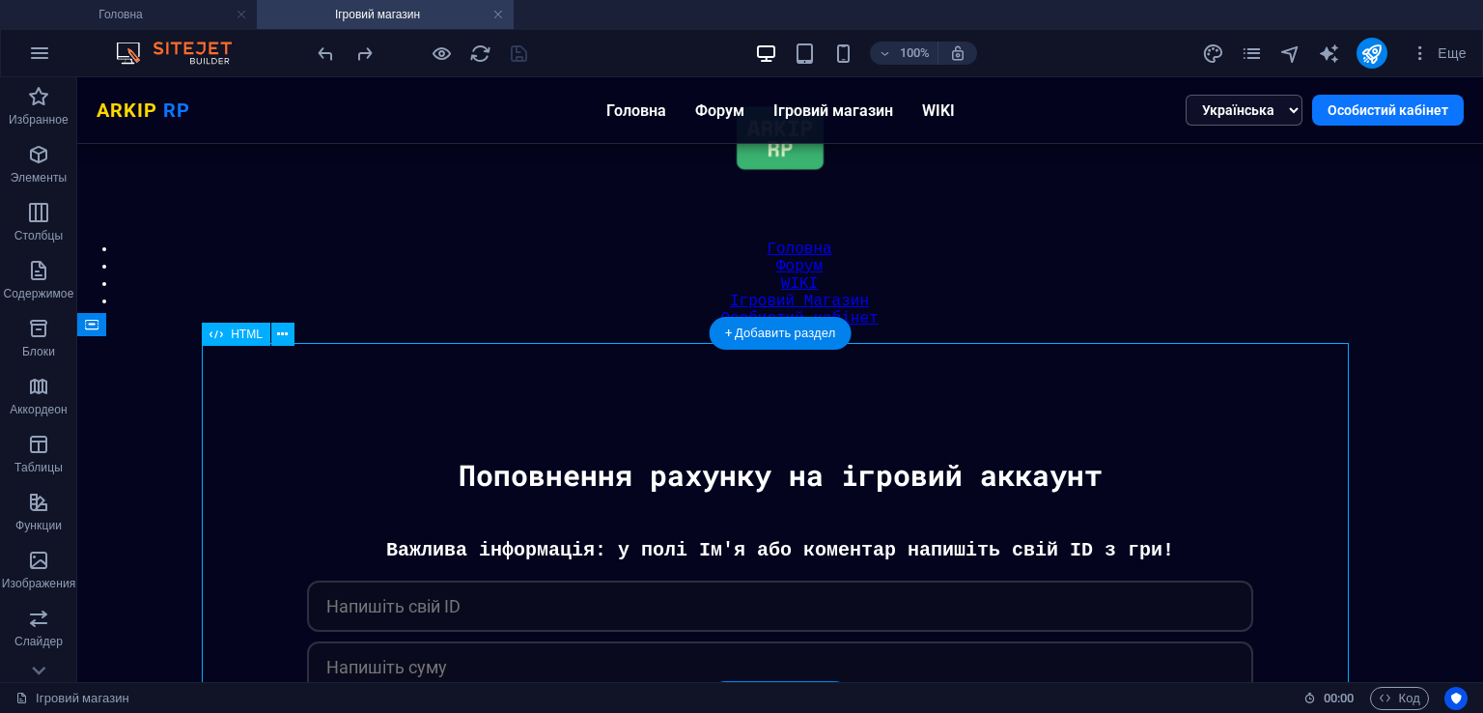
click at [540, 539] on div "[PERSON_NAME] Важлива інформація: у полі Ім'я або коментар напишіть свій ID з г…" at bounding box center [780, 664] width 1386 height 250
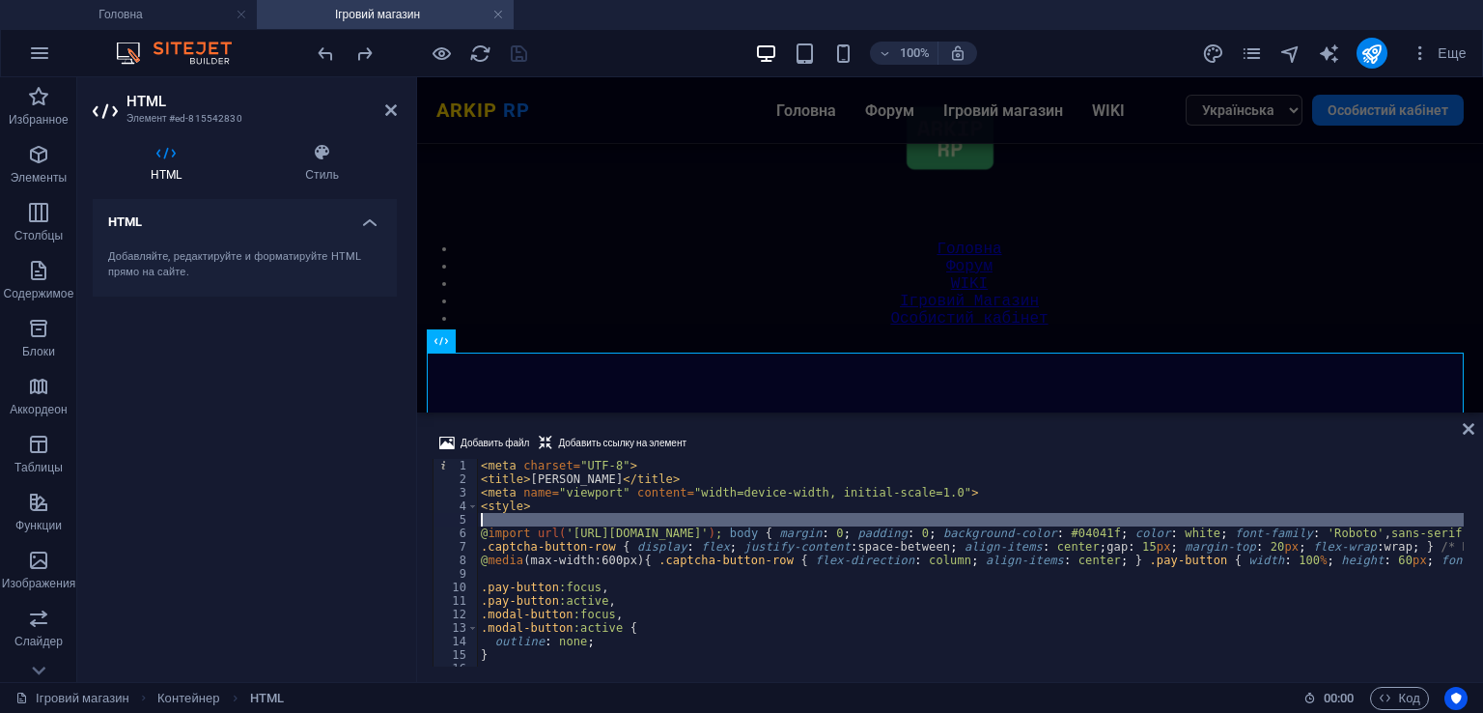
type textarea "</script>"
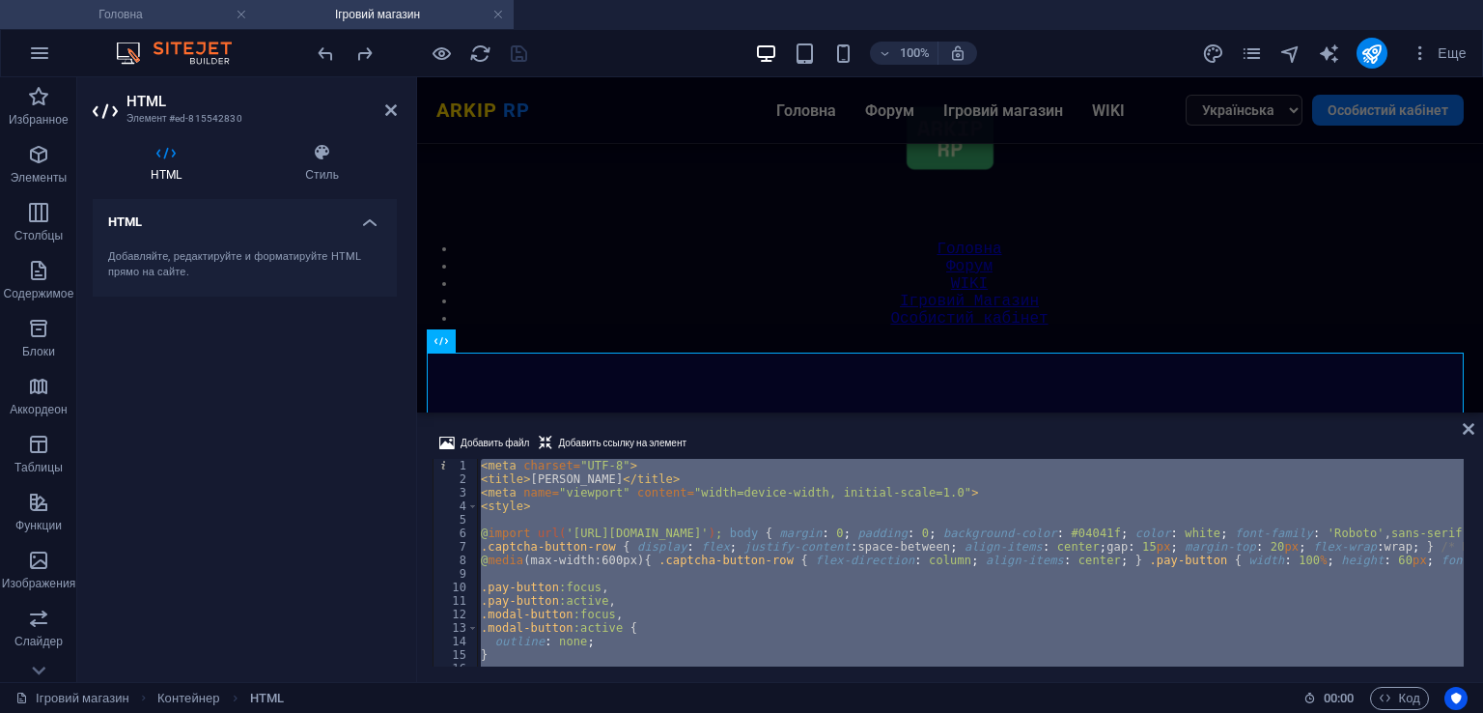
click at [102, 7] on h4 "Головна" at bounding box center [128, 14] width 257 height 21
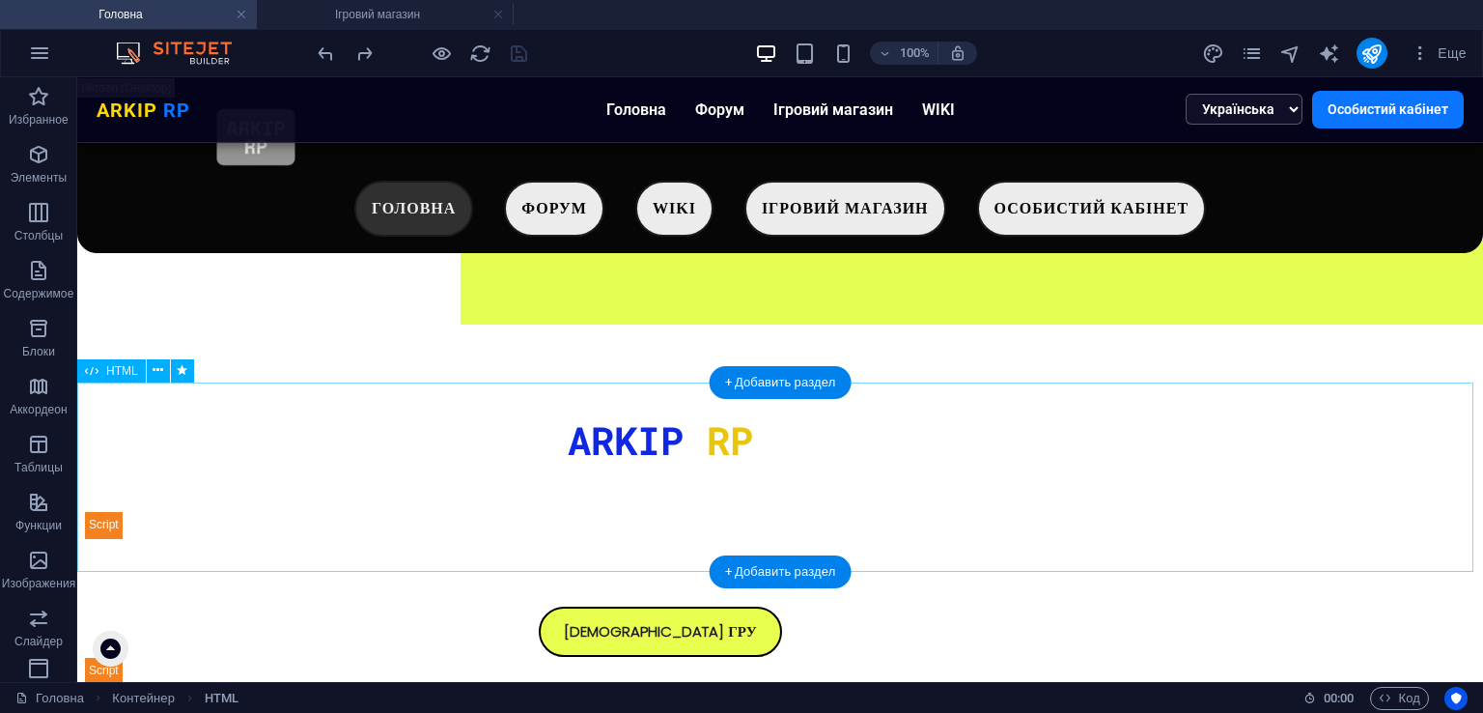
scroll to position [294, 0]
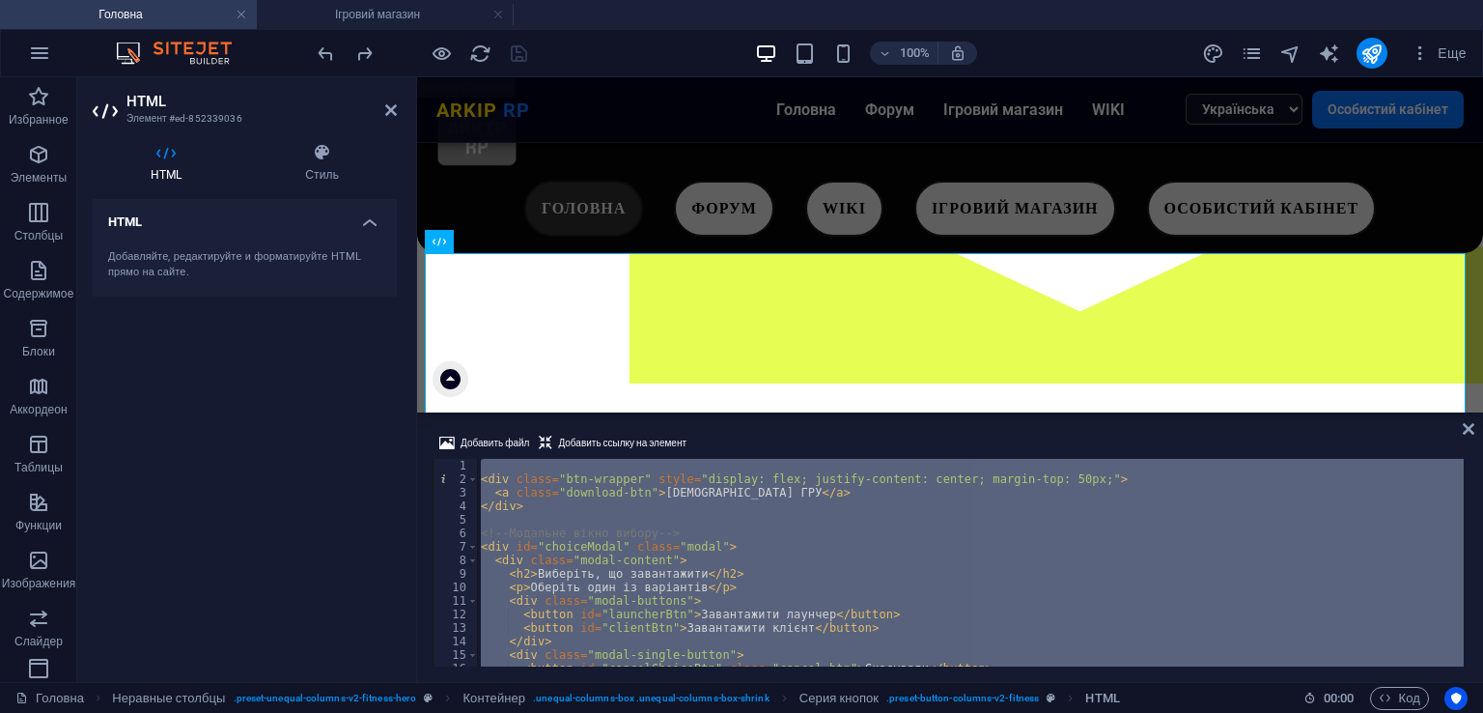
click at [904, 557] on div "< div class = "btn-wrapper" style = "display: flex; justify-content: center; ma…" at bounding box center [970, 563] width 987 height 208
type textarea "<div class="modal-content">"
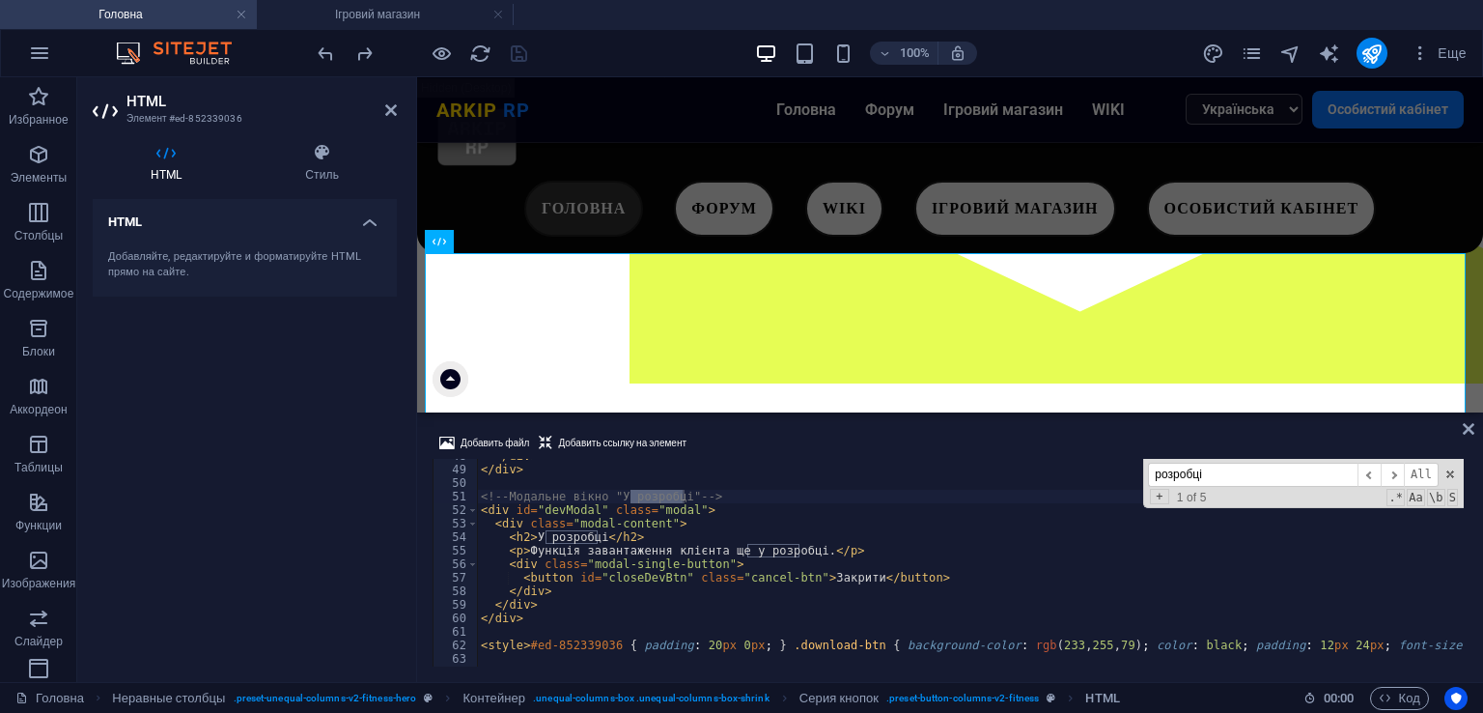
scroll to position [703, 0]
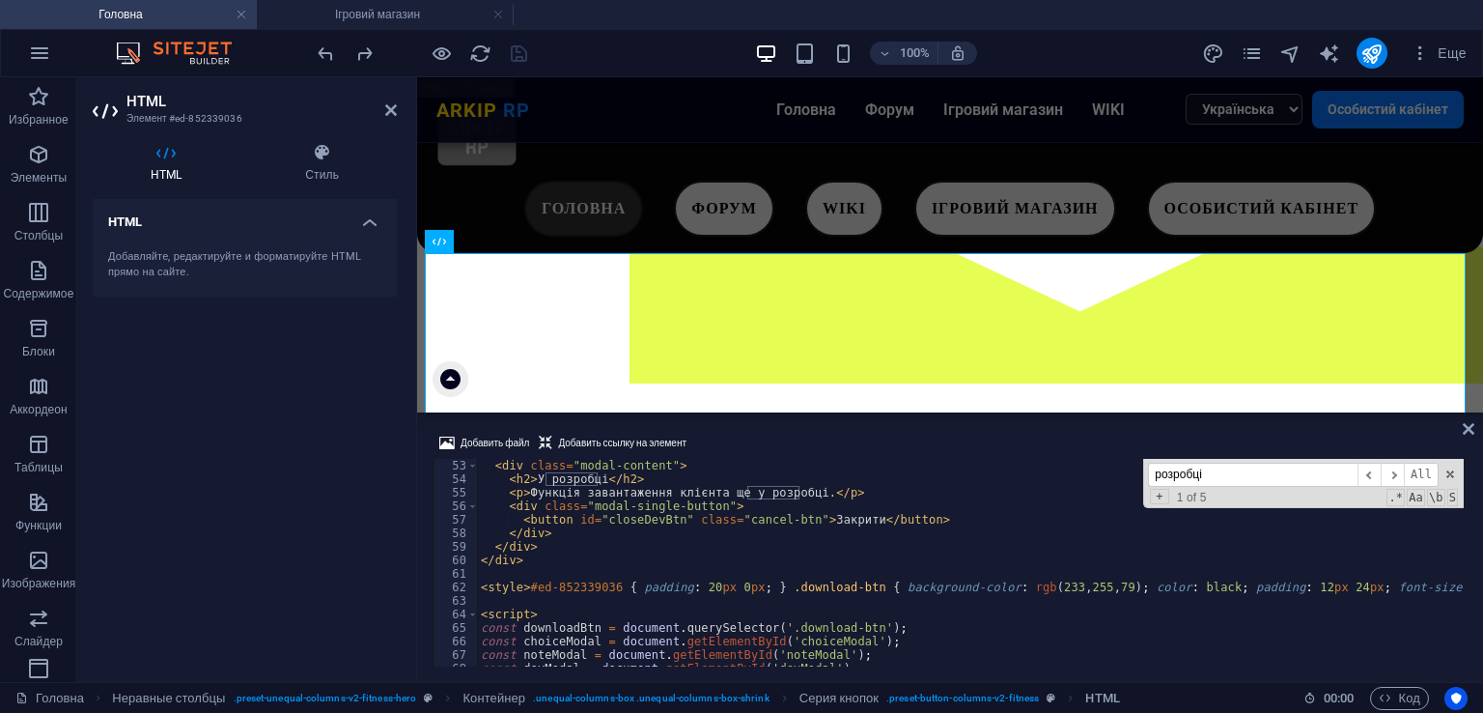
type input "розробці"
type textarea "</div>"
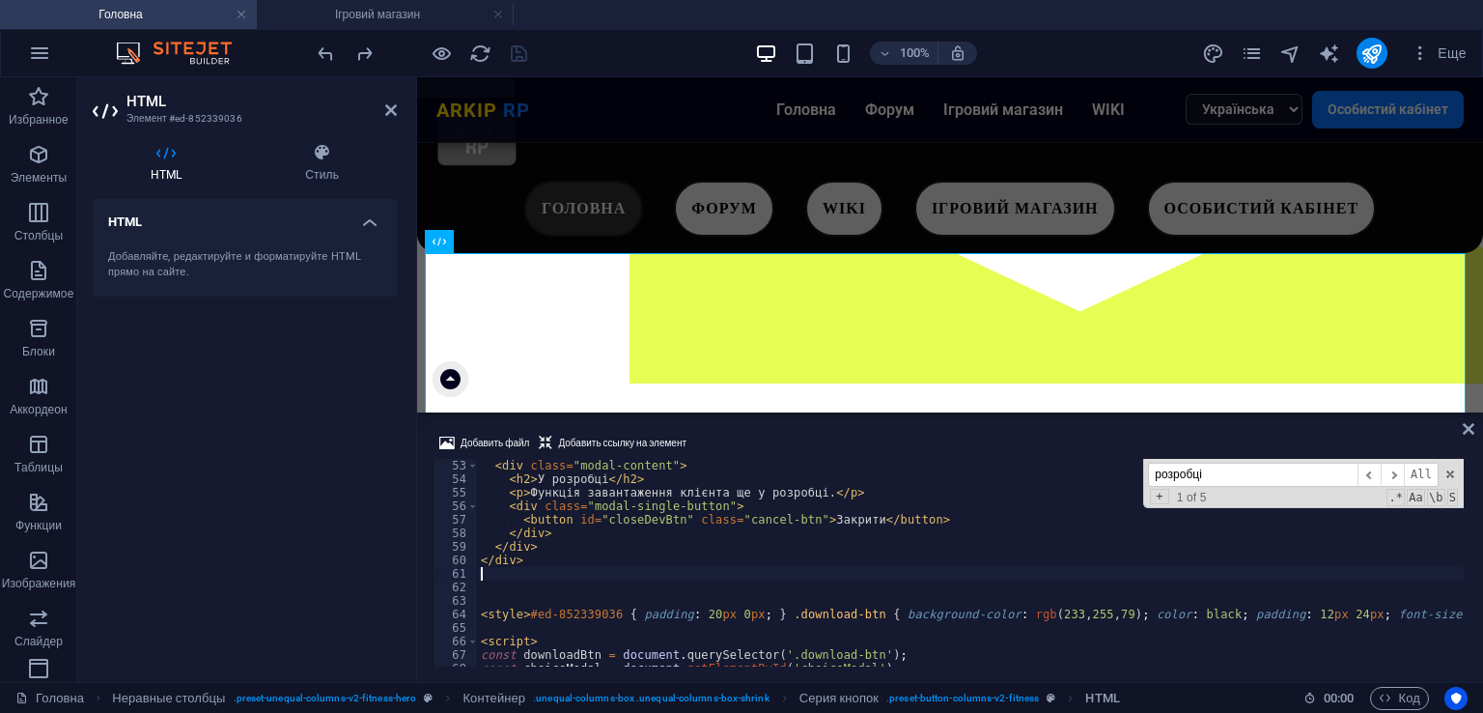
paste textarea "</div>"
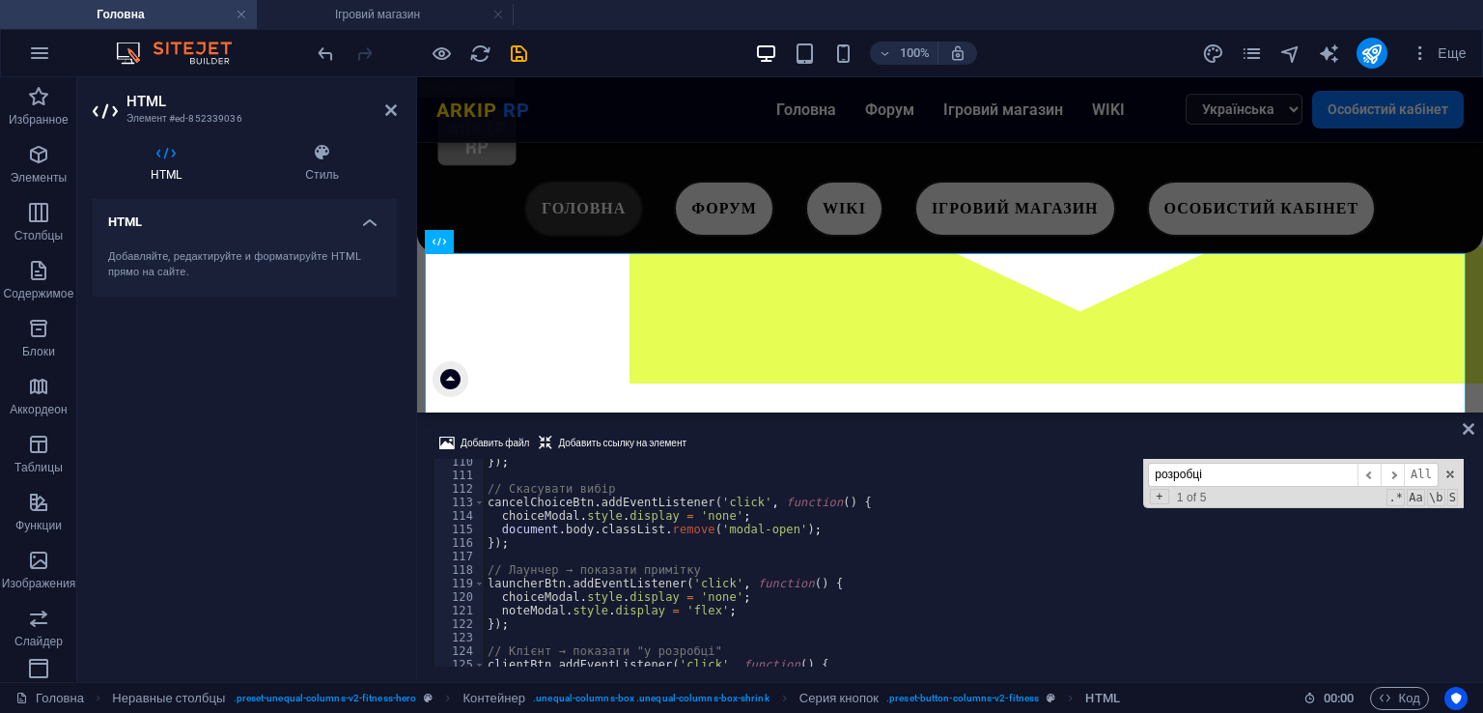
scroll to position [2093, 0]
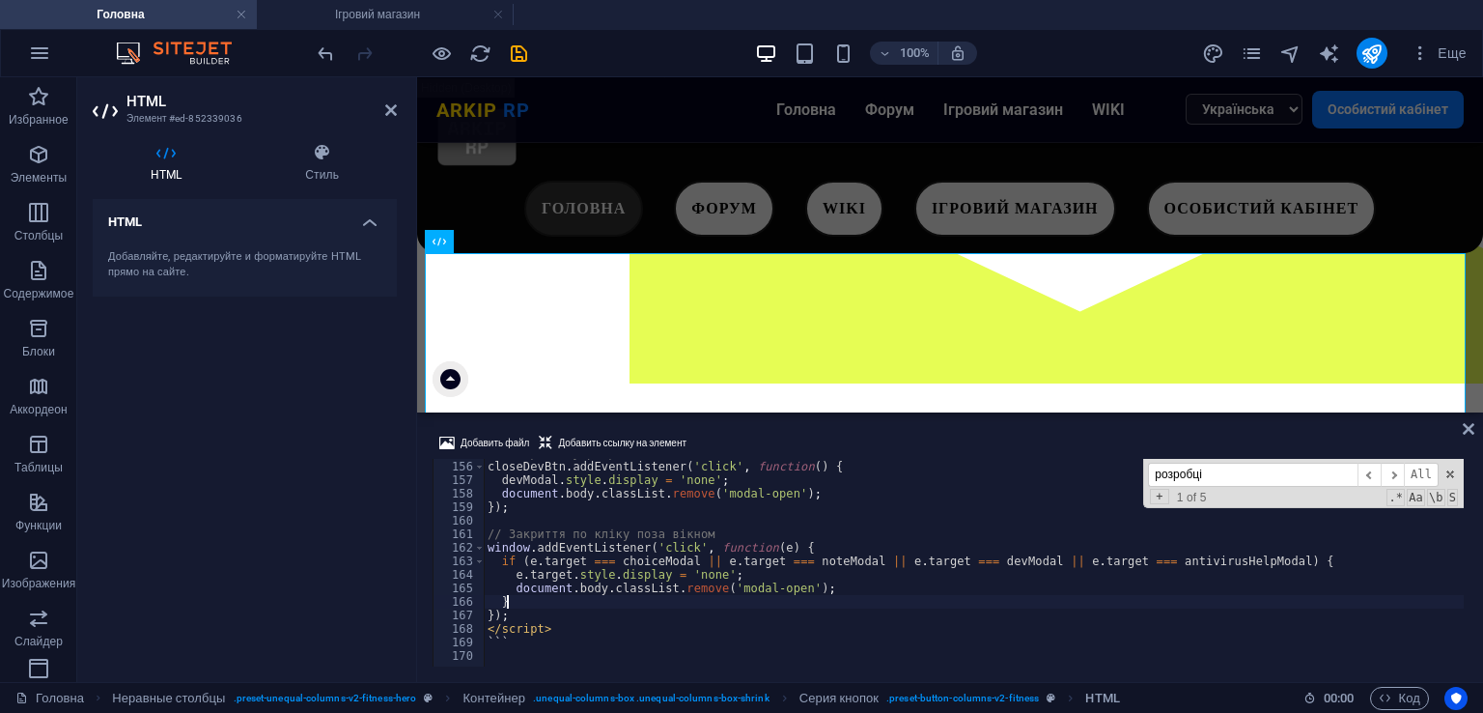
type textarea "});"
paste textarea
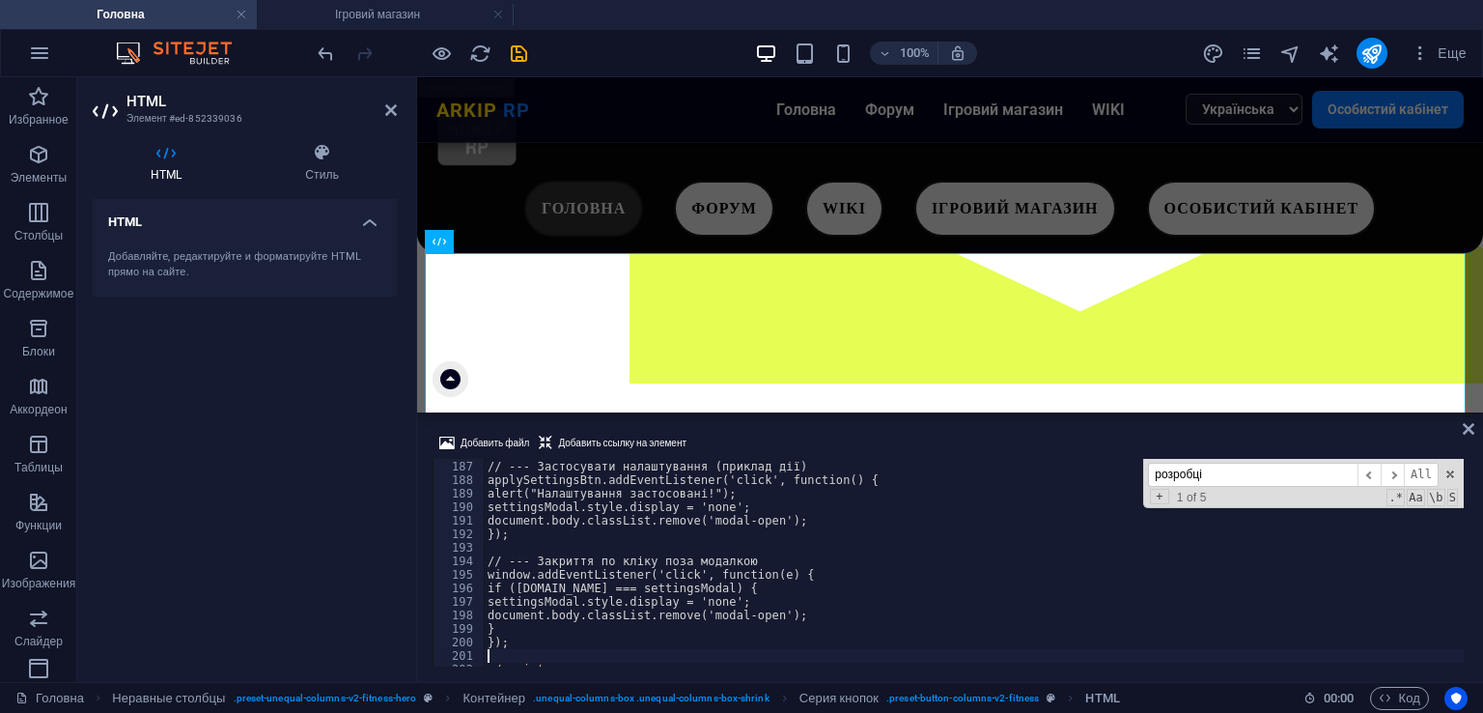
click at [894, 430] on div "Добавить файл Добавить ссылку на элемент 186 187 188 189 190 191 192 193 194 19…" at bounding box center [950, 549] width 1066 height 266
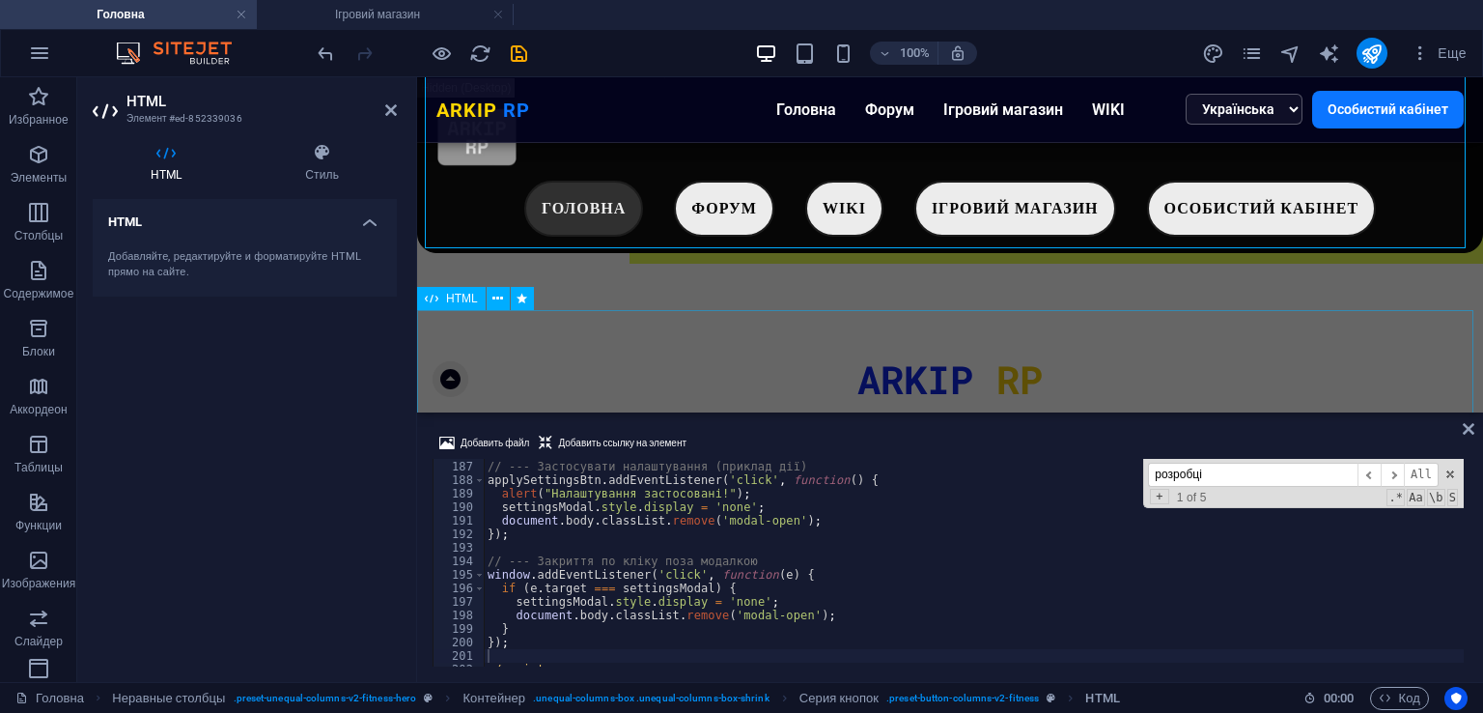
scroll to position [294, 0]
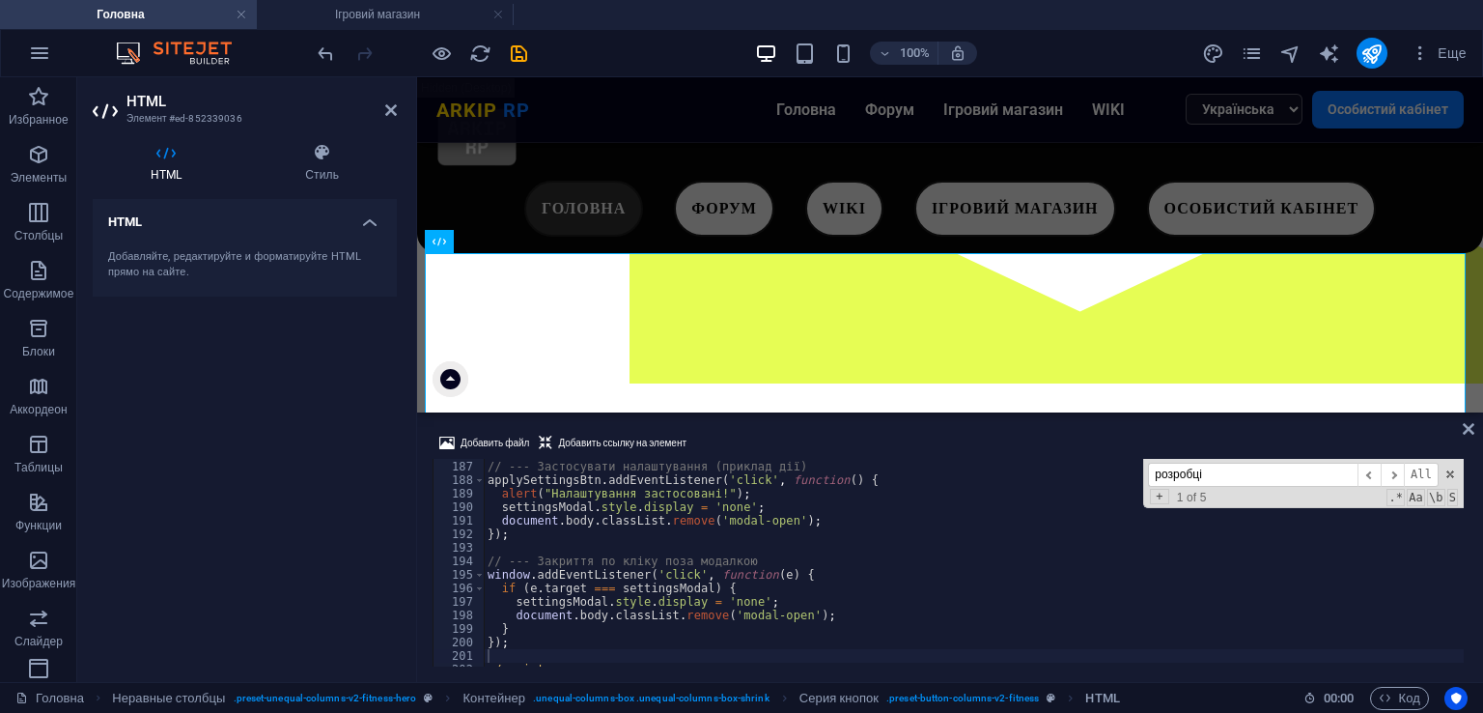
click at [819, 429] on div "Добавить файл Добавить ссылку на элемент 186 187 188 189 190 191 192 193 194 19…" at bounding box center [950, 549] width 1066 height 266
click at [526, 52] on icon "save" at bounding box center [519, 53] width 22 height 22
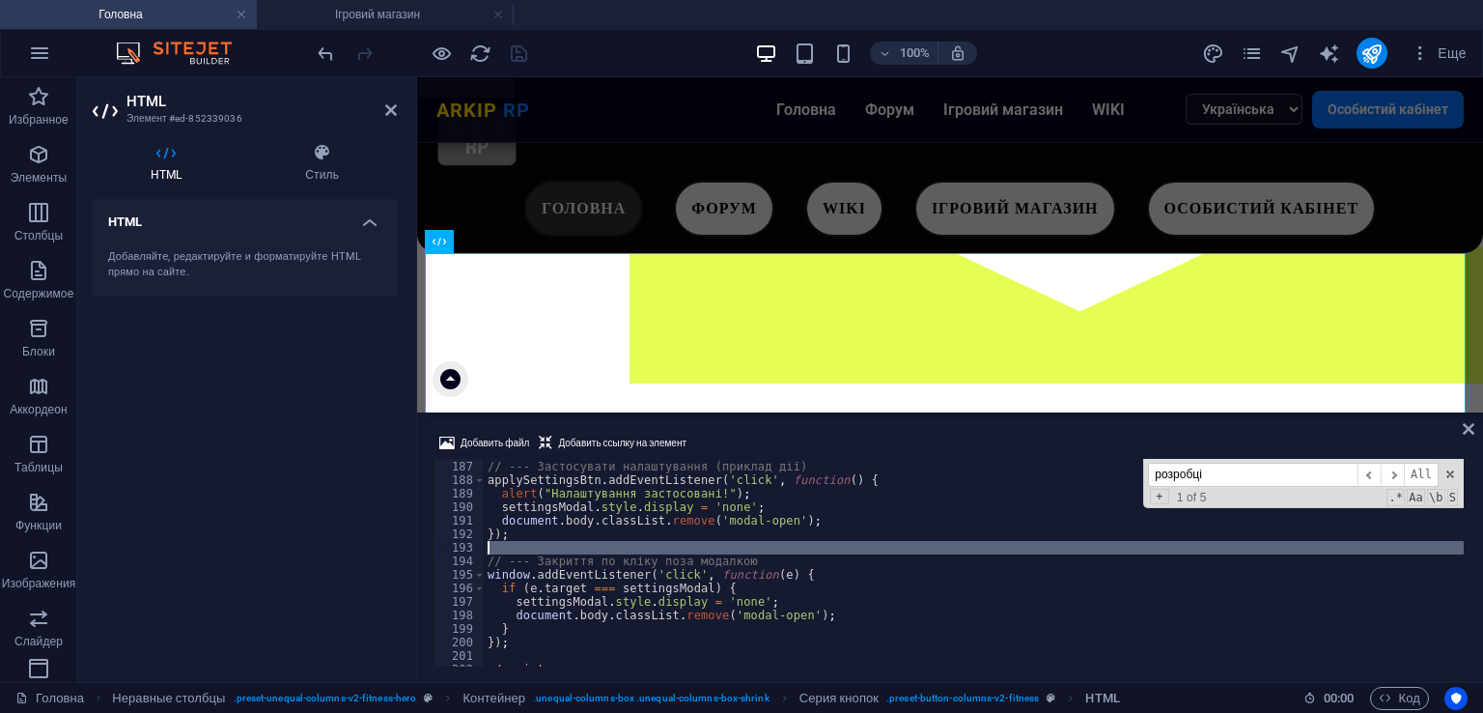
type textarea "```"
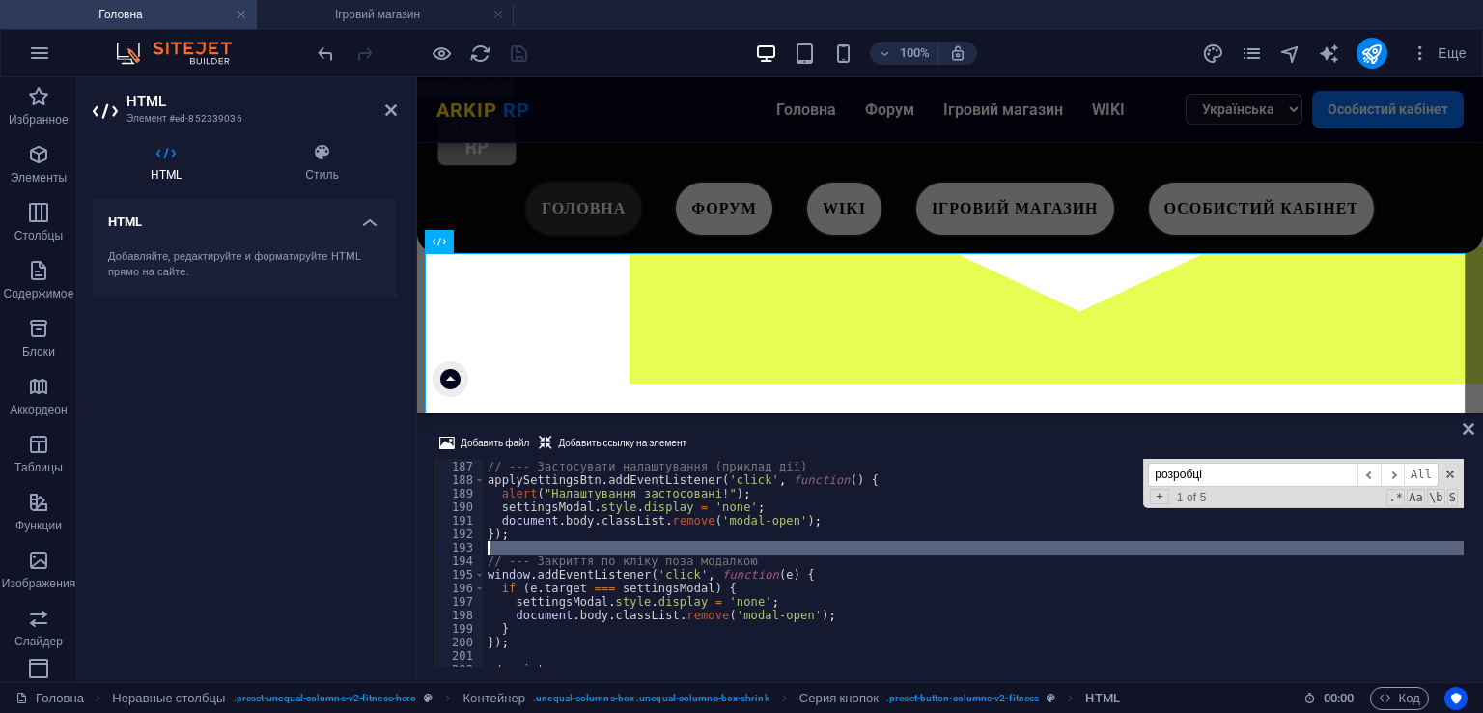
type textarea "```"
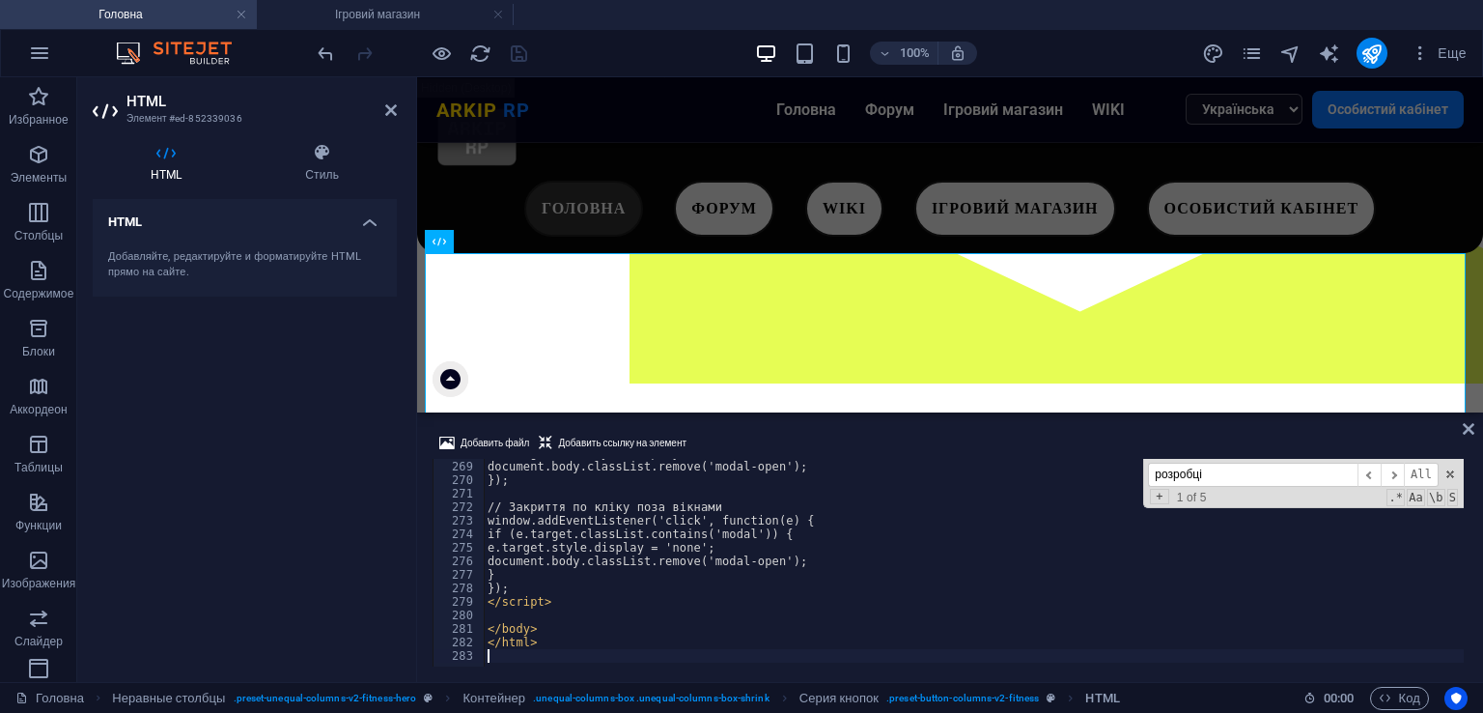
scroll to position [3618, 0]
click at [767, 428] on div "Добавить файл Добавить ссылку на элемент 268 269 270 271 272 273 274 275 276 27…" at bounding box center [950, 549] width 1066 height 266
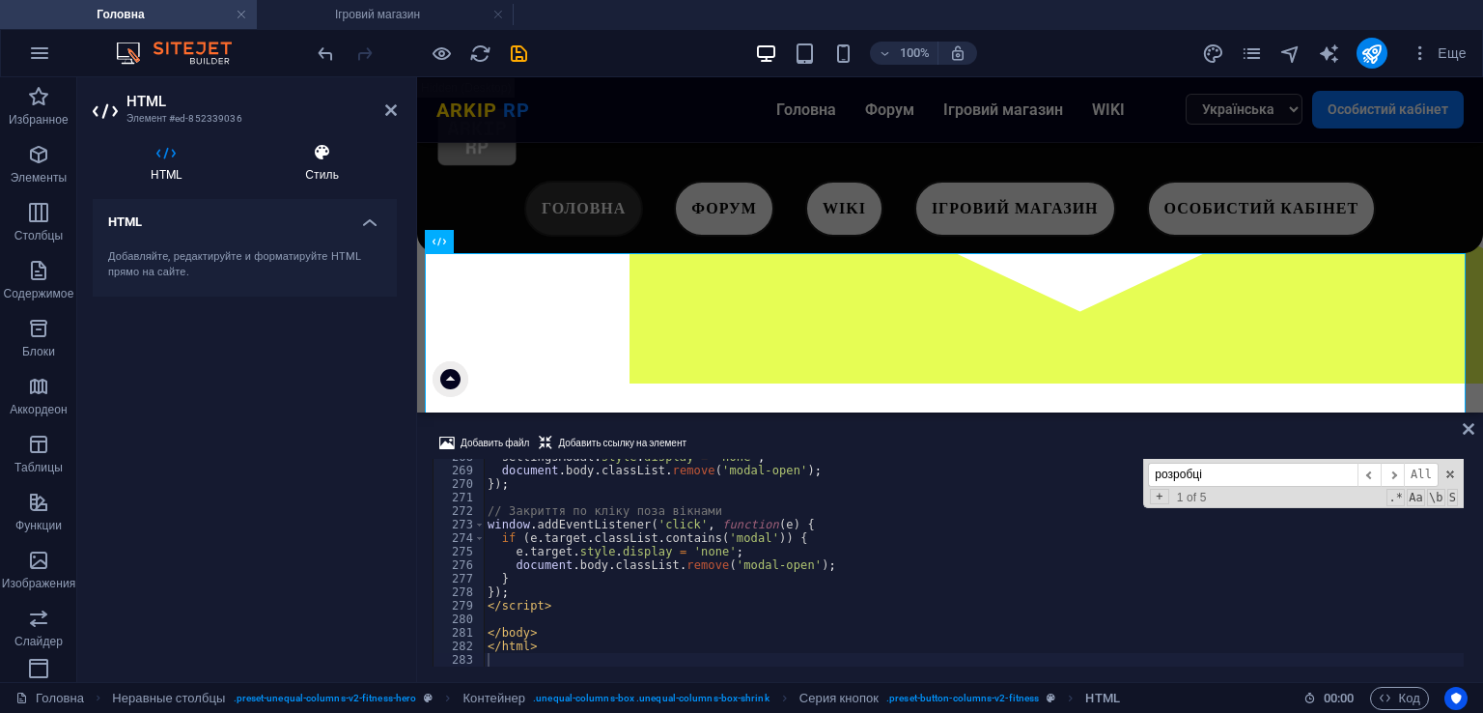
click at [299, 171] on h4 "Стиль" at bounding box center [322, 163] width 150 height 41
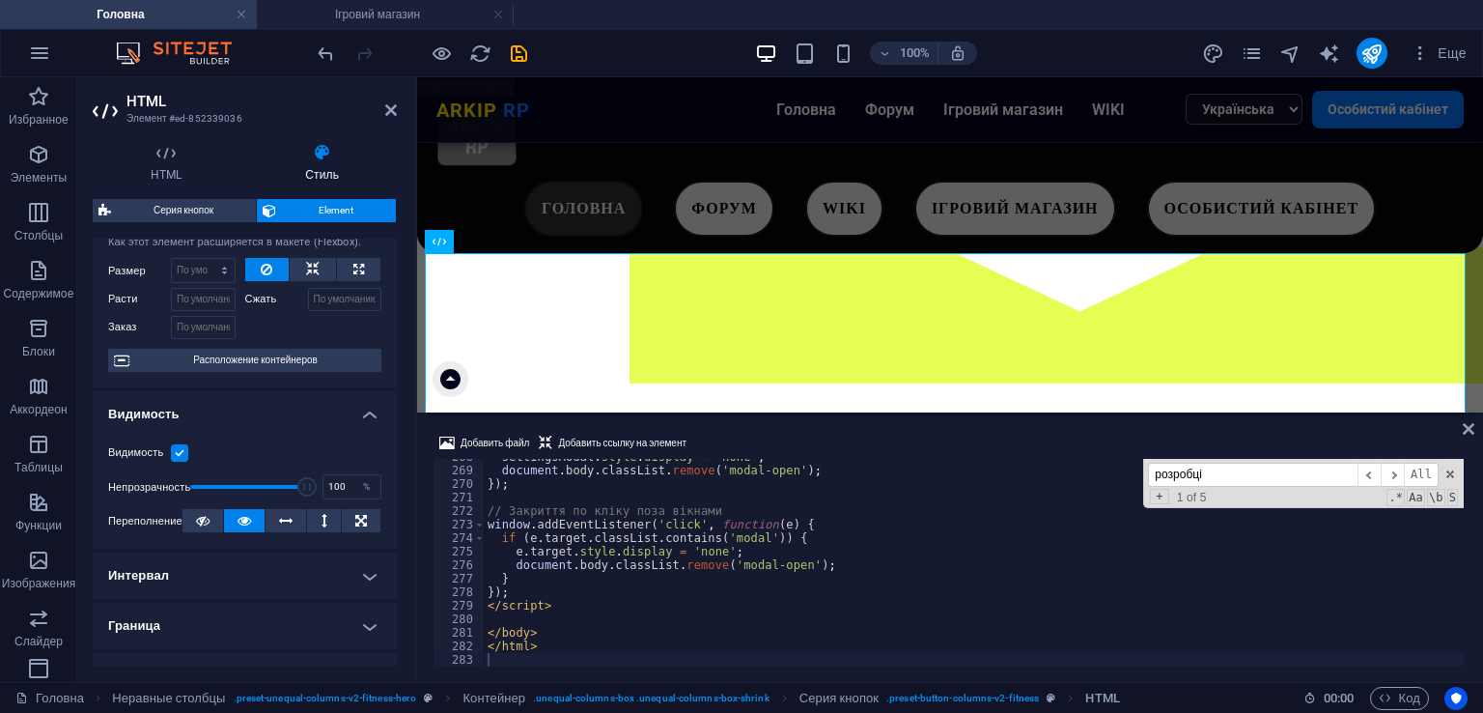
scroll to position [193, 0]
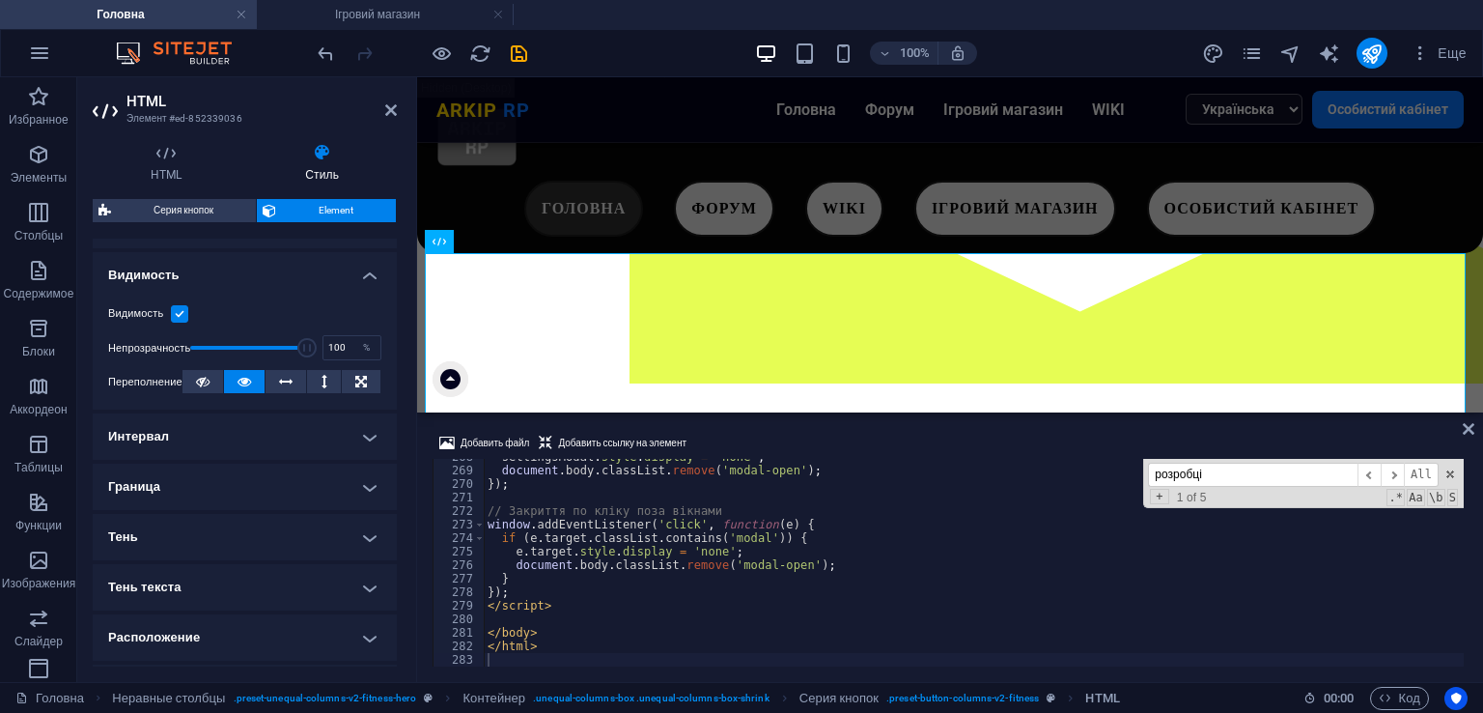
click at [222, 436] on h4 "Интервал" at bounding box center [245, 436] width 304 height 46
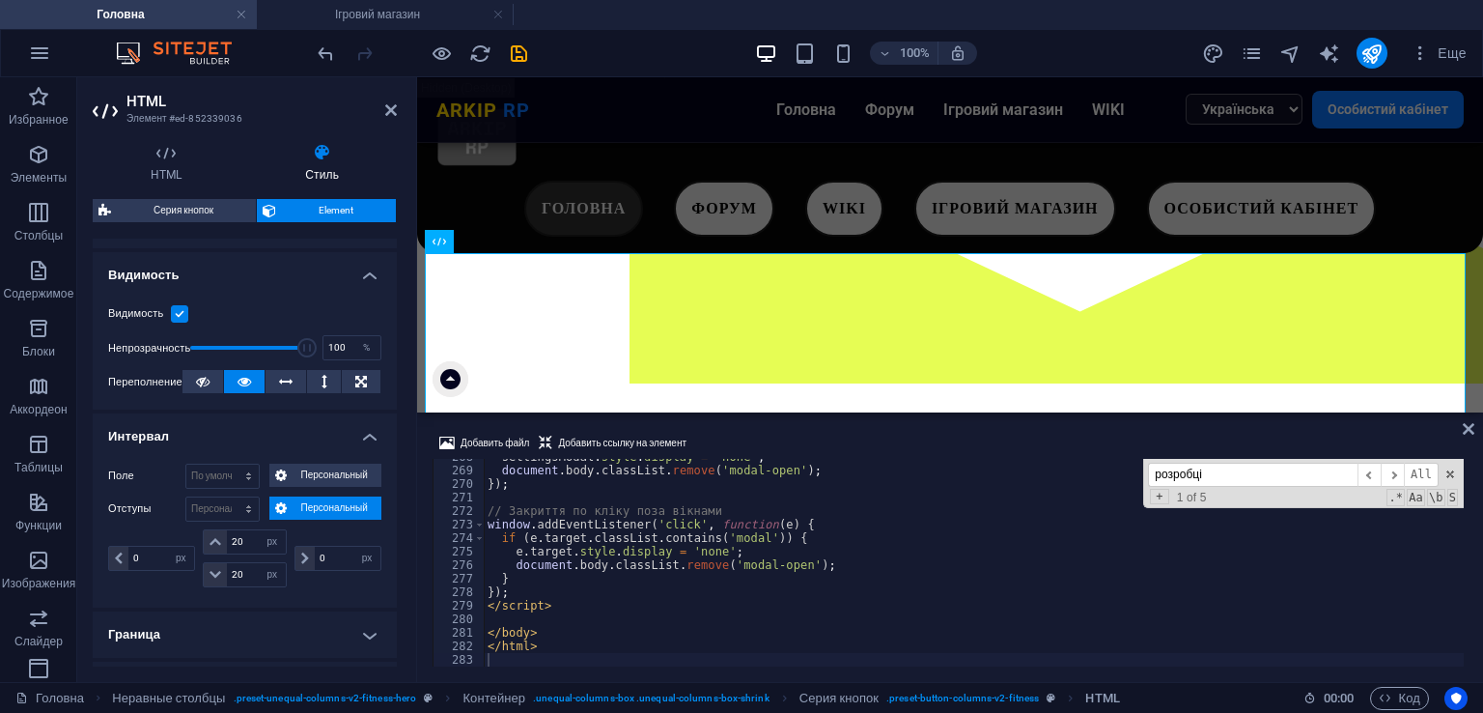
click at [166, 579] on div "0 px rem % vh vw" at bounding box center [153, 558] width 91 height 58
click at [523, 62] on icon "save" at bounding box center [519, 53] width 22 height 22
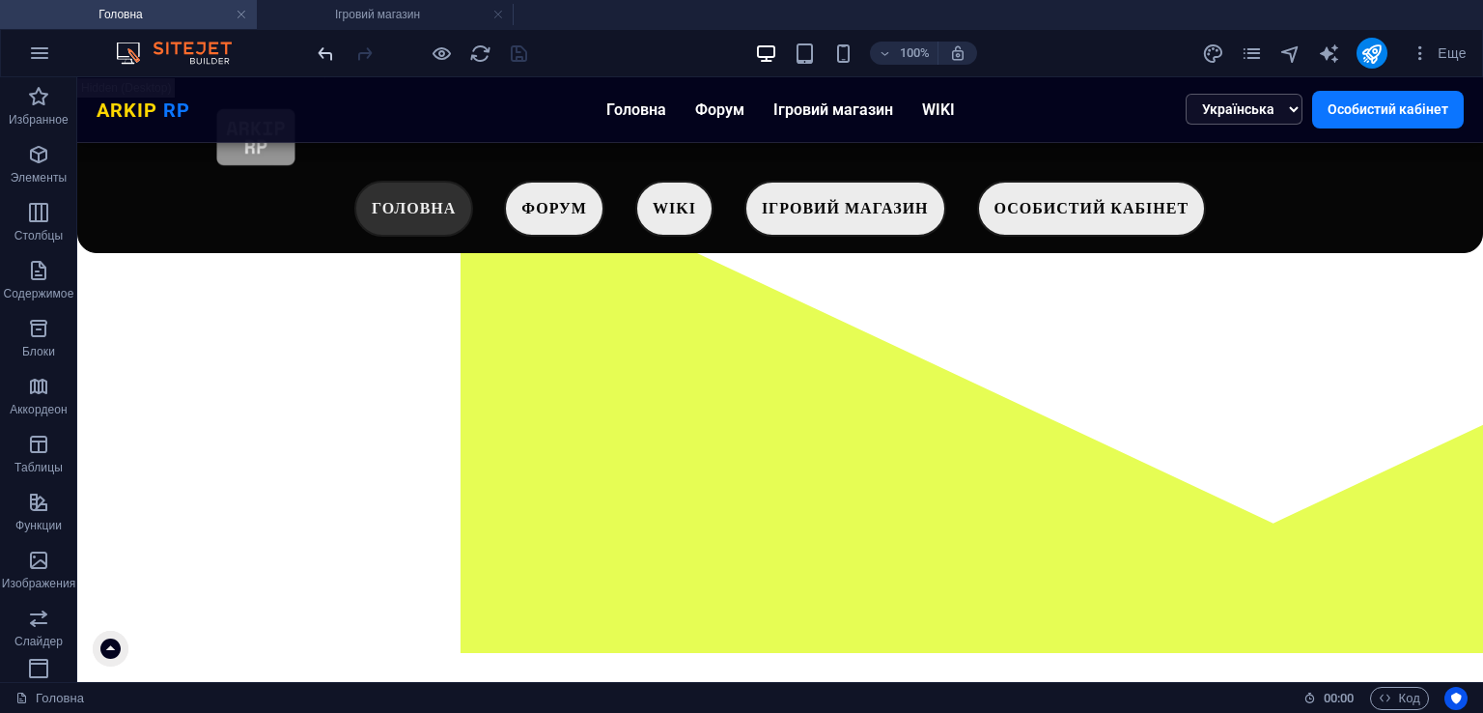
click at [317, 49] on icon "undo" at bounding box center [326, 53] width 22 height 22
click at [317, 49] on div at bounding box center [422, 53] width 216 height 31
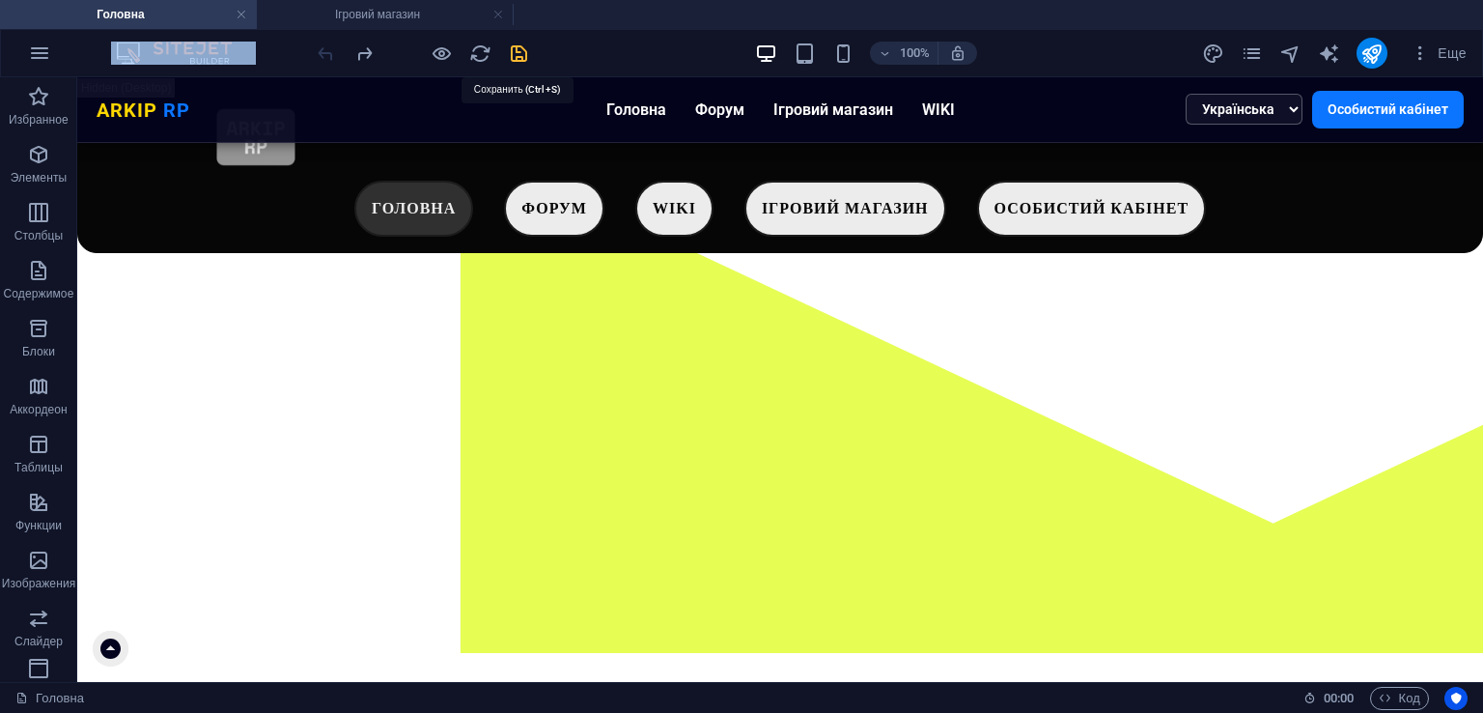
click at [519, 47] on icon "save" at bounding box center [519, 53] width 22 height 22
click at [1248, 53] on icon "pages" at bounding box center [1252, 53] width 22 height 22
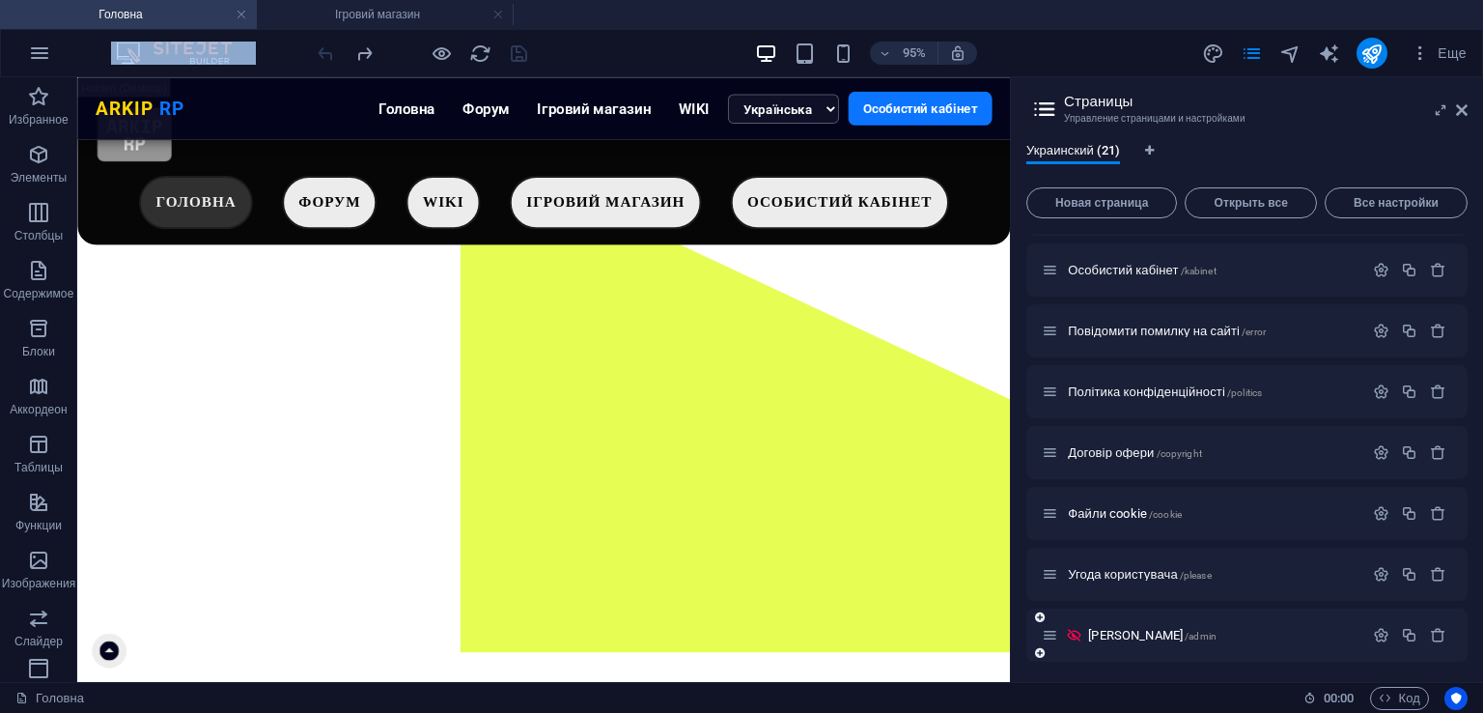
scroll to position [0, 0]
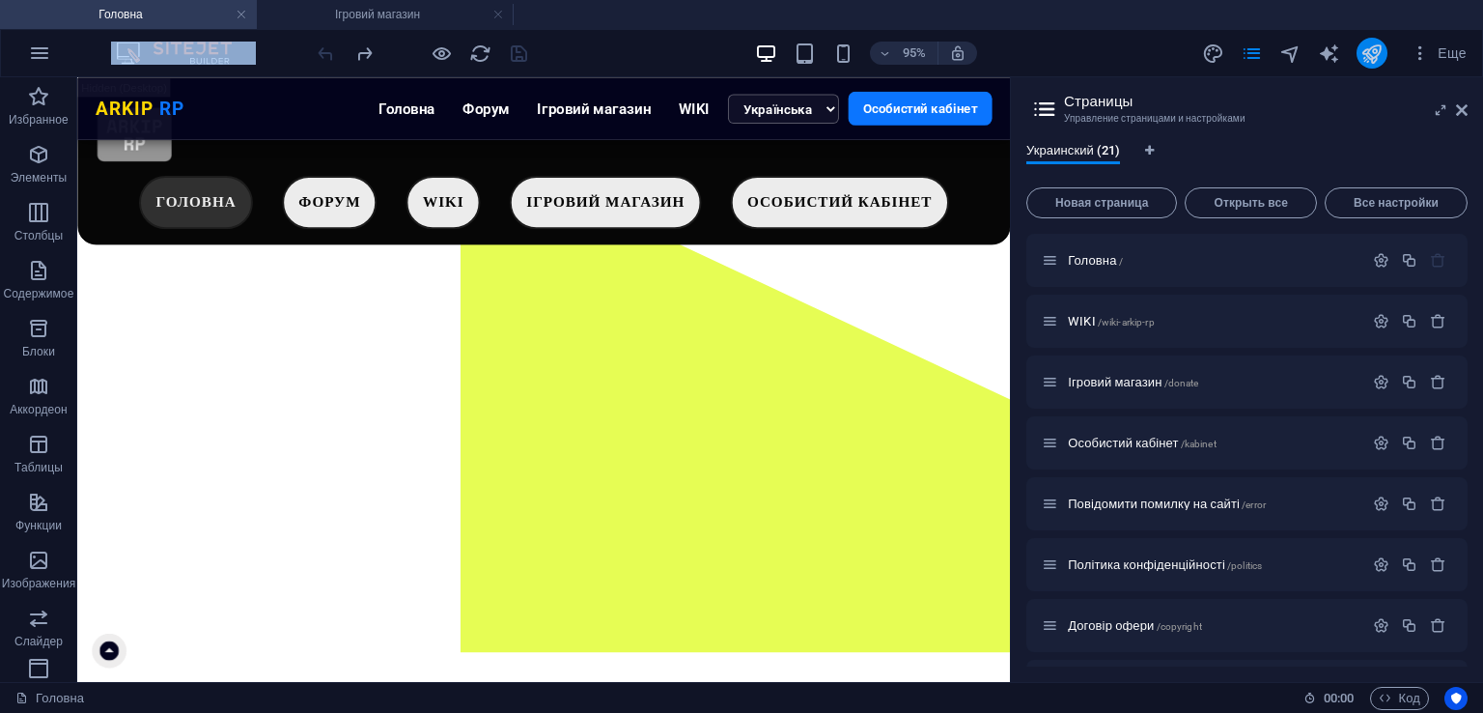
click at [1369, 54] on icon "publish" at bounding box center [1371, 53] width 22 height 22
